Goal: Task Accomplishment & Management: Complete application form

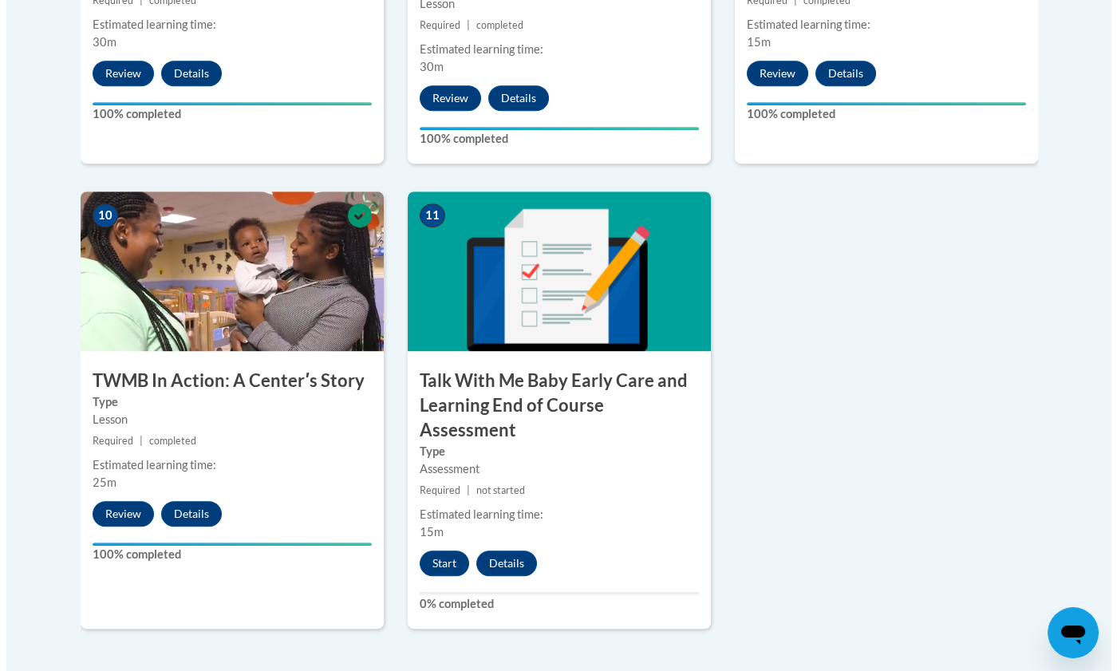
scroll to position [1718, 0]
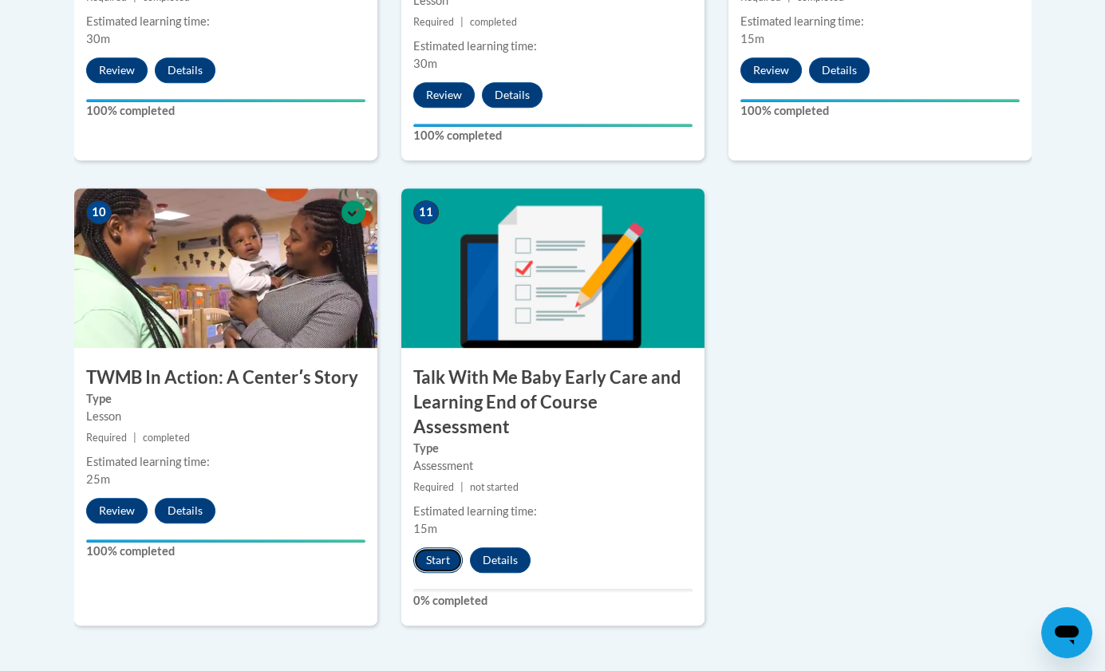
click at [440, 548] on button "Start" at bounding box center [437, 561] width 49 height 26
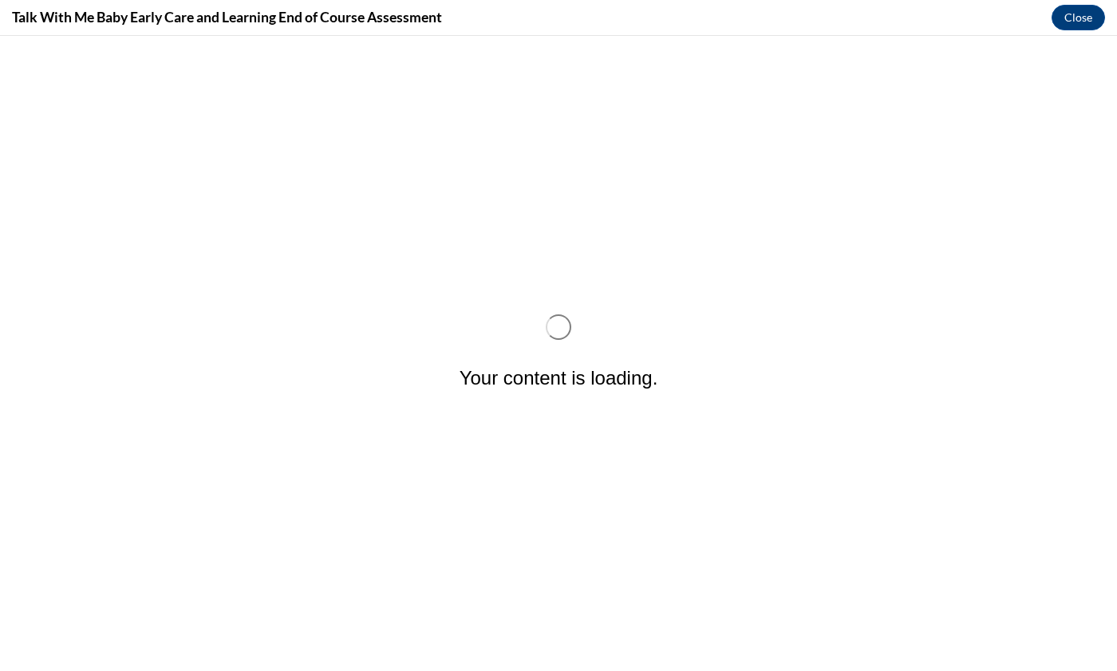
scroll to position [0, 0]
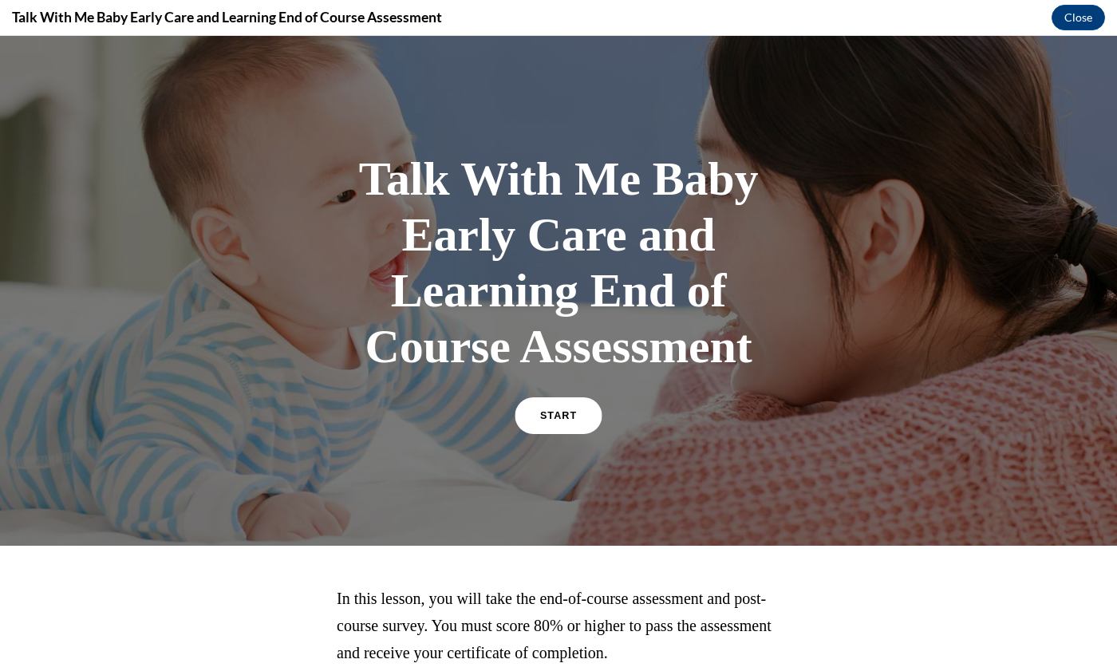
click at [555, 427] on link "START" at bounding box center [558, 415] width 87 height 37
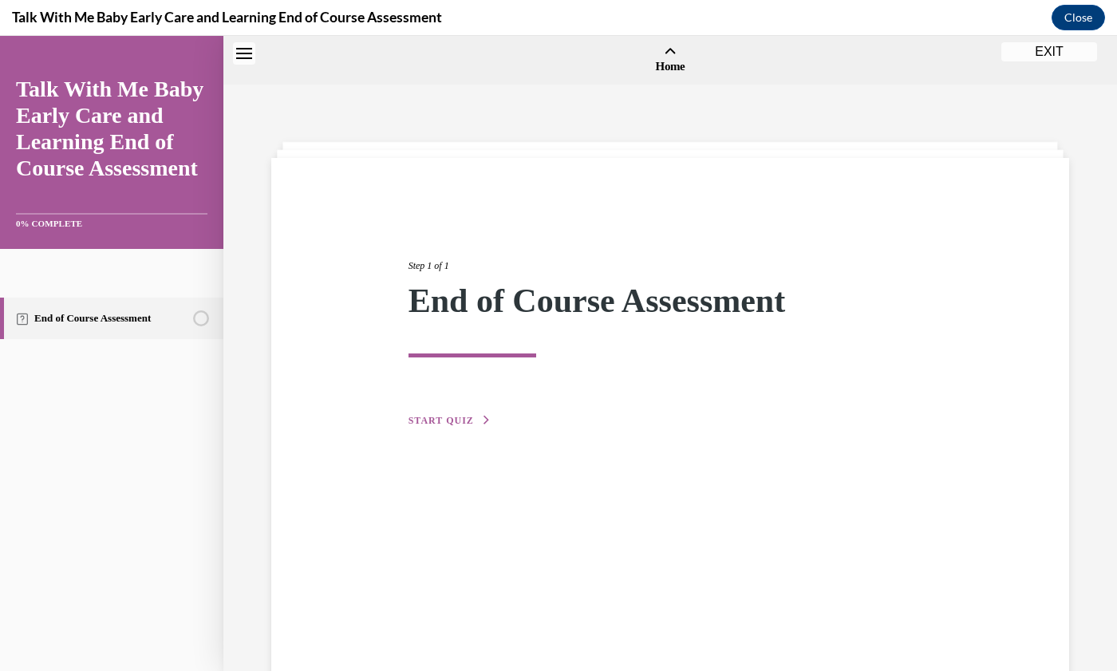
scroll to position [49, 0]
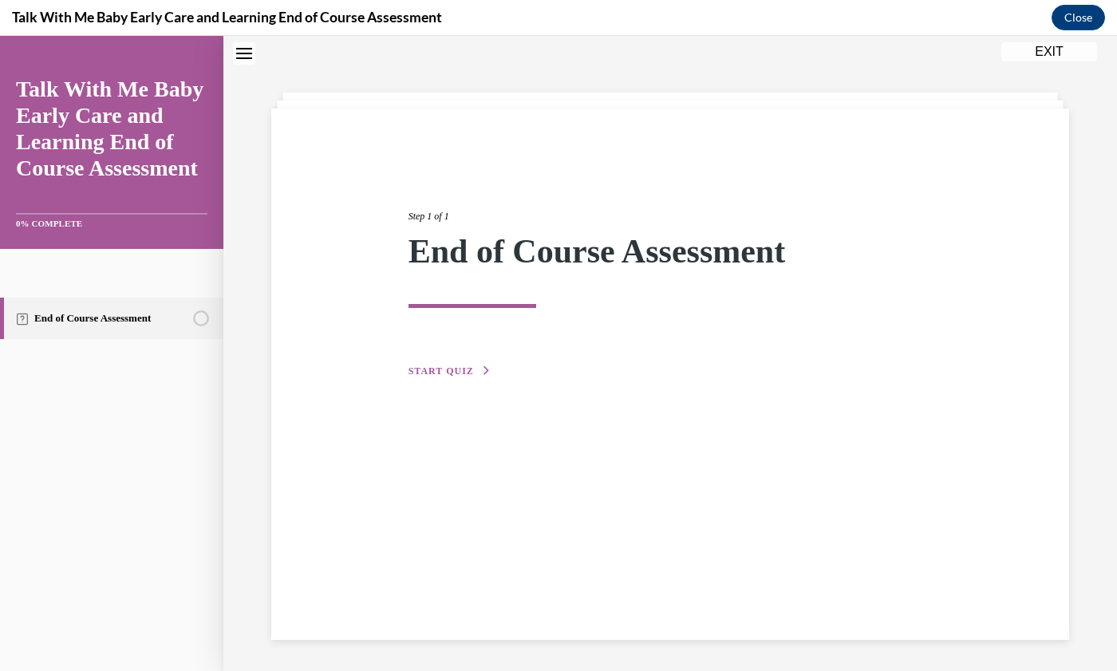
click at [433, 374] on span "START QUIZ" at bounding box center [441, 371] width 65 height 11
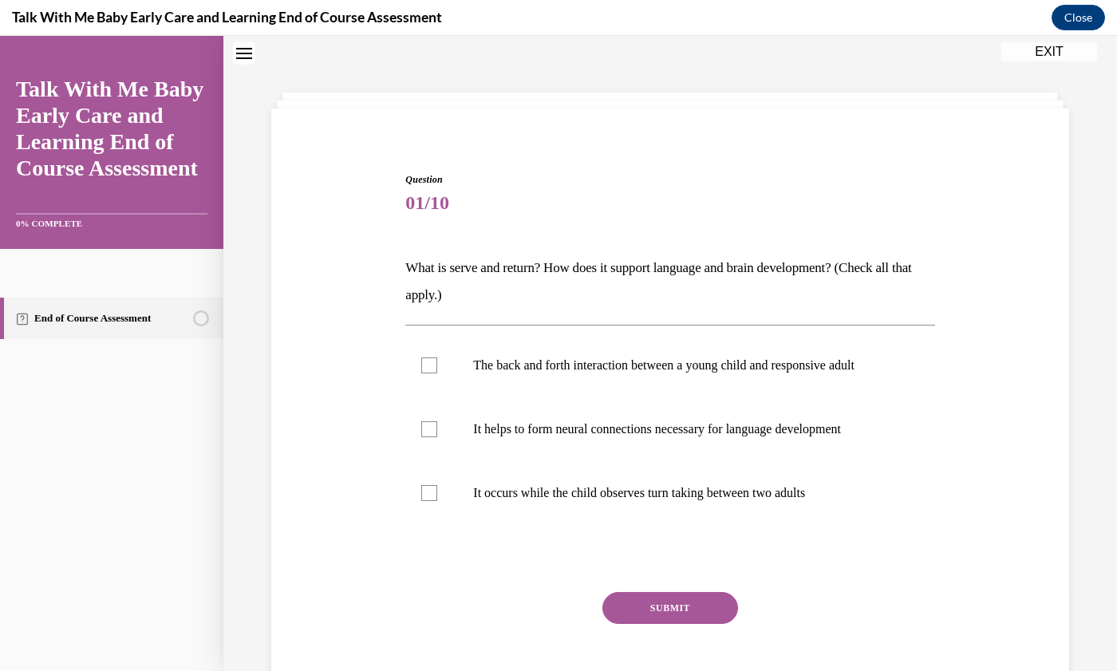
scroll to position [49, 0]
click at [433, 370] on div at bounding box center [429, 366] width 16 height 16
click at [433, 370] on input "The back and forth interaction between a young child and responsive adult" at bounding box center [429, 366] width 16 height 16
checkbox input "true"
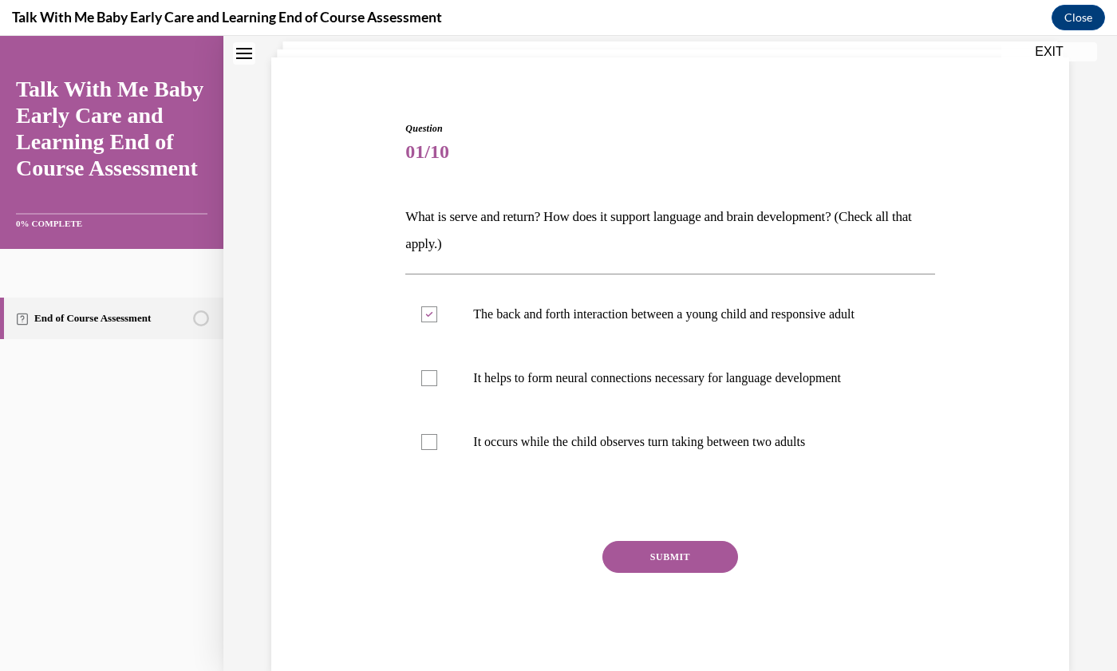
click at [687, 573] on button "SUBMIT" at bounding box center [671, 557] width 136 height 32
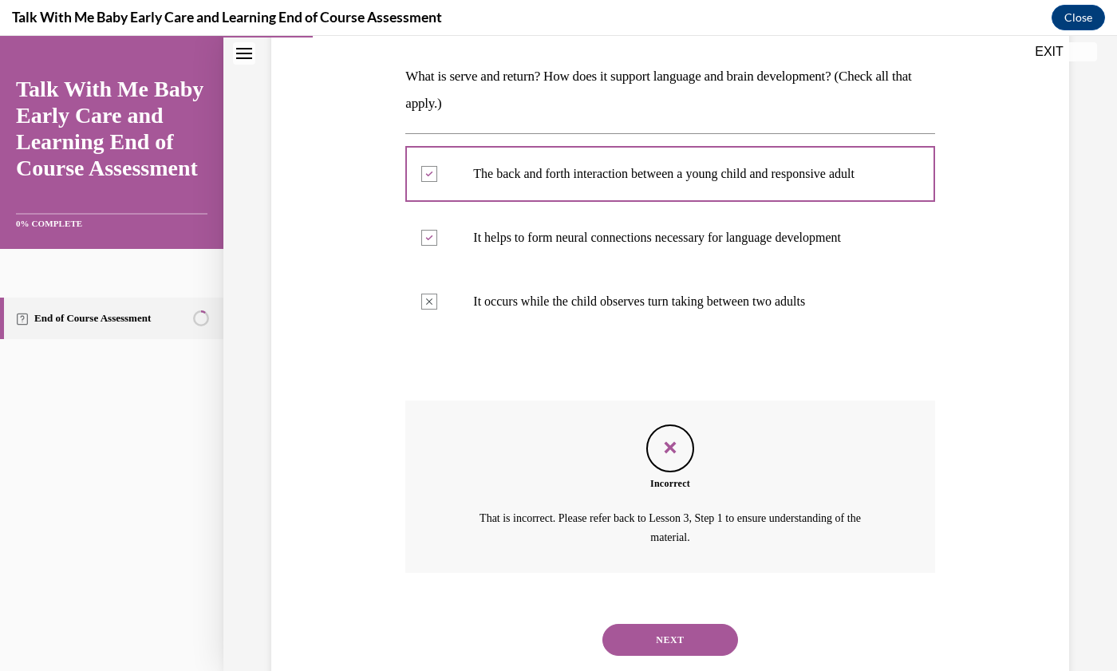
scroll to position [231, 0]
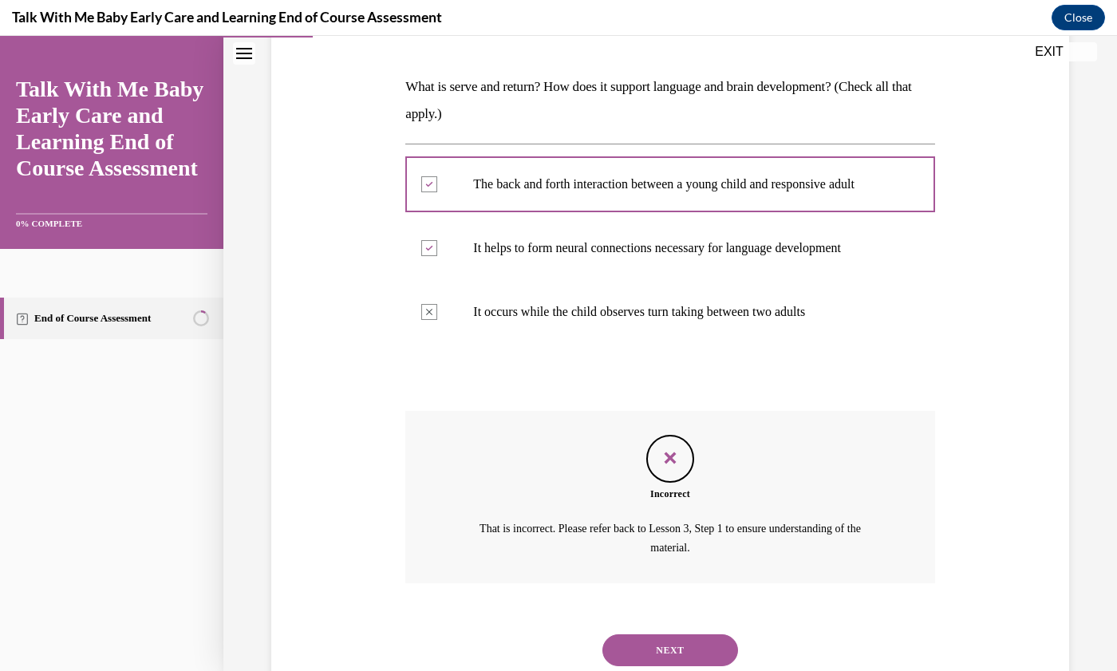
click at [660, 470] on icon "Feedback" at bounding box center [670, 458] width 24 height 24
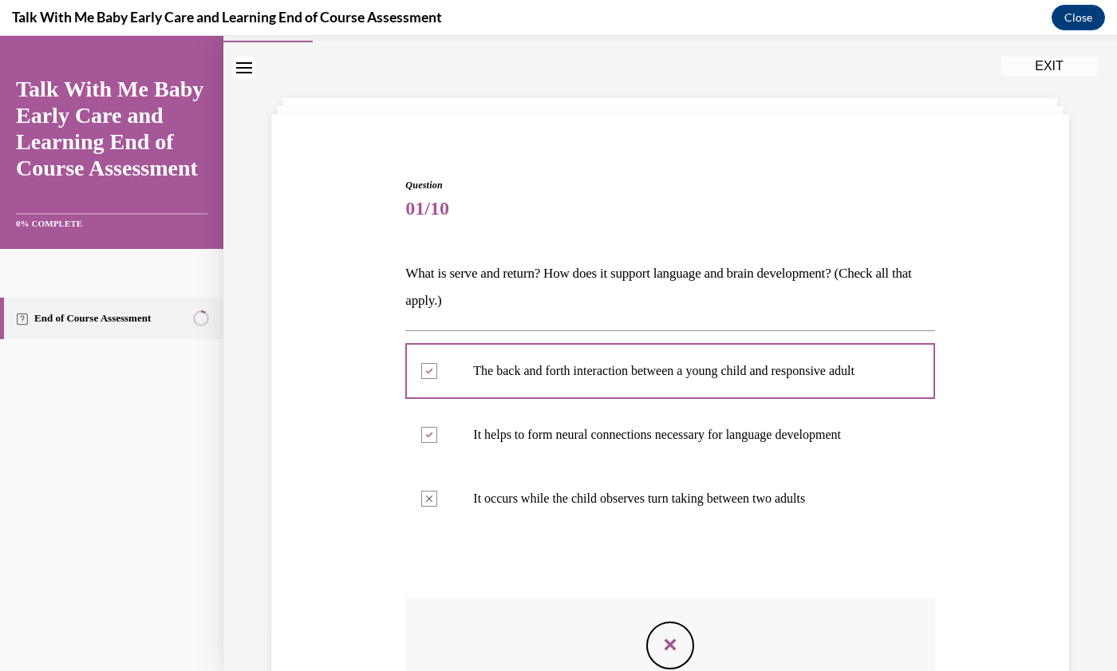
scroll to position [0, 0]
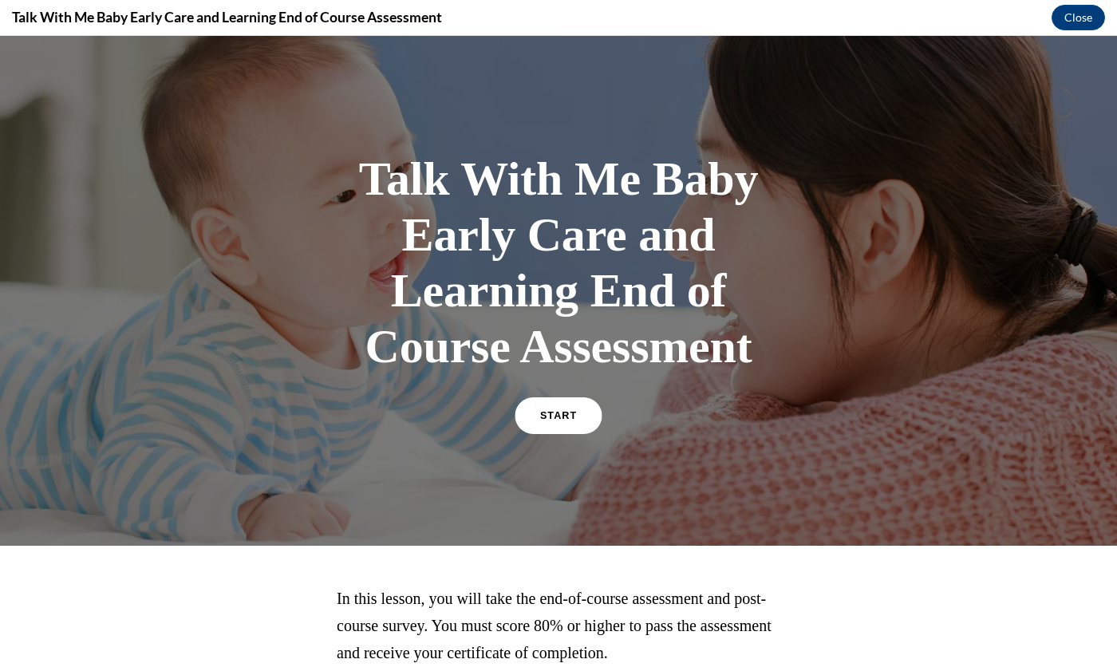
click at [557, 415] on span "START" at bounding box center [558, 416] width 37 height 12
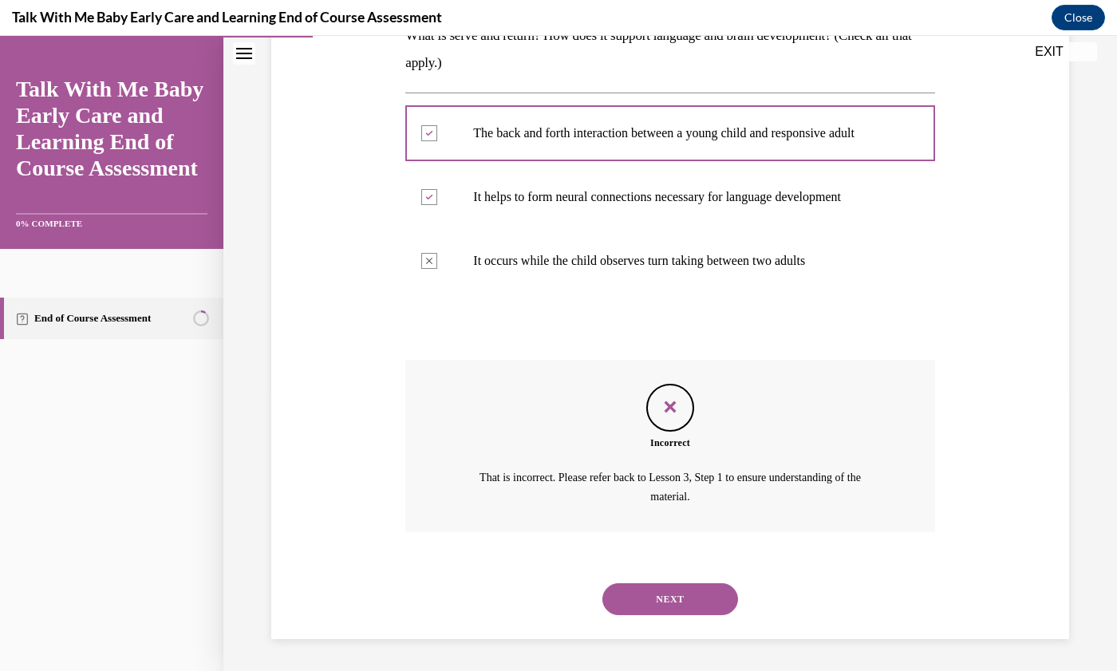
scroll to position [296, 0]
click at [693, 602] on button "NEXT" at bounding box center [671, 599] width 136 height 32
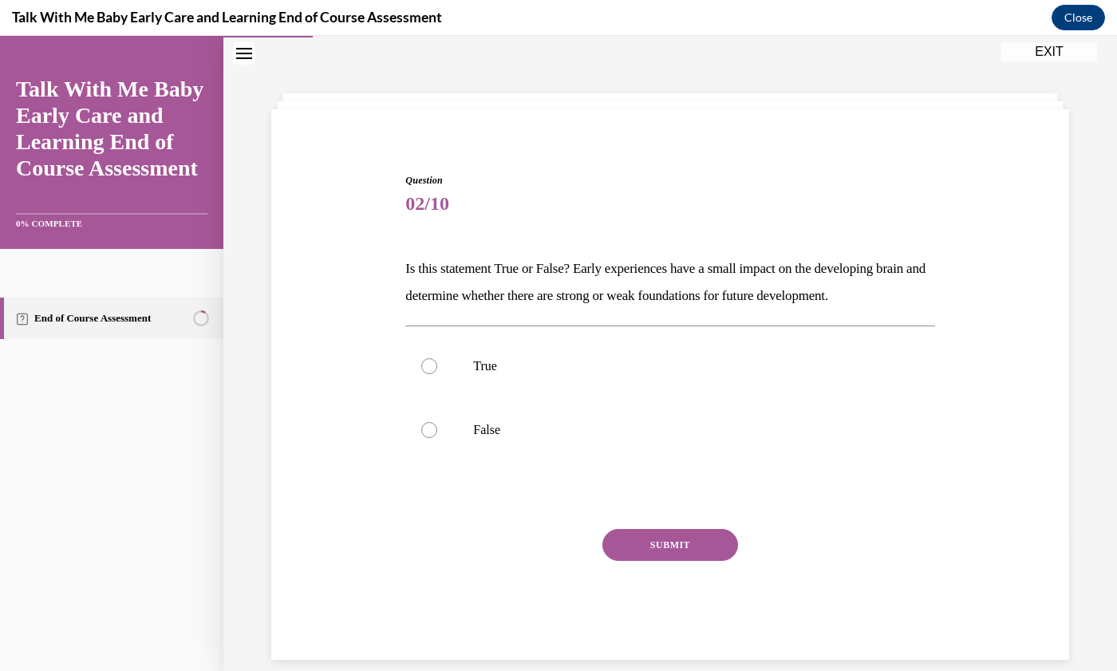
click at [557, 398] on label "True" at bounding box center [669, 366] width 529 height 64
click at [437, 374] on input "True" at bounding box center [429, 366] width 16 height 16
radio input "true"
click at [428, 438] on div at bounding box center [429, 430] width 16 height 16
click at [428, 438] on input "False" at bounding box center [429, 430] width 16 height 16
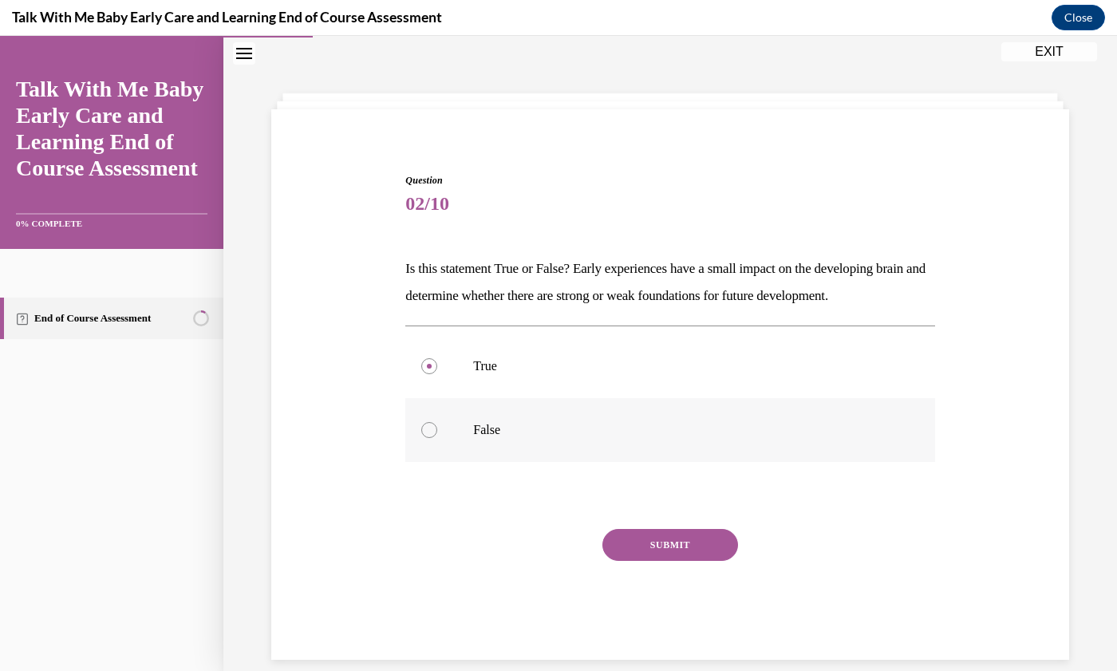
radio input "true"
click at [646, 561] on button "SUBMIT" at bounding box center [671, 545] width 136 height 32
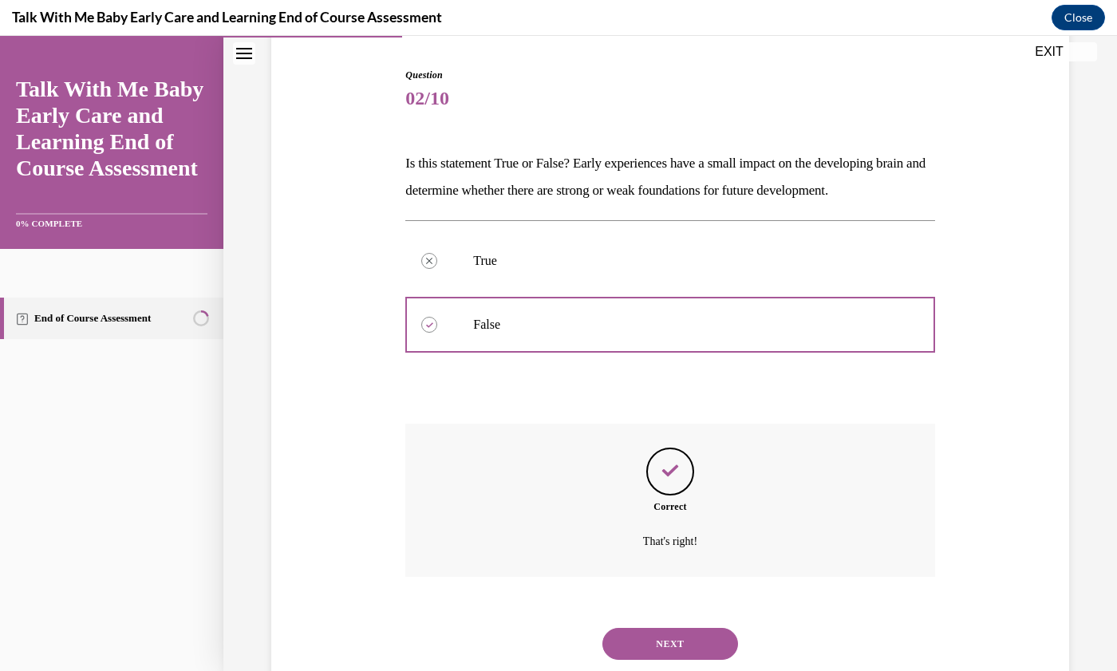
scroll to position [224, 0]
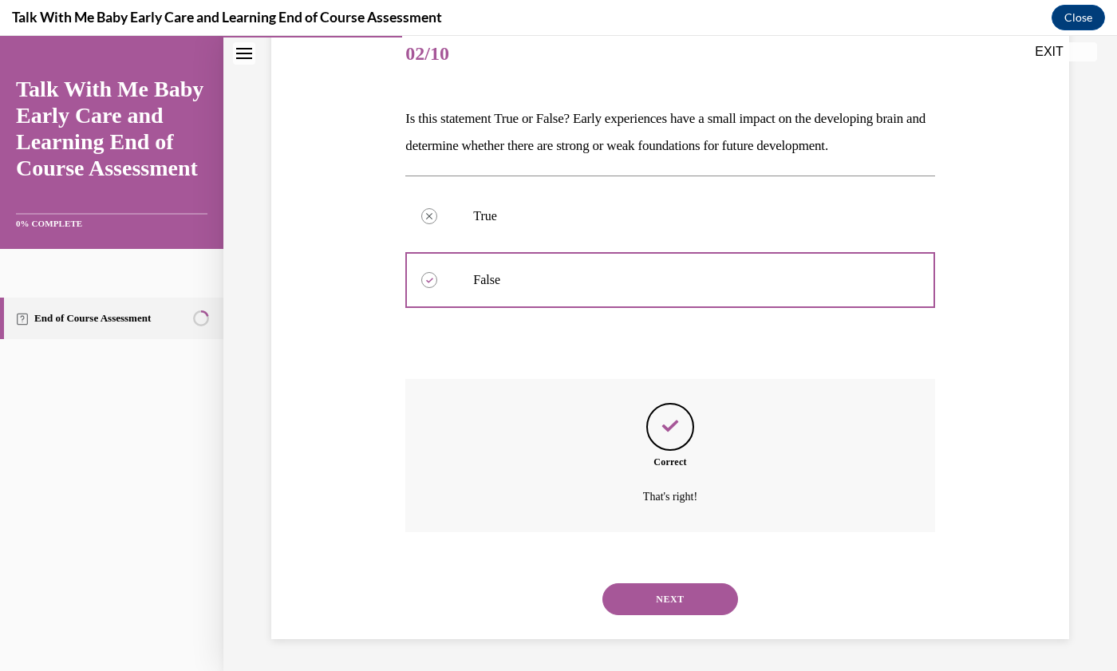
click at [679, 599] on button "NEXT" at bounding box center [671, 599] width 136 height 32
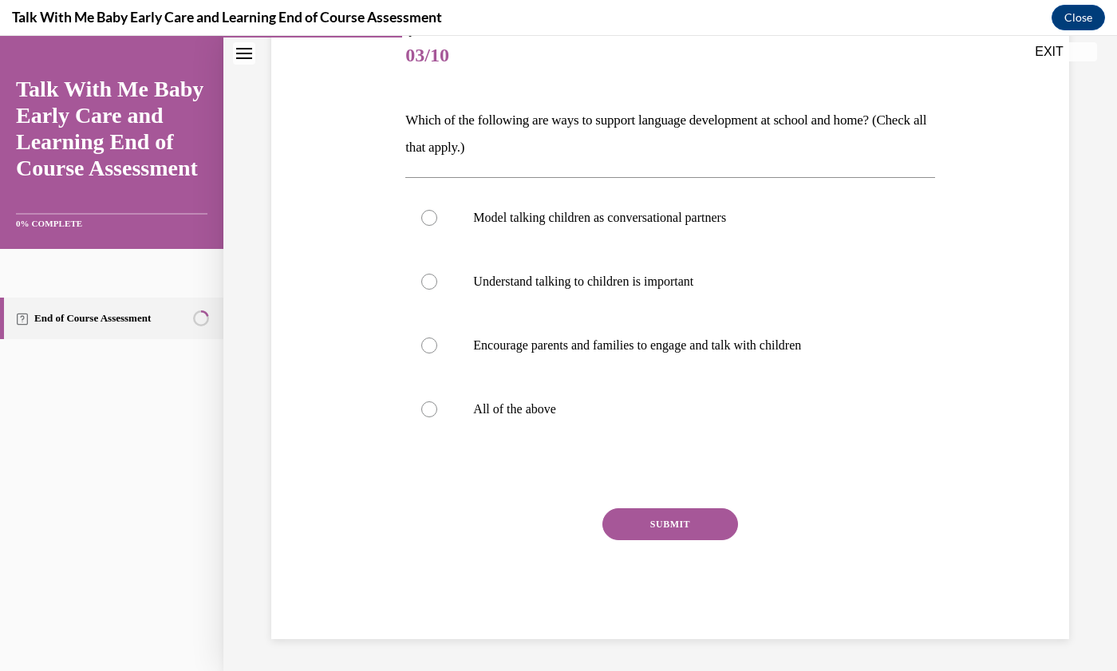
scroll to position [49, 0]
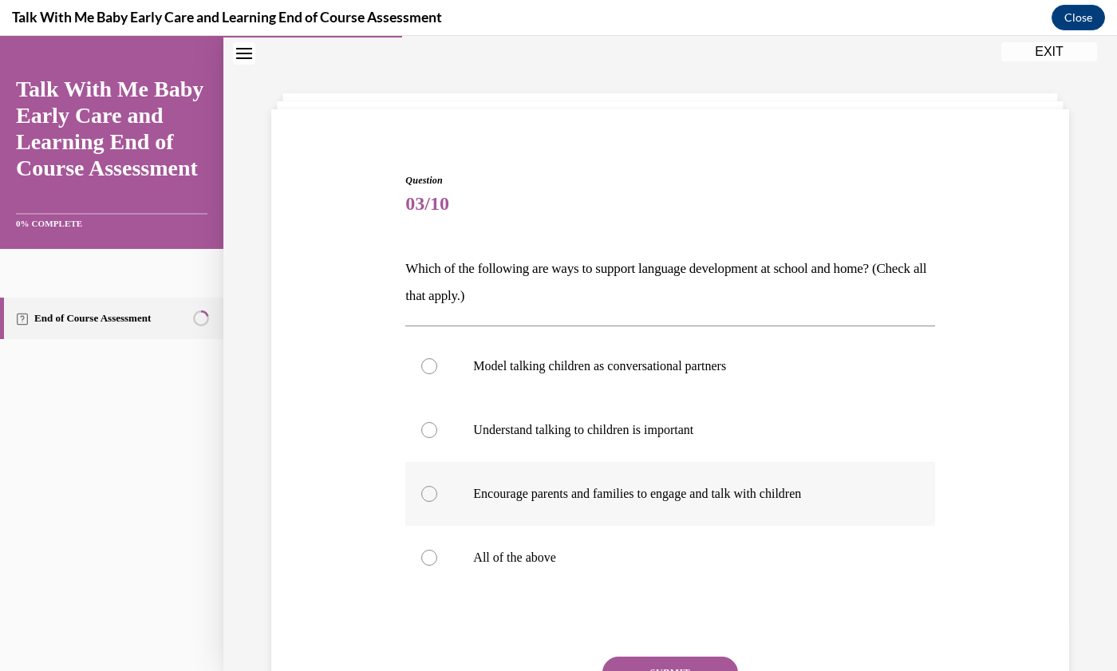
click at [421, 501] on label "Encourage parents and families to engage and talk with children" at bounding box center [669, 494] width 529 height 64
click at [421, 501] on input "Encourage parents and families to engage and talk with children" at bounding box center [429, 494] width 16 height 16
radio input "true"
click at [429, 431] on div at bounding box center [429, 430] width 16 height 16
click at [429, 431] on input "Understand talking to children is important" at bounding box center [429, 430] width 16 height 16
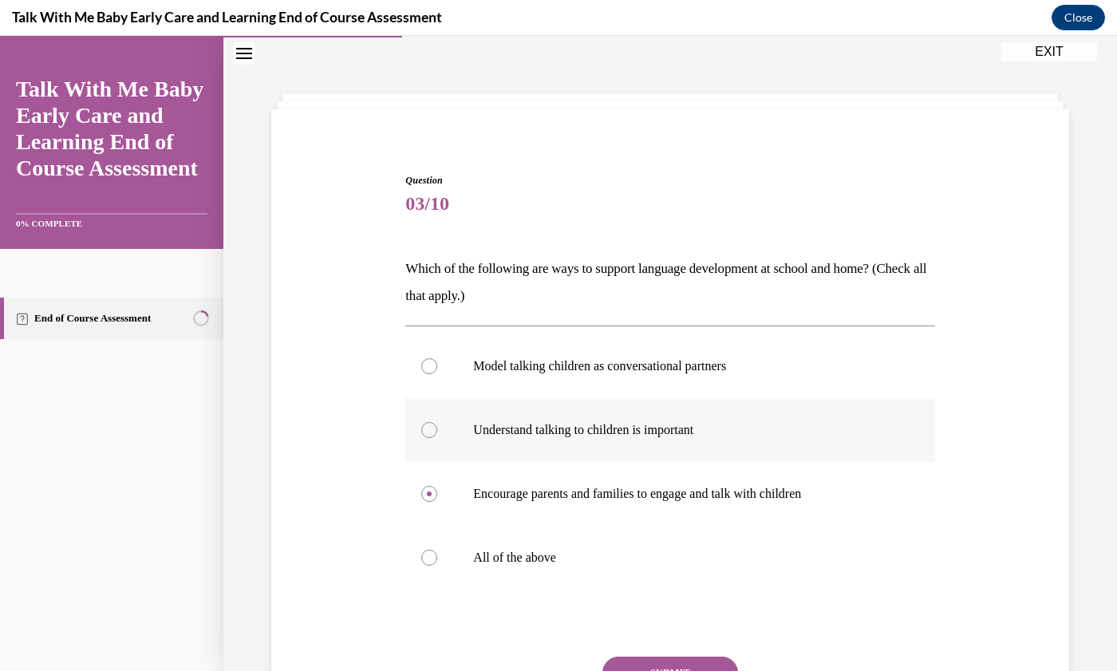
radio input "true"
click at [429, 560] on div at bounding box center [429, 558] width 16 height 16
click at [429, 560] on input "All of the above" at bounding box center [429, 558] width 16 height 16
radio input "true"
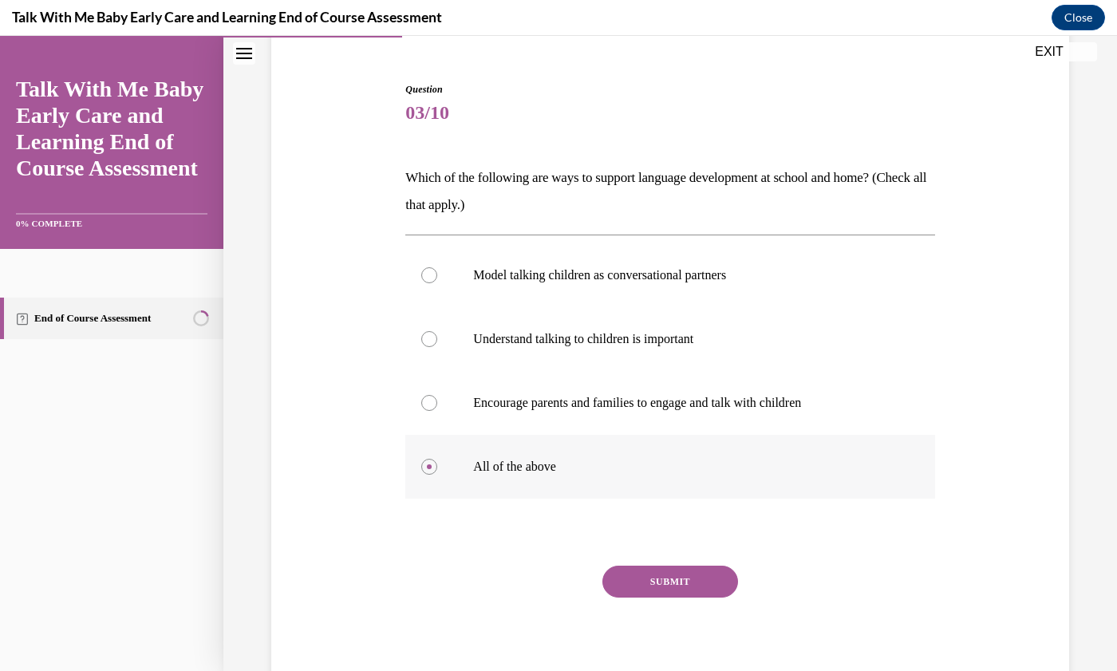
scroll to position [148, 0]
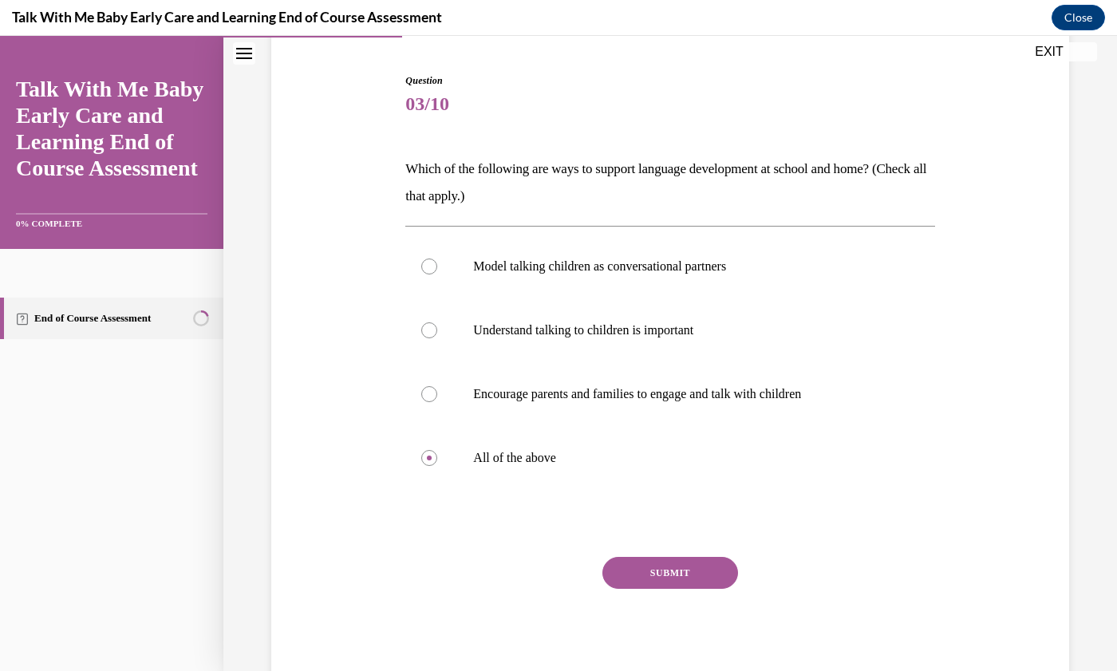
click at [668, 575] on button "SUBMIT" at bounding box center [671, 573] width 136 height 32
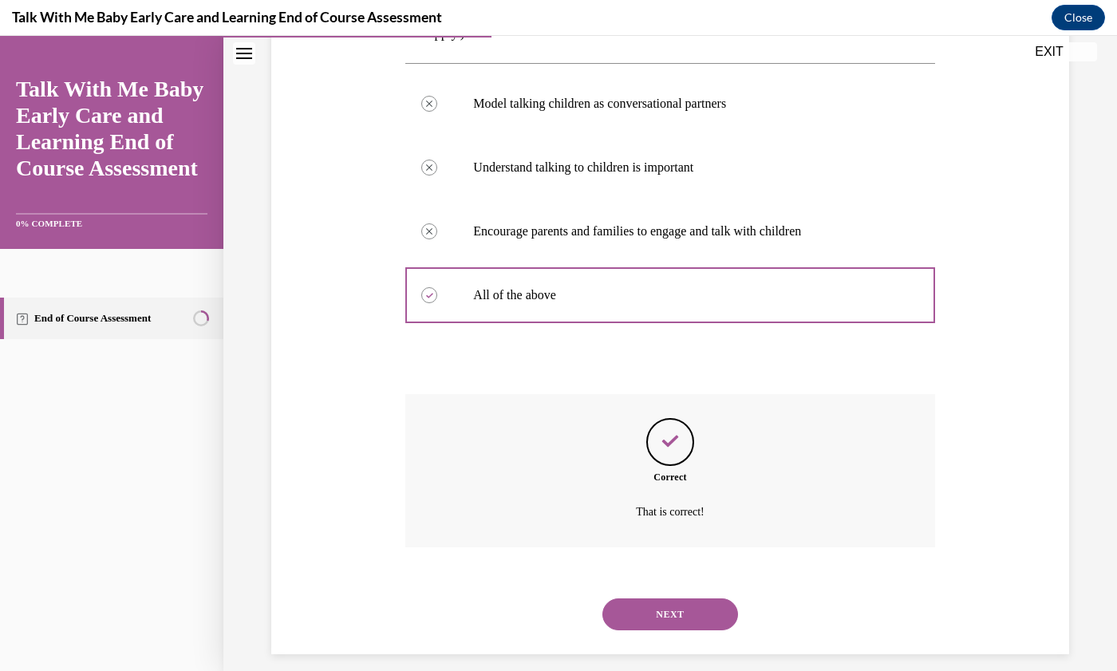
scroll to position [326, 0]
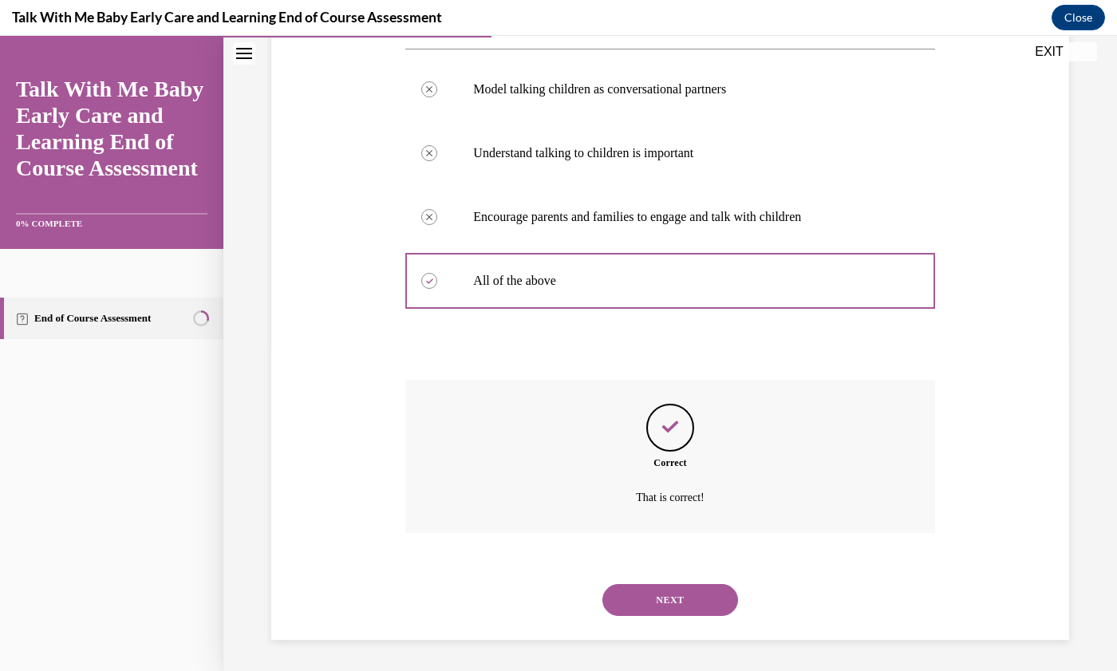
click at [678, 603] on button "NEXT" at bounding box center [671, 600] width 136 height 32
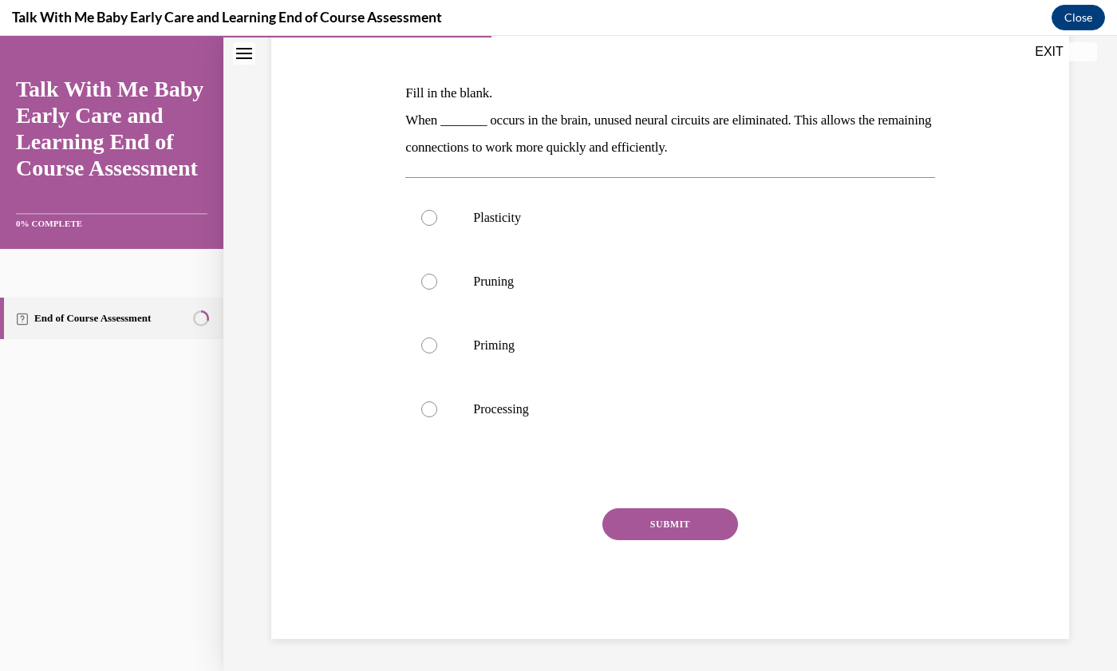
scroll to position [49, 0]
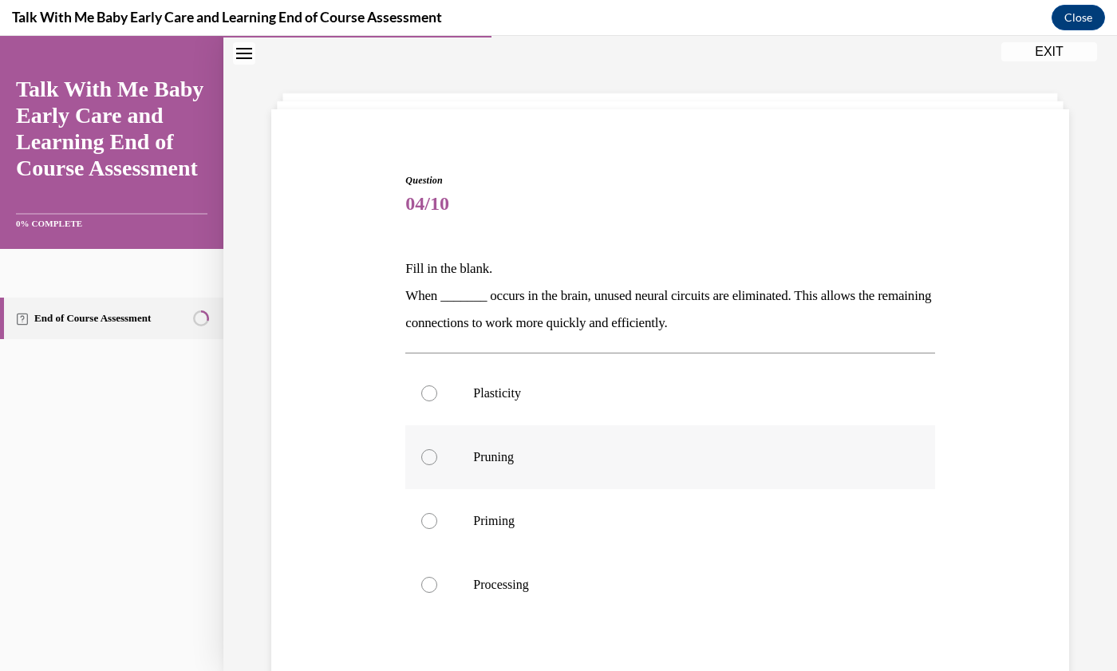
click at [433, 459] on div at bounding box center [429, 457] width 16 height 16
click at [433, 459] on input "Pruning" at bounding box center [429, 457] width 16 height 16
radio input "true"
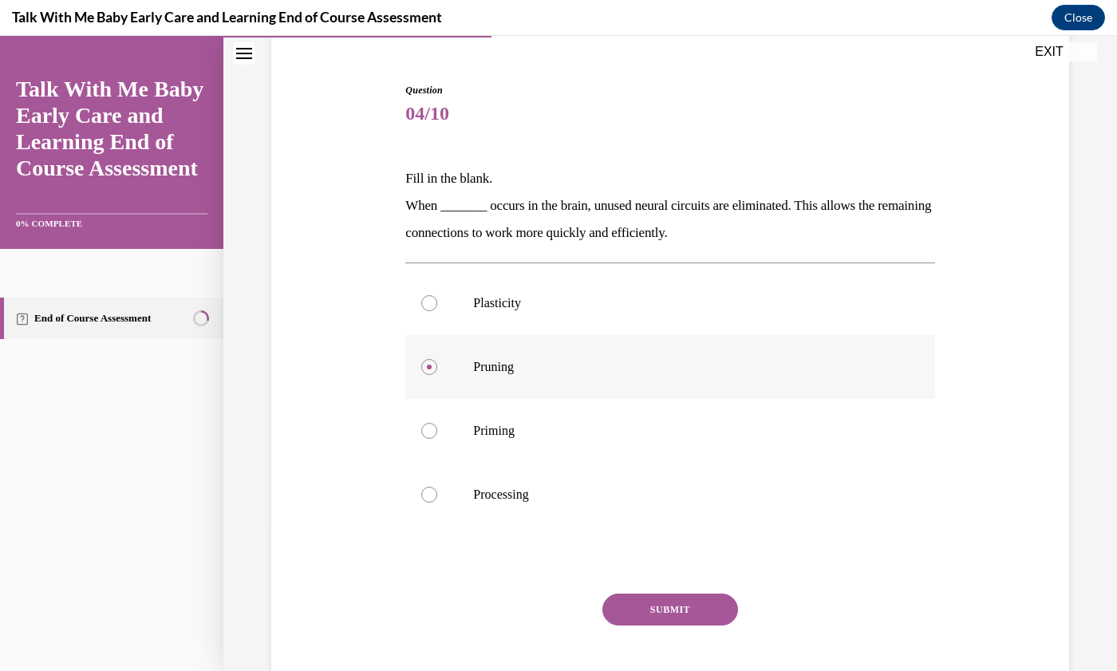
scroll to position [176, 0]
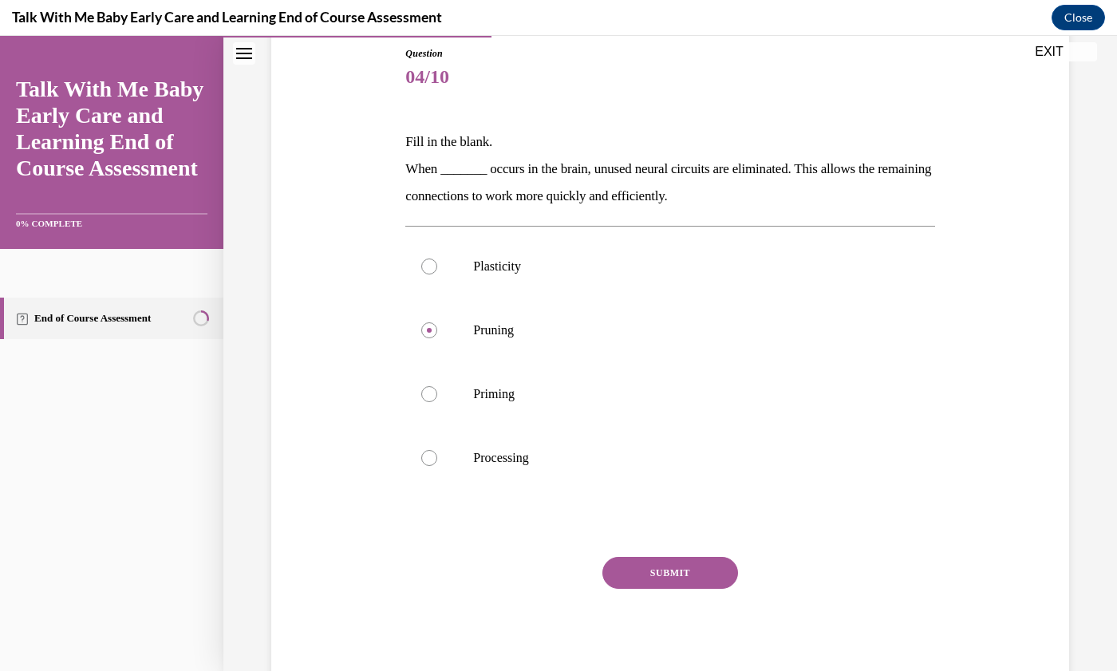
click at [662, 571] on button "SUBMIT" at bounding box center [671, 573] width 136 height 32
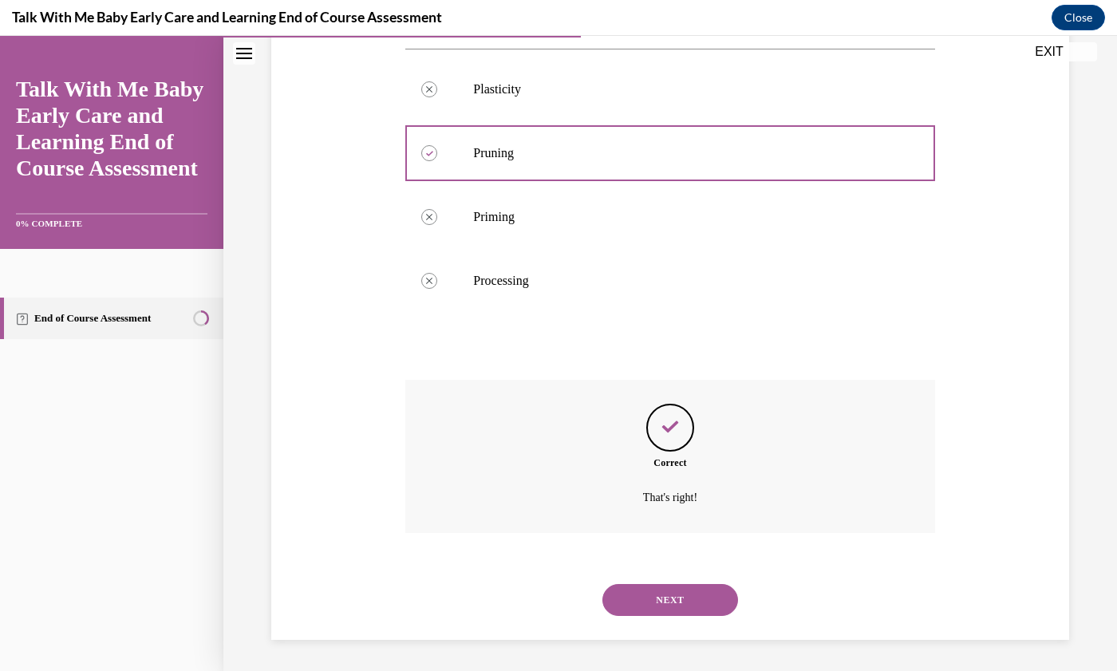
click at [687, 606] on button "NEXT" at bounding box center [671, 600] width 136 height 32
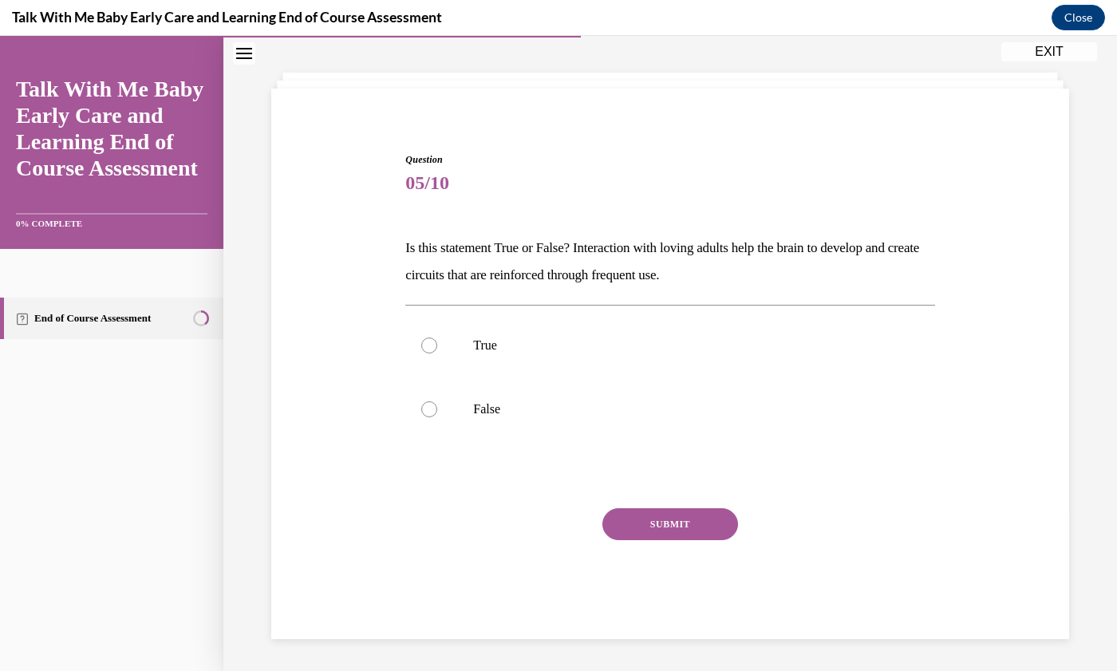
scroll to position [49, 0]
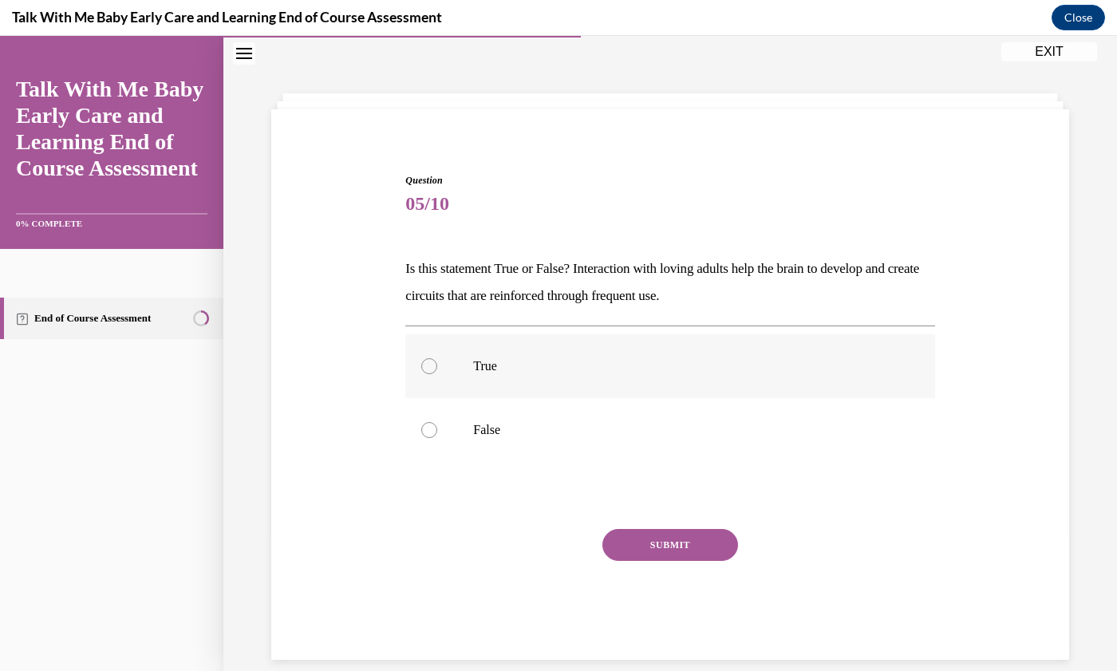
click at [429, 369] on div at bounding box center [429, 366] width 16 height 16
click at [429, 369] on input "True" at bounding box center [429, 366] width 16 height 16
radio input "true"
click at [670, 545] on button "SUBMIT" at bounding box center [671, 545] width 136 height 32
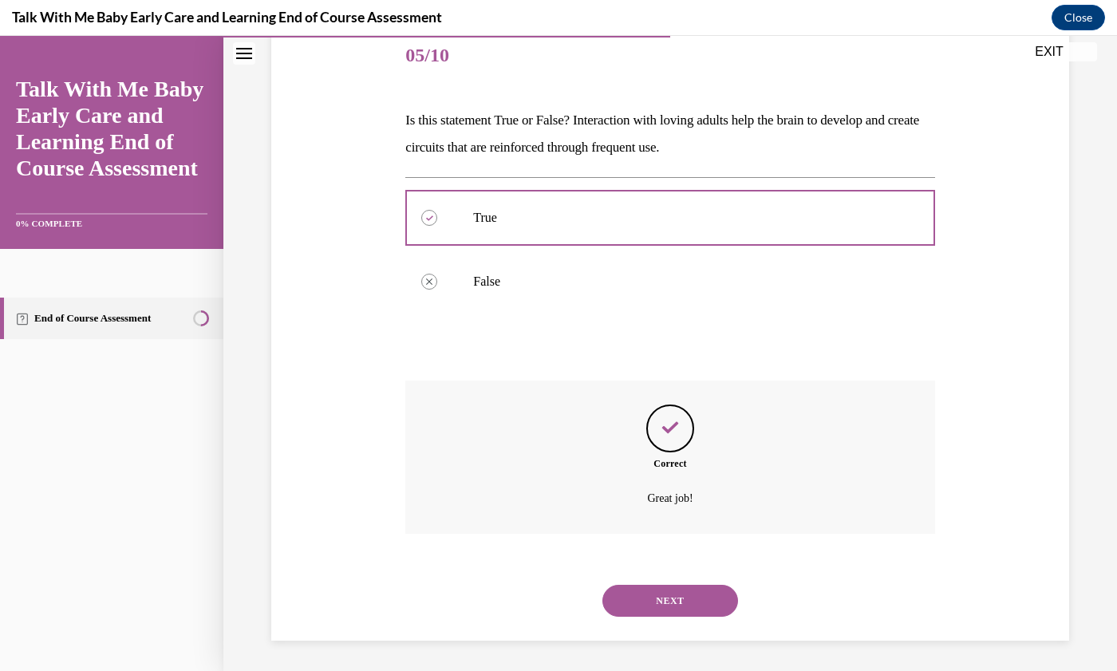
click at [680, 607] on button "NEXT" at bounding box center [671, 601] width 136 height 32
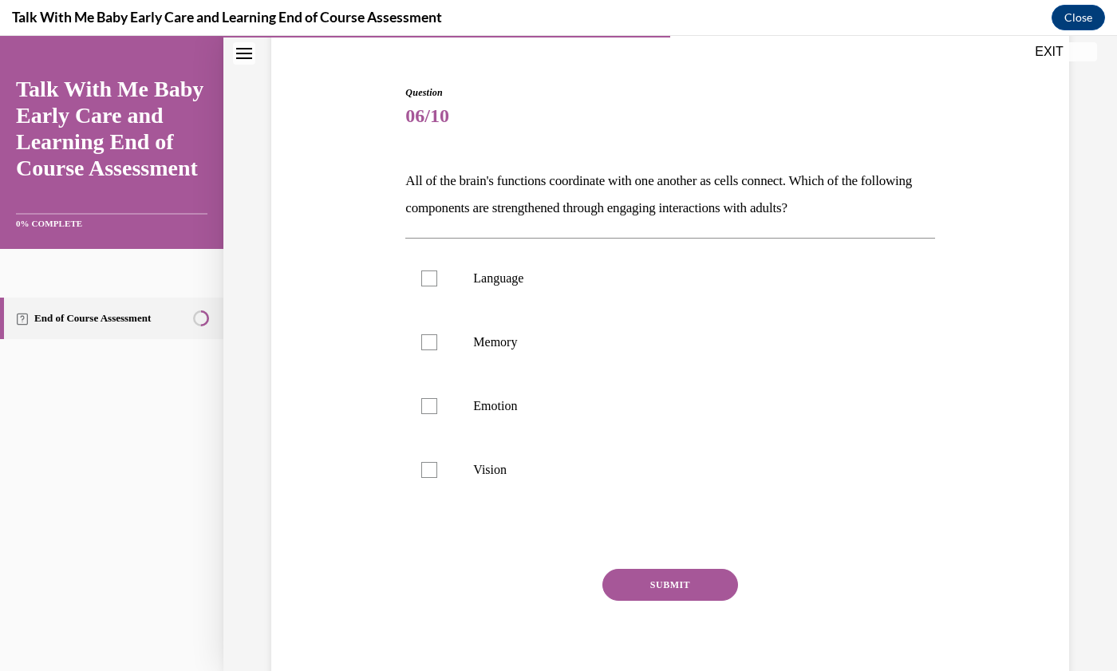
scroll to position [135, 0]
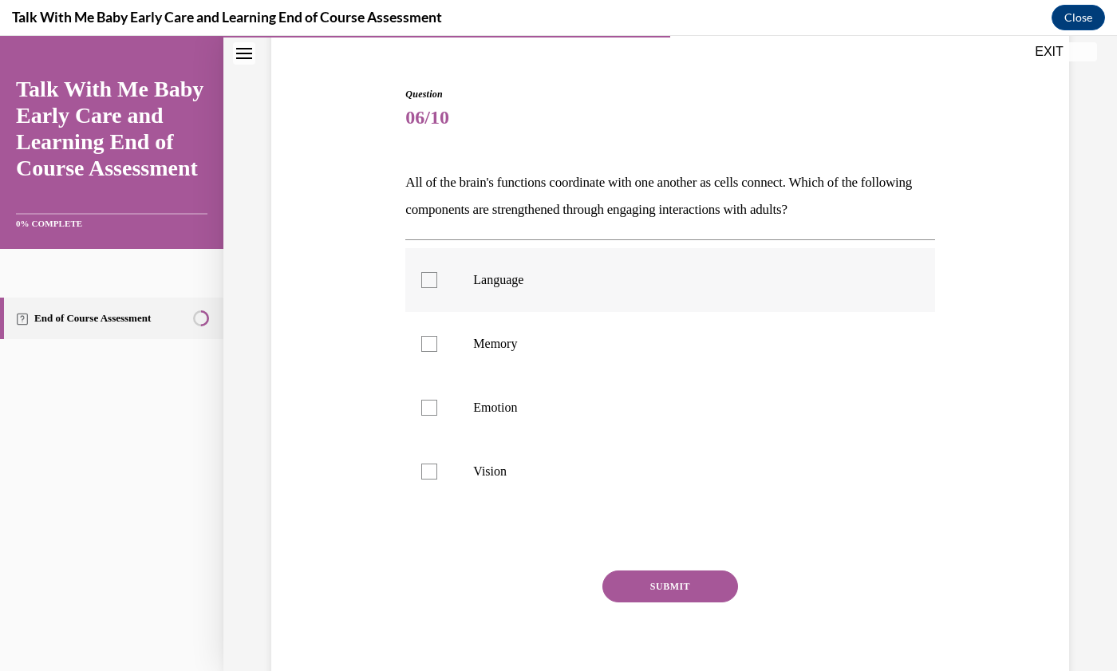
click at [405, 277] on label "Language" at bounding box center [669, 280] width 529 height 64
click at [421, 277] on input "Language" at bounding box center [429, 280] width 16 height 16
checkbox input "true"
click at [682, 587] on button "SUBMIT" at bounding box center [671, 587] width 136 height 32
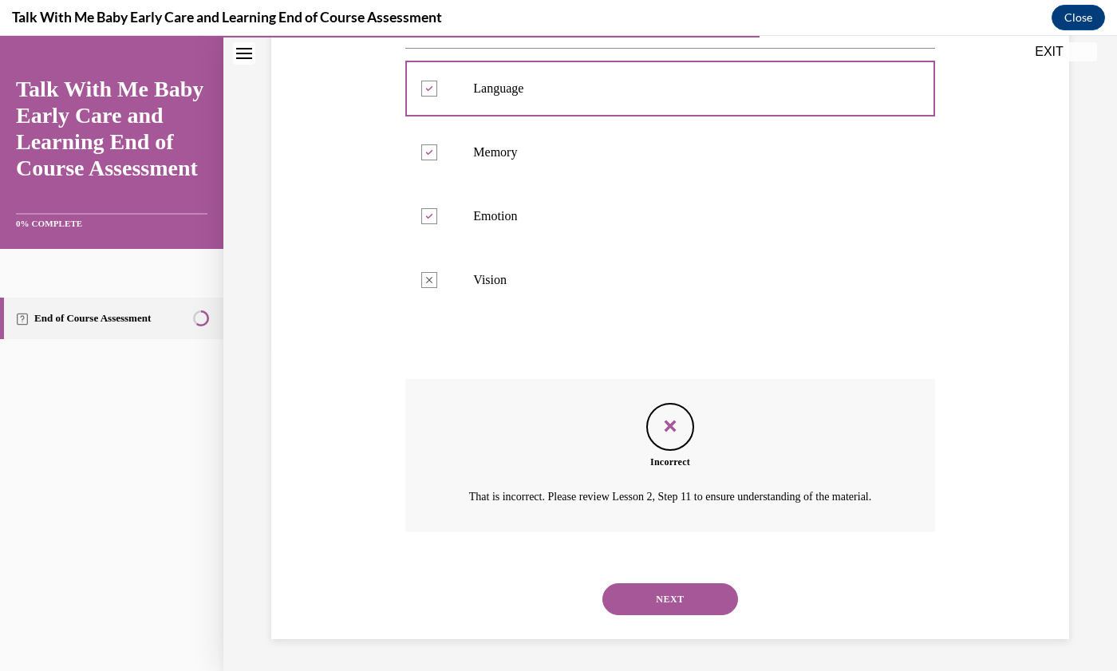
scroll to position [345, 0]
click at [680, 599] on button "NEXT" at bounding box center [671, 599] width 136 height 32
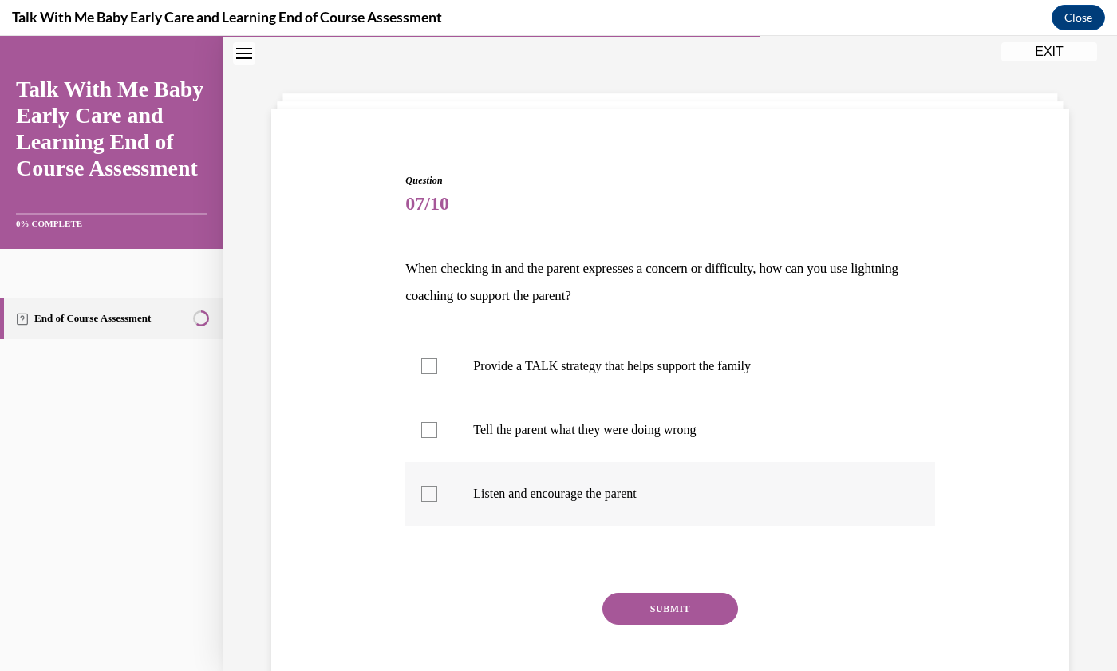
click at [425, 502] on label "Listen and encourage the parent" at bounding box center [669, 494] width 529 height 64
click at [425, 502] on input "Listen and encourage the parent" at bounding box center [429, 494] width 16 height 16
checkbox input "true"
click at [427, 366] on div at bounding box center [429, 366] width 16 height 16
click at [427, 366] on input "Provide a TALK strategy that helps support the family" at bounding box center [429, 366] width 16 height 16
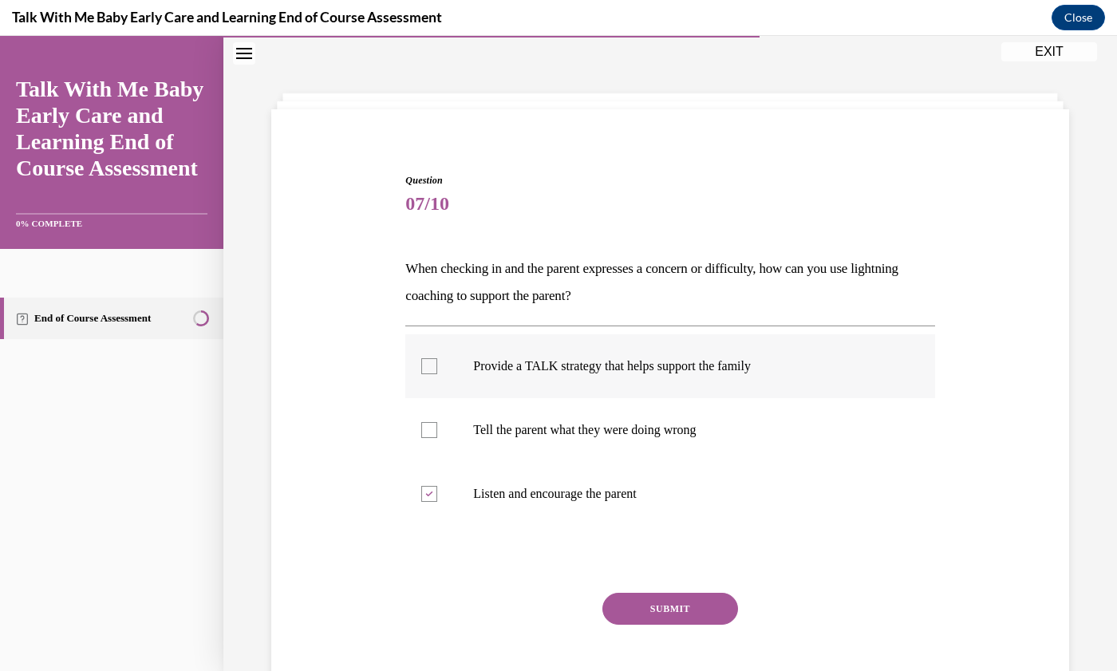
checkbox input "true"
click at [682, 608] on button "SUBMIT" at bounding box center [671, 609] width 136 height 32
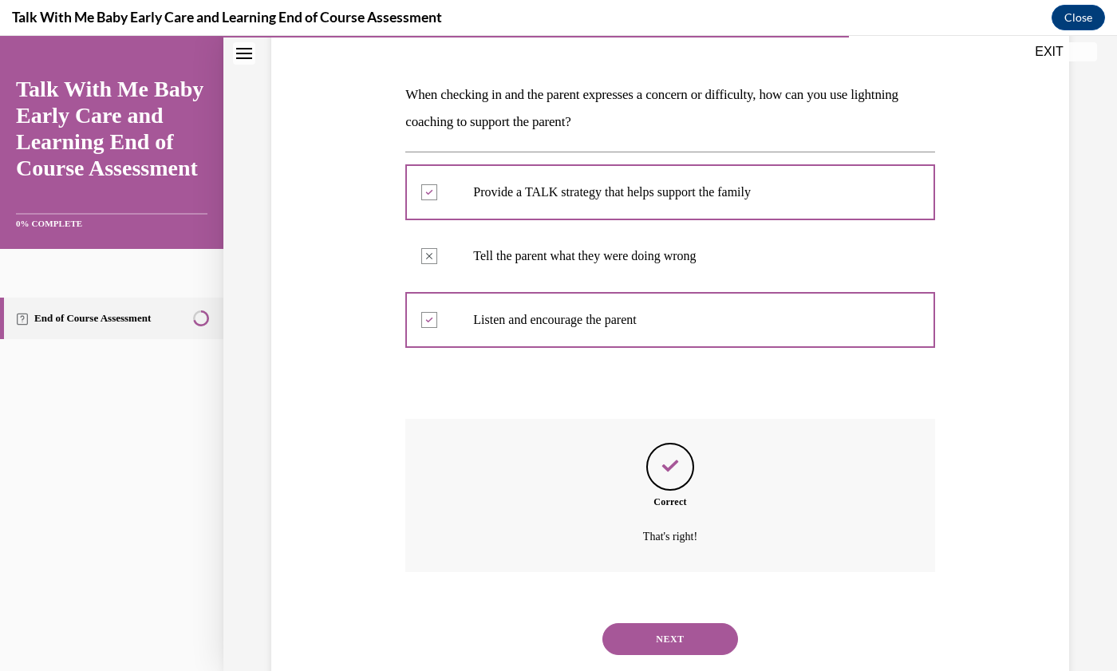
scroll to position [262, 0]
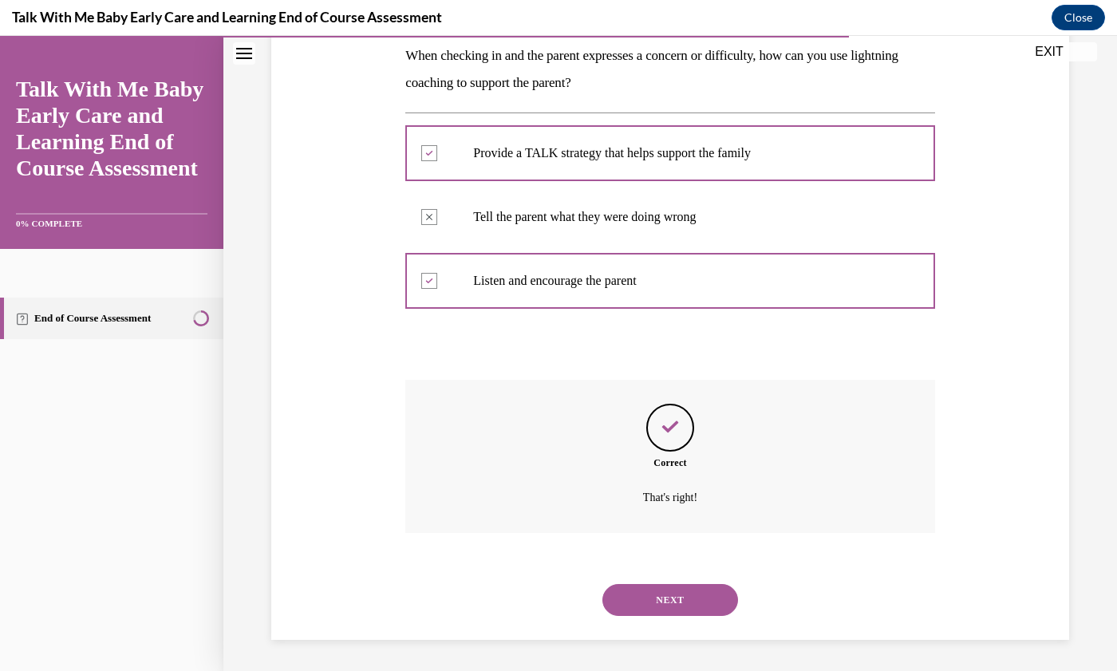
click at [681, 604] on button "NEXT" at bounding box center [671, 600] width 136 height 32
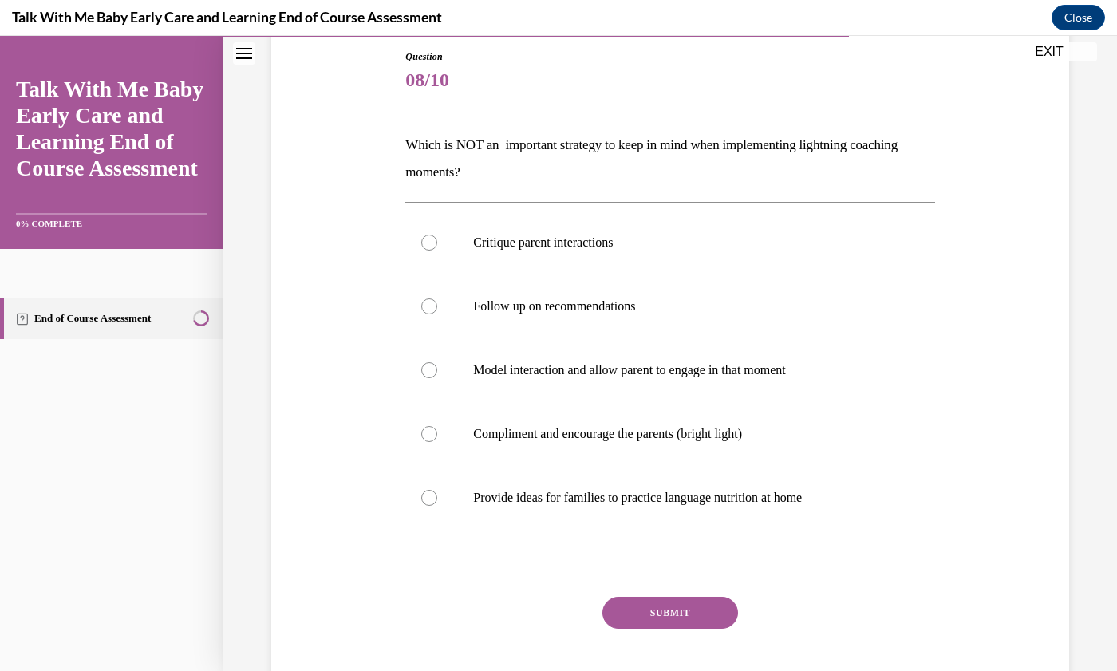
scroll to position [174, 0]
click at [422, 242] on div at bounding box center [429, 241] width 16 height 16
click at [422, 242] on input "Critique parent interactions" at bounding box center [429, 241] width 16 height 16
radio input "true"
click at [661, 611] on button "SUBMIT" at bounding box center [671, 611] width 136 height 32
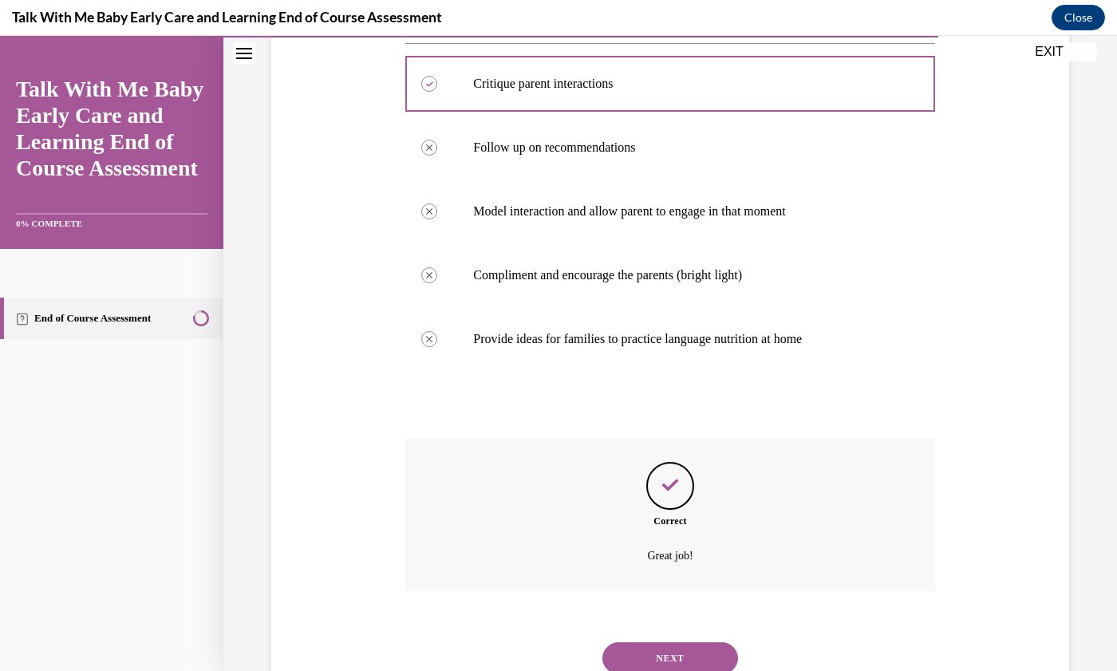
scroll to position [389, 0]
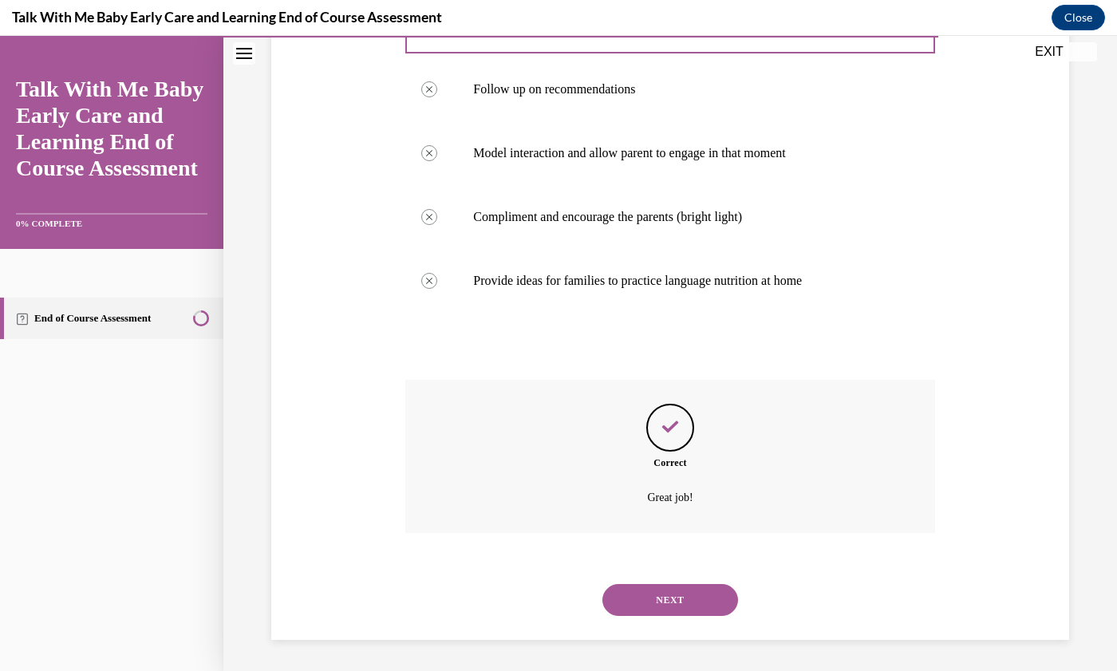
click at [679, 596] on button "NEXT" at bounding box center [671, 600] width 136 height 32
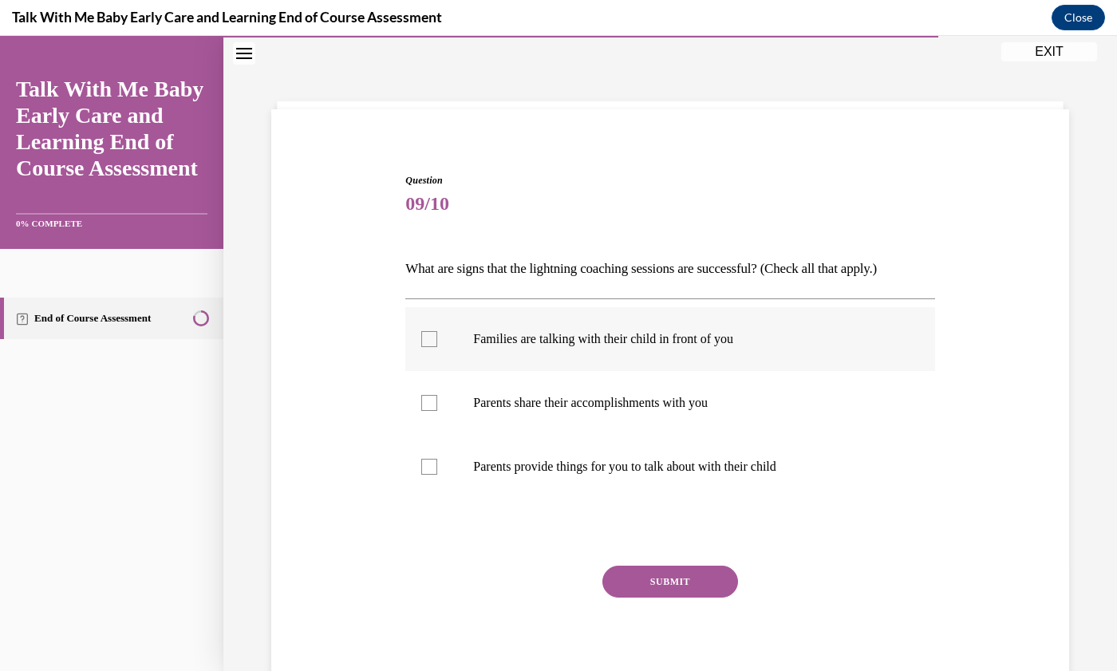
click at [426, 337] on div at bounding box center [429, 339] width 16 height 16
click at [426, 337] on input "Families are talking with their child in front of you" at bounding box center [429, 339] width 16 height 16
checkbox input "true"
click at [431, 393] on label "Parents share their accomplishments with you" at bounding box center [669, 403] width 529 height 64
click at [431, 395] on input "Parents share their accomplishments with you" at bounding box center [429, 403] width 16 height 16
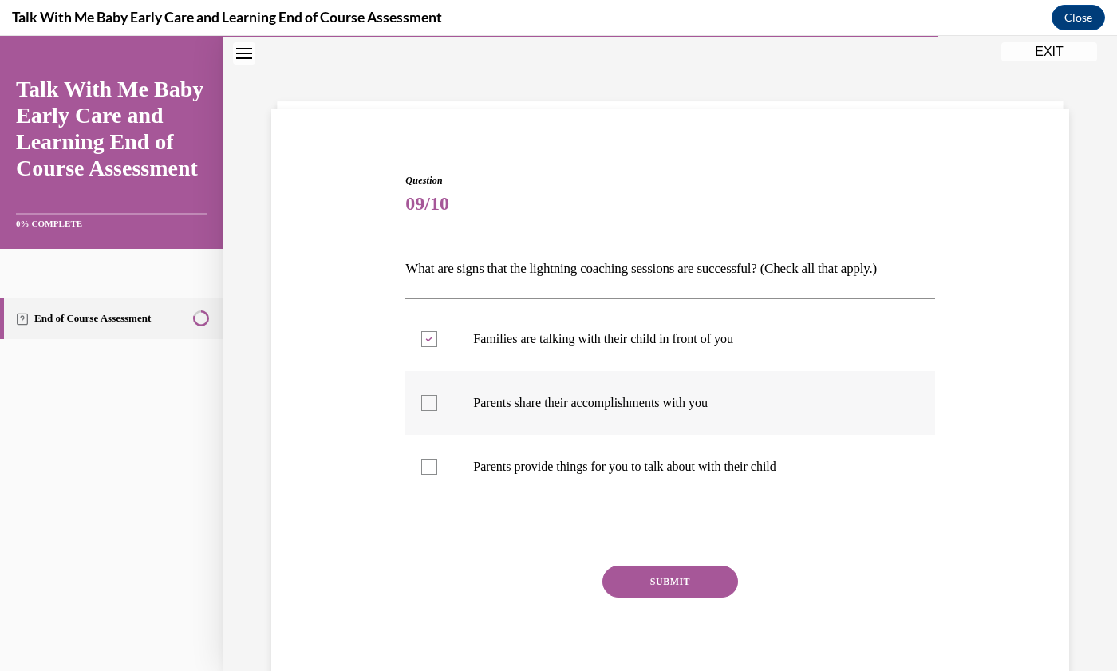
checkbox input "true"
click at [423, 471] on div at bounding box center [429, 467] width 16 height 16
click at [423, 471] on input "Parents provide things for you to talk about with their child" at bounding box center [429, 467] width 16 height 16
checkbox input "true"
click at [644, 576] on button "SUBMIT" at bounding box center [671, 582] width 136 height 32
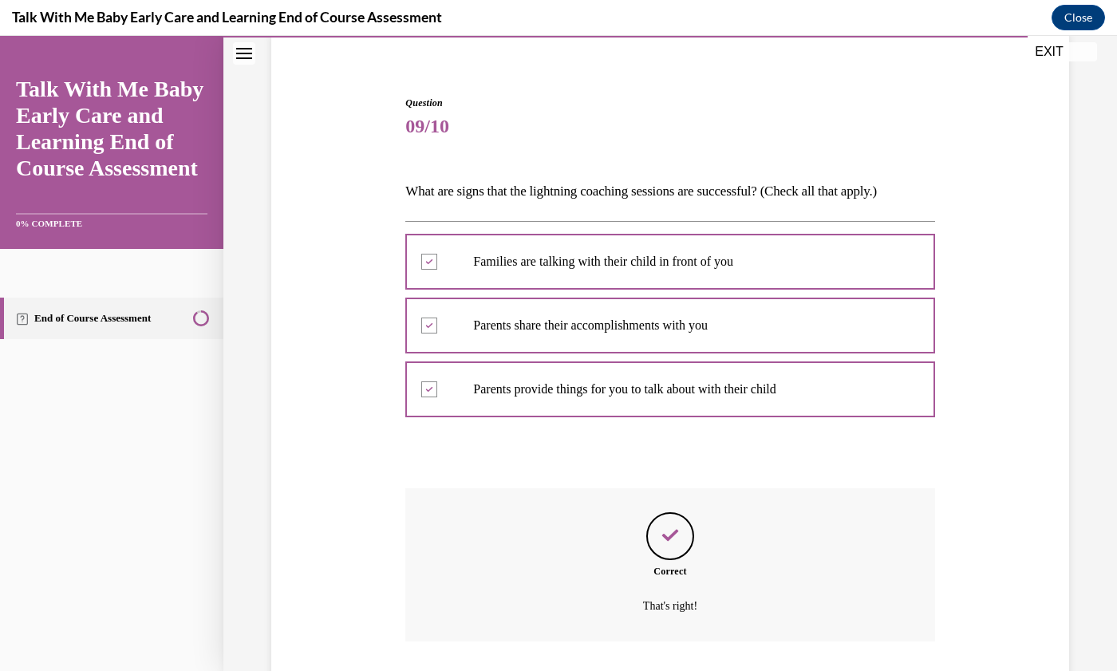
scroll to position [234, 0]
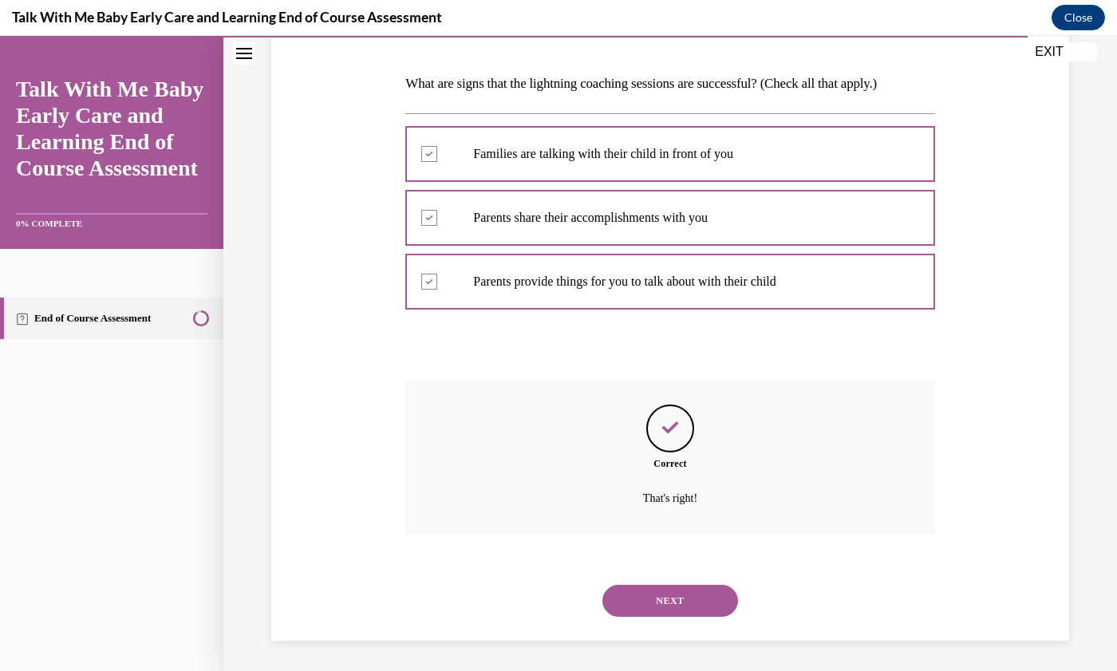
click at [682, 607] on button "NEXT" at bounding box center [671, 601] width 136 height 32
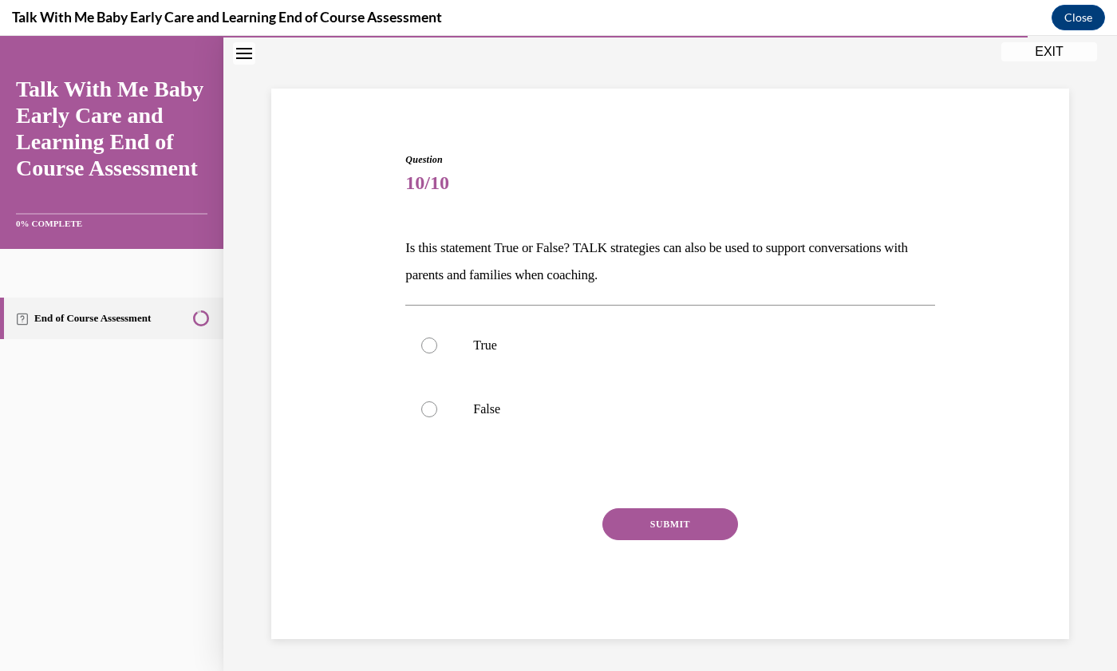
scroll to position [49, 0]
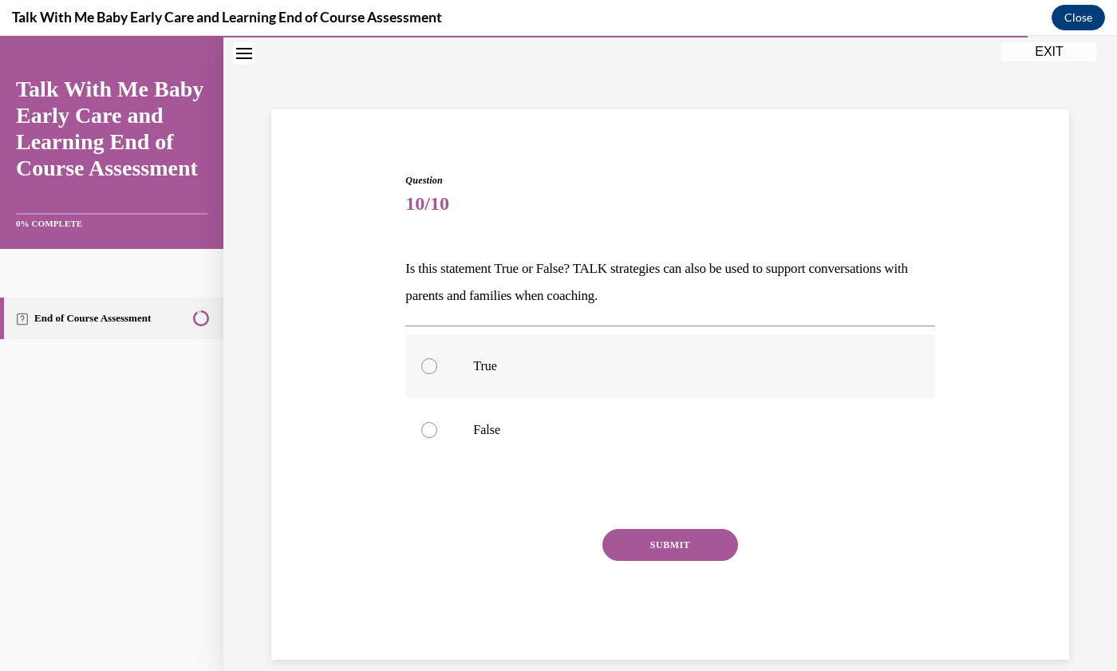
click at [426, 374] on label "True" at bounding box center [669, 366] width 529 height 64
click at [426, 374] on input "True" at bounding box center [429, 366] width 16 height 16
radio input "true"
click at [638, 544] on button "SUBMIT" at bounding box center [671, 545] width 136 height 32
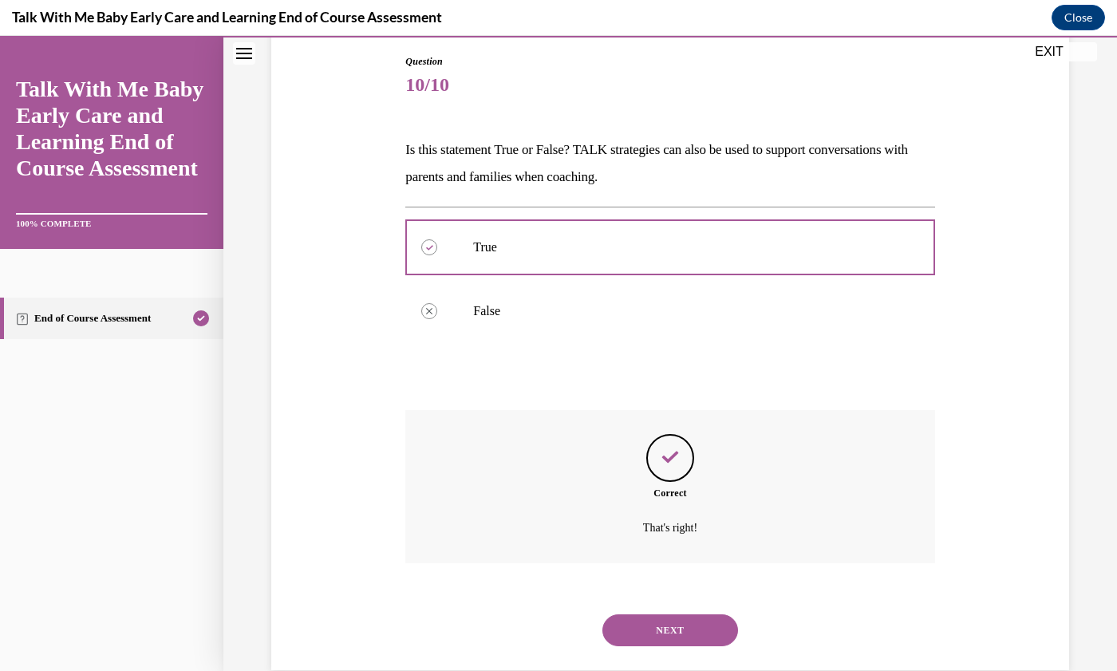
scroll to position [197, 0]
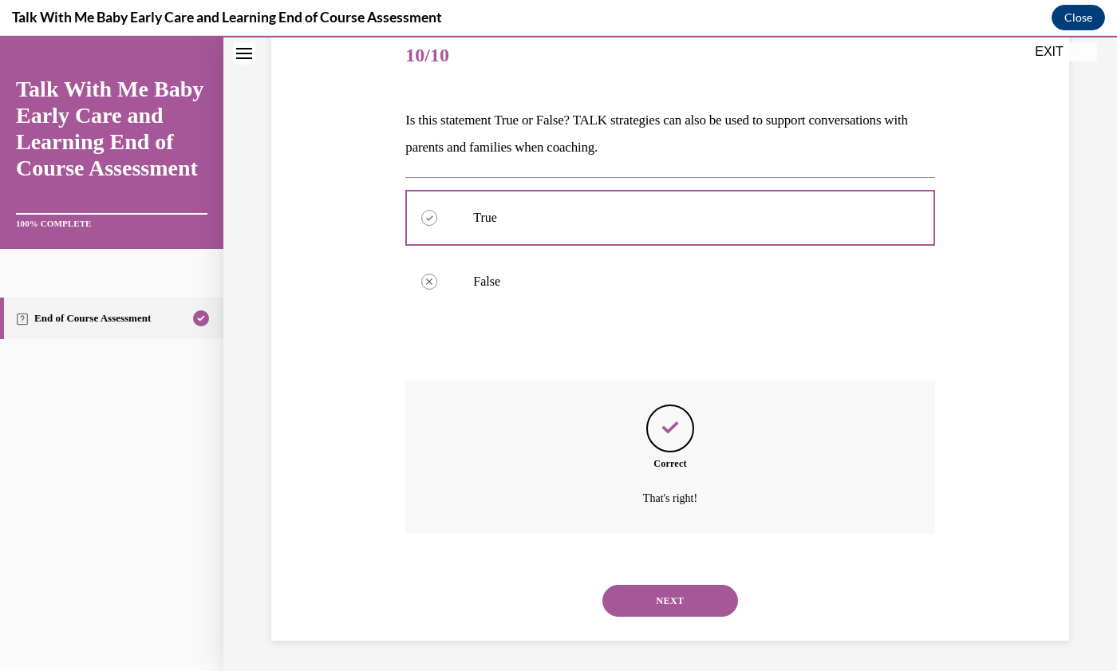
click at [670, 601] on button "NEXT" at bounding box center [671, 601] width 136 height 32
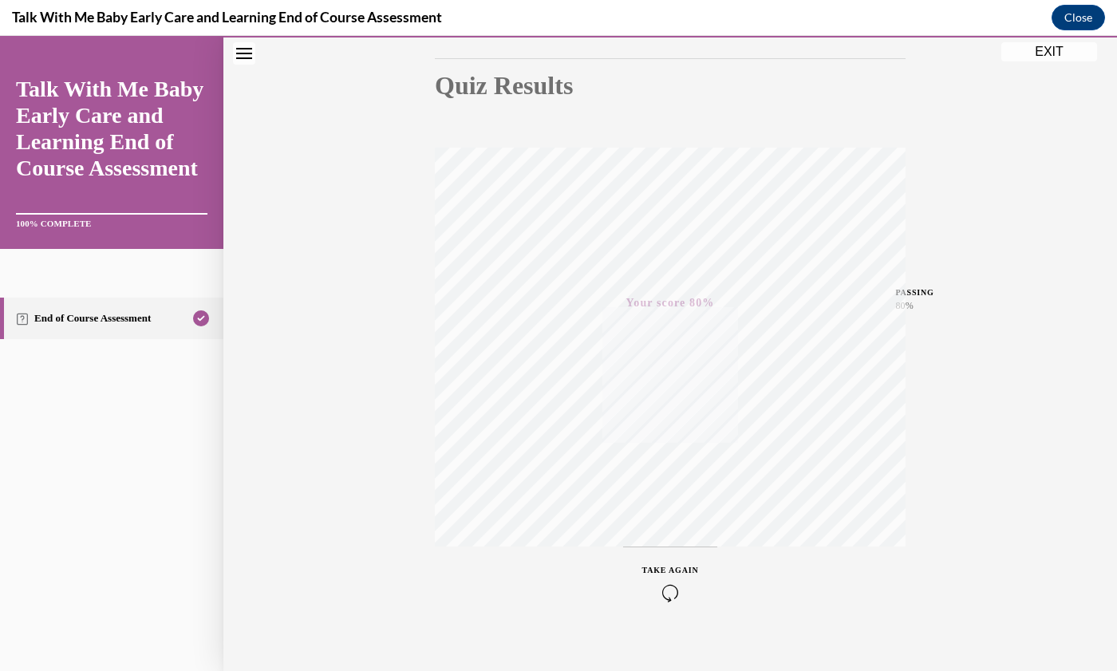
scroll to position [182, 0]
click at [1054, 57] on button "EXIT" at bounding box center [1050, 51] width 96 height 19
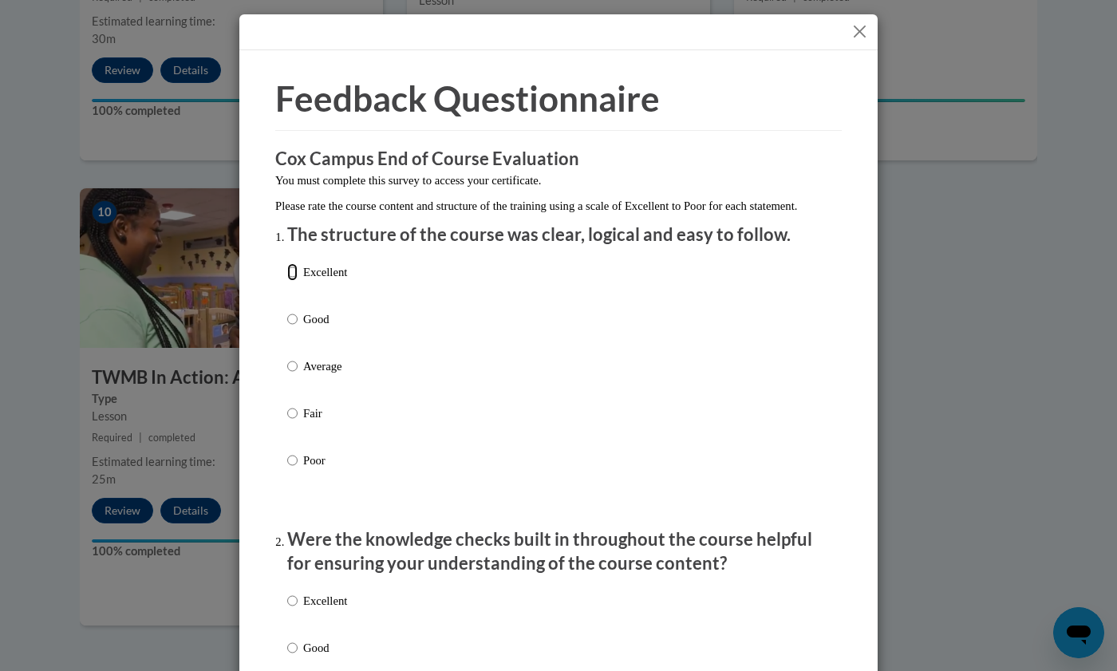
click at [289, 281] on input "Excellent" at bounding box center [292, 272] width 10 height 18
radio input "true"
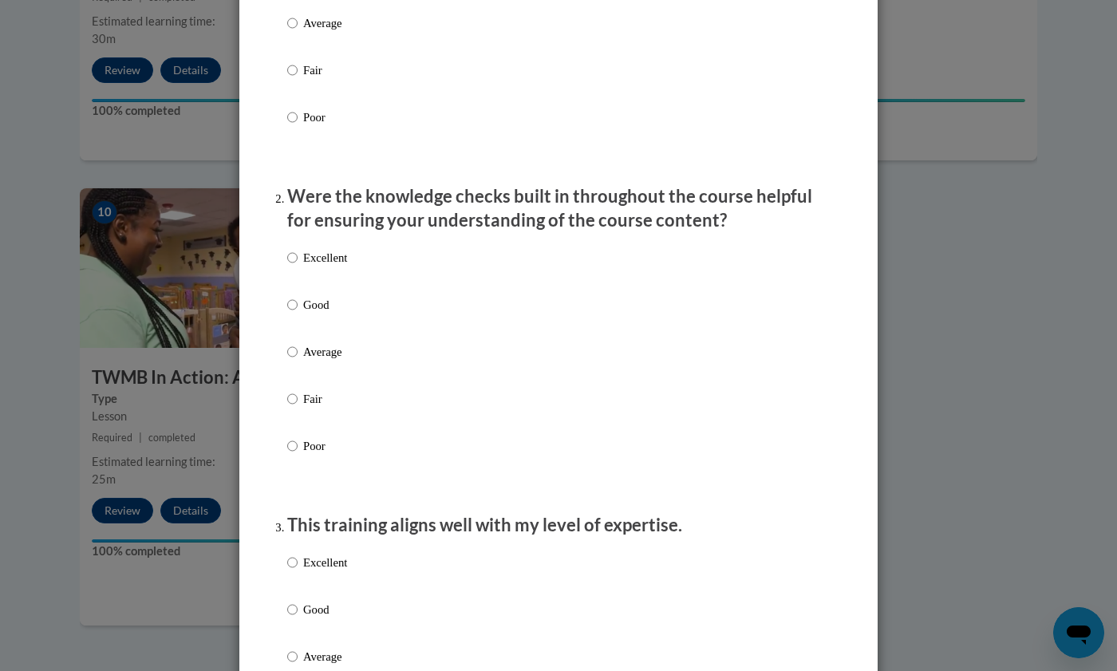
scroll to position [346, 0]
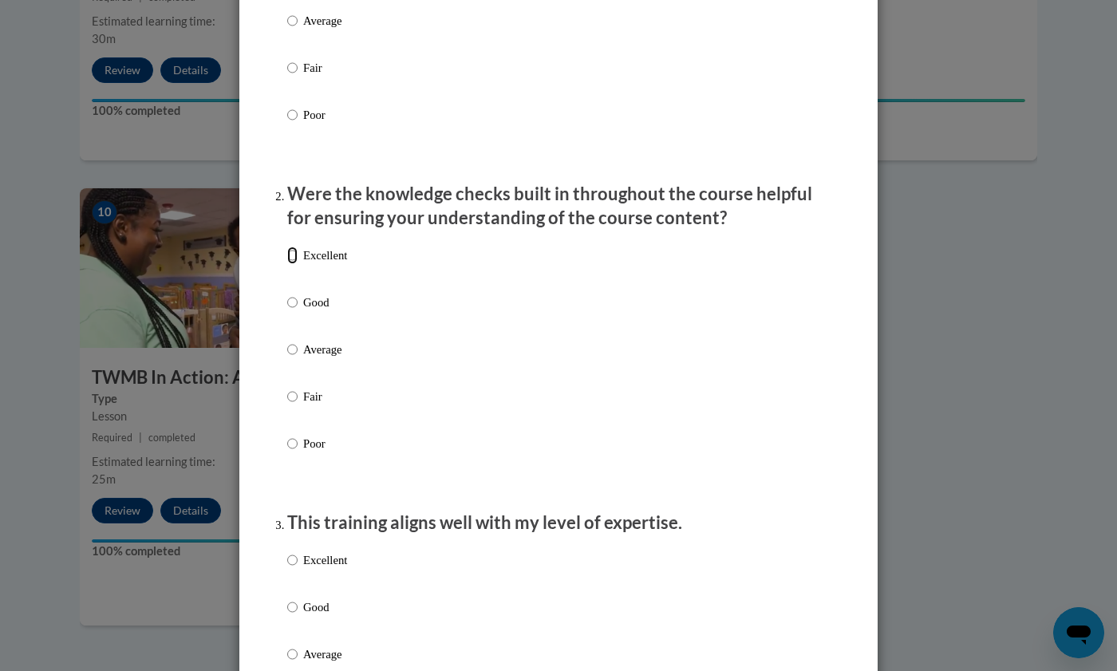
click at [291, 264] on input "Excellent" at bounding box center [292, 256] width 10 height 18
radio input "true"
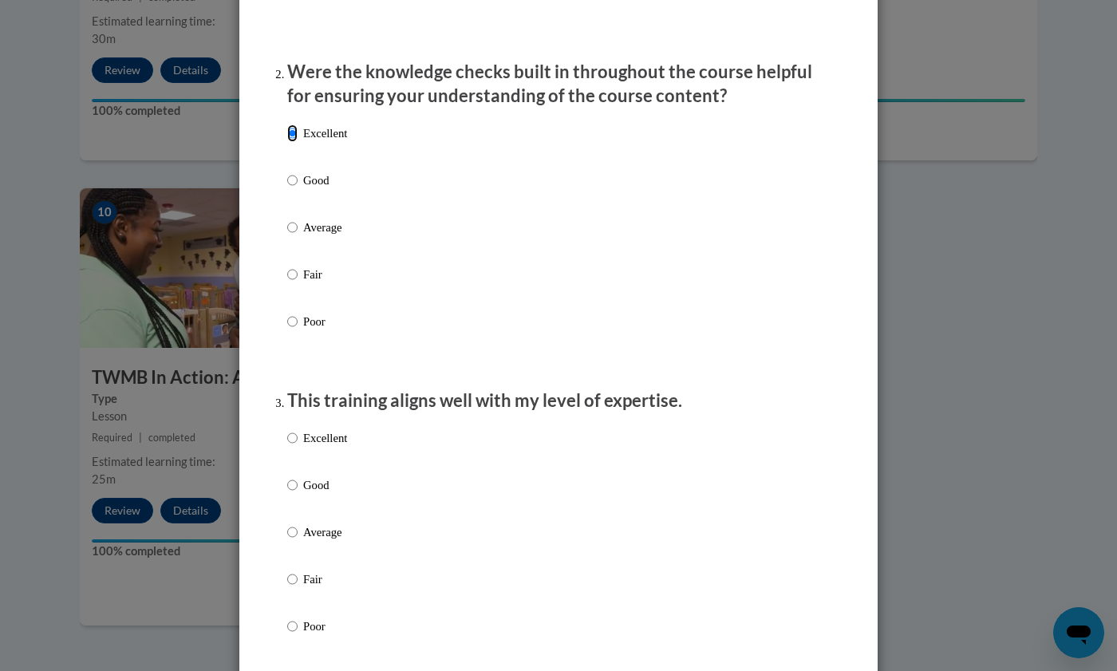
scroll to position [470, 0]
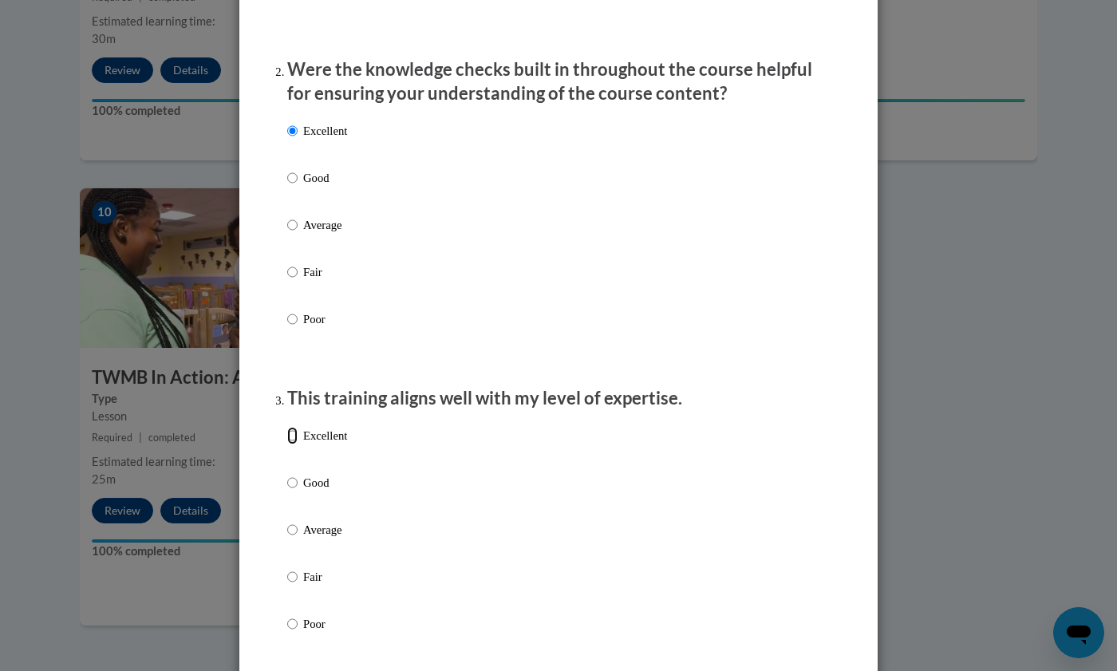
click at [291, 445] on input "Excellent" at bounding box center [292, 436] width 10 height 18
radio input "true"
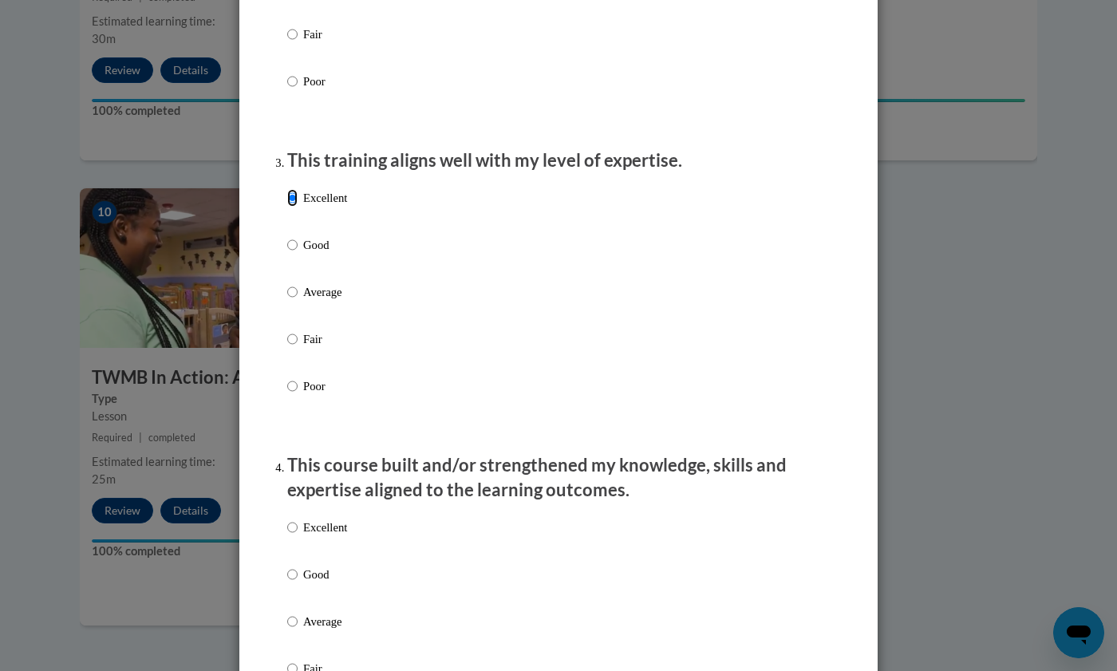
scroll to position [709, 0]
click at [287, 536] on input "Excellent" at bounding box center [292, 527] width 10 height 18
radio input "true"
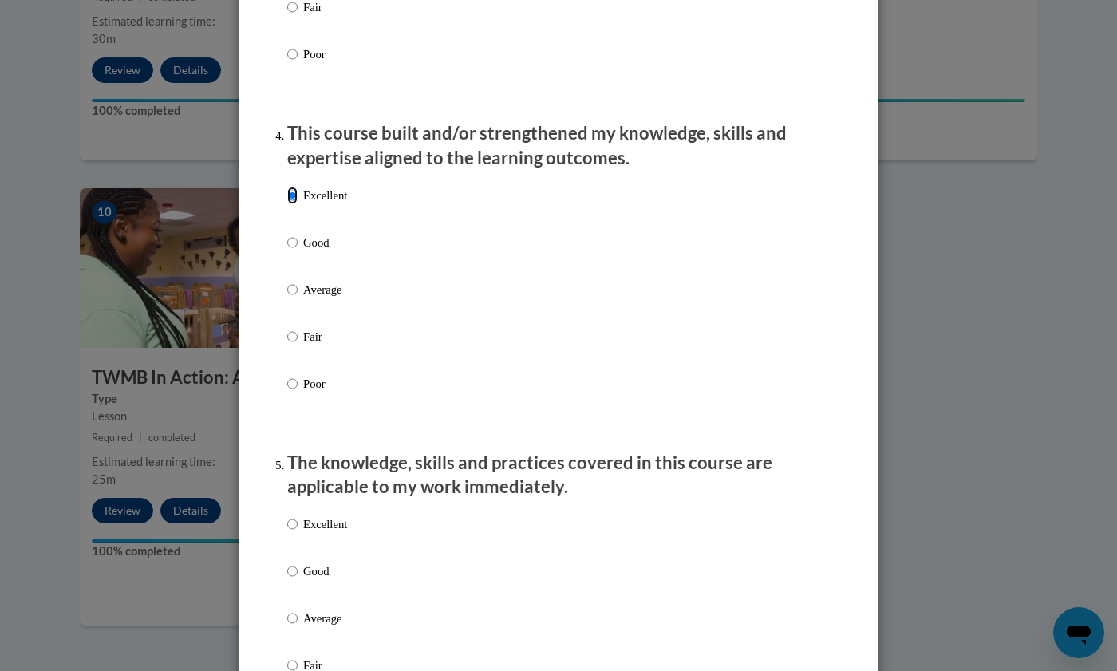
scroll to position [1042, 0]
click at [287, 532] on input "Excellent" at bounding box center [292, 523] width 10 height 18
radio input "true"
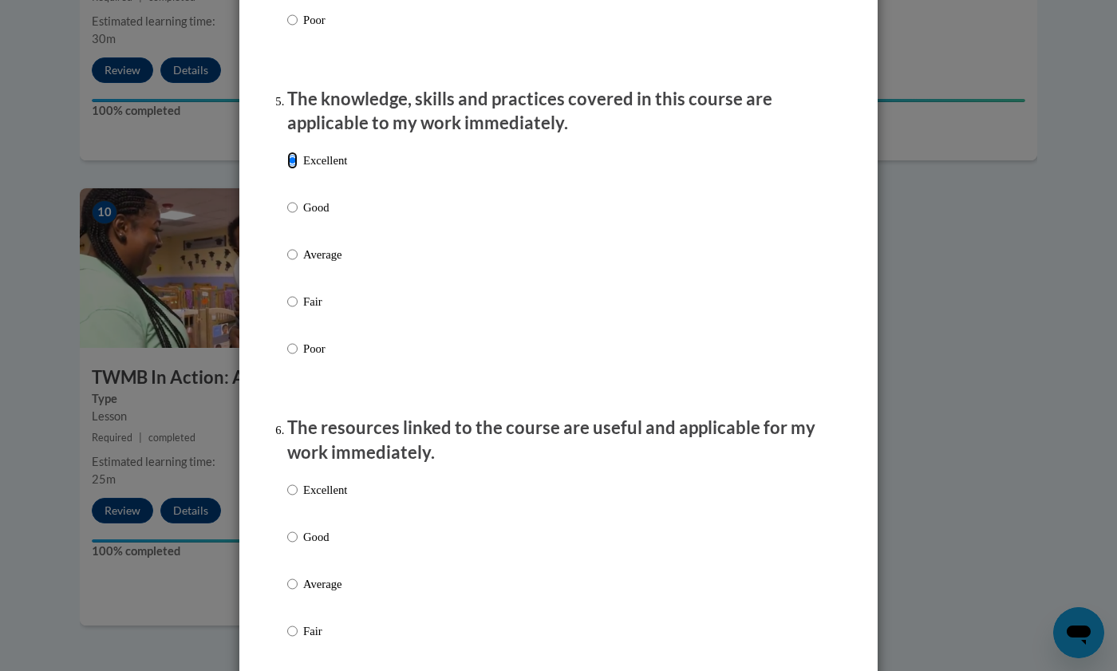
scroll to position [1405, 0]
click at [287, 498] on input "Excellent" at bounding box center [292, 489] width 10 height 18
radio input "true"
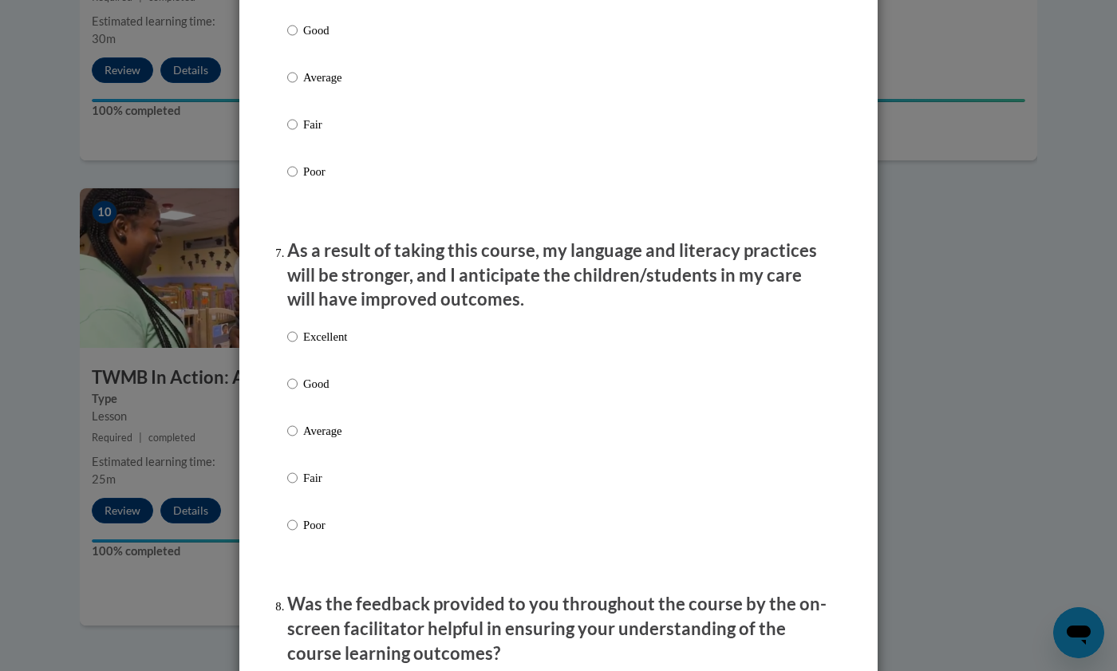
scroll to position [1914, 0]
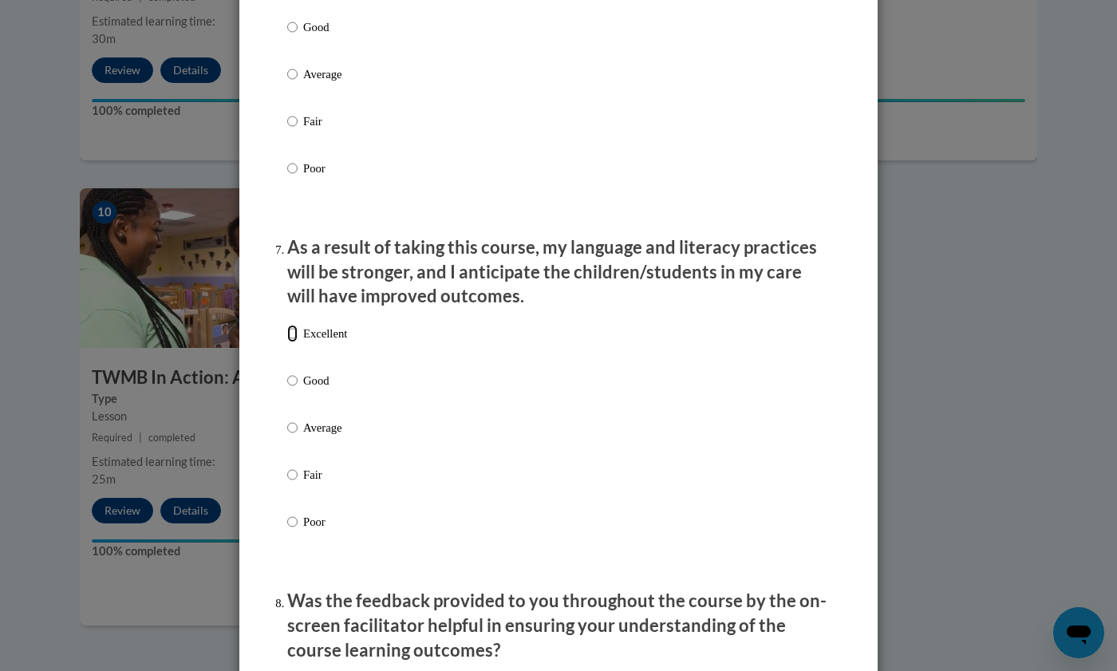
click at [287, 342] on input "Excellent" at bounding box center [292, 334] width 10 height 18
radio input "true"
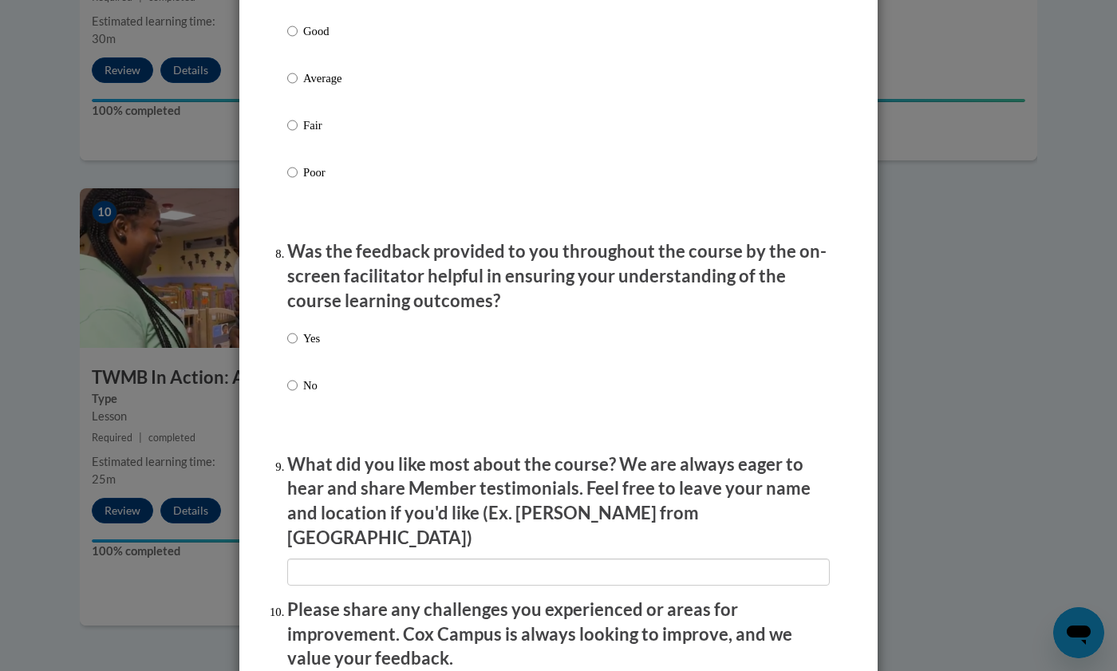
scroll to position [2264, 0]
click at [287, 346] on input "Yes" at bounding box center [292, 338] width 10 height 18
radio input "true"
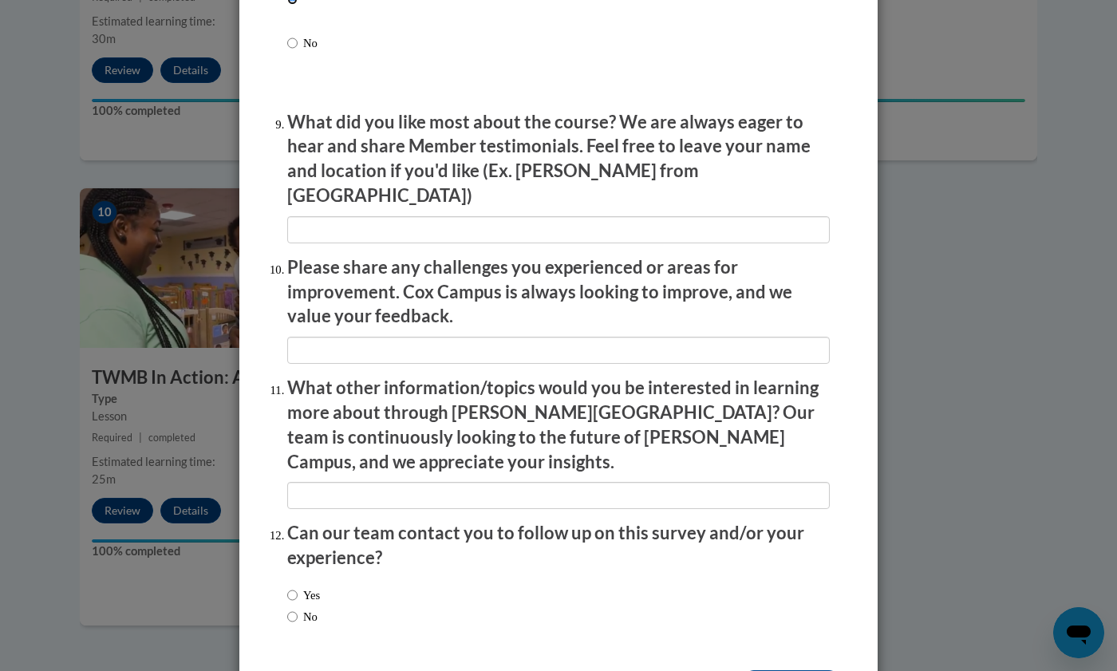
scroll to position [2649, 0]
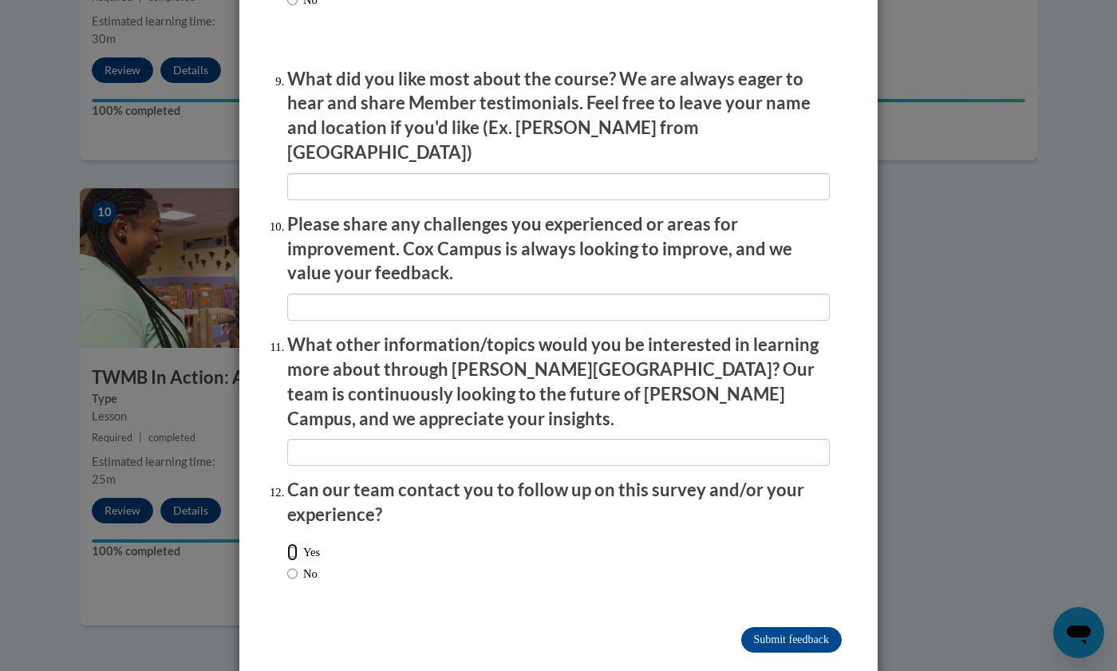
click at [287, 544] on input "Yes" at bounding box center [292, 553] width 10 height 18
radio input "true"
click at [792, 627] on input "Submit feedback" at bounding box center [791, 640] width 101 height 26
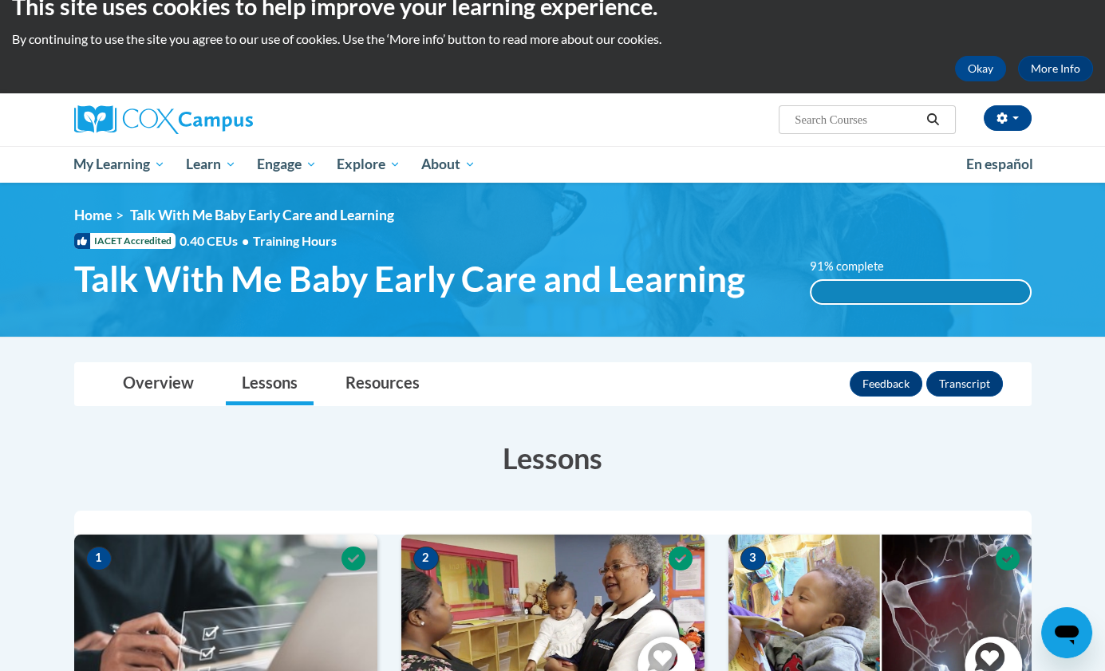
scroll to position [0, 0]
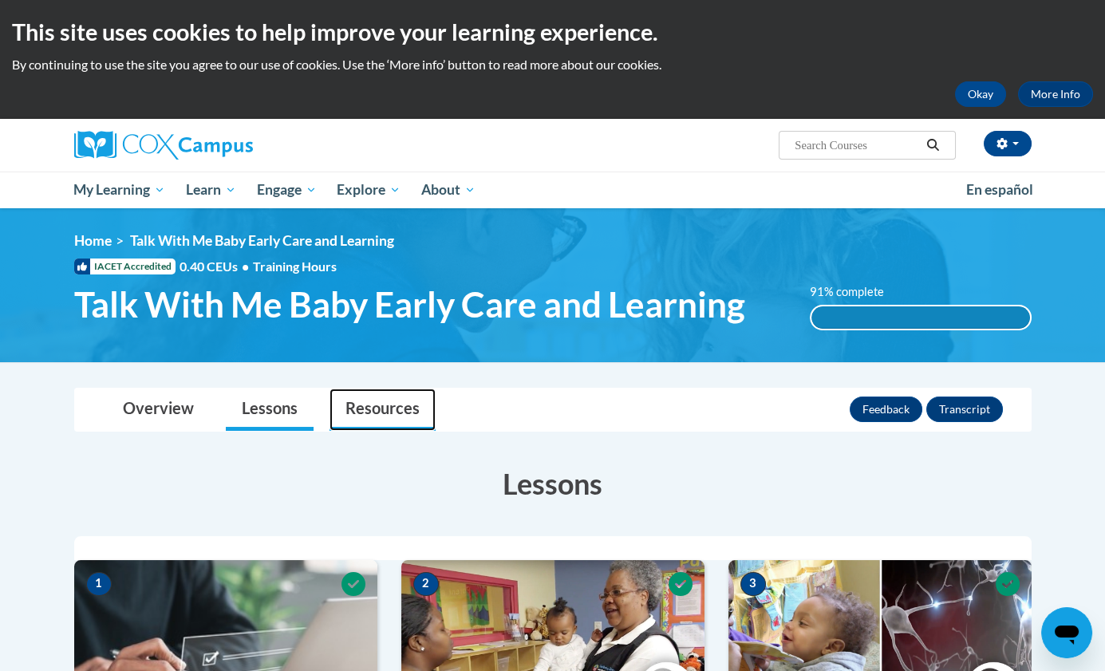
click at [362, 421] on link "Resources" at bounding box center [383, 410] width 106 height 42
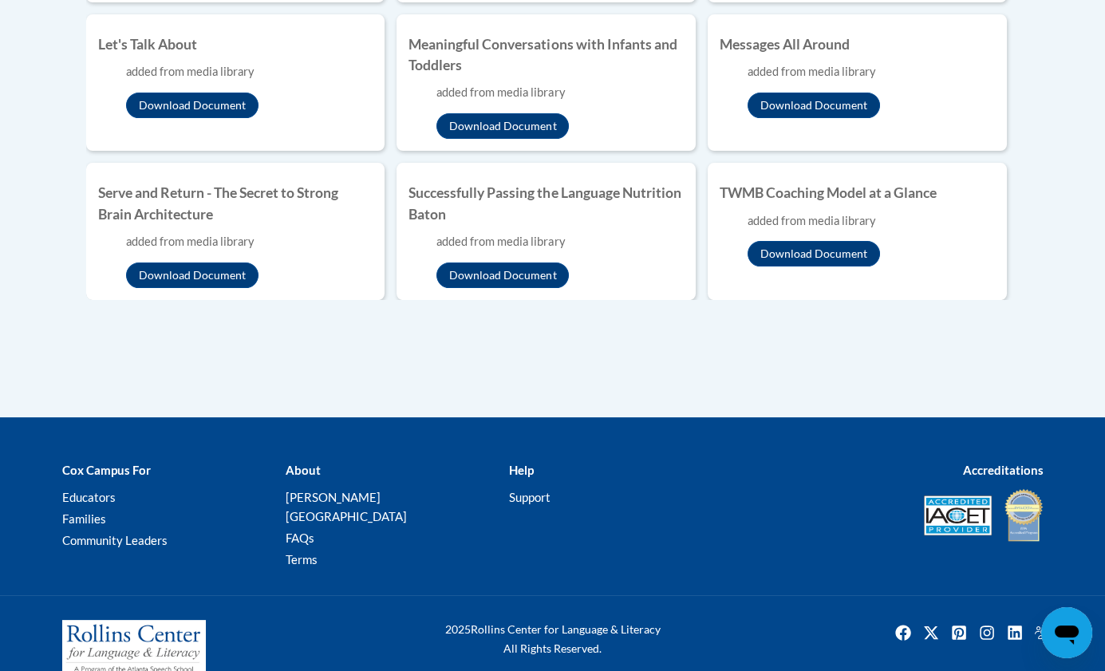
scroll to position [826, 0]
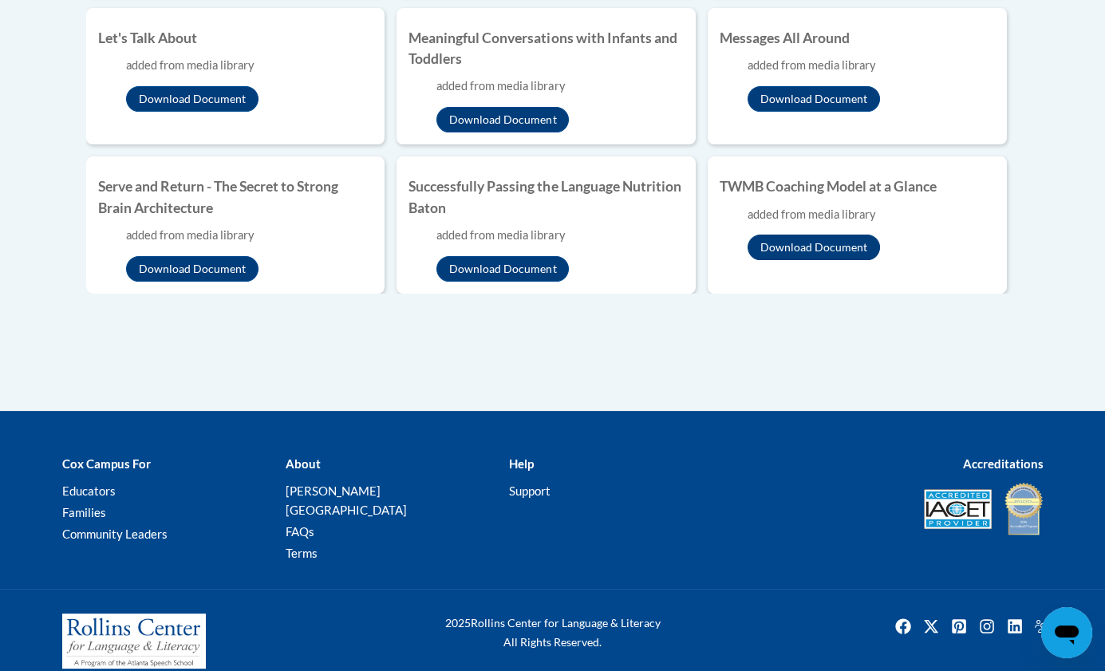
click at [815, 246] on button "Download Document" at bounding box center [814, 248] width 132 height 26
click at [516, 265] on button "Download Document" at bounding box center [503, 269] width 132 height 26
click at [511, 117] on button "Download Document" at bounding box center [503, 120] width 132 height 26
click at [206, 273] on button "Download Document" at bounding box center [192, 269] width 132 height 26
click at [220, 97] on button "Download Document" at bounding box center [192, 99] width 132 height 26
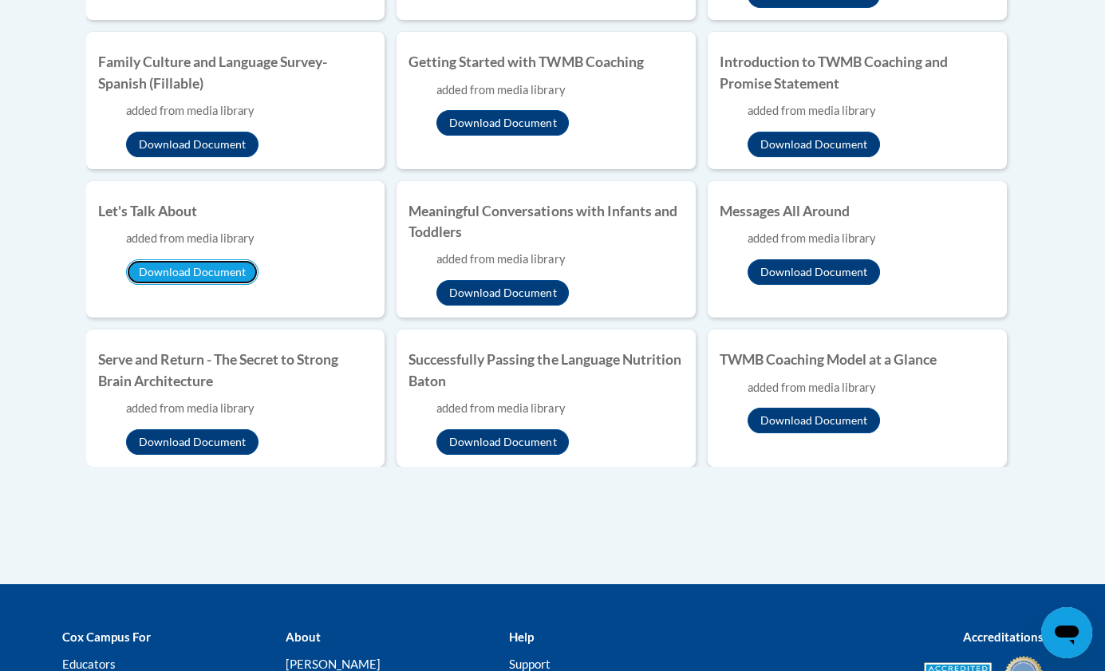
scroll to position [646, 0]
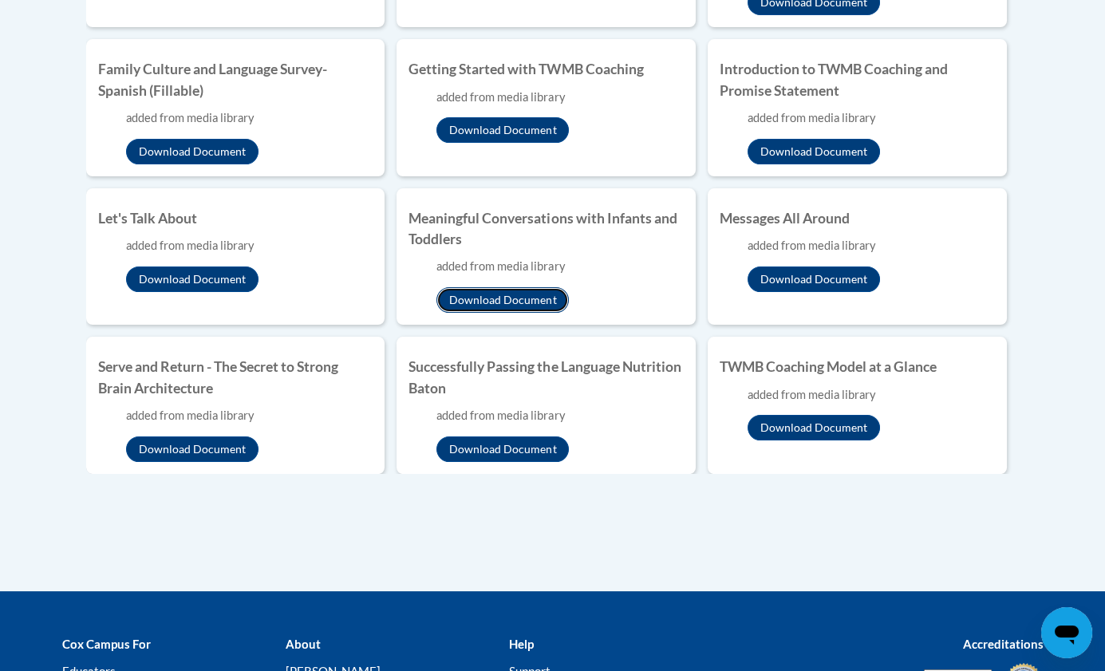
click at [513, 292] on button "Download Document" at bounding box center [503, 300] width 132 height 26
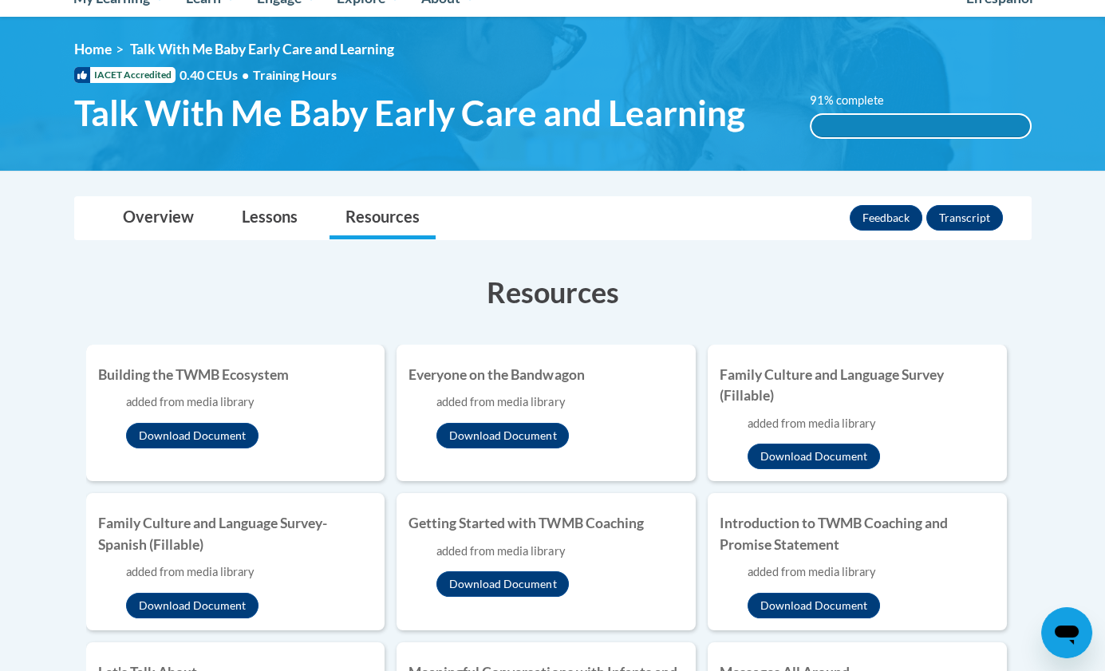
scroll to position [187, 0]
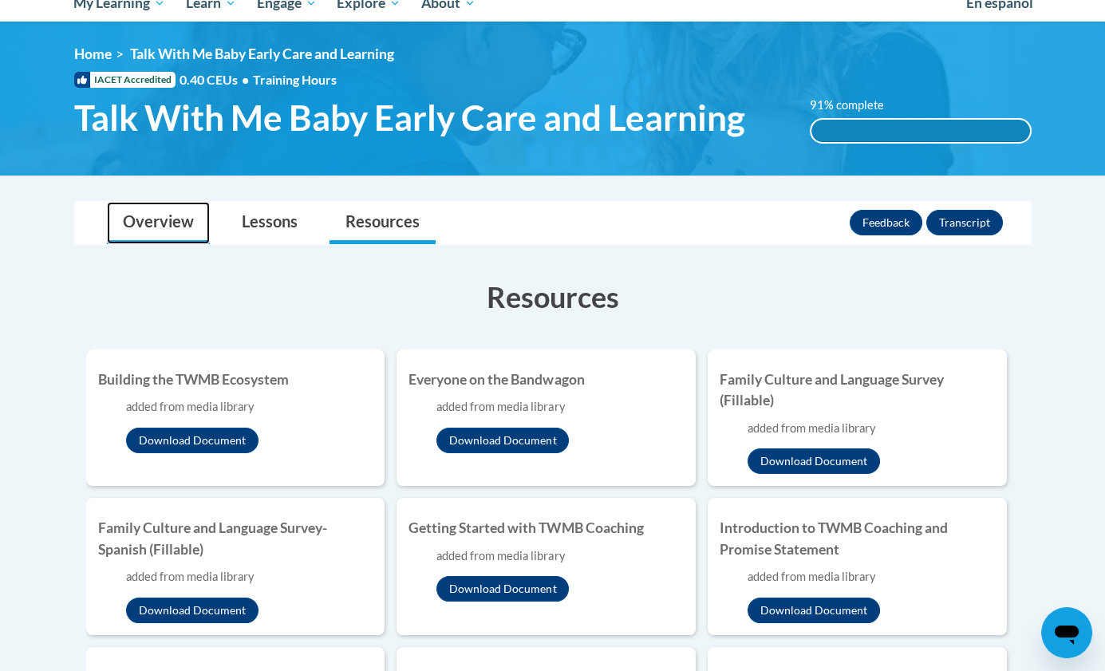
click at [157, 215] on link "Overview" at bounding box center [158, 223] width 103 height 42
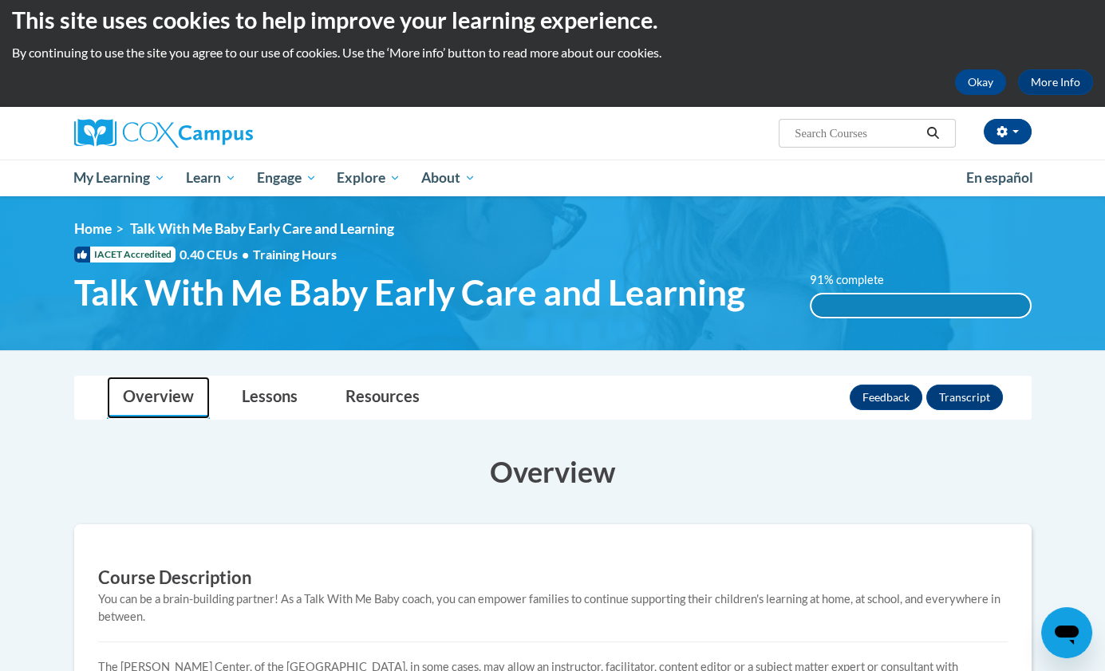
scroll to position [0, 0]
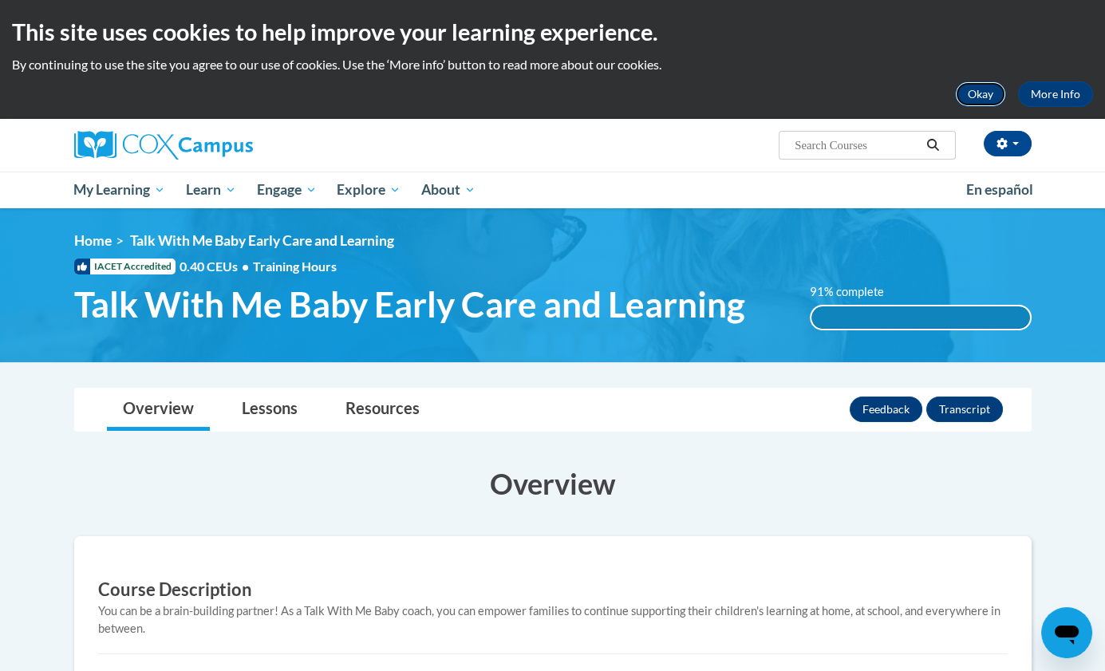
click at [976, 100] on button "Okay" at bounding box center [980, 94] width 51 height 26
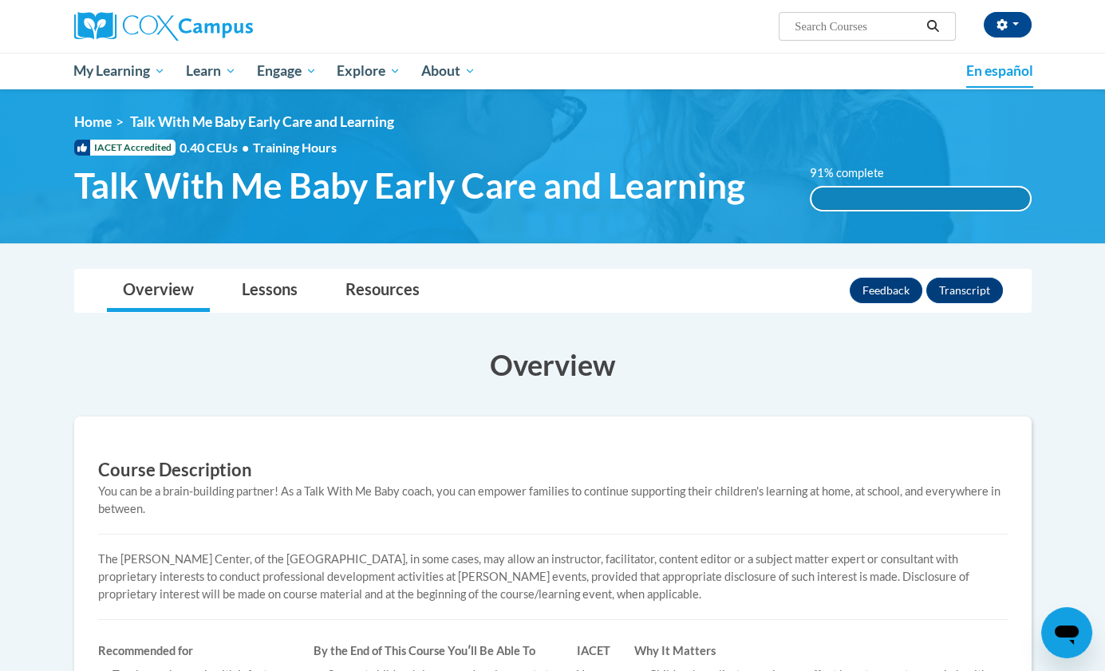
click at [990, 68] on span "En español" at bounding box center [1000, 70] width 67 height 17
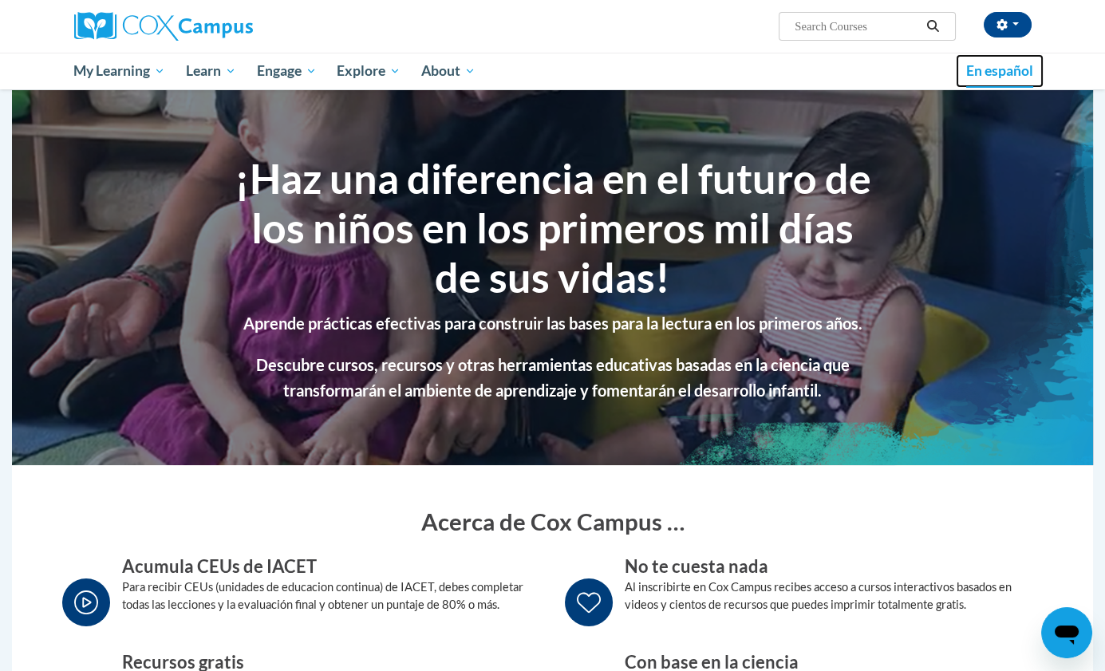
click at [1008, 86] on link "En español" at bounding box center [1000, 71] width 88 height 34
click at [1017, 86] on link "En español" at bounding box center [1000, 71] width 88 height 34
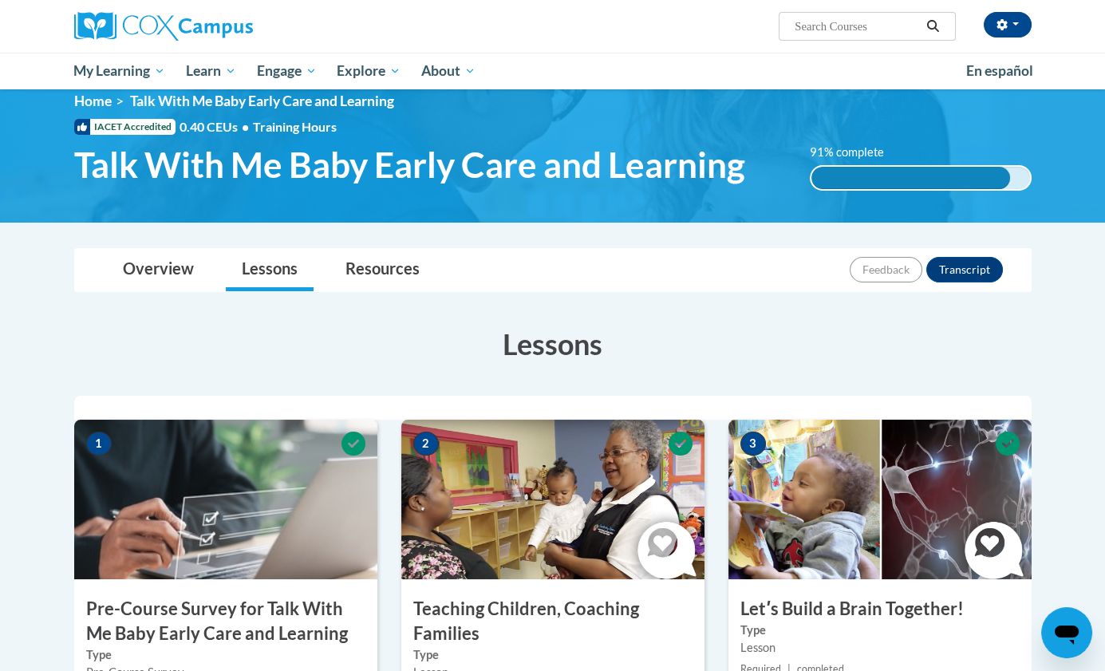
scroll to position [20, 0]
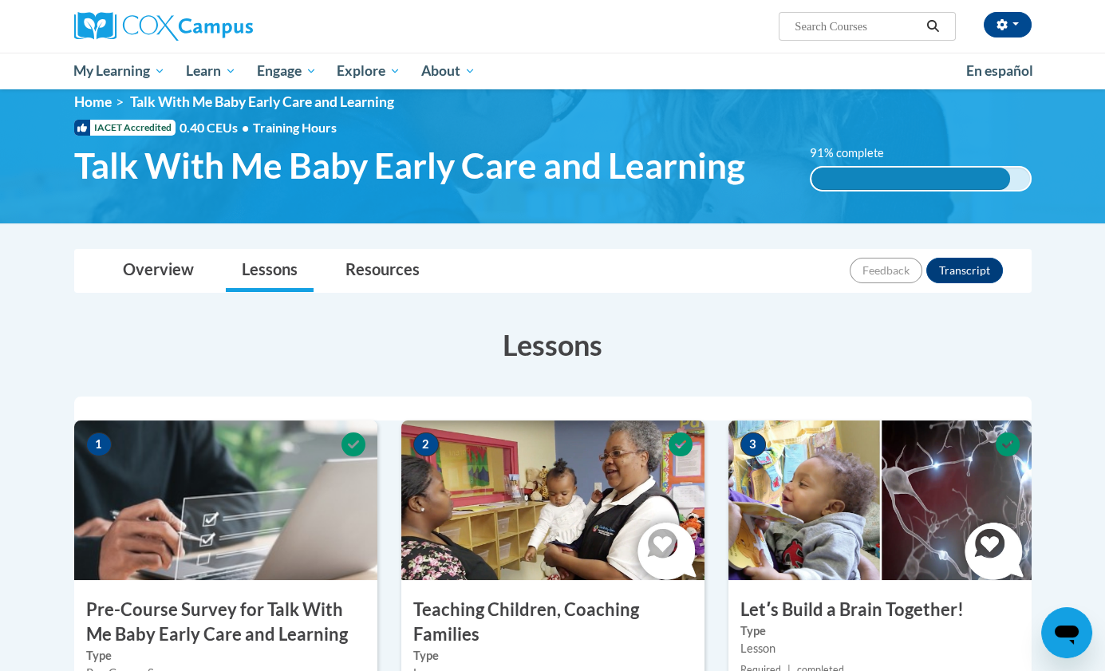
click at [993, 182] on div "91% complete" at bounding box center [911, 179] width 199 height 22
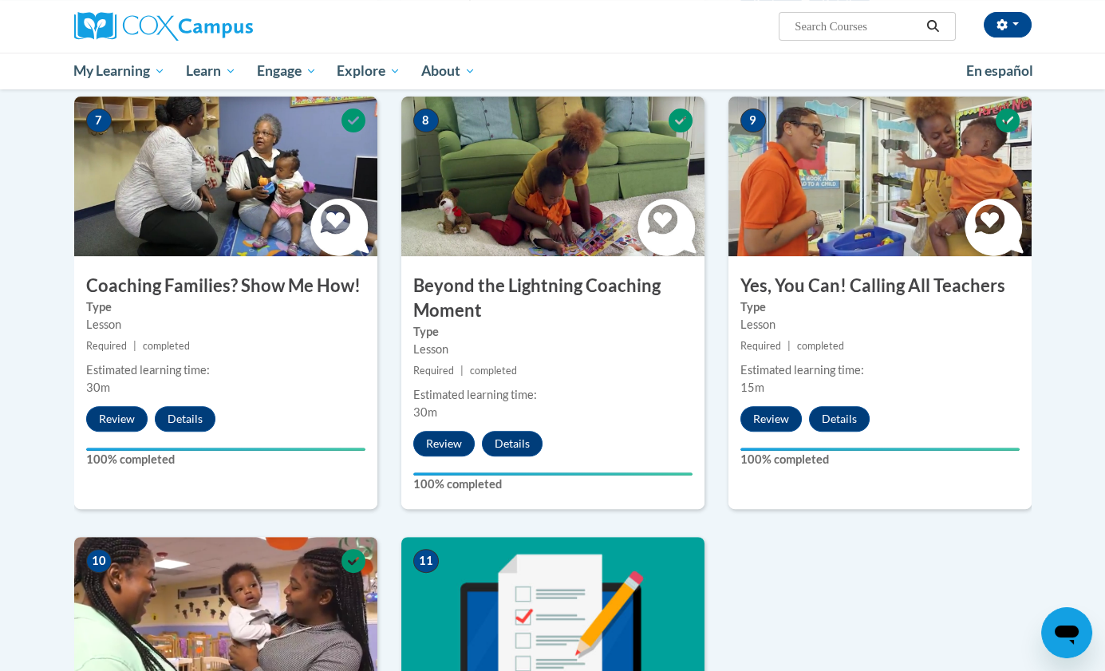
scroll to position [1257, 0]
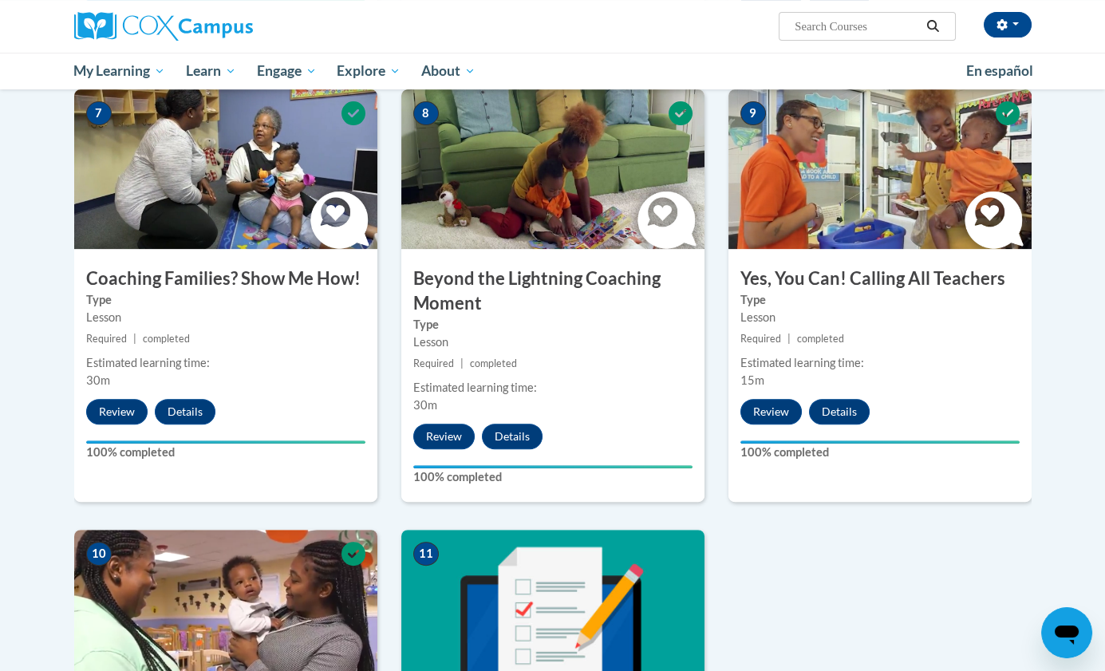
click at [1070, 619] on icon "Open messaging window" at bounding box center [1067, 633] width 29 height 29
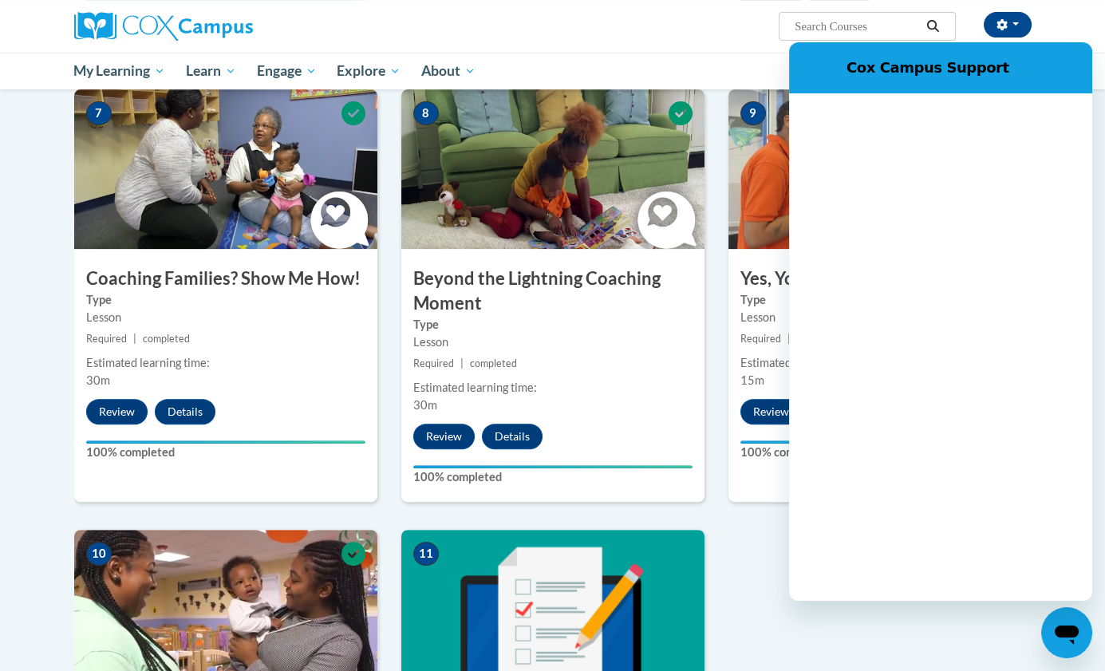
scroll to position [0, 0]
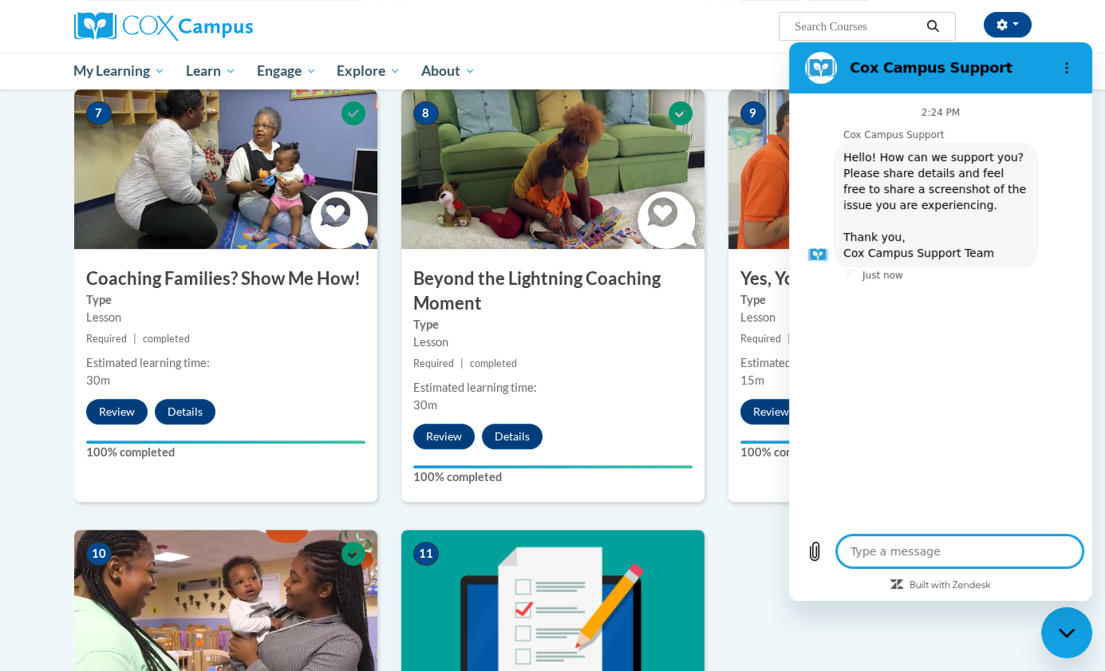
click at [762, 548] on div "1 Pre-Course Survey for Talk With Me Baby Early Care and Learning Type Pre-Cour…" at bounding box center [553, 89] width 982 height 1811
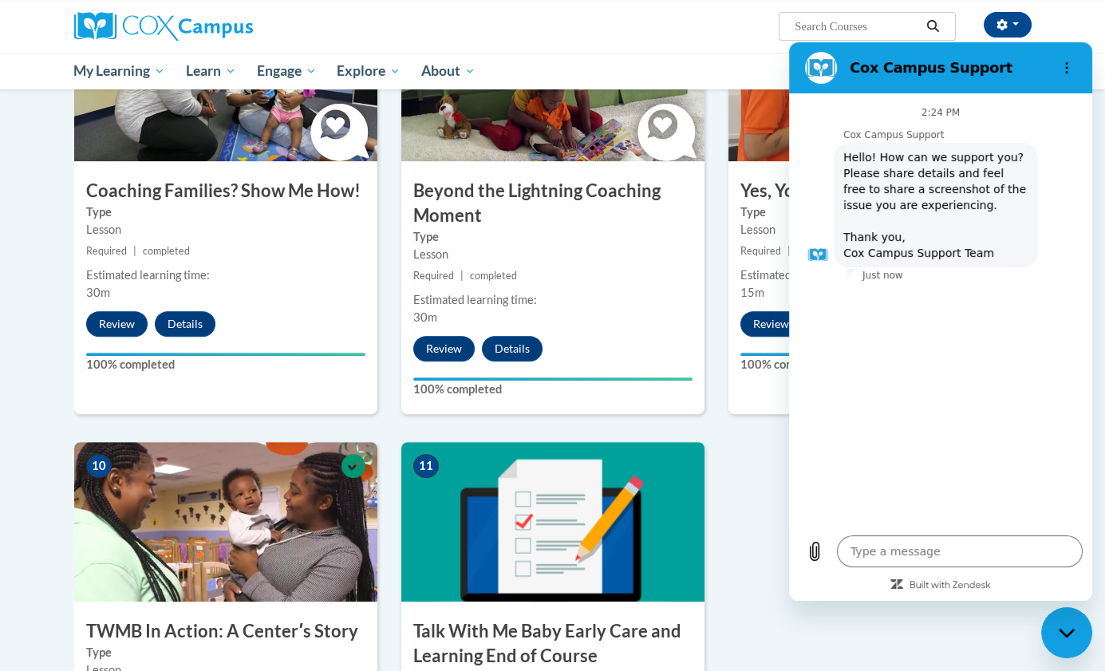
scroll to position [1391, 0]
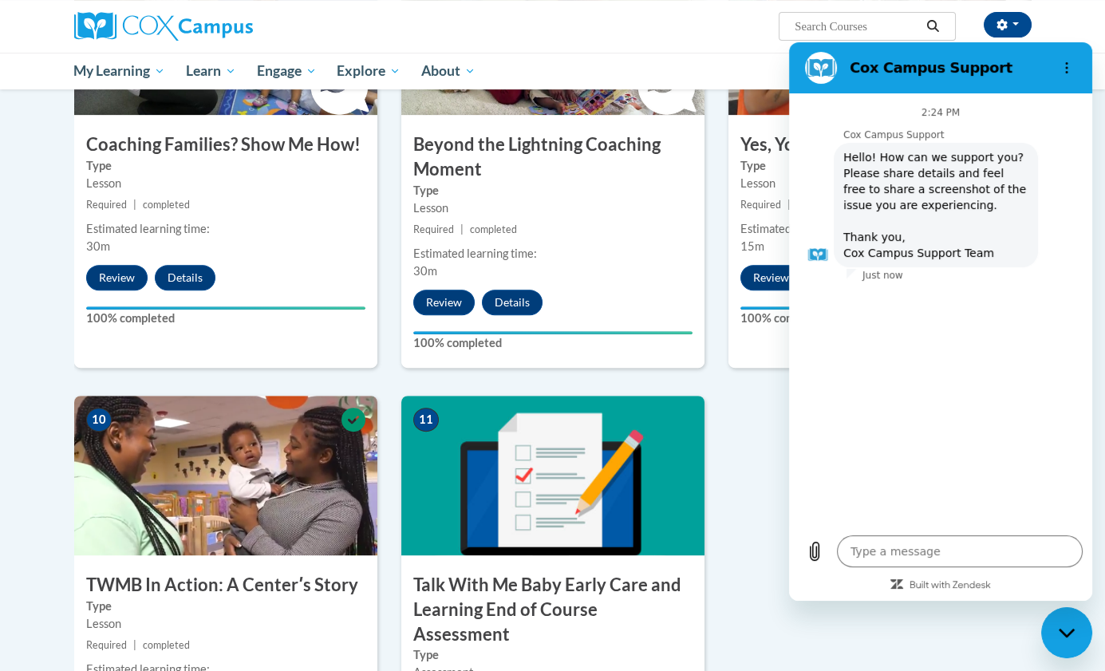
click at [1069, 622] on div "Close messaging window" at bounding box center [1067, 633] width 48 height 48
type textarea "x"
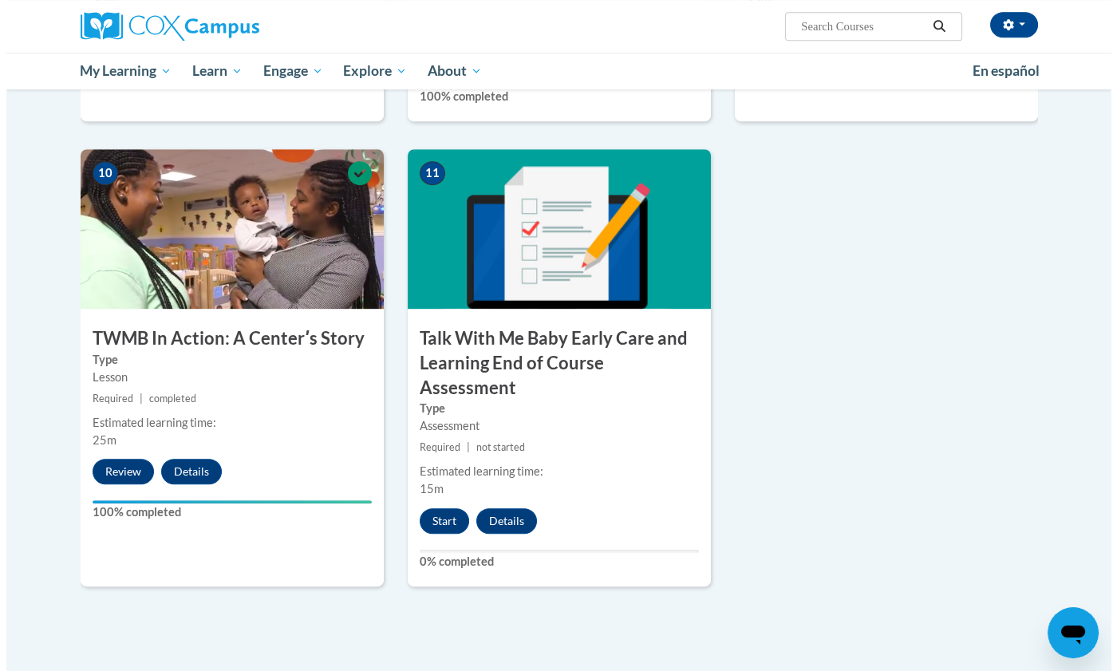
scroll to position [1640, 0]
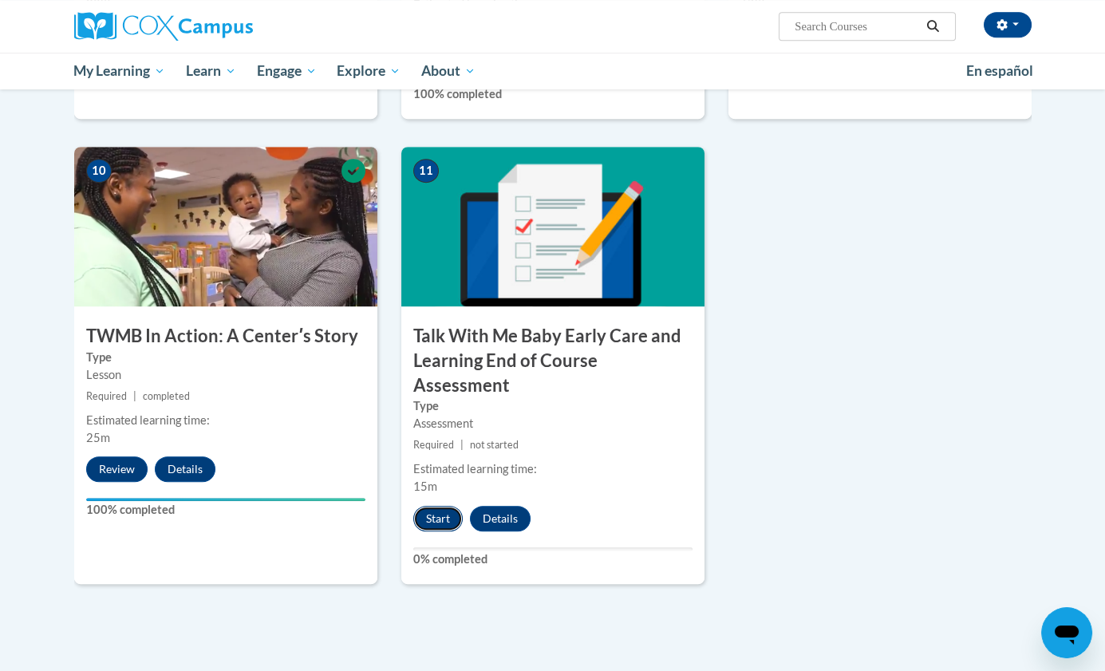
click at [437, 506] on button "Start" at bounding box center [437, 519] width 49 height 26
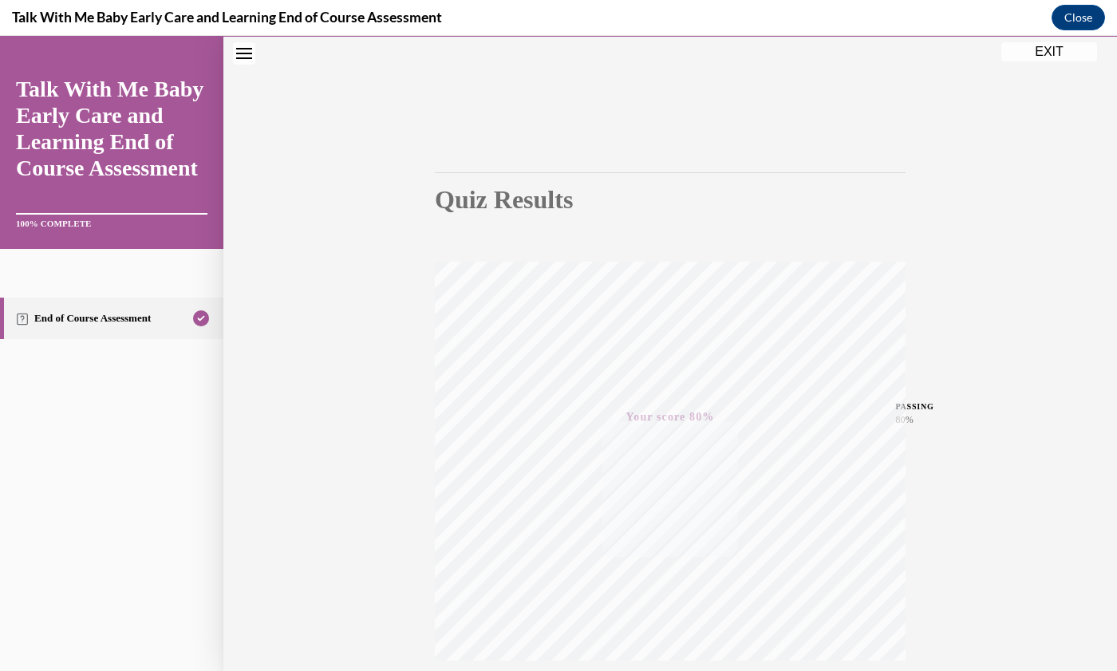
scroll to position [182, 0]
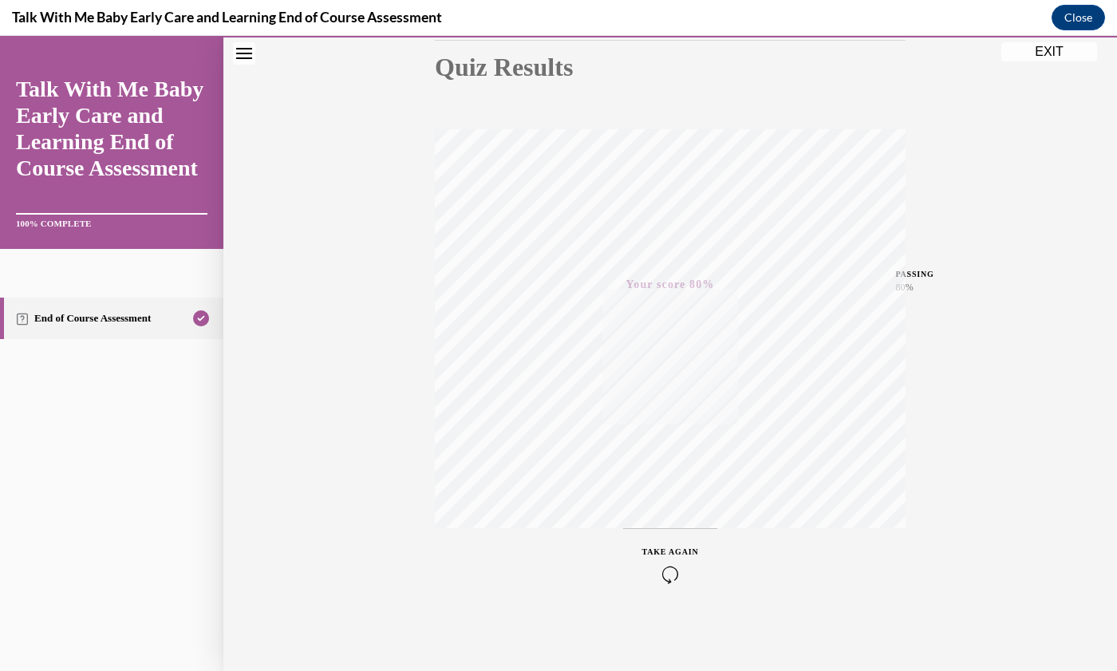
click at [660, 559] on div "TAKE AGAIN" at bounding box center [670, 565] width 57 height 38
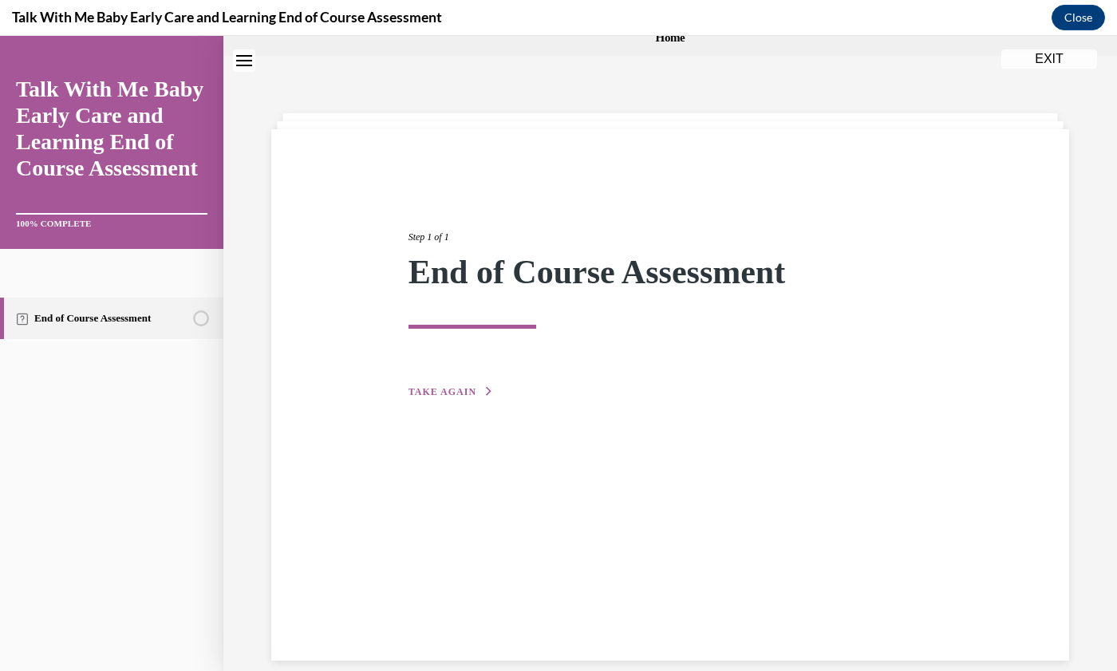
scroll to position [0, 0]
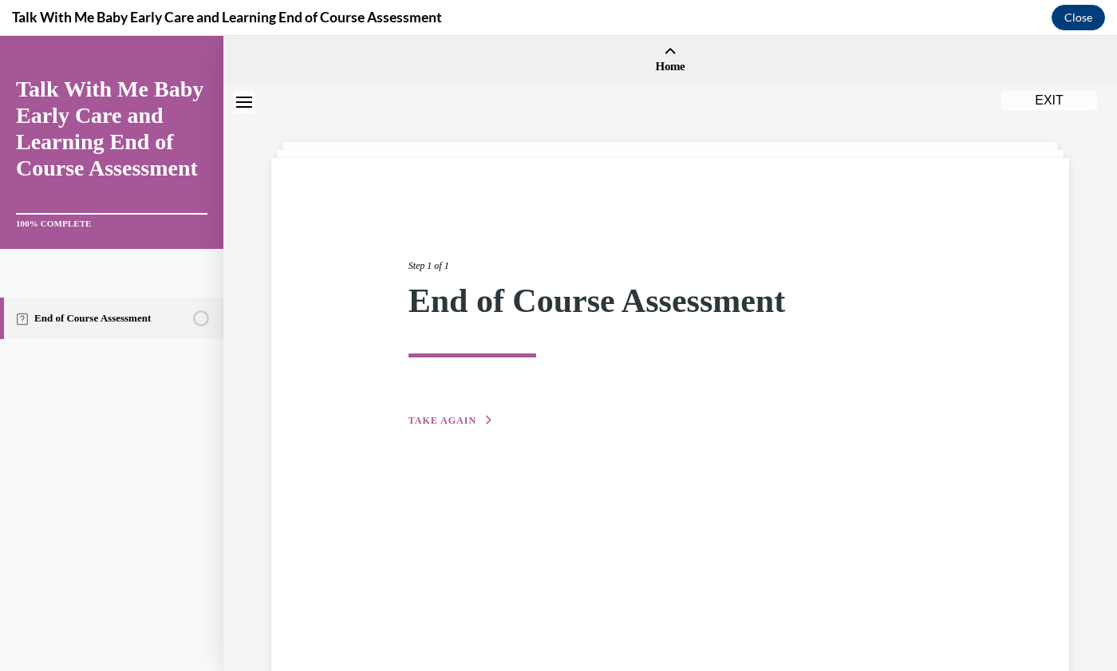
click at [194, 322] on icon "Unstarted" at bounding box center [201, 318] width 16 height 16
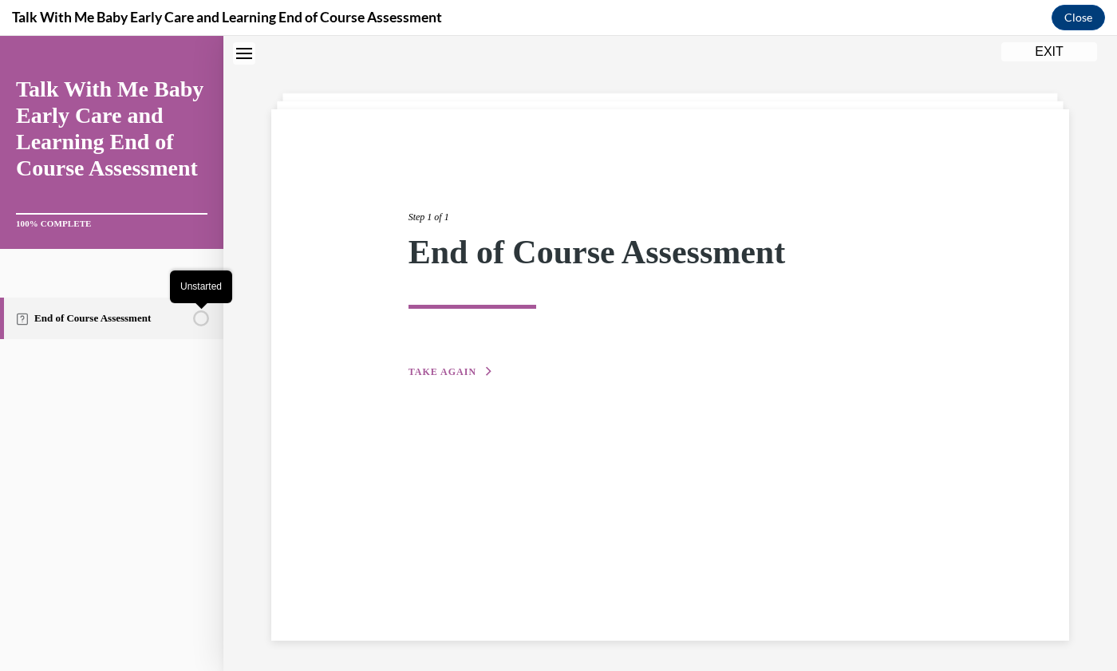
click at [449, 368] on span "TAKE AGAIN" at bounding box center [443, 371] width 68 height 11
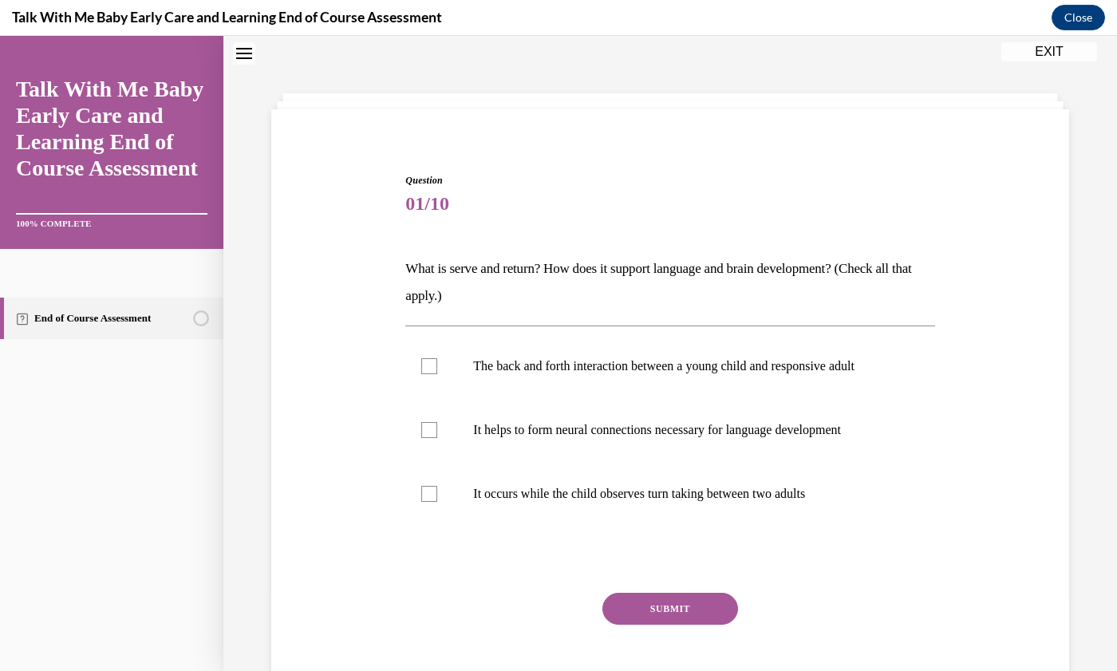
scroll to position [101, 0]
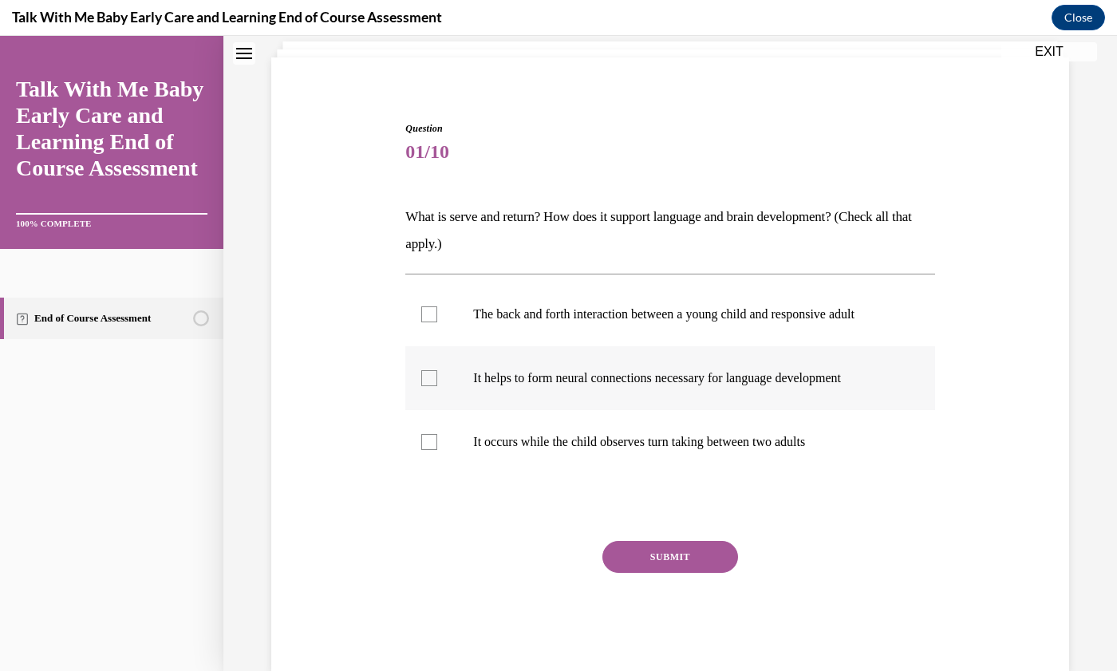
click at [425, 386] on div at bounding box center [429, 378] width 16 height 16
click at [425, 386] on input "It helps to form neural connections necessary for language development" at bounding box center [429, 378] width 16 height 16
checkbox input "true"
click at [432, 333] on label "The back and forth interaction between a young child and responsive adult" at bounding box center [669, 315] width 529 height 64
click at [432, 322] on input "The back and forth interaction between a young child and responsive adult" at bounding box center [429, 314] width 16 height 16
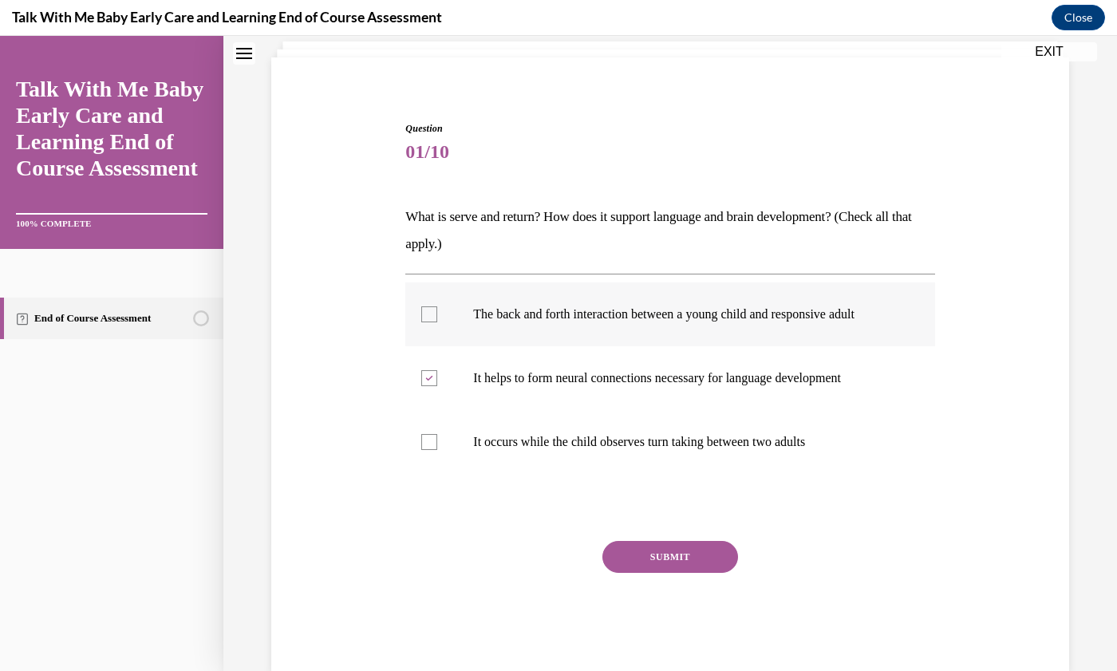
checkbox input "true"
click at [676, 567] on button "SUBMIT" at bounding box center [671, 557] width 136 height 32
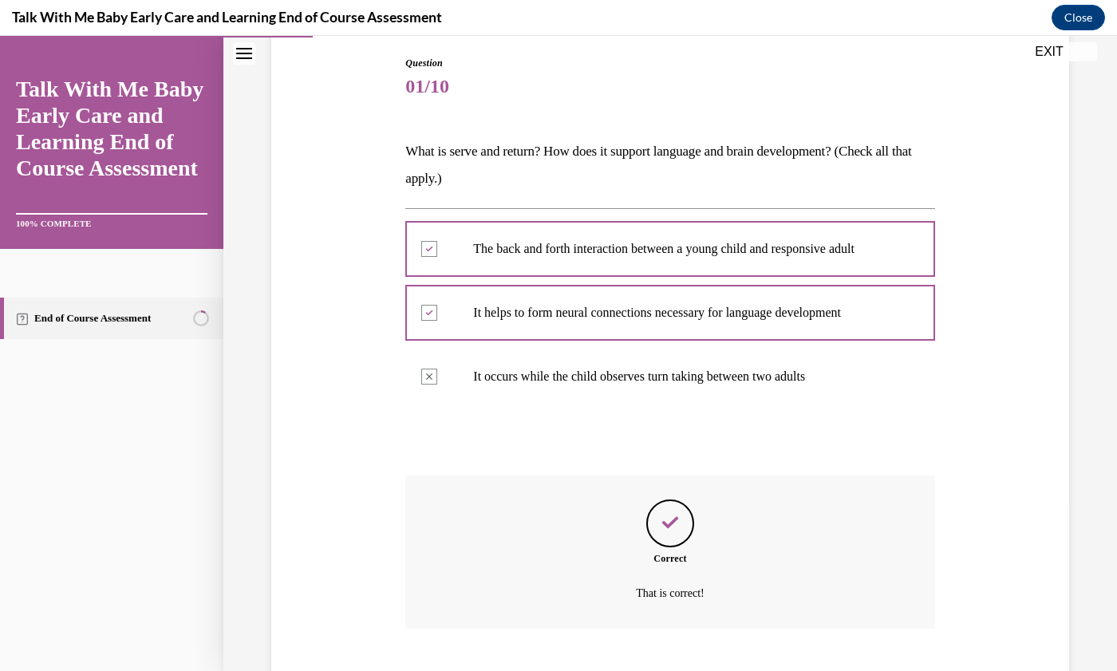
scroll to position [277, 0]
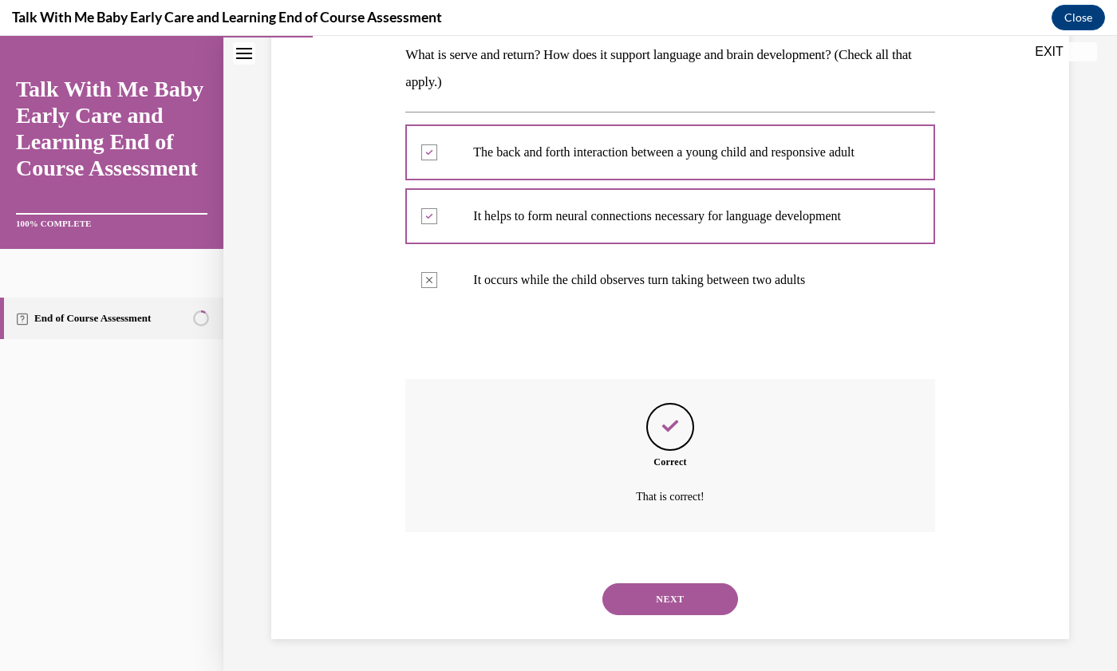
click at [669, 596] on button "NEXT" at bounding box center [671, 599] width 136 height 32
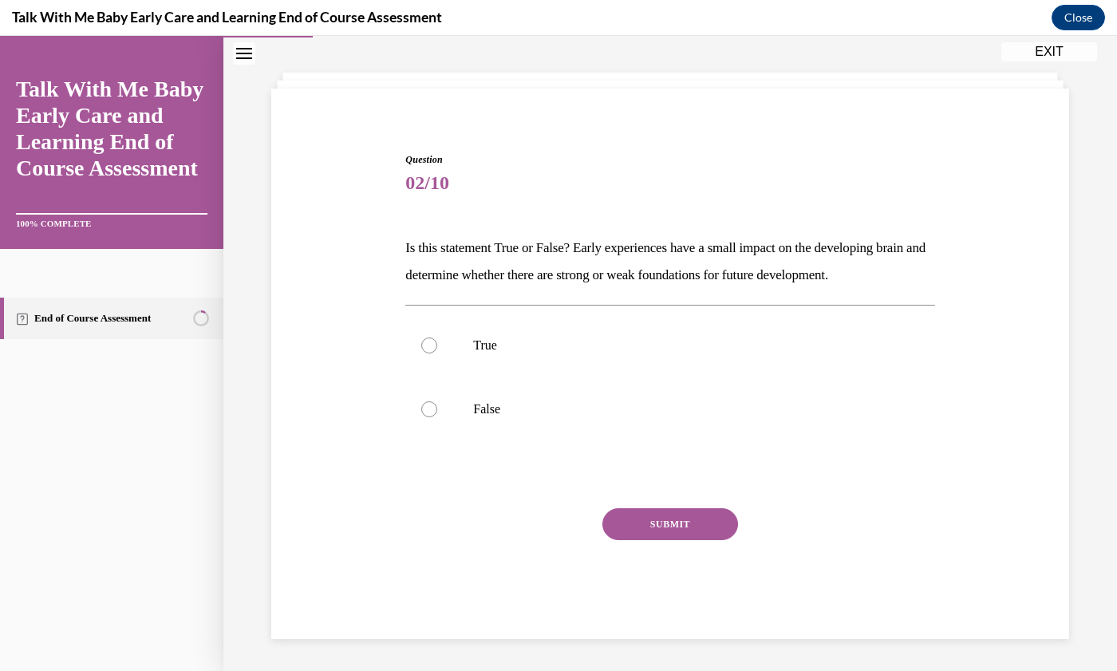
scroll to position [49, 0]
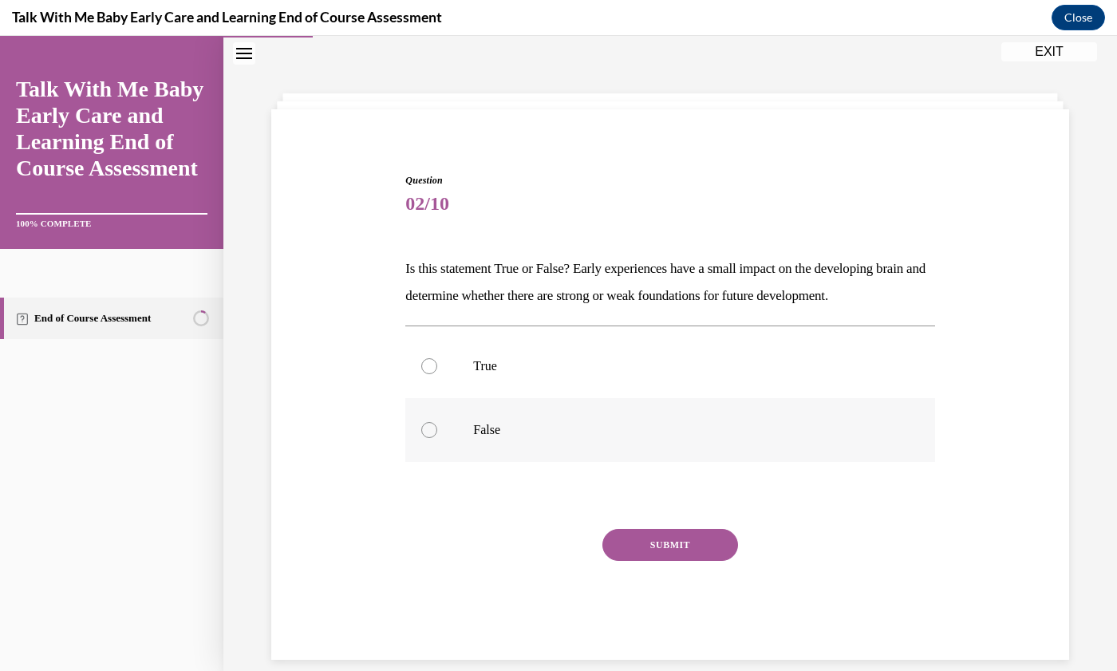
click at [430, 462] on label "False" at bounding box center [669, 430] width 529 height 64
click at [430, 438] on input "False" at bounding box center [429, 430] width 16 height 16
radio input "true"
click at [681, 561] on button "SUBMIT" at bounding box center [671, 545] width 136 height 32
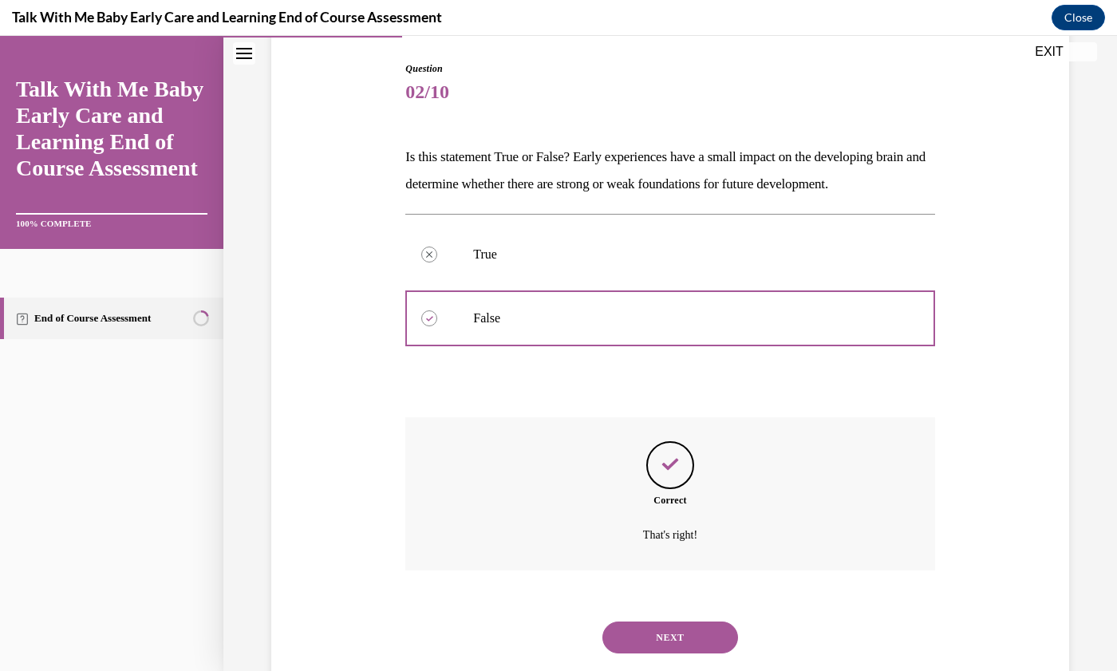
scroll to position [224, 0]
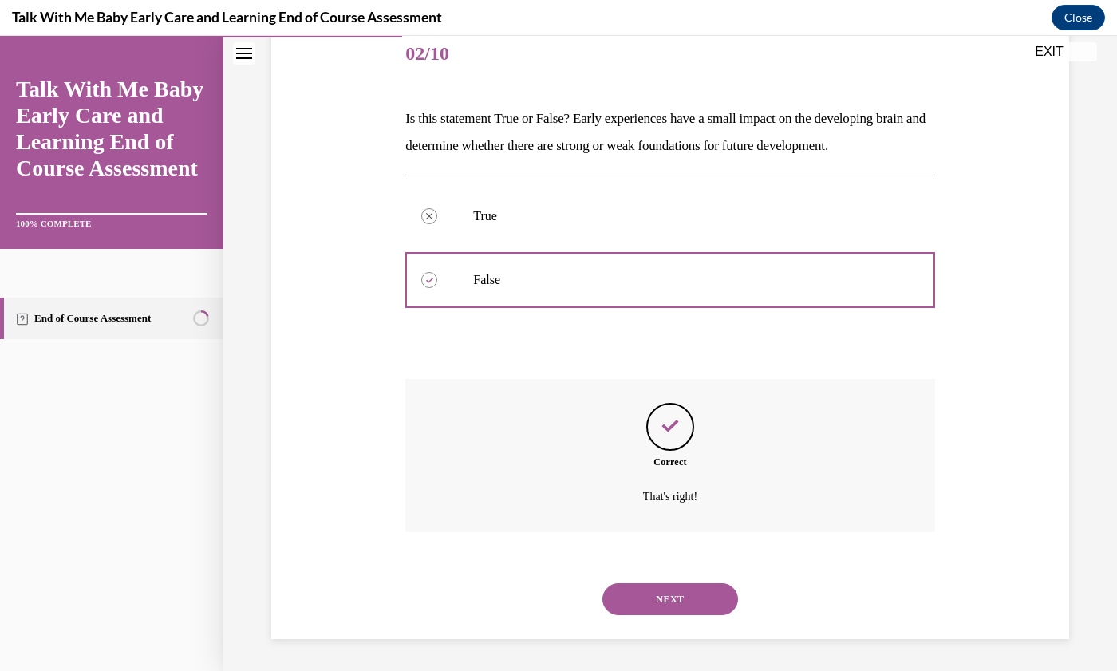
click at [684, 594] on button "NEXT" at bounding box center [671, 599] width 136 height 32
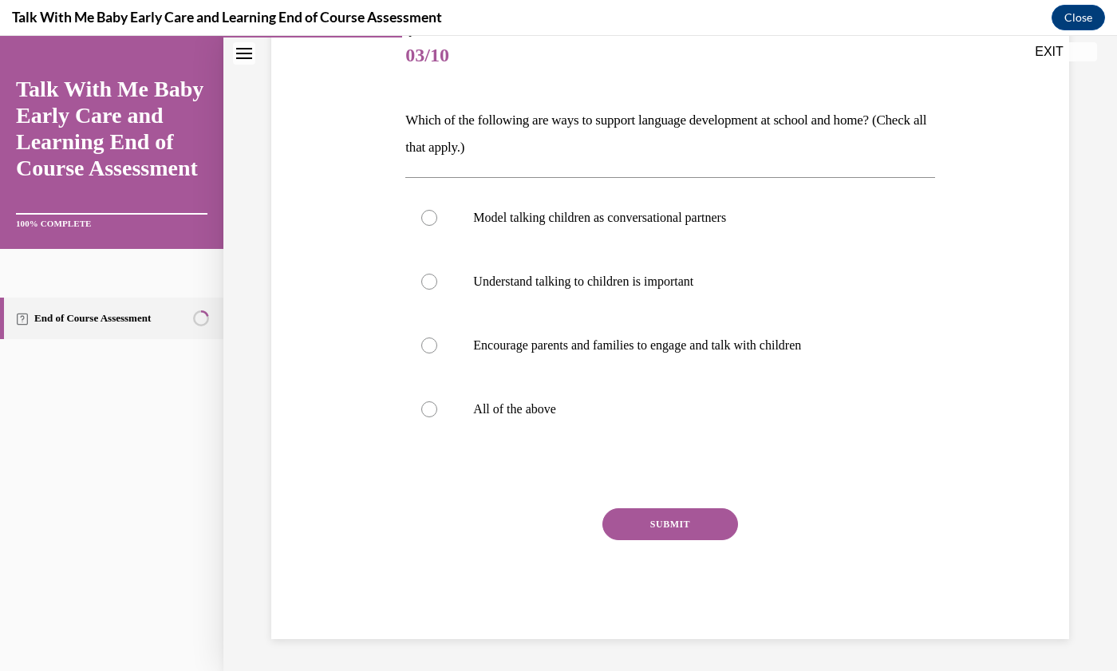
scroll to position [49, 0]
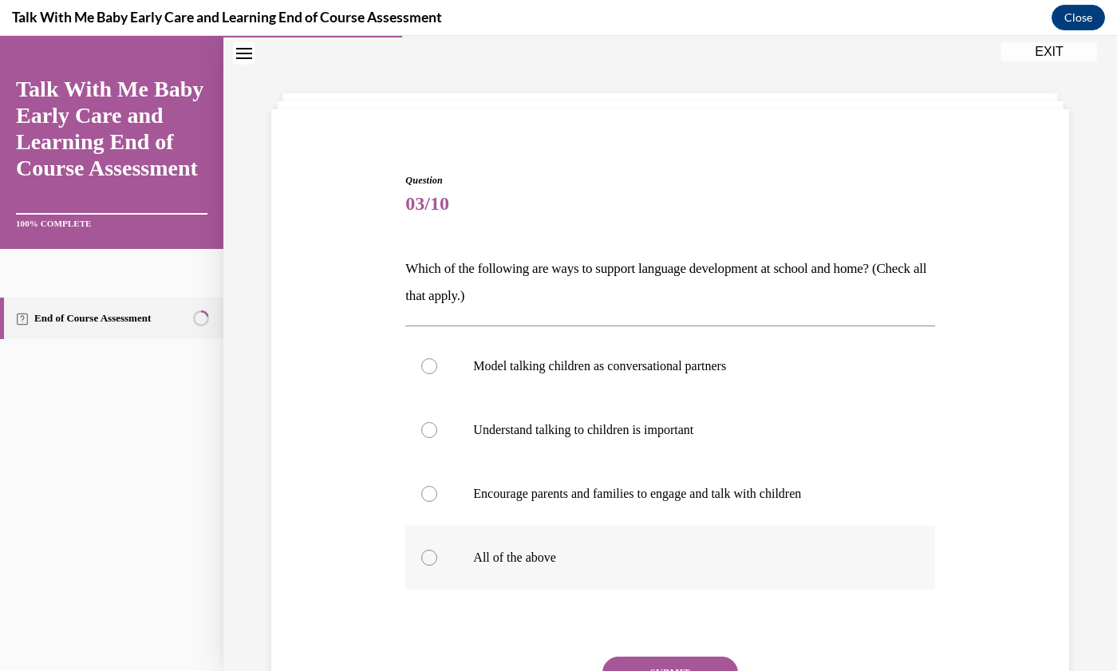
click at [432, 561] on div at bounding box center [429, 558] width 16 height 16
click at [432, 561] on input "All of the above" at bounding box center [429, 558] width 16 height 16
radio input "true"
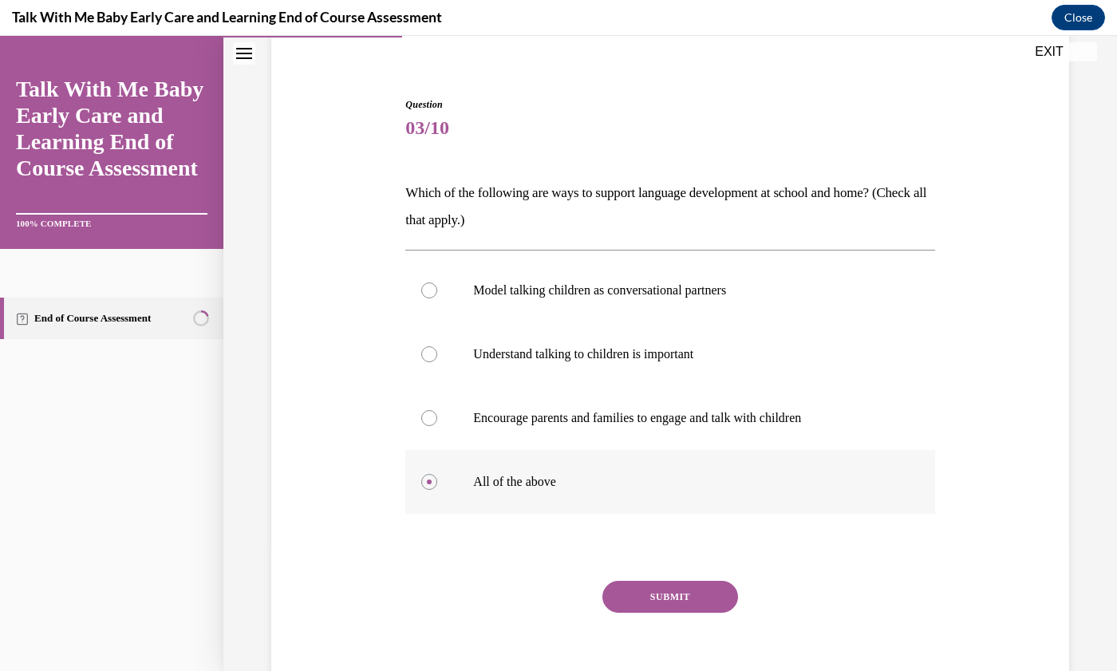
scroll to position [148, 0]
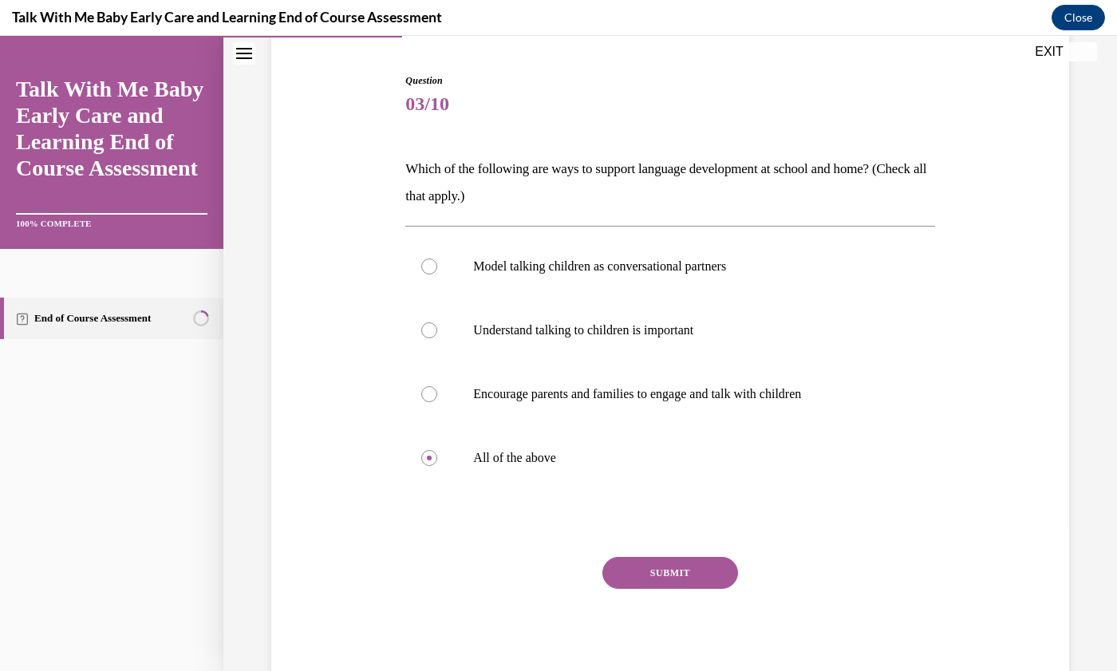
click at [662, 571] on button "SUBMIT" at bounding box center [671, 573] width 136 height 32
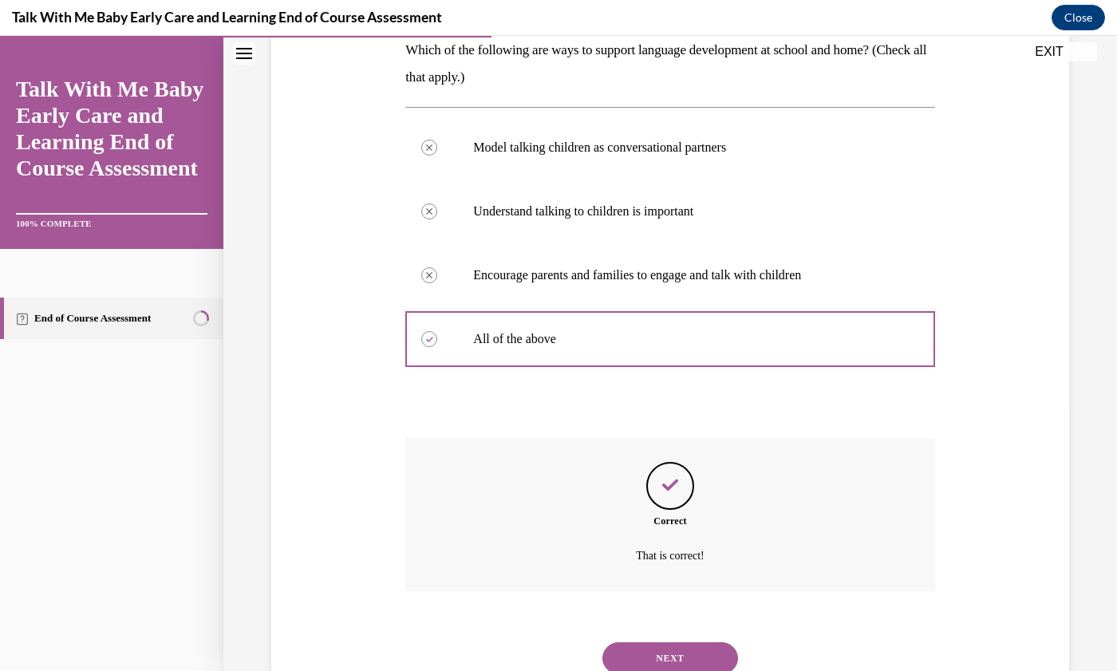
scroll to position [326, 0]
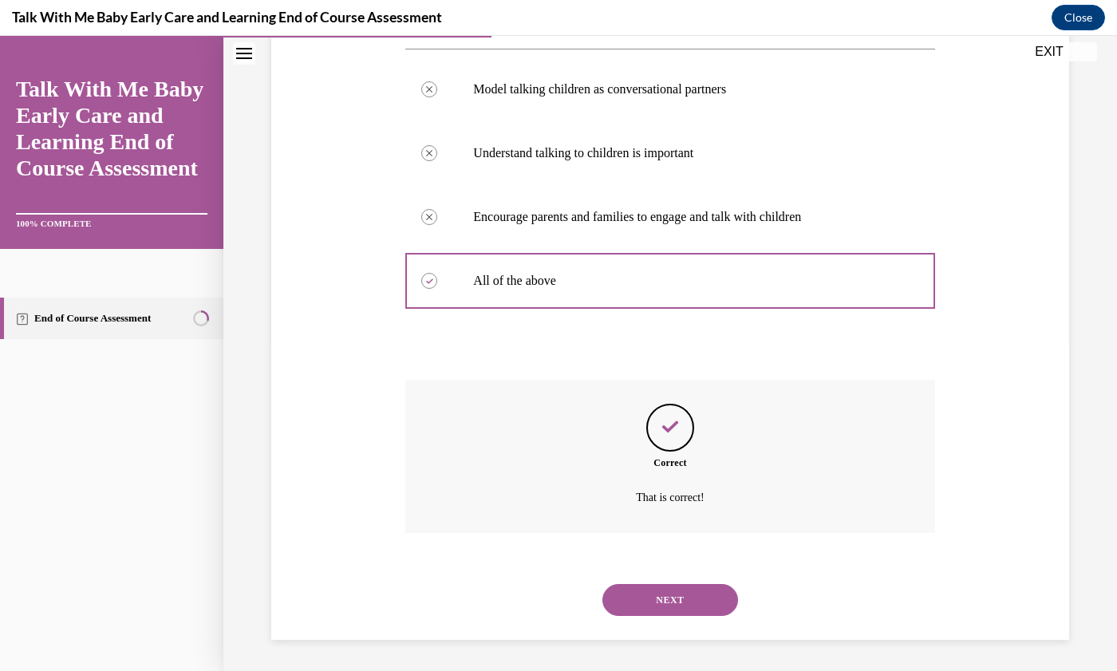
click at [682, 605] on button "NEXT" at bounding box center [671, 600] width 136 height 32
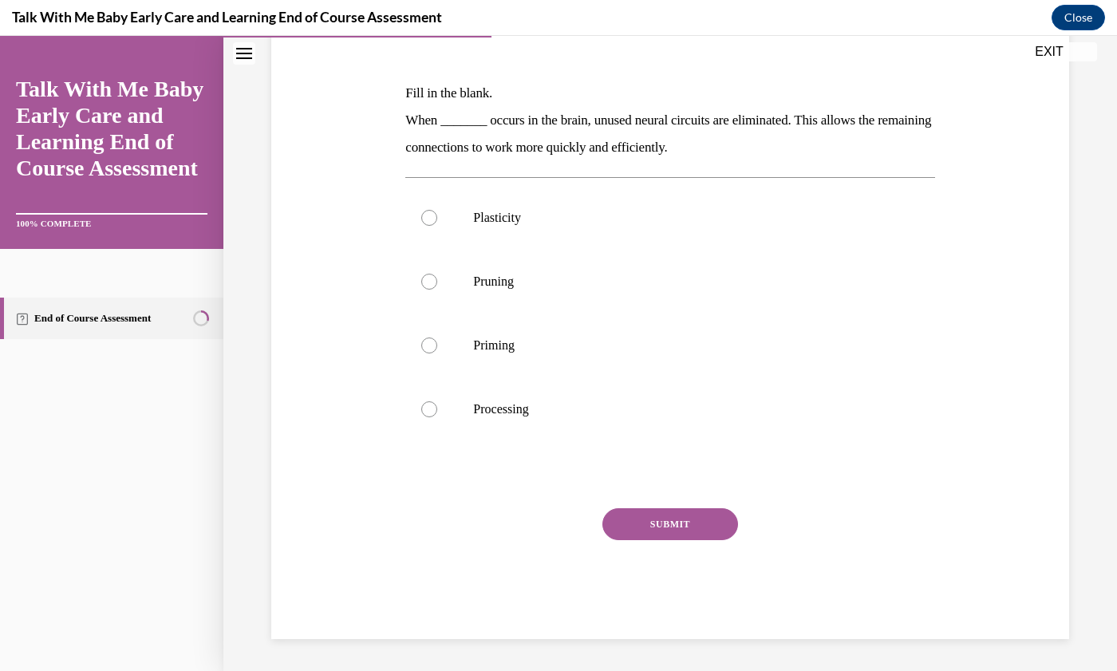
scroll to position [49, 0]
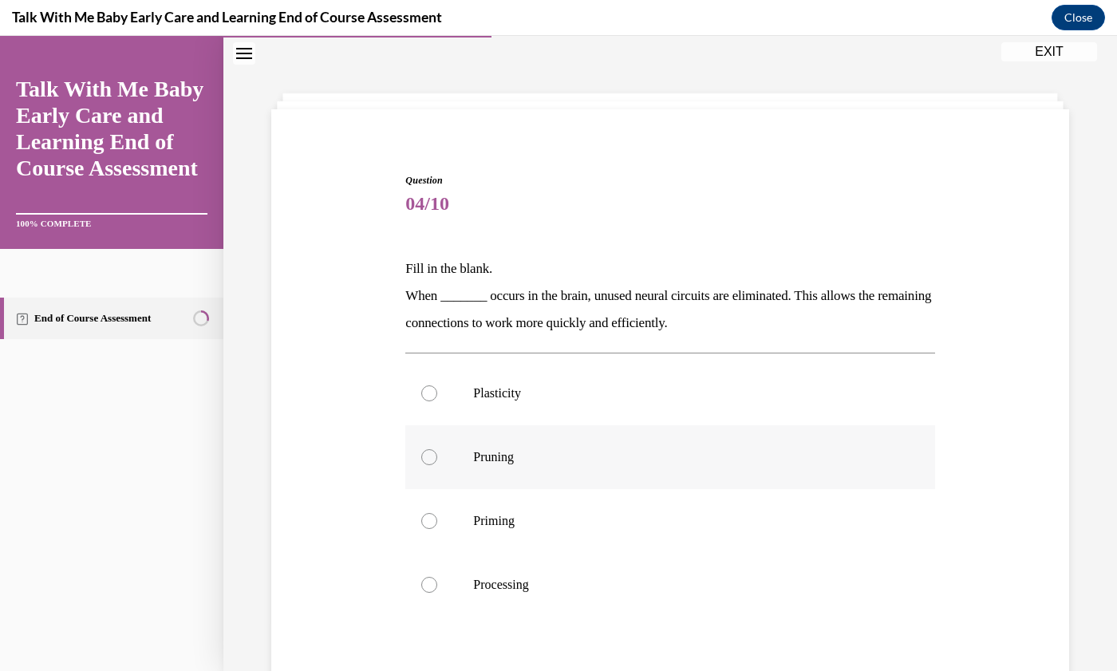
click at [417, 466] on label "Pruning" at bounding box center [669, 457] width 529 height 64
click at [421, 465] on input "Pruning" at bounding box center [429, 457] width 16 height 16
radio input "true"
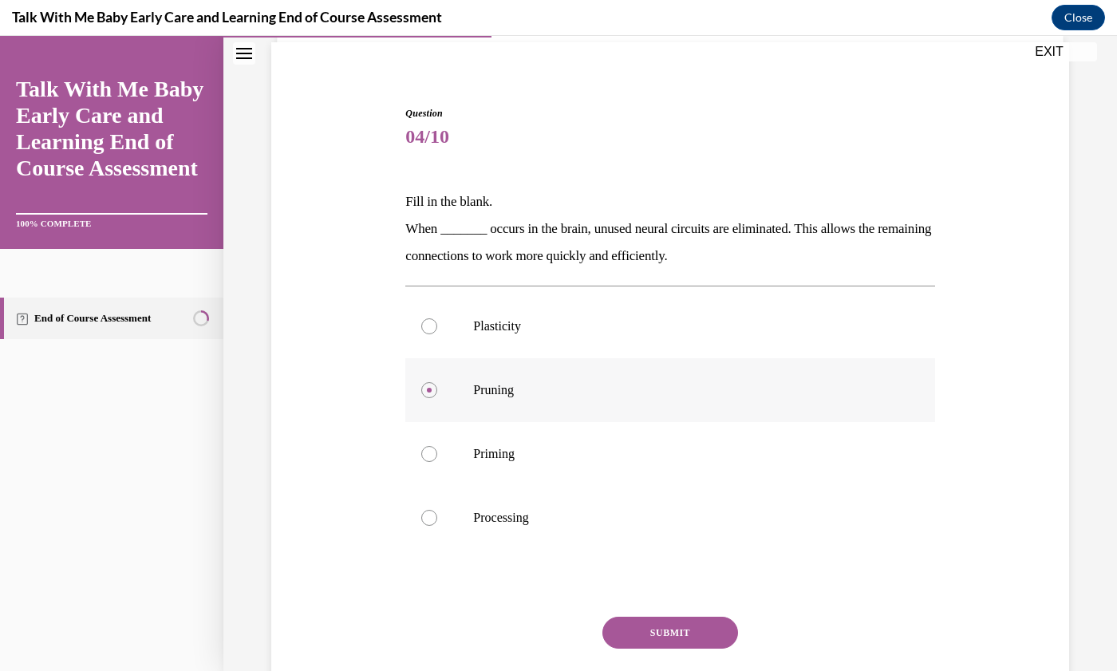
scroll to position [176, 0]
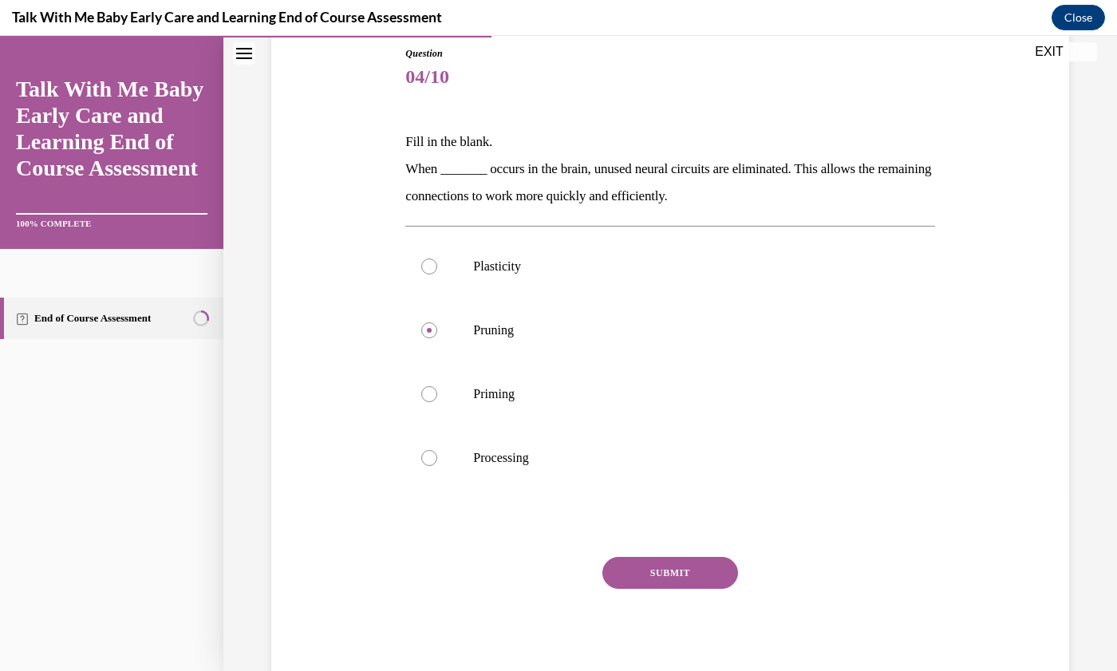
click at [661, 576] on button "SUBMIT" at bounding box center [671, 573] width 136 height 32
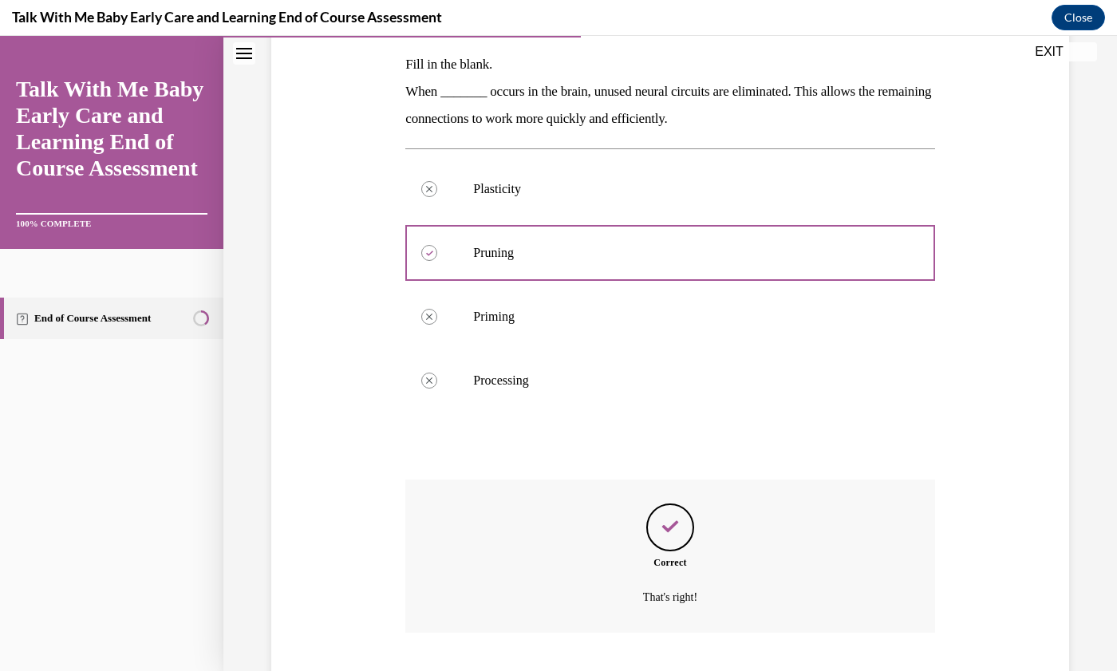
scroll to position [353, 0]
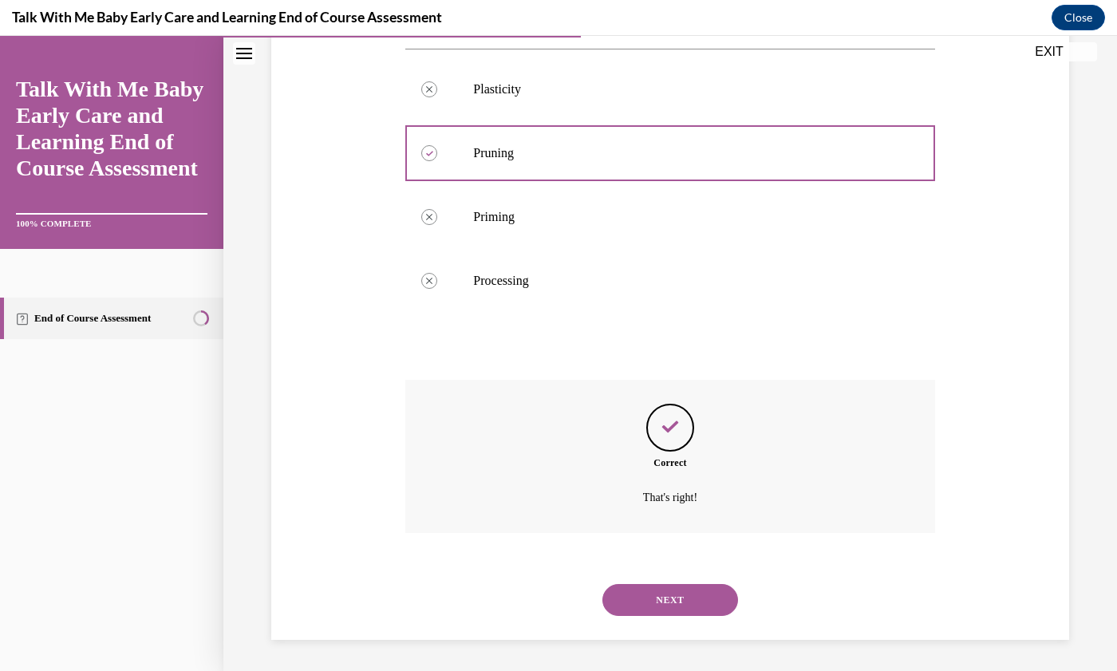
click at [681, 598] on button "NEXT" at bounding box center [671, 600] width 136 height 32
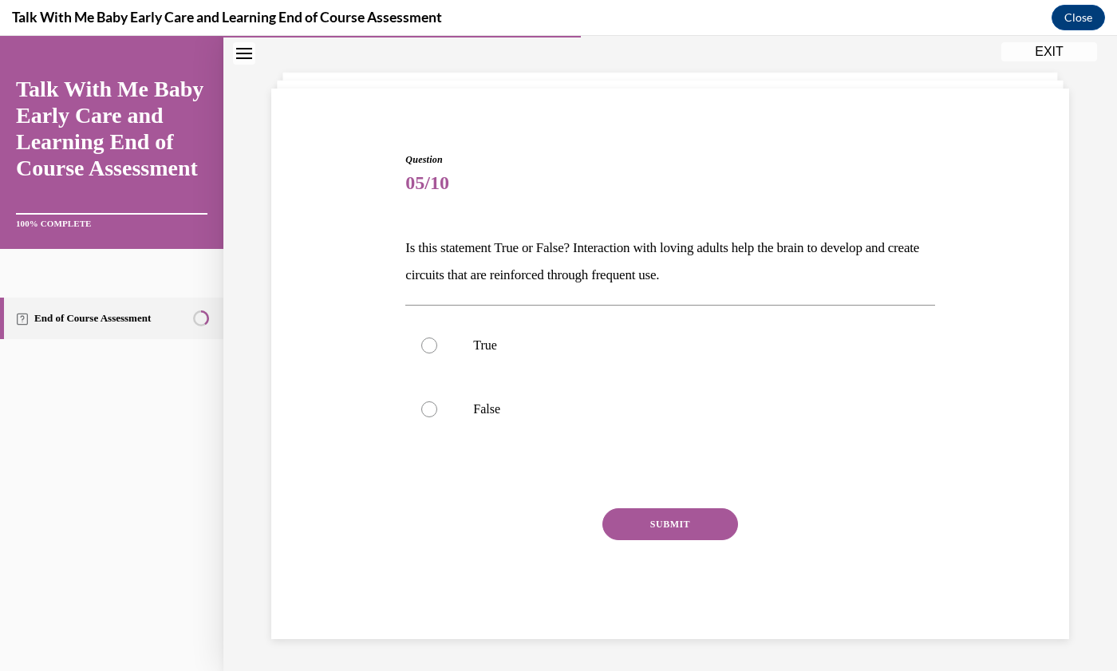
scroll to position [49, 0]
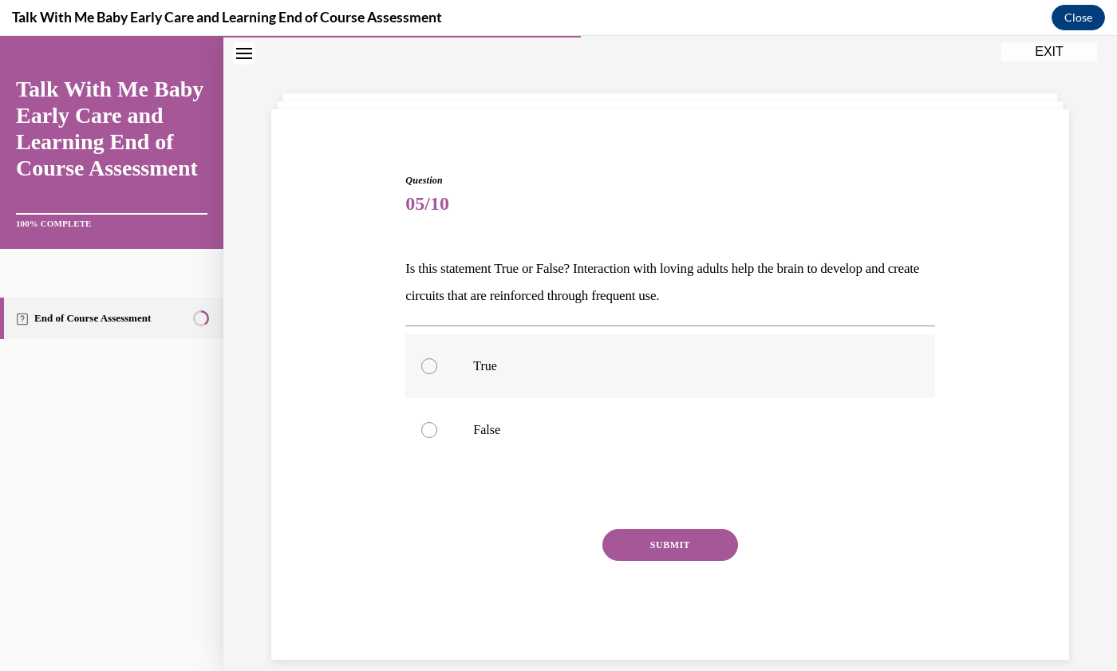
click at [431, 368] on div at bounding box center [429, 366] width 16 height 16
click at [431, 368] on input "True" at bounding box center [429, 366] width 16 height 16
radio input "true"
click at [660, 543] on button "SUBMIT" at bounding box center [671, 545] width 136 height 32
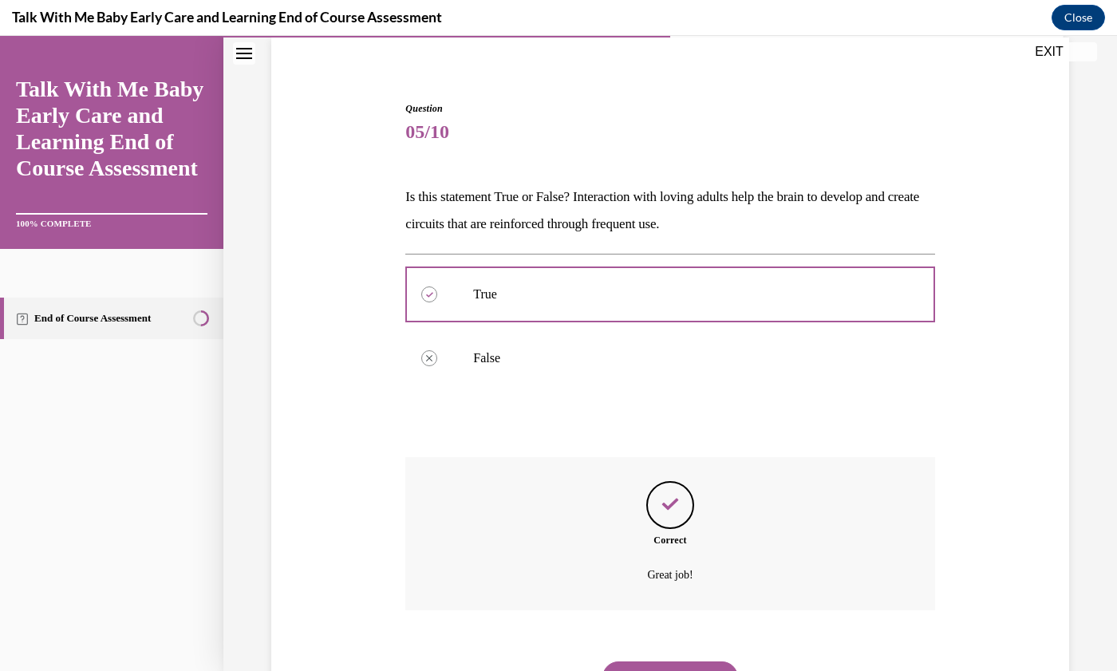
scroll to position [197, 0]
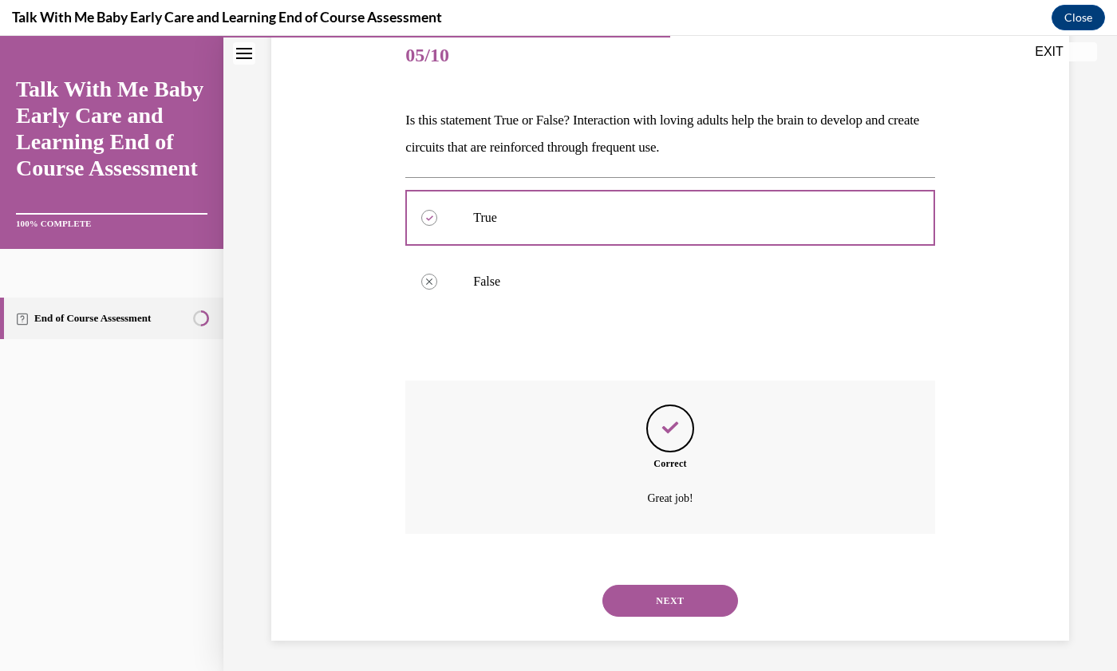
click at [688, 601] on button "NEXT" at bounding box center [671, 601] width 136 height 32
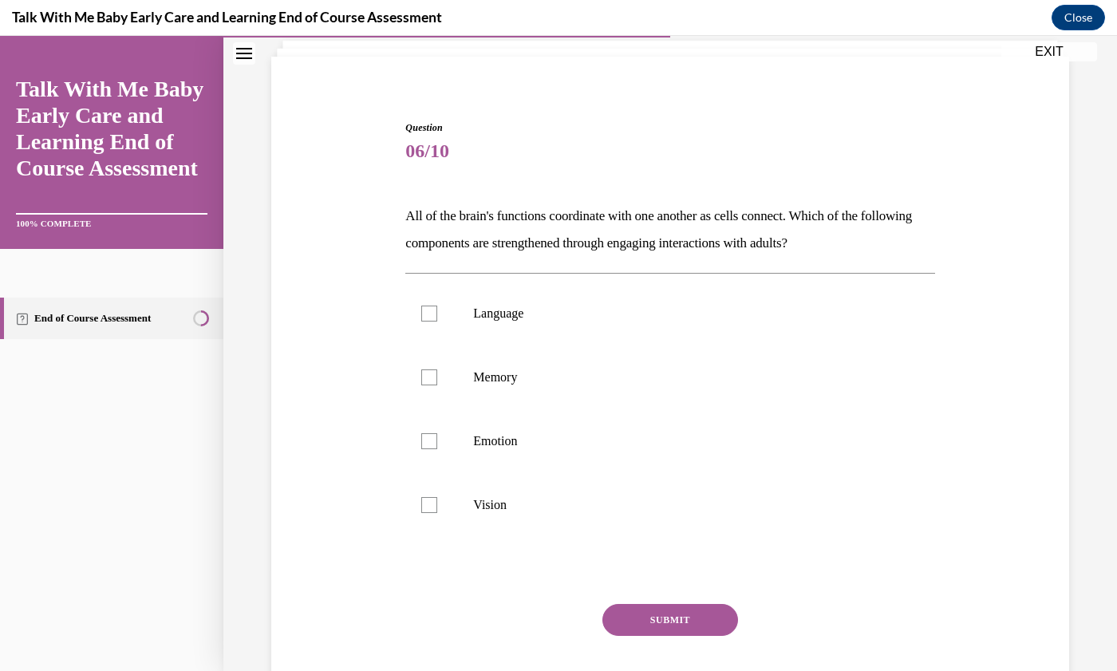
scroll to position [49, 0]
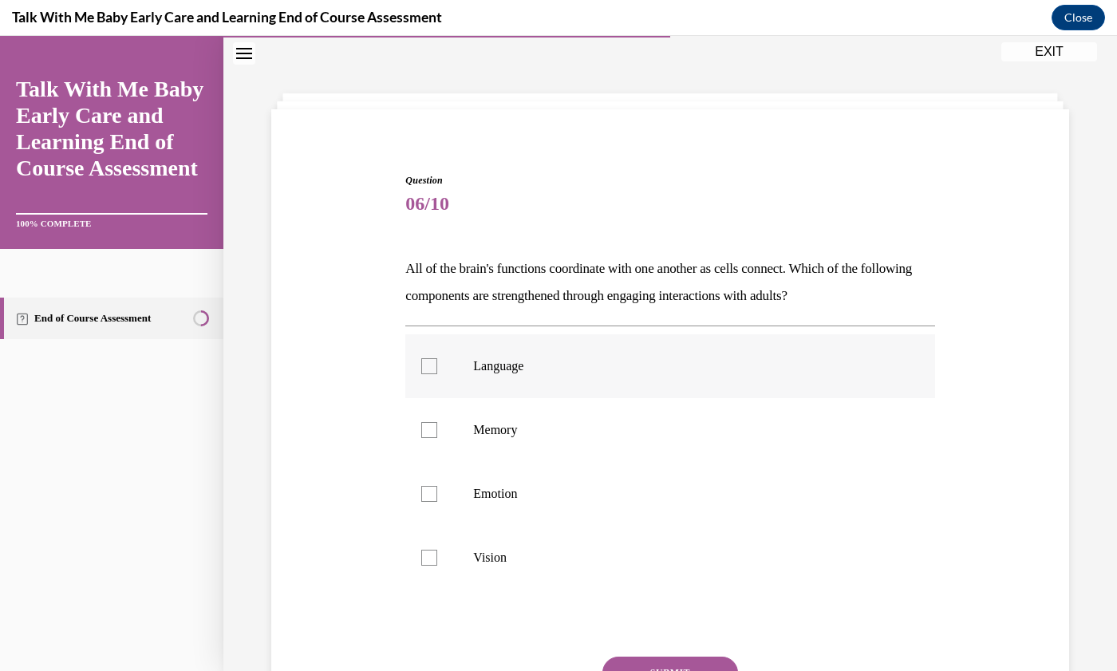
click at [431, 366] on div at bounding box center [429, 366] width 16 height 16
click at [431, 366] on input "Language" at bounding box center [429, 366] width 16 height 16
checkbox input "true"
click at [429, 500] on div at bounding box center [429, 494] width 16 height 16
click at [429, 500] on input "Emotion" at bounding box center [429, 494] width 16 height 16
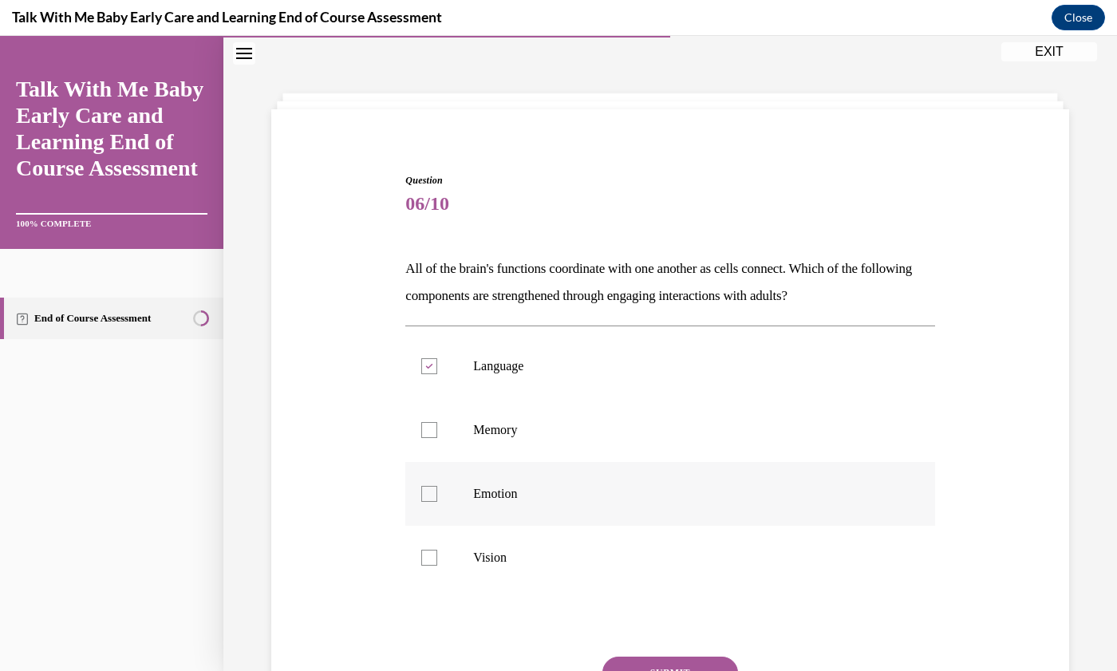
checkbox input "true"
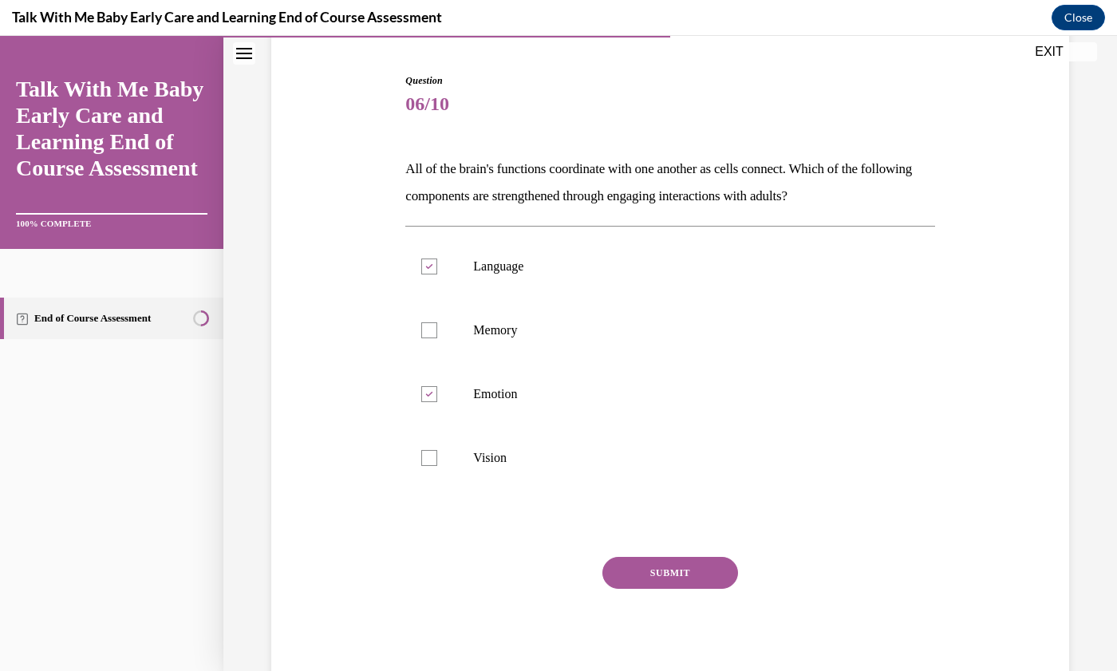
click at [670, 581] on button "SUBMIT" at bounding box center [671, 573] width 136 height 32
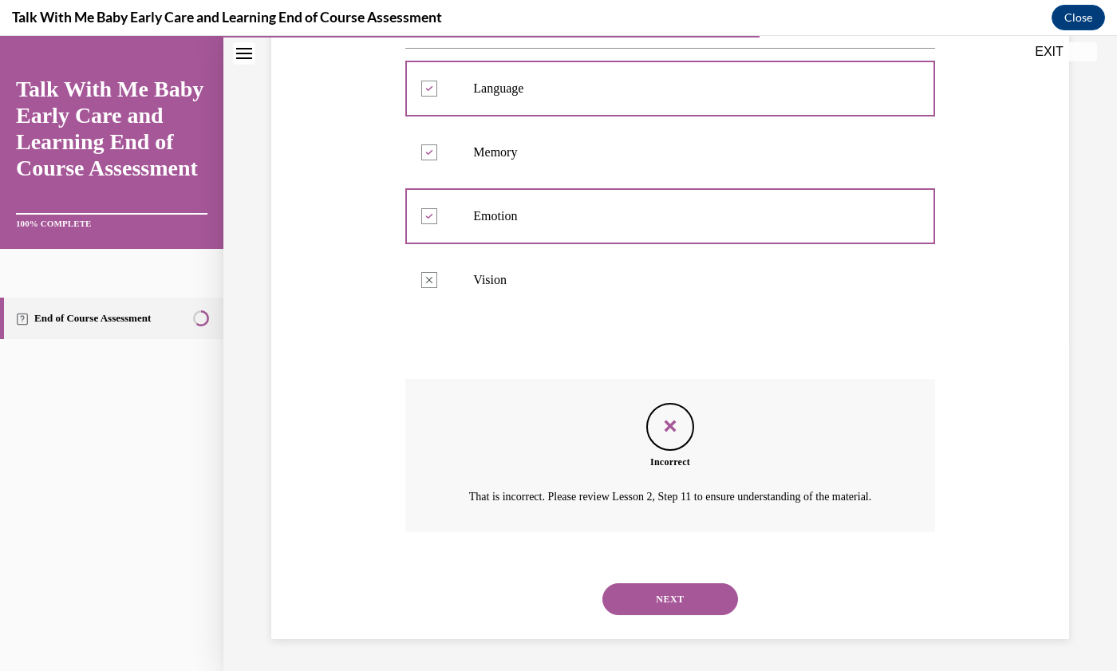
scroll to position [345, 0]
click at [690, 597] on button "NEXT" at bounding box center [671, 599] width 136 height 32
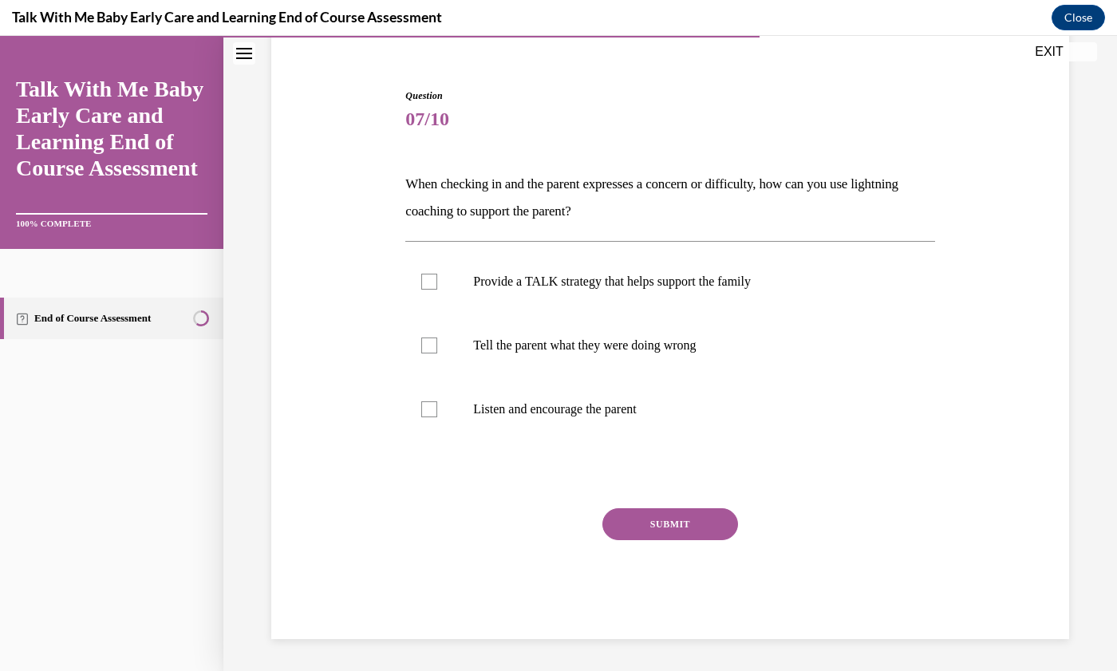
scroll to position [49, 0]
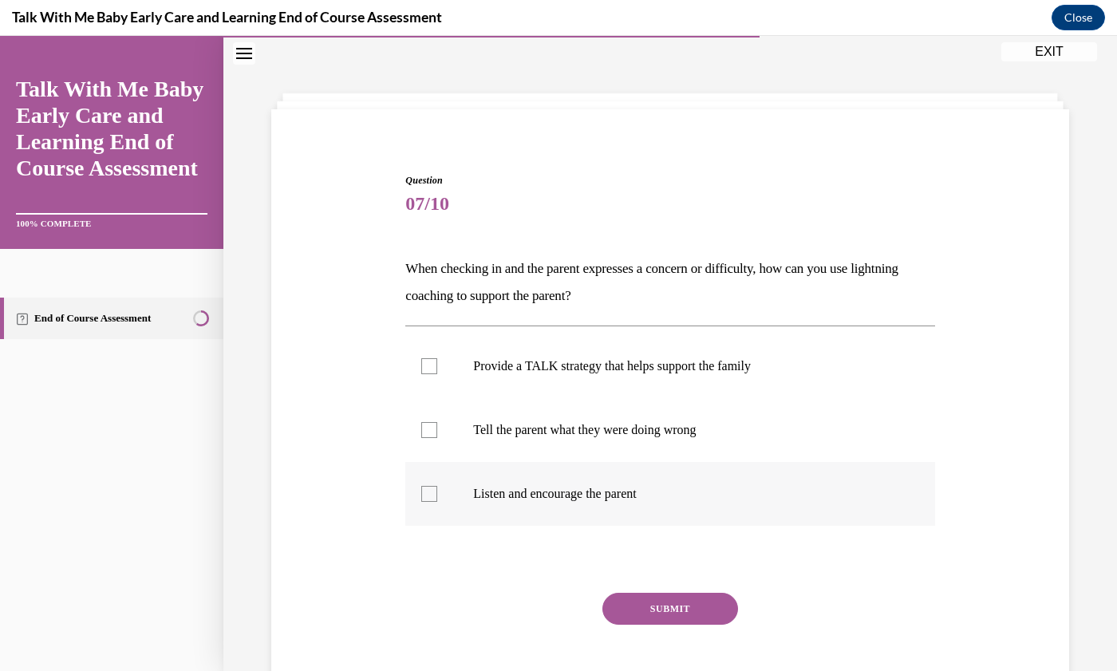
click at [429, 502] on label "Listen and encourage the parent" at bounding box center [669, 494] width 529 height 64
click at [429, 502] on input "Listen and encourage the parent" at bounding box center [429, 494] width 16 height 16
checkbox input "true"
click at [428, 366] on div at bounding box center [429, 366] width 16 height 16
click at [428, 366] on input "Provide a TALK strategy that helps support the family" at bounding box center [429, 366] width 16 height 16
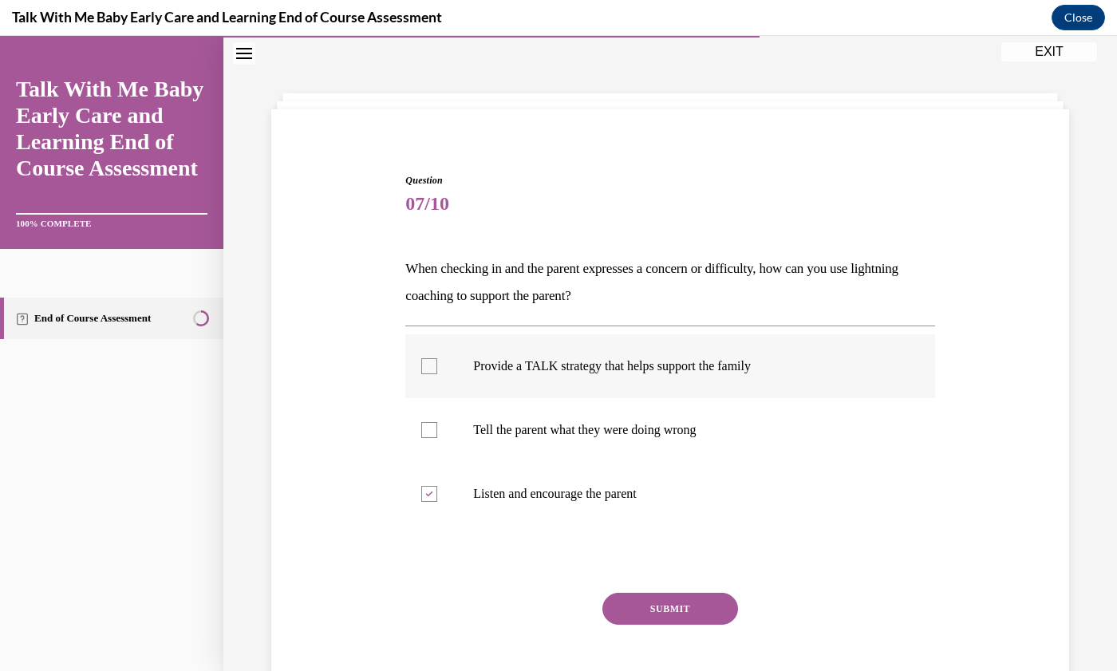
checkbox input "true"
click at [682, 610] on button "SUBMIT" at bounding box center [671, 609] width 136 height 32
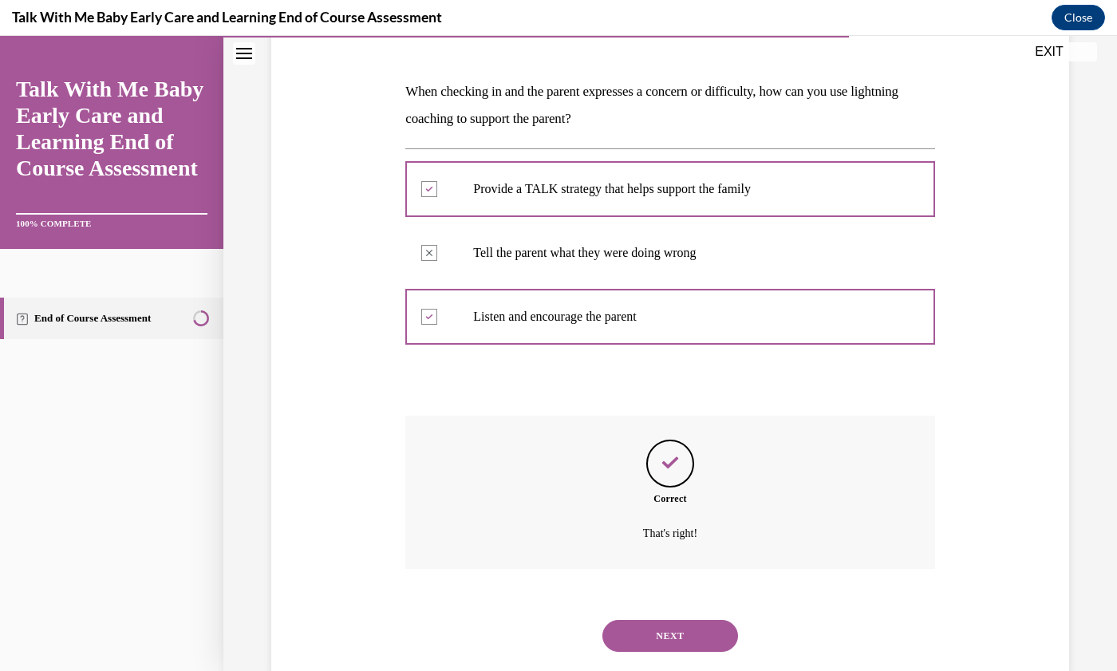
scroll to position [262, 0]
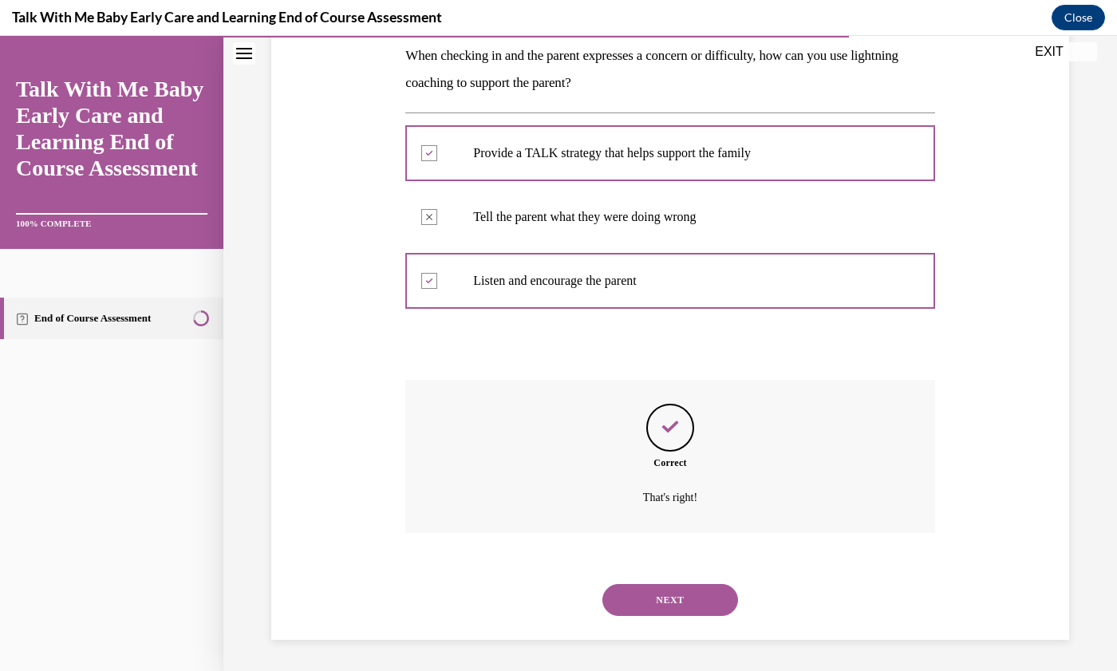
click at [674, 603] on button "NEXT" at bounding box center [671, 600] width 136 height 32
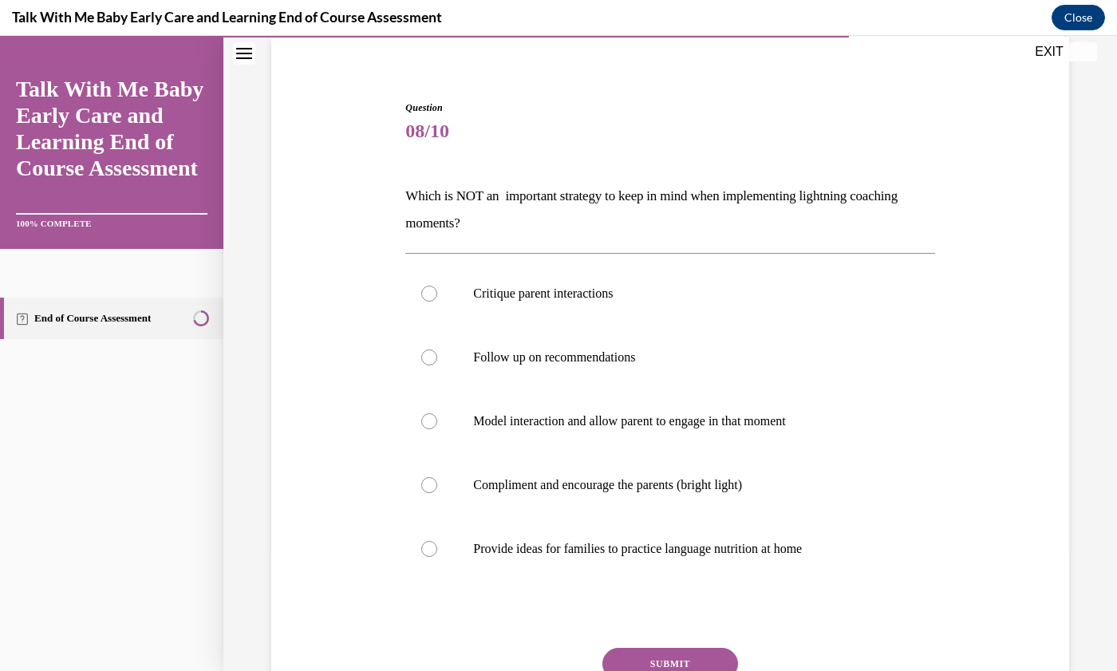
scroll to position [123, 0]
click at [429, 303] on label "Critique parent interactions" at bounding box center [669, 292] width 529 height 64
click at [429, 300] on input "Critique parent interactions" at bounding box center [429, 292] width 16 height 16
radio input "true"
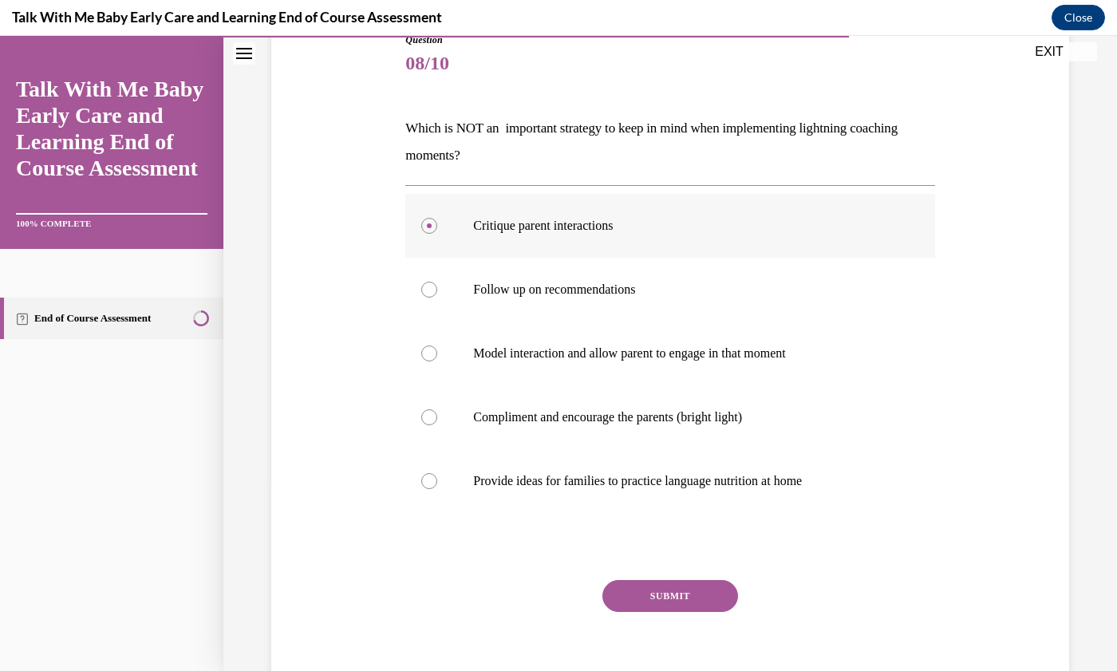
scroll to position [212, 0]
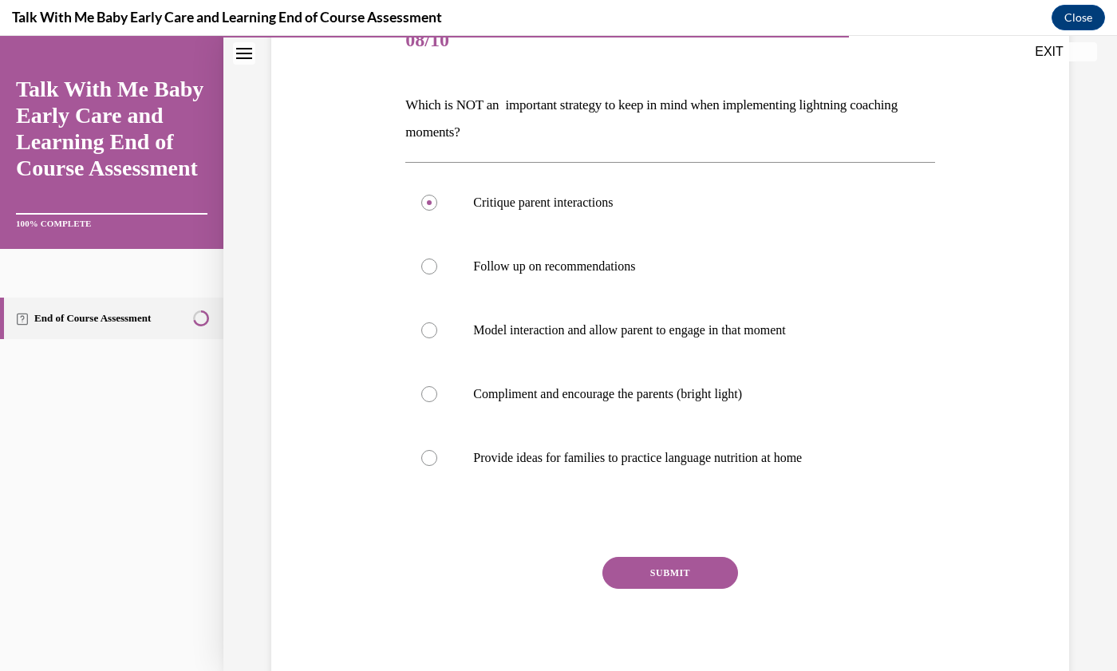
click at [668, 576] on button "SUBMIT" at bounding box center [671, 573] width 136 height 32
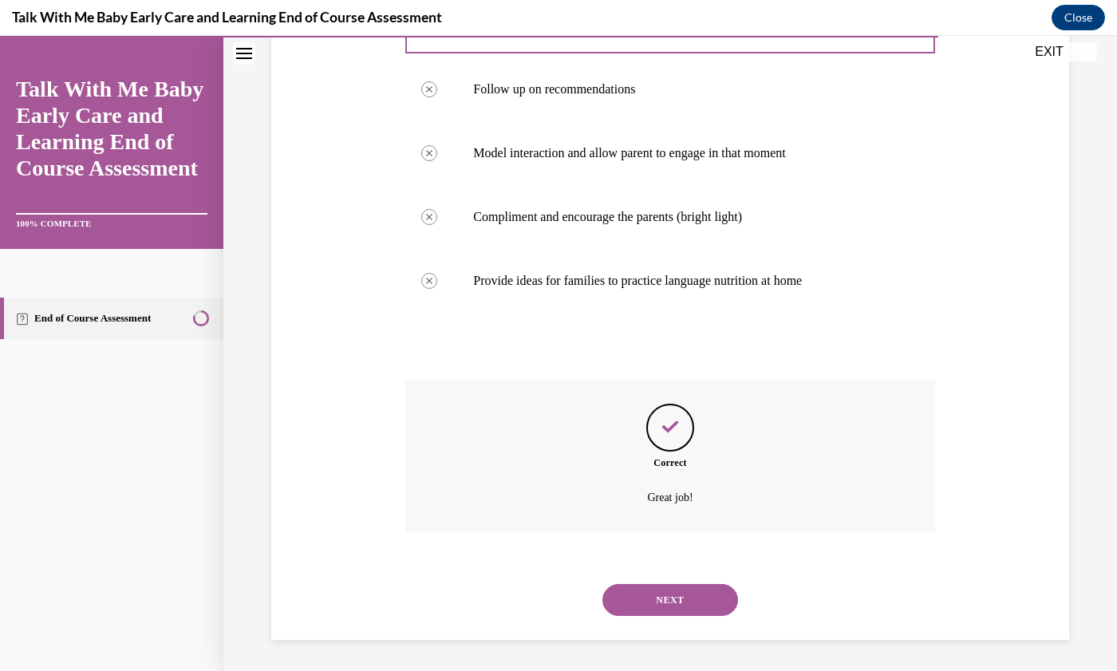
click at [665, 603] on button "NEXT" at bounding box center [671, 600] width 136 height 32
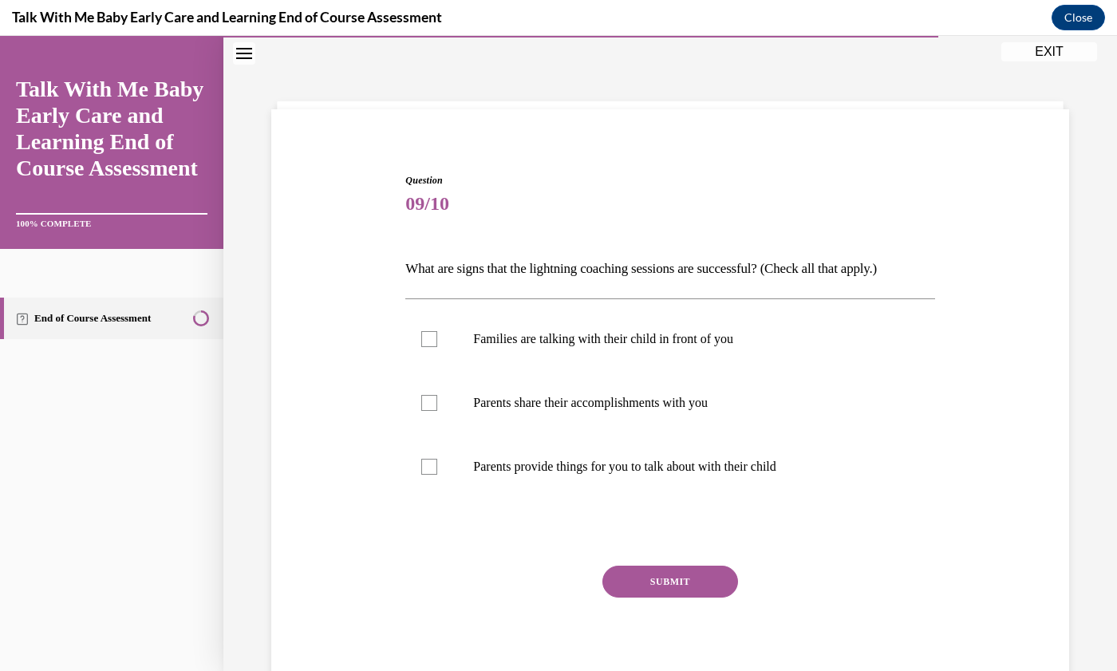
scroll to position [54, 0]
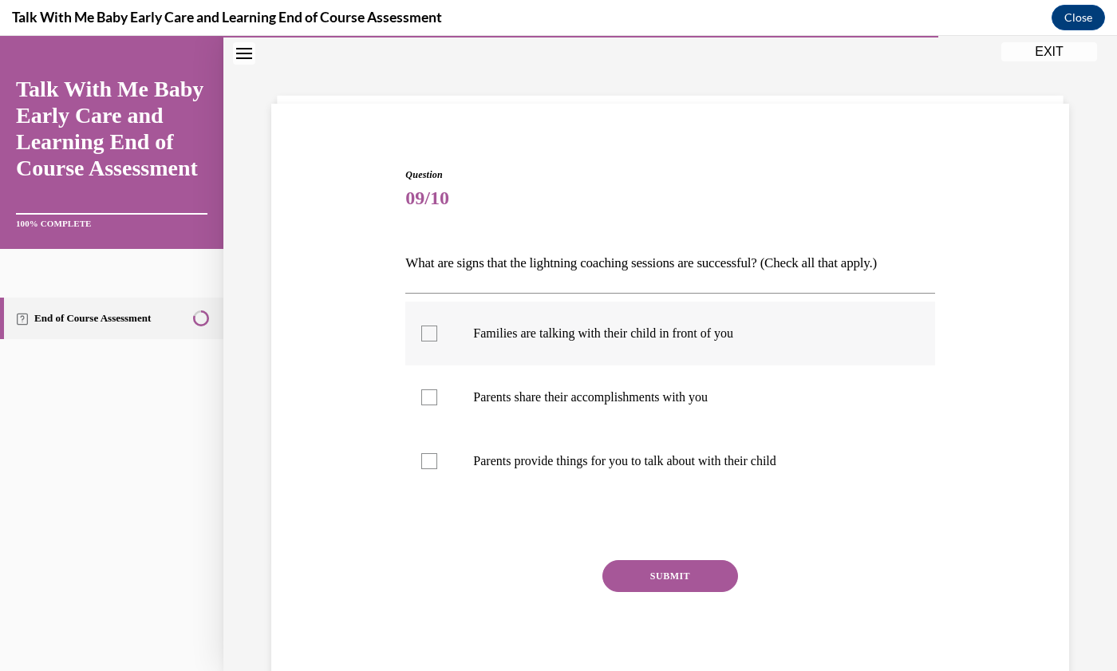
click at [427, 342] on label "Families are talking with their child in front of you" at bounding box center [669, 334] width 529 height 64
click at [427, 342] on input "Families are talking with their child in front of you" at bounding box center [429, 334] width 16 height 16
checkbox input "true"
click at [433, 399] on div at bounding box center [429, 397] width 16 height 16
click at [433, 399] on input "Parents share their accomplishments with you" at bounding box center [429, 397] width 16 height 16
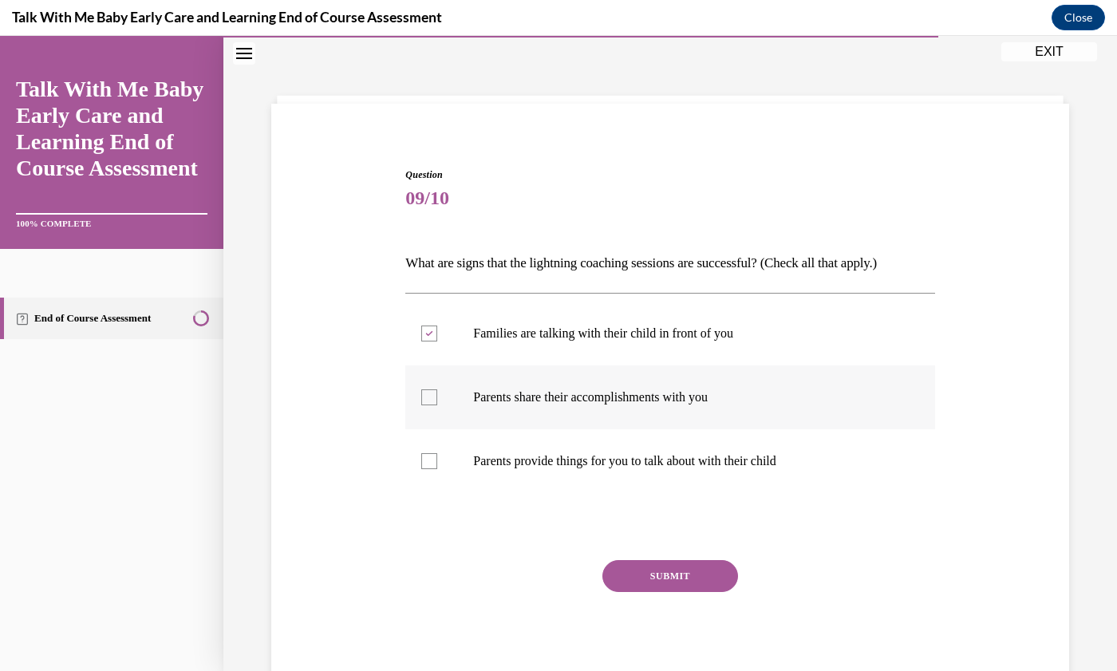
checkbox input "true"
click at [423, 462] on div at bounding box center [429, 461] width 16 height 16
click at [423, 462] on input "Parents provide things for you to talk about with their child" at bounding box center [429, 461] width 16 height 16
checkbox input "true"
click at [670, 578] on button "SUBMIT" at bounding box center [671, 576] width 136 height 32
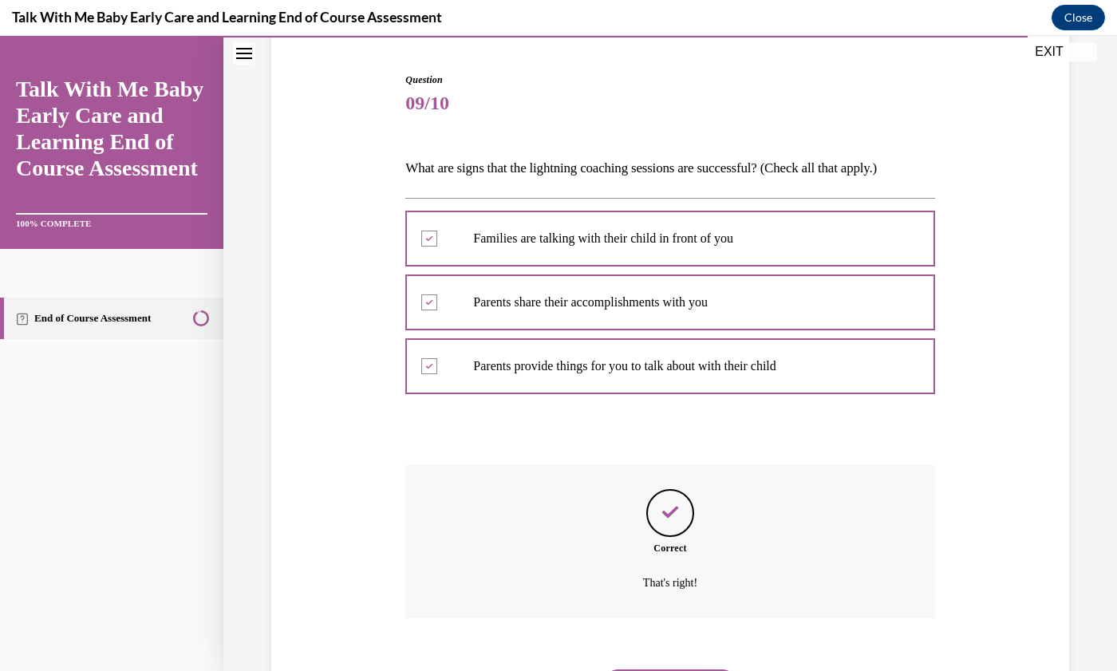
scroll to position [234, 0]
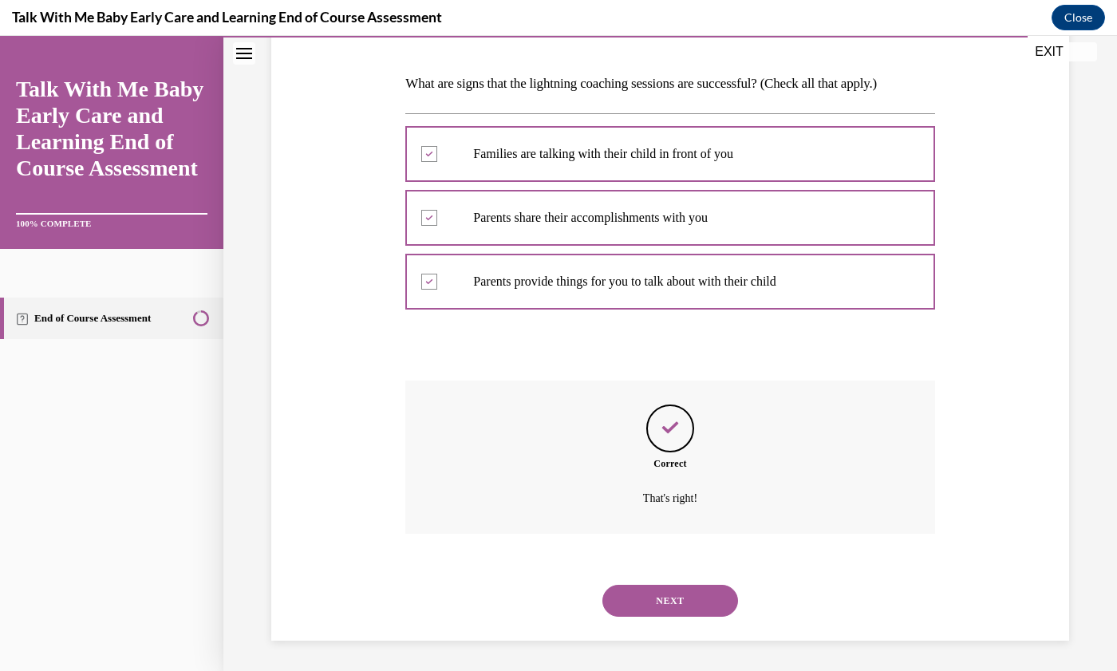
click at [666, 595] on button "NEXT" at bounding box center [671, 601] width 136 height 32
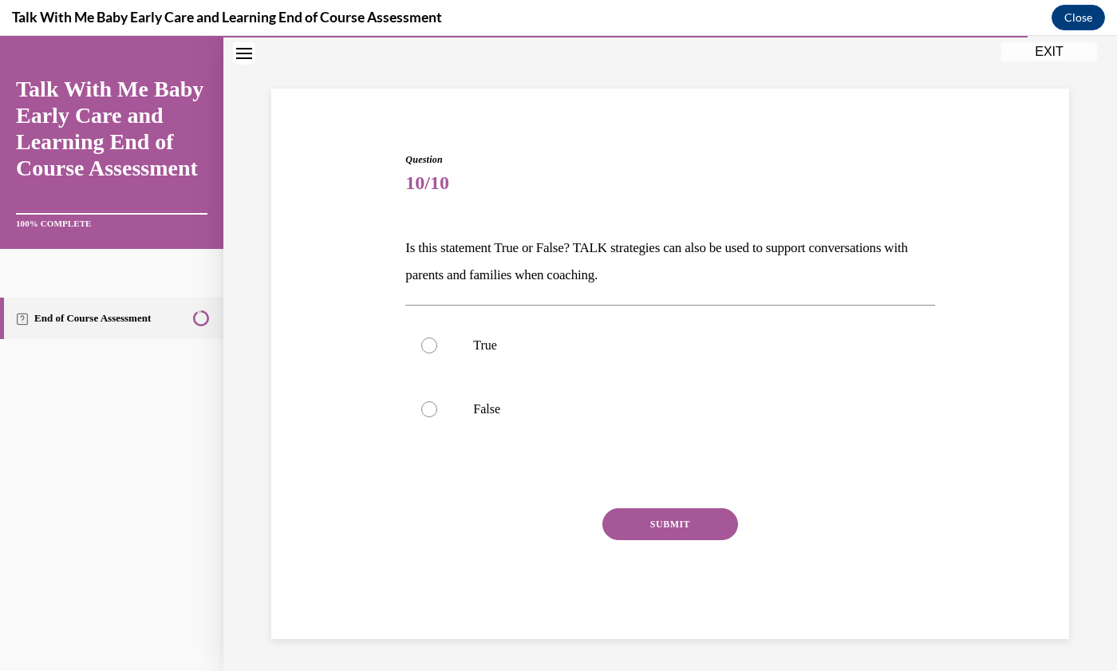
scroll to position [49, 0]
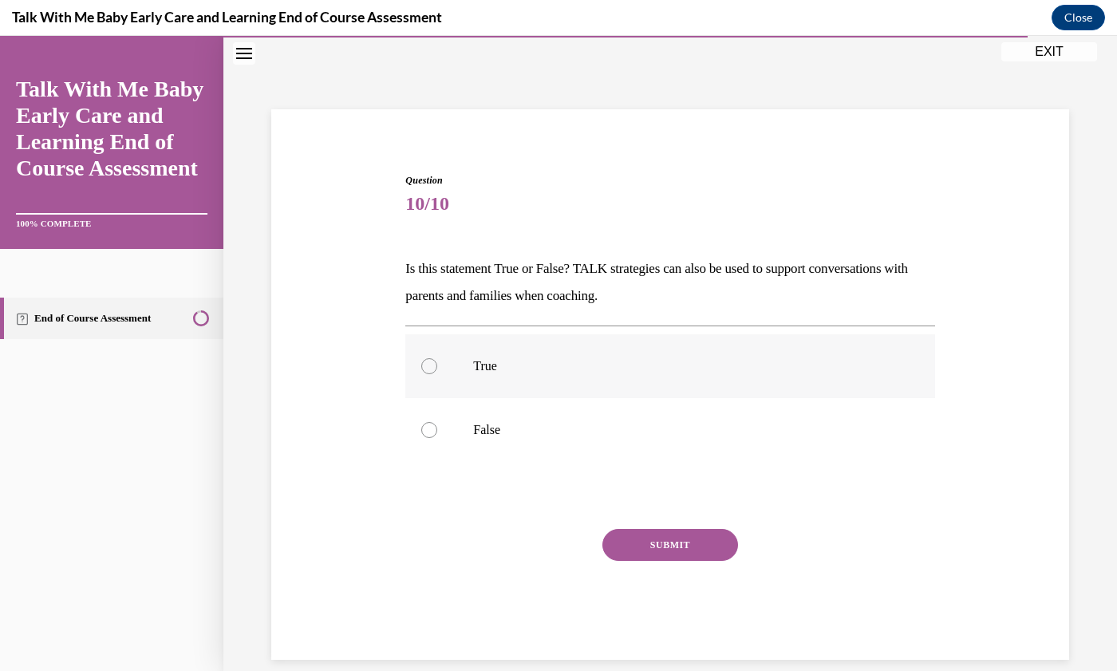
click at [412, 370] on label "True" at bounding box center [669, 366] width 529 height 64
click at [421, 370] on input "True" at bounding box center [429, 366] width 16 height 16
radio input "true"
click at [687, 542] on button "SUBMIT" at bounding box center [671, 545] width 136 height 32
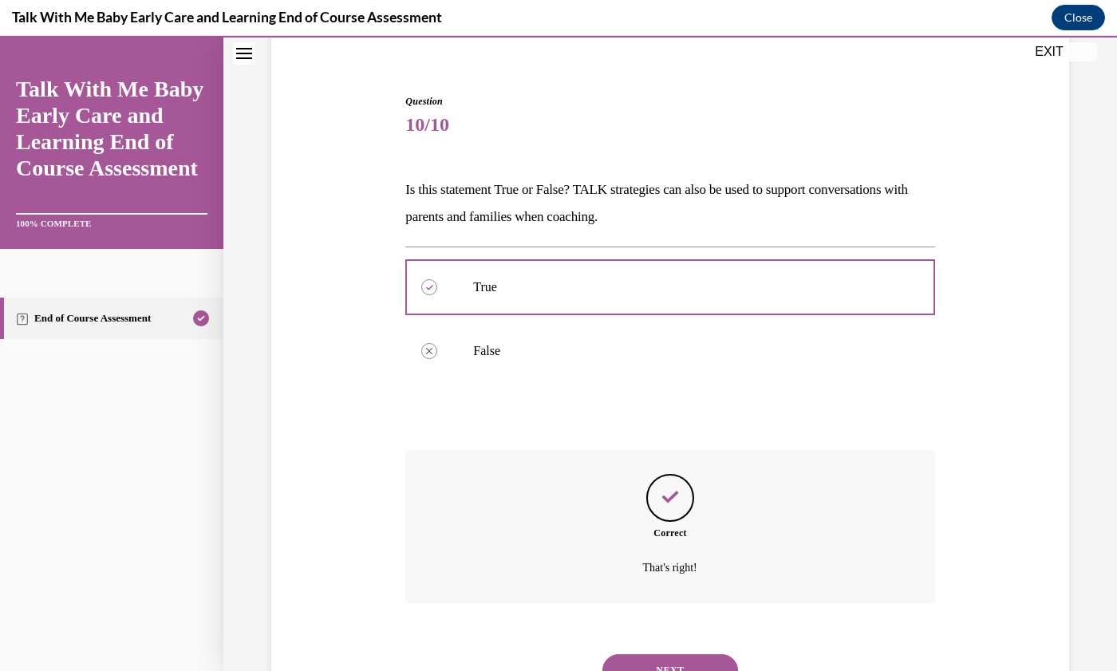
scroll to position [197, 0]
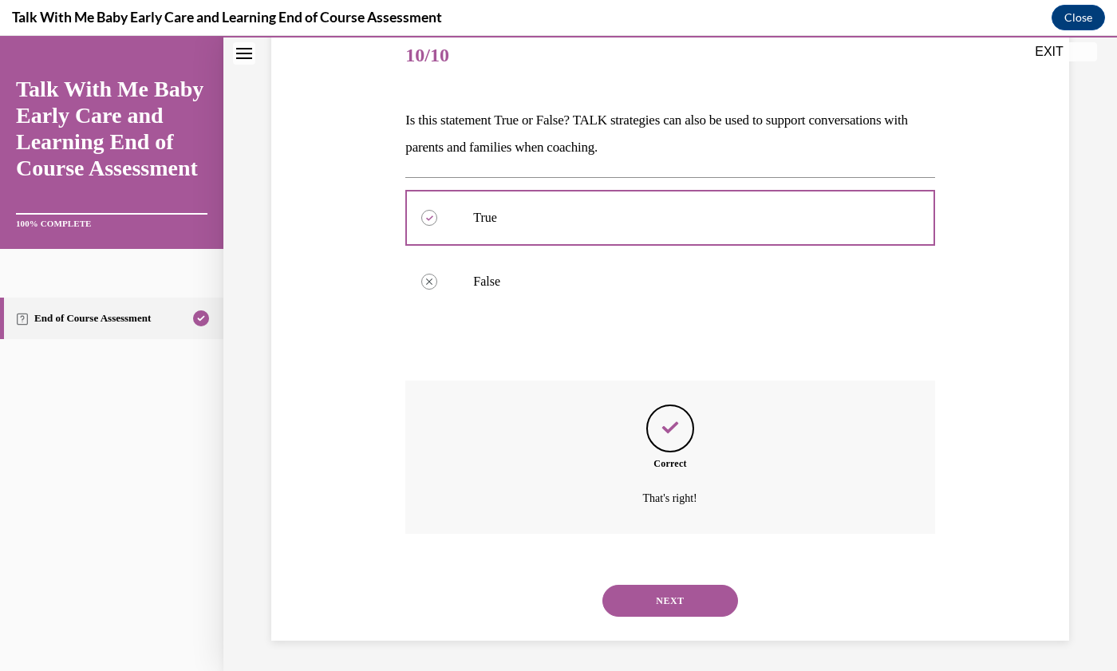
click at [666, 604] on button "NEXT" at bounding box center [671, 601] width 136 height 32
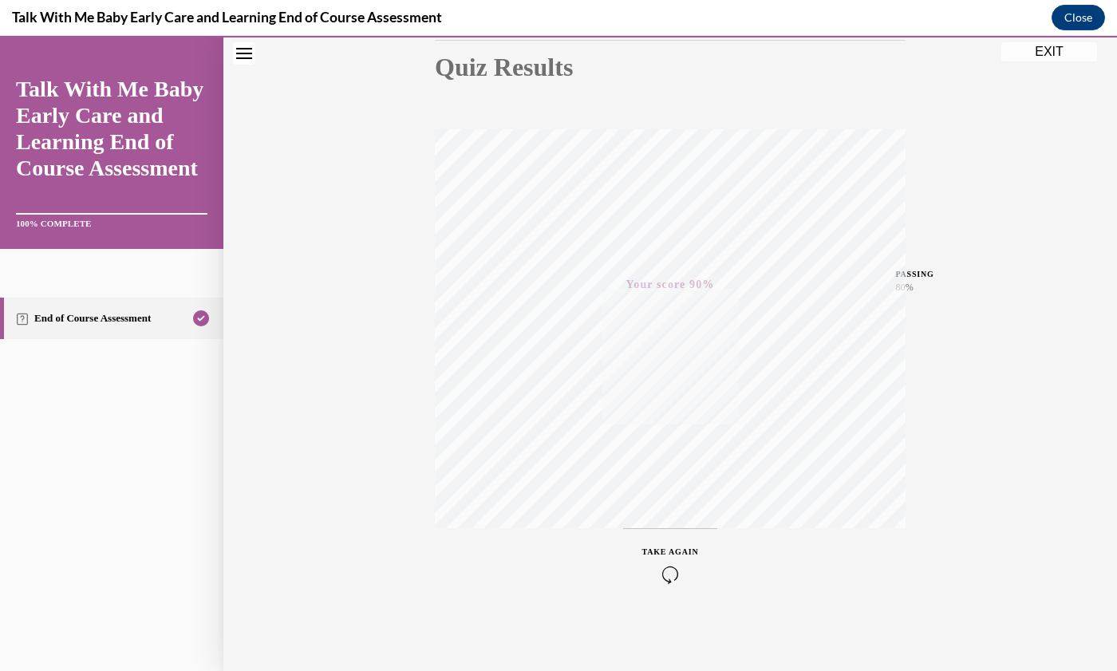
click at [657, 563] on div "TAKE AGAIN" at bounding box center [670, 565] width 57 height 38
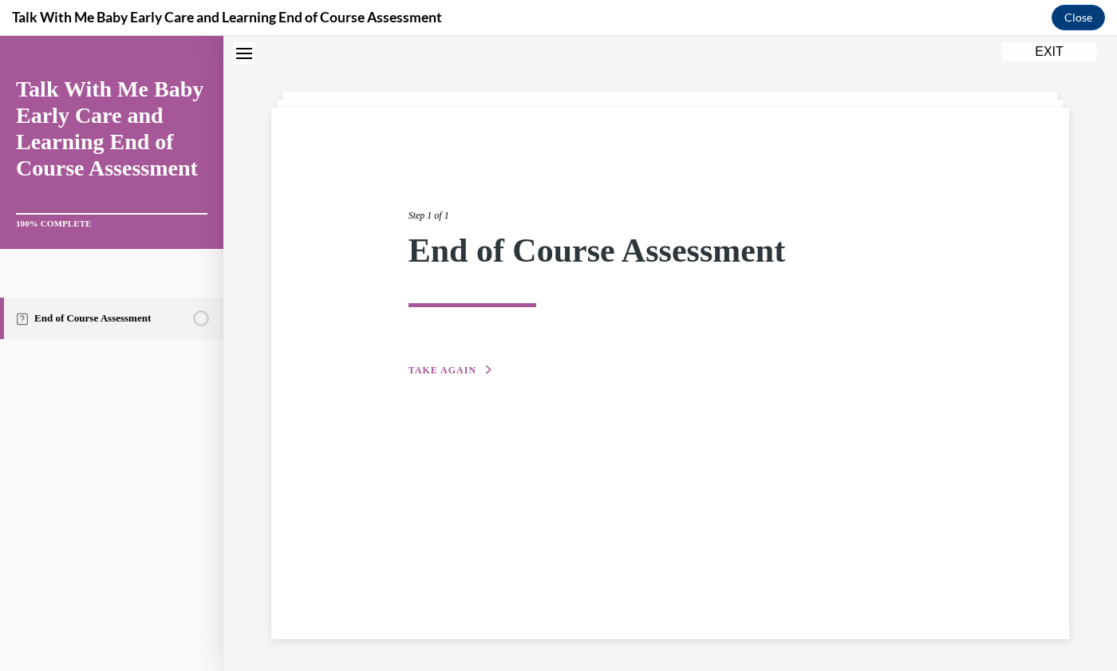
scroll to position [49, 0]
click at [446, 375] on button "TAKE AGAIN" at bounding box center [451, 371] width 85 height 14
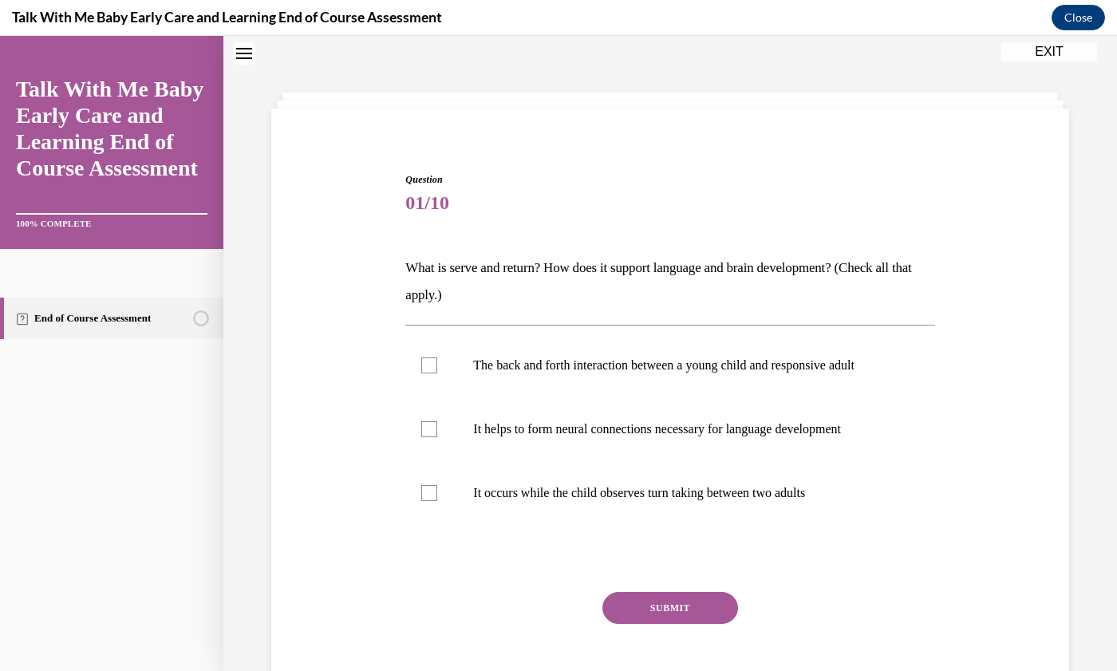
scroll to position [49, 0]
click at [425, 438] on div at bounding box center [429, 430] width 16 height 16
click at [425, 438] on input "It helps to form neural connections necessary for language development" at bounding box center [429, 430] width 16 height 16
checkbox input "true"
click at [419, 384] on label "The back and forth interaction between a young child and responsive adult" at bounding box center [669, 366] width 529 height 64
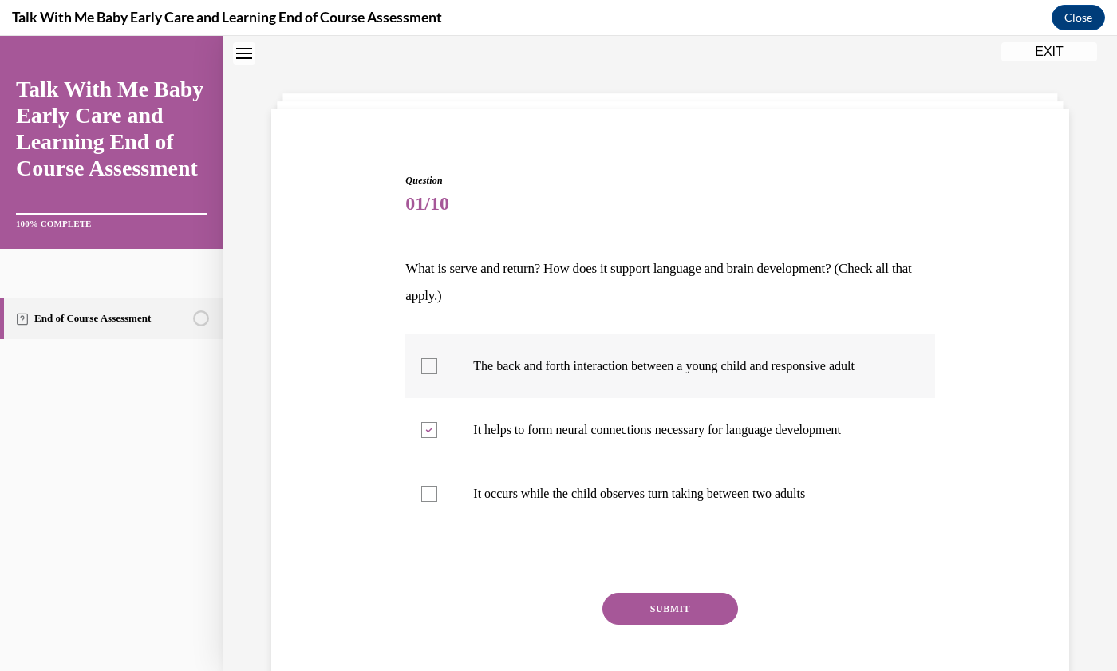
click at [421, 374] on input "The back and forth interaction between a young child and responsive adult" at bounding box center [429, 366] width 16 height 16
checkbox input "true"
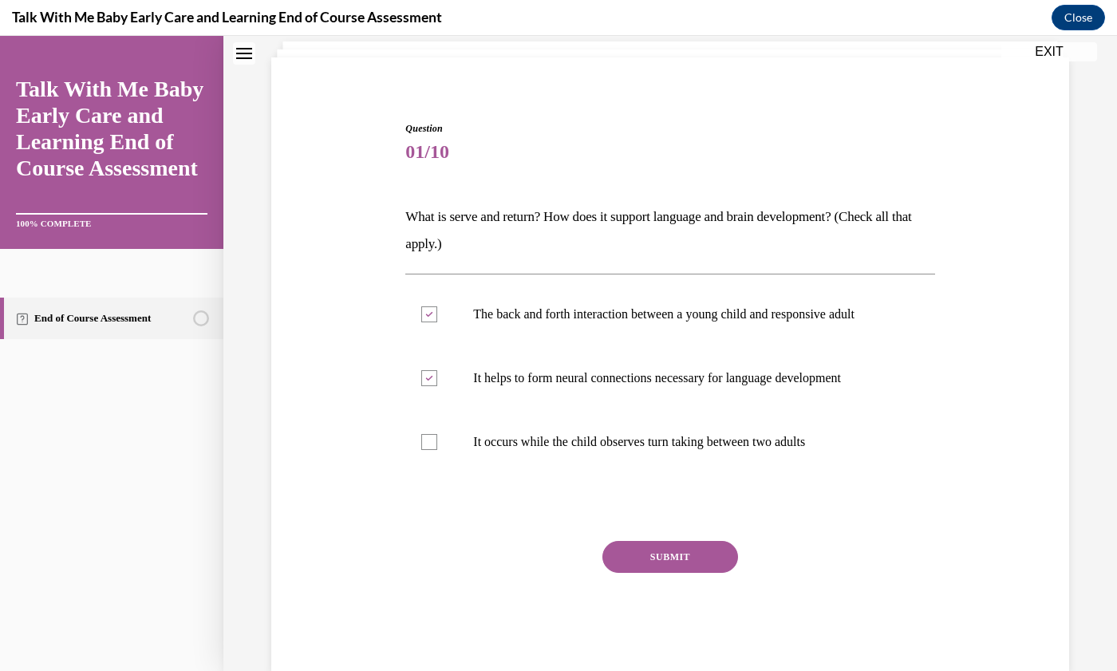
click at [660, 573] on button "SUBMIT" at bounding box center [671, 557] width 136 height 32
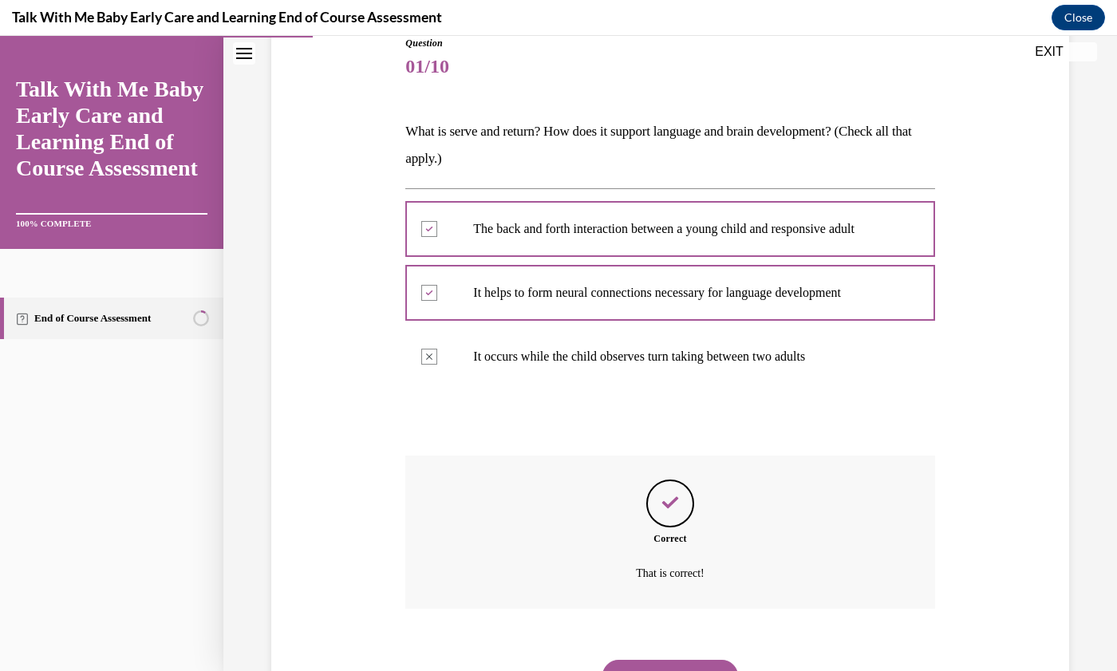
scroll to position [277, 0]
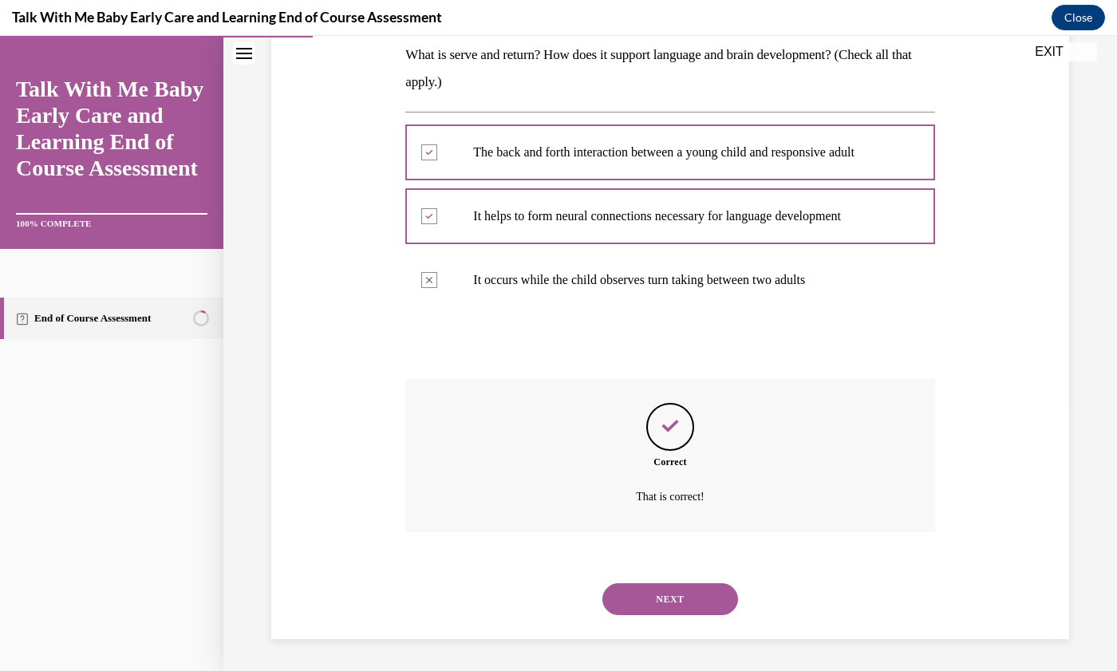
click at [676, 592] on button "NEXT" at bounding box center [671, 599] width 136 height 32
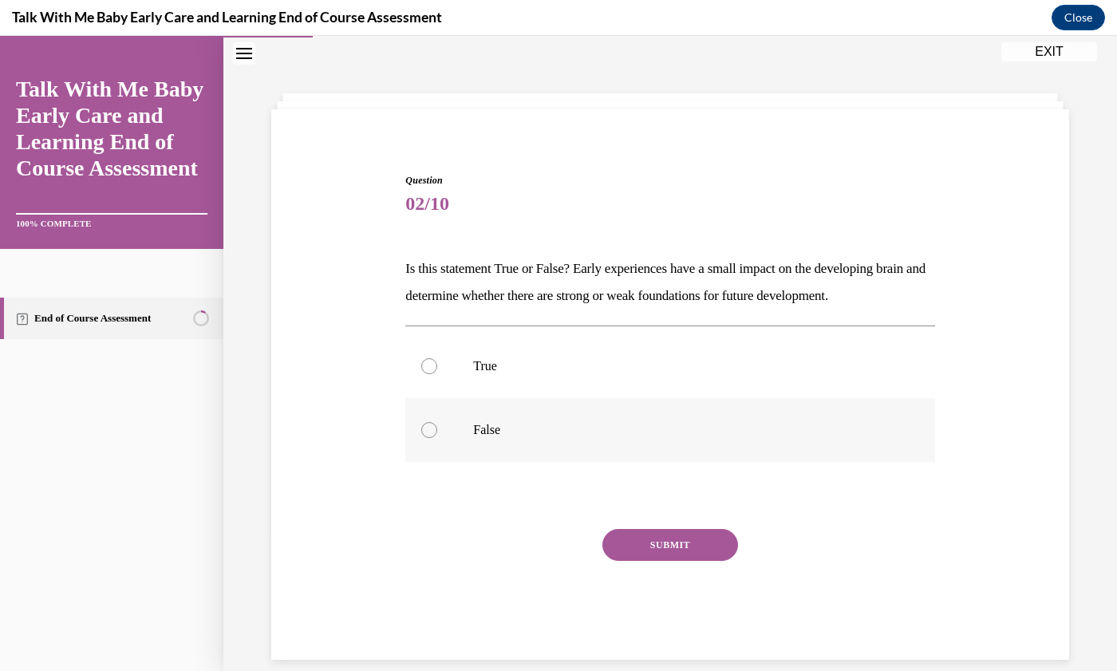
click at [421, 438] on div at bounding box center [429, 430] width 16 height 16
click at [421, 438] on input "False" at bounding box center [429, 430] width 16 height 16
radio input "true"
click at [662, 561] on button "SUBMIT" at bounding box center [671, 545] width 136 height 32
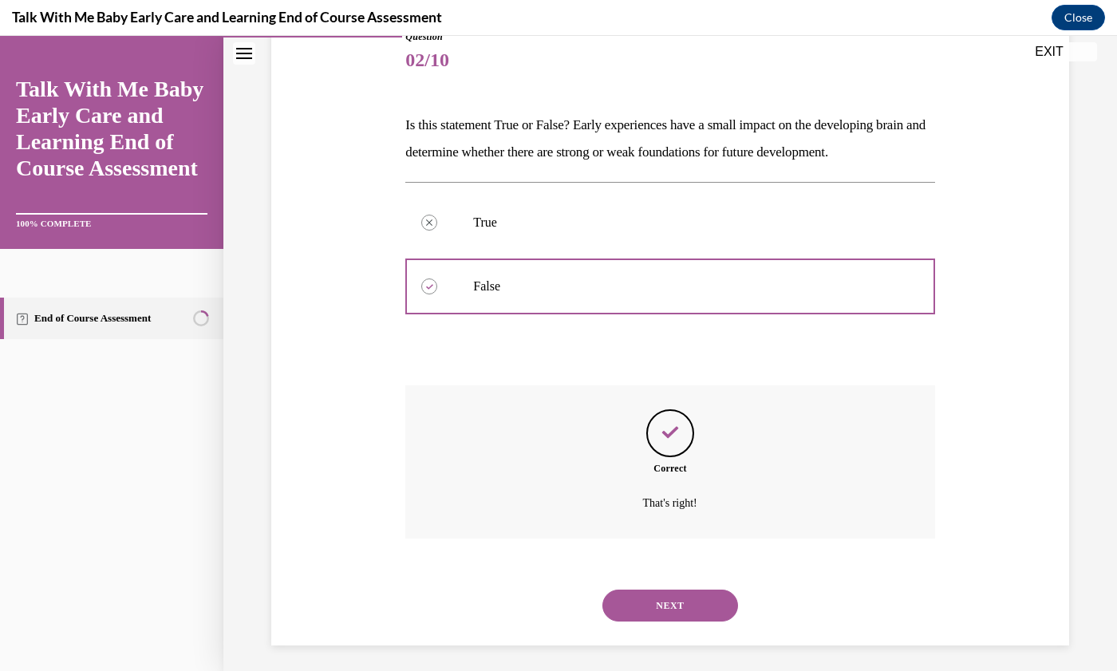
scroll to position [224, 0]
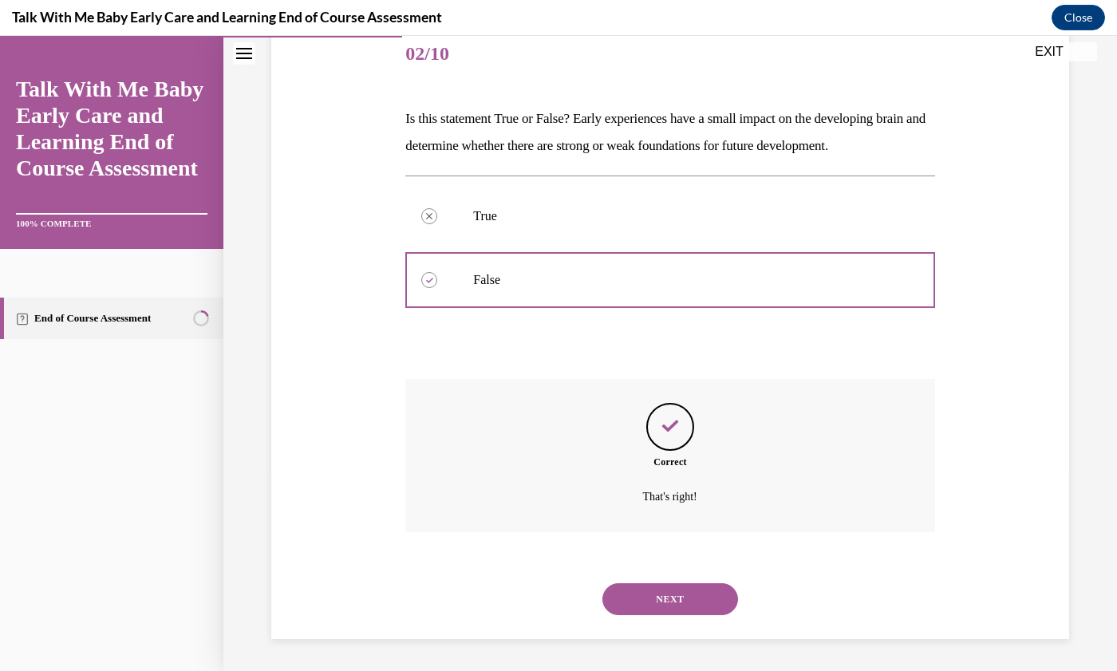
click at [676, 597] on button "NEXT" at bounding box center [671, 599] width 136 height 32
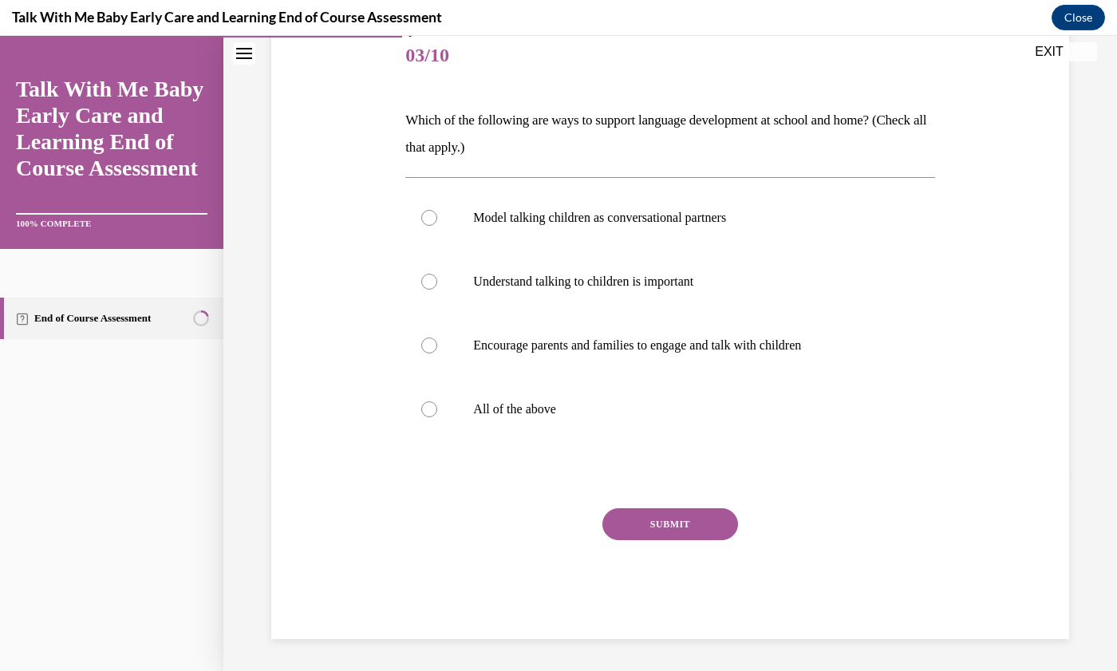
scroll to position [49, 0]
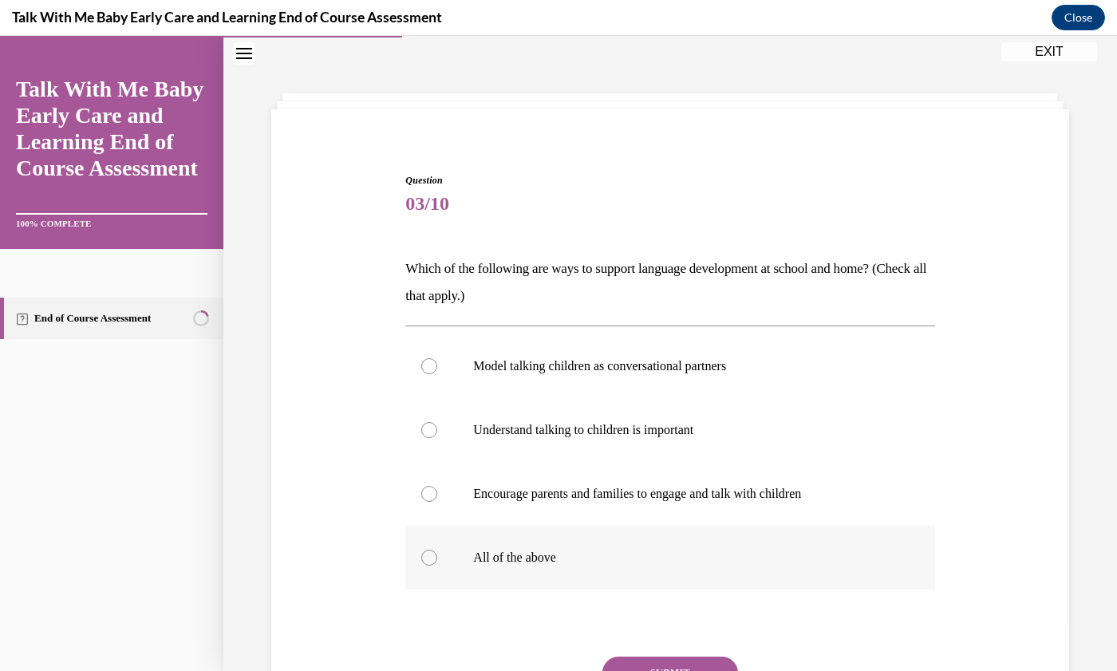
click at [430, 563] on div at bounding box center [429, 558] width 16 height 16
click at [430, 563] on input "All of the above" at bounding box center [429, 558] width 16 height 16
radio input "true"
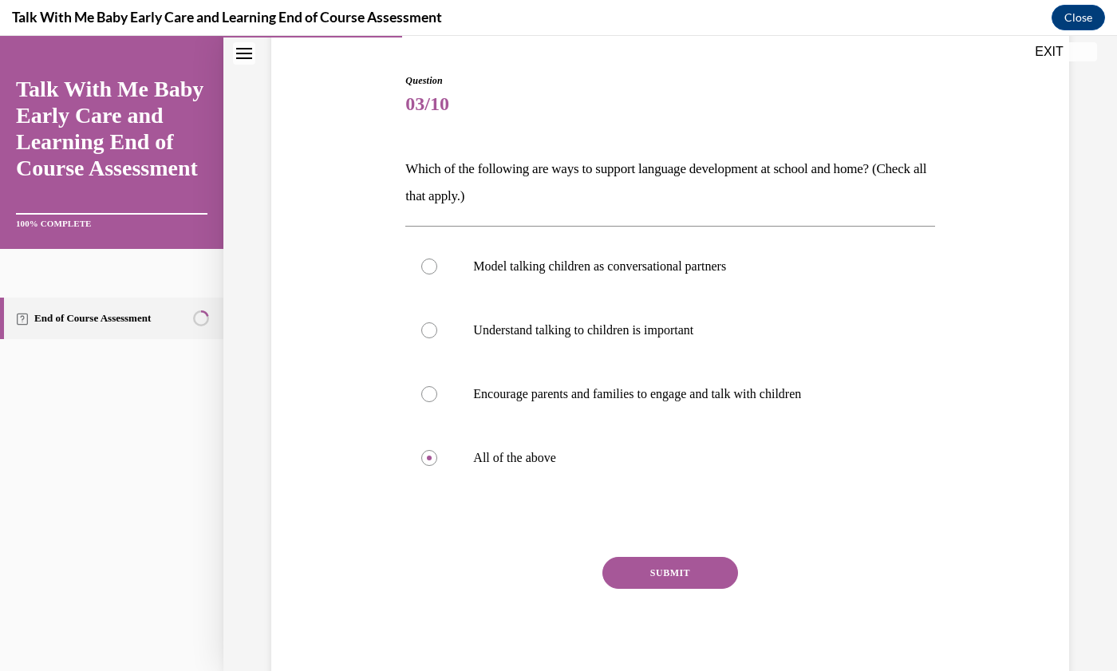
click at [668, 575] on button "SUBMIT" at bounding box center [671, 573] width 136 height 32
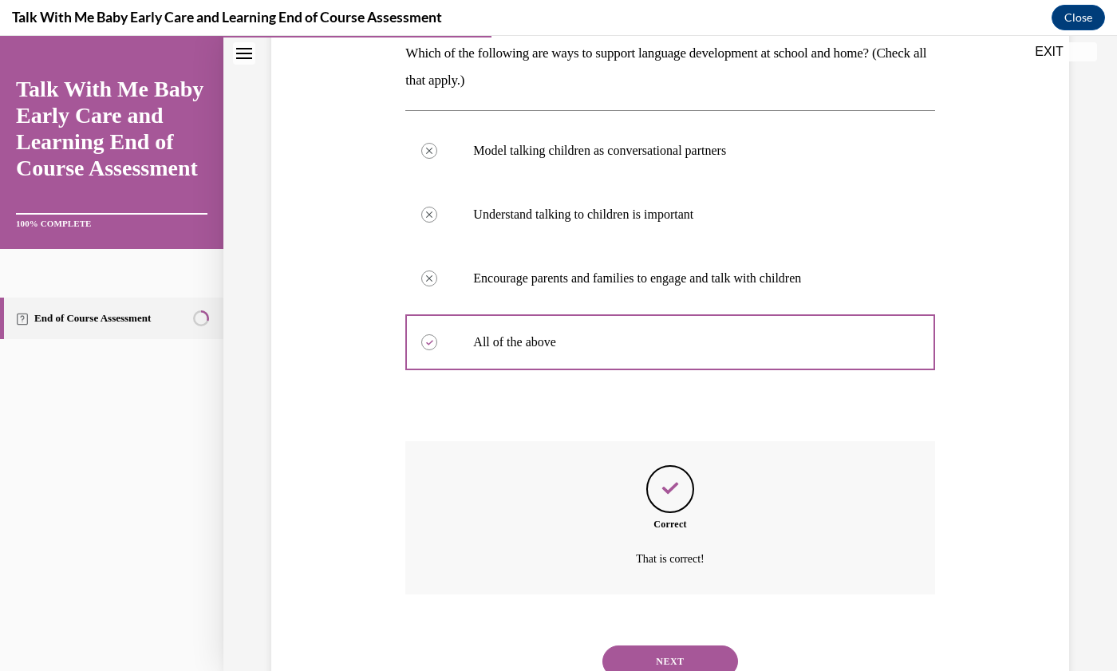
scroll to position [326, 0]
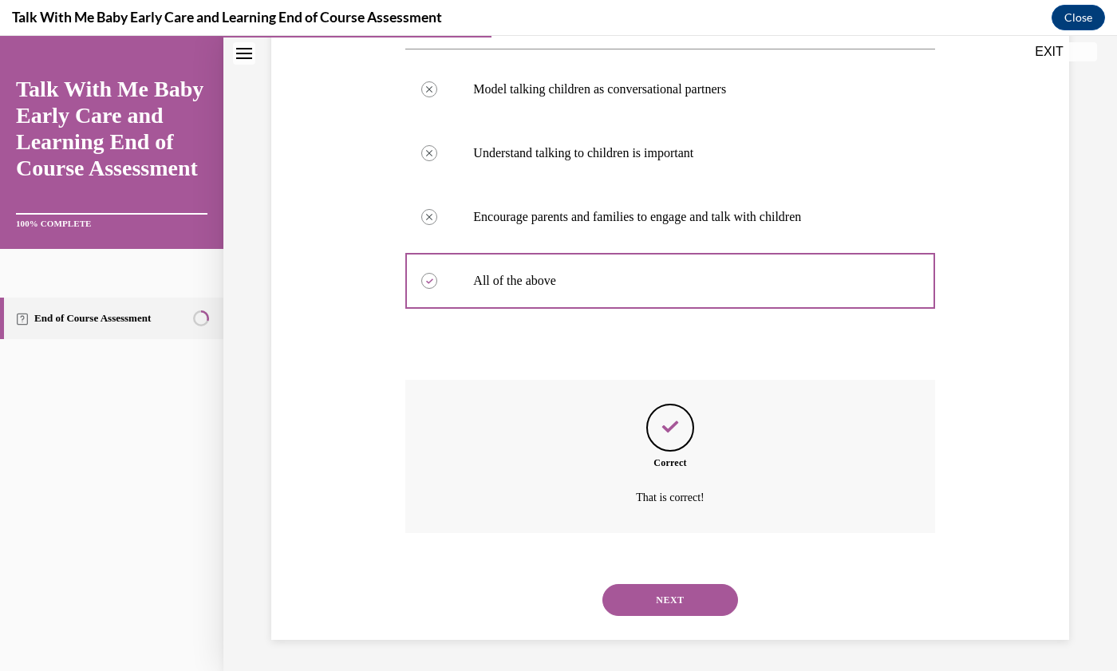
click at [660, 611] on button "NEXT" at bounding box center [671, 600] width 136 height 32
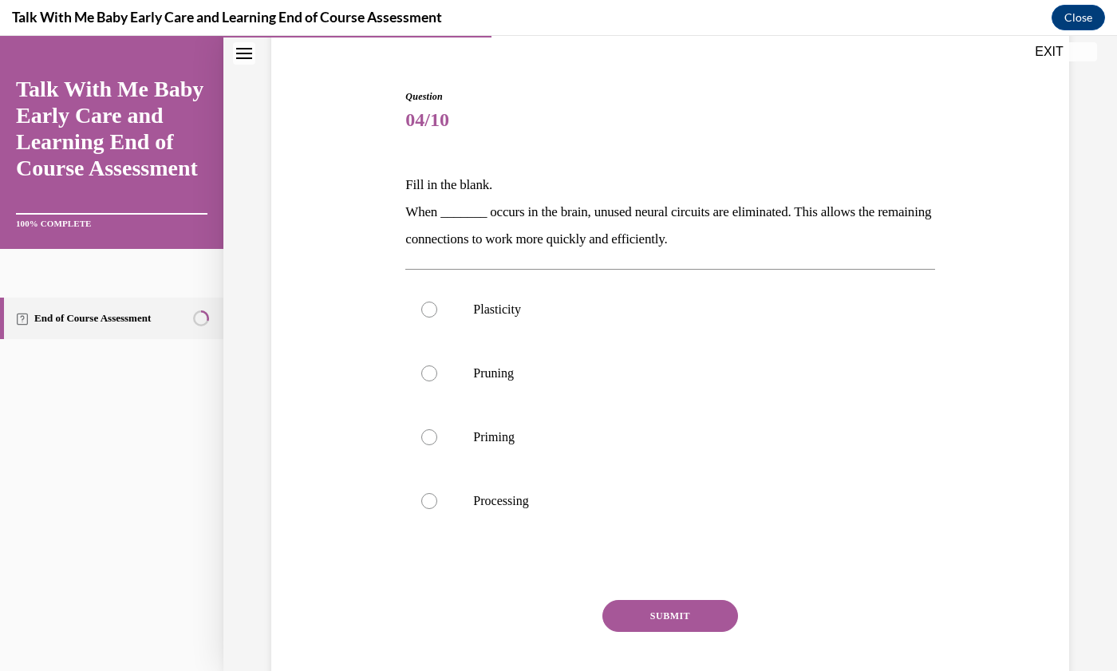
scroll to position [134, 0]
click at [413, 372] on label "Pruning" at bounding box center [669, 372] width 529 height 64
click at [421, 372] on input "Pruning" at bounding box center [429, 372] width 16 height 16
radio input "true"
click at [670, 613] on button "SUBMIT" at bounding box center [671, 615] width 136 height 32
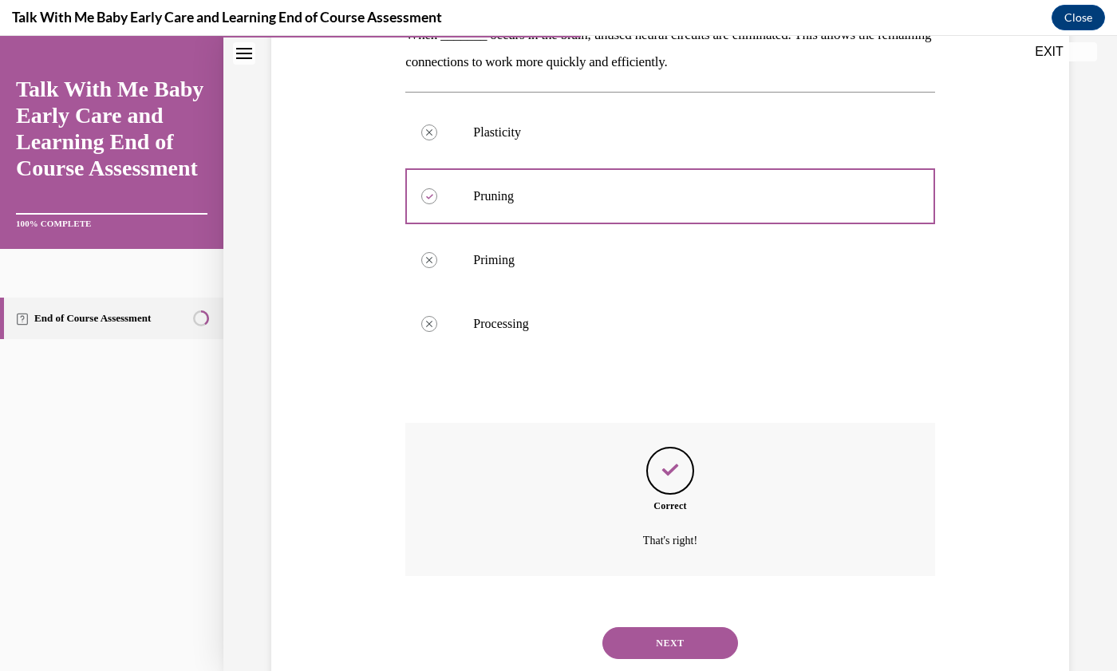
scroll to position [353, 0]
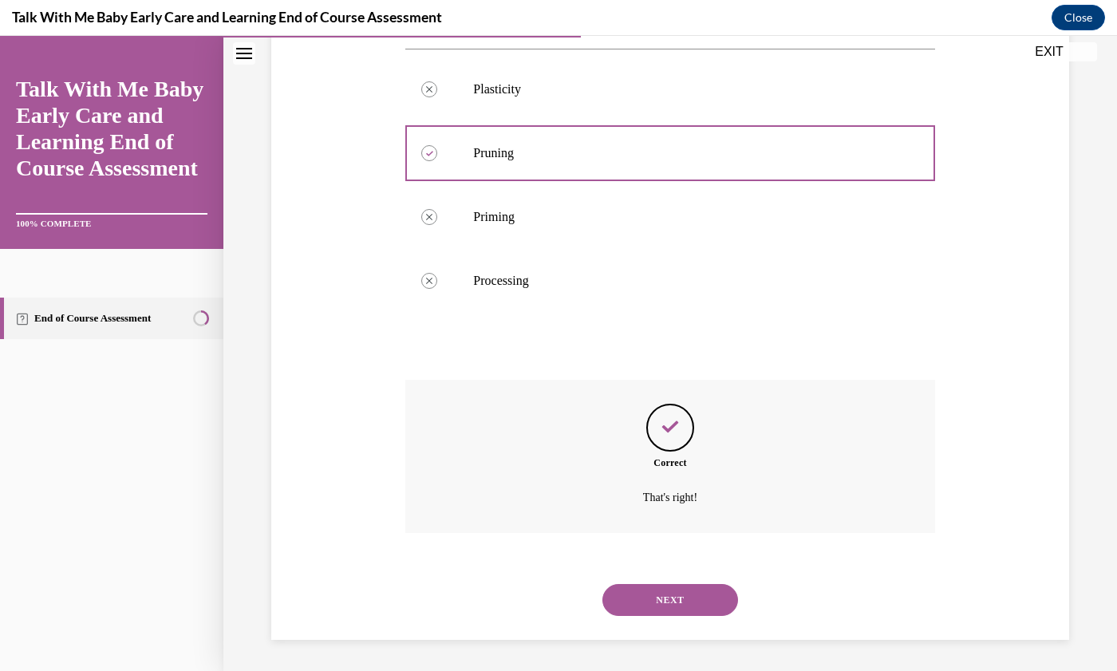
click at [681, 604] on button "NEXT" at bounding box center [671, 600] width 136 height 32
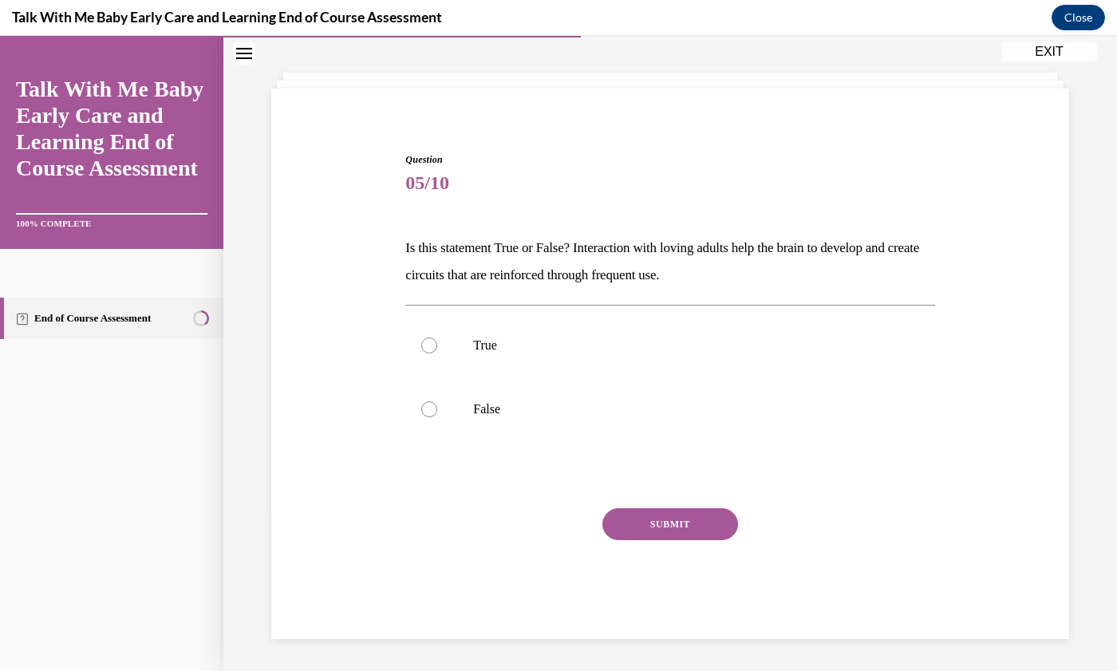
scroll to position [49, 0]
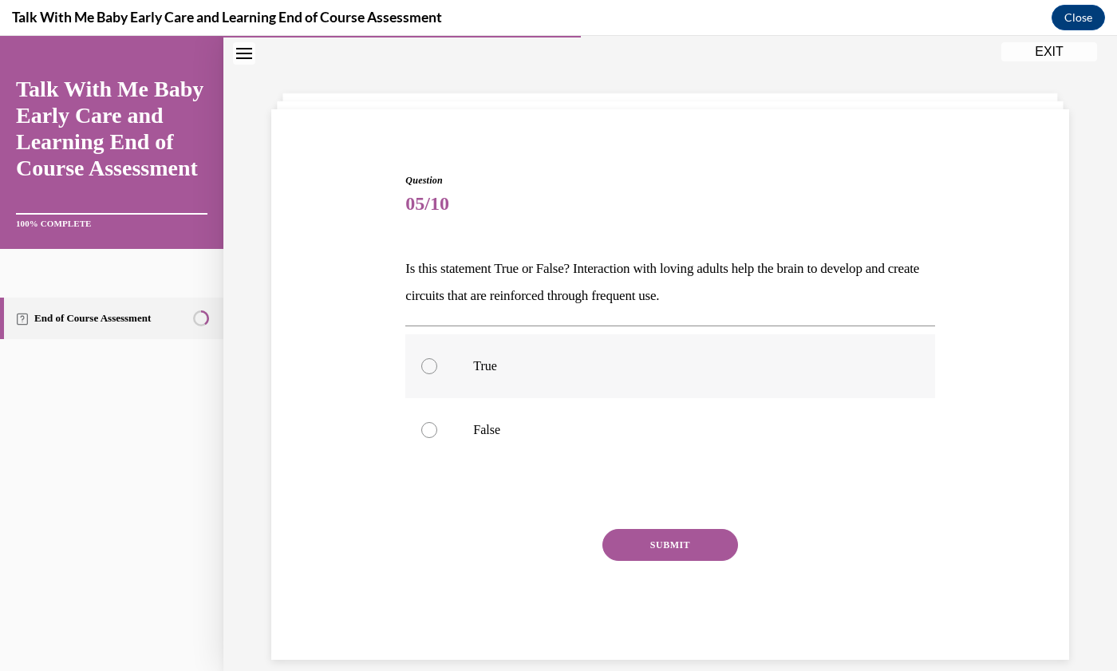
click at [429, 370] on div at bounding box center [429, 366] width 16 height 16
click at [429, 370] on input "True" at bounding box center [429, 366] width 16 height 16
radio input "true"
click at [679, 557] on button "SUBMIT" at bounding box center [671, 545] width 136 height 32
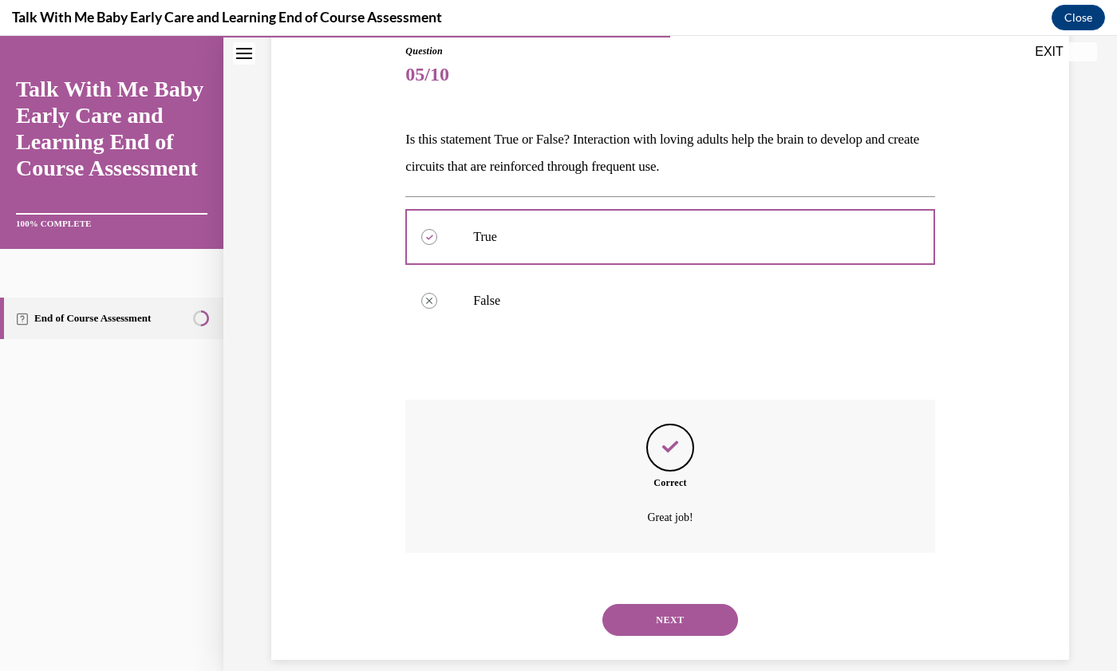
scroll to position [197, 0]
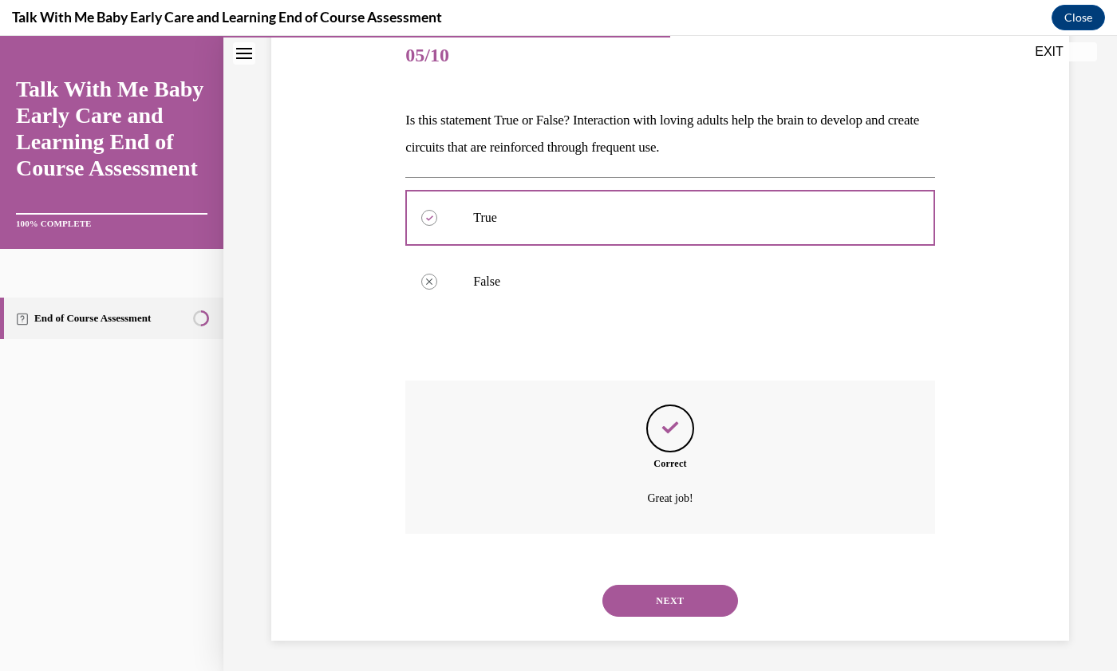
click at [674, 602] on button "NEXT" at bounding box center [671, 601] width 136 height 32
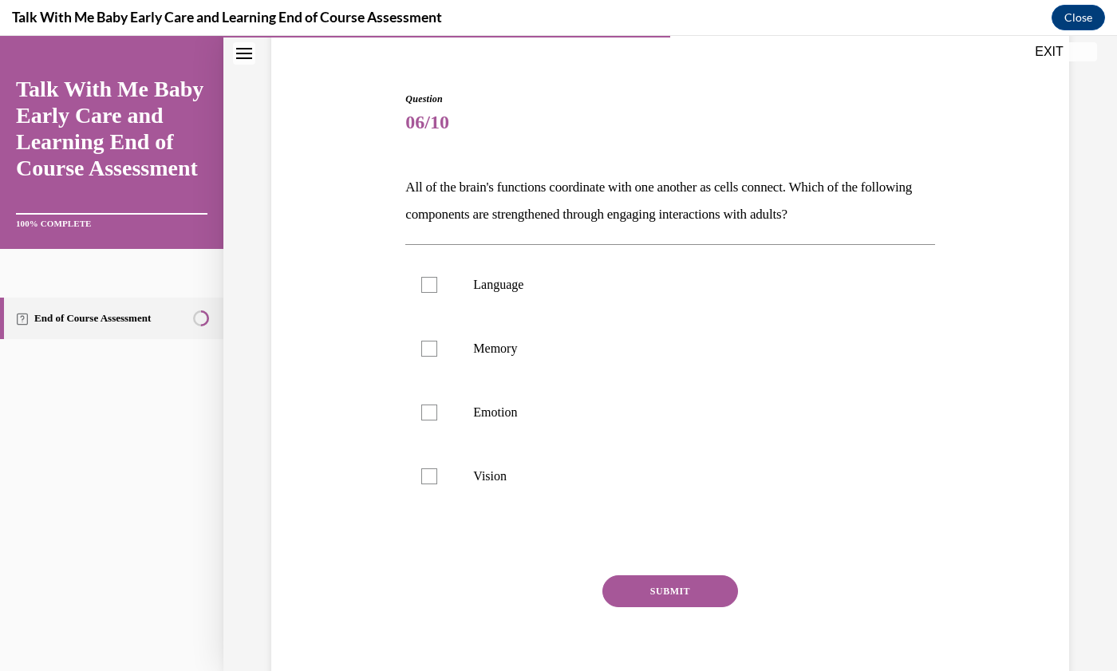
scroll to position [49, 0]
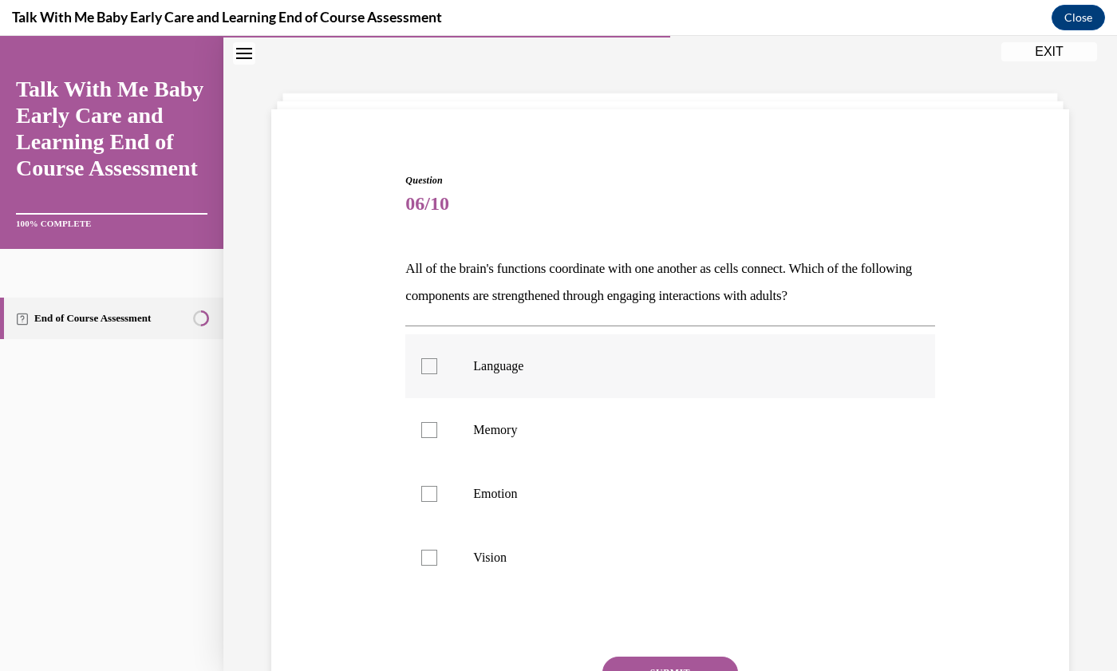
click at [431, 368] on div at bounding box center [429, 366] width 16 height 16
click at [431, 368] on input "Language" at bounding box center [429, 366] width 16 height 16
checkbox input "true"
click at [427, 500] on div at bounding box center [429, 494] width 16 height 16
click at [427, 500] on input "Emotion" at bounding box center [429, 494] width 16 height 16
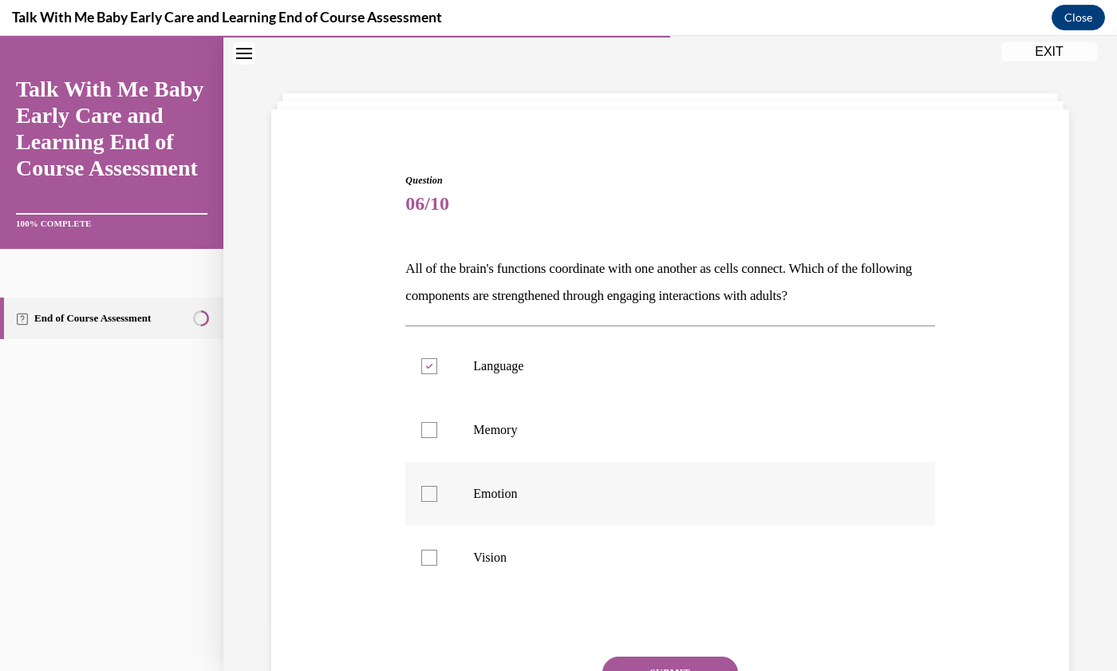
checkbox input "true"
click at [433, 429] on div at bounding box center [429, 430] width 16 height 16
click at [433, 429] on input "Memory" at bounding box center [429, 430] width 16 height 16
checkbox input "true"
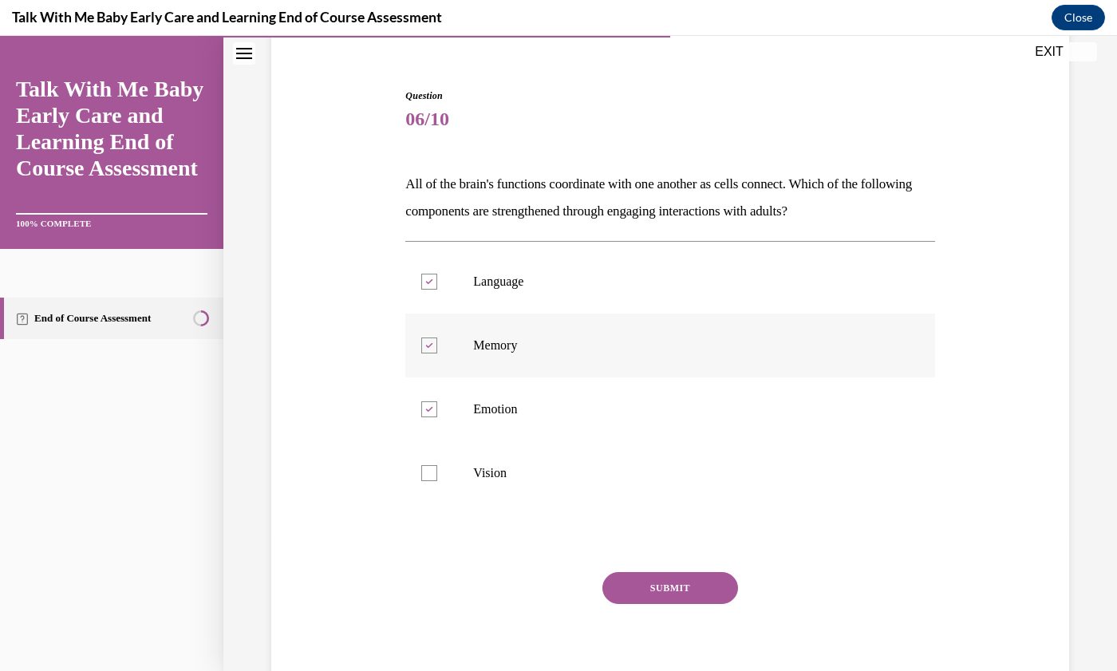
scroll to position [148, 0]
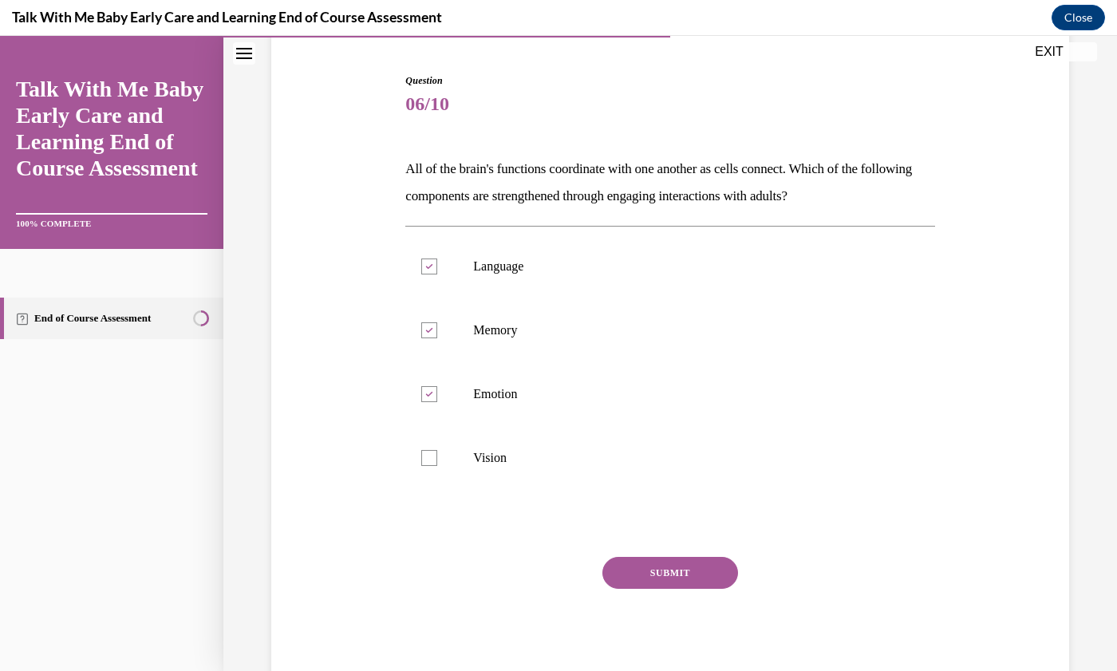
click at [670, 573] on button "SUBMIT" at bounding box center [671, 573] width 136 height 32
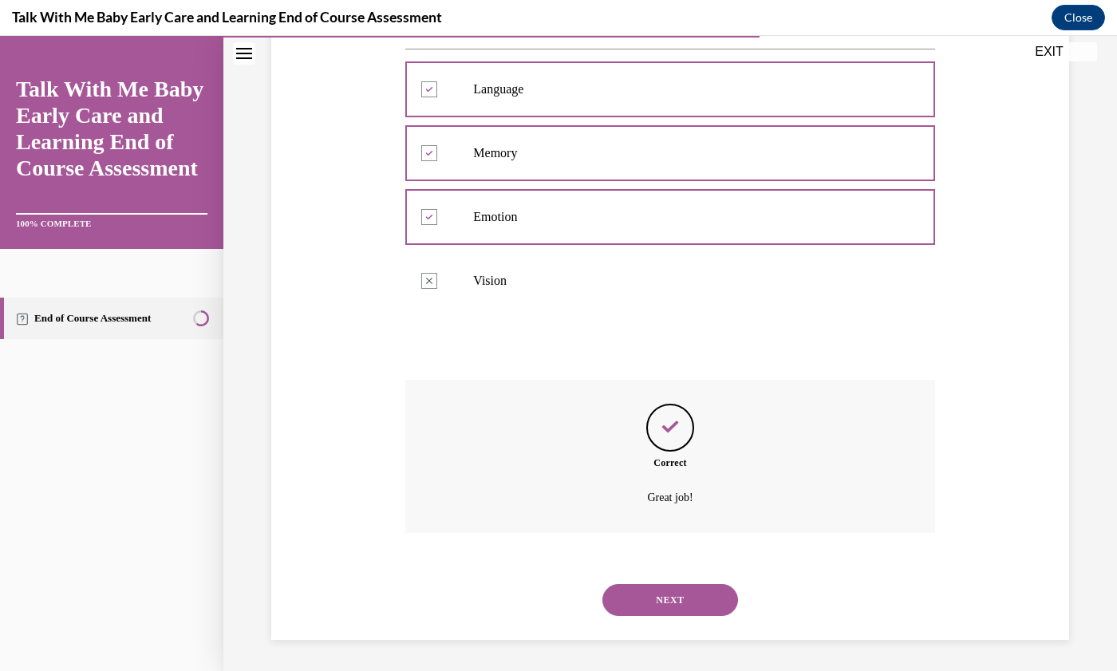
click at [683, 603] on button "NEXT" at bounding box center [671, 600] width 136 height 32
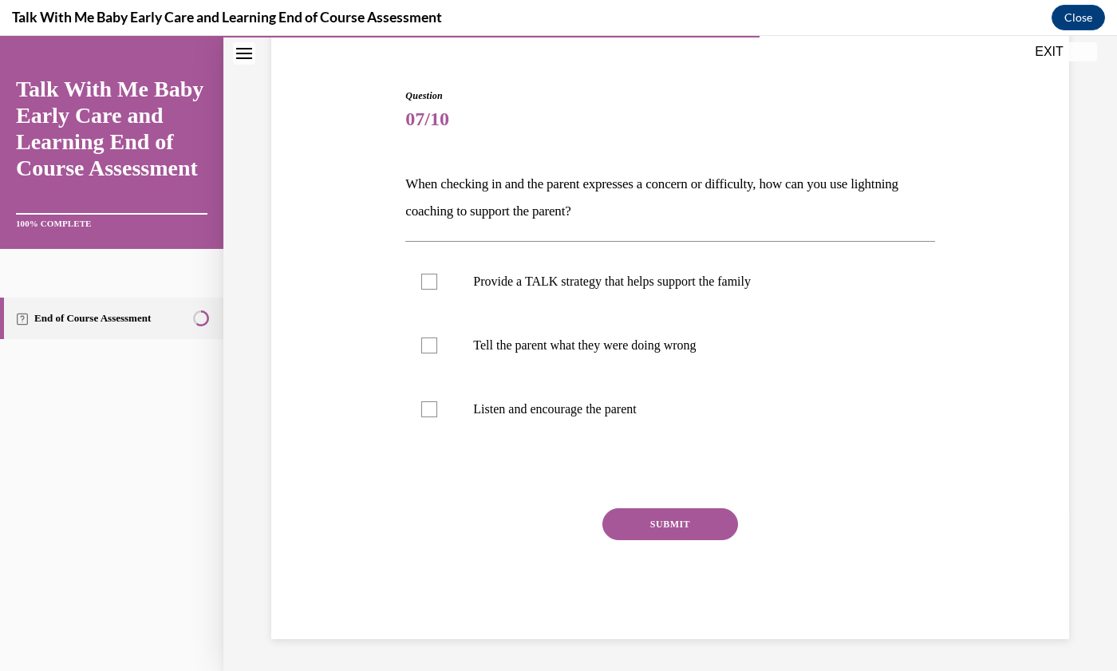
scroll to position [49, 0]
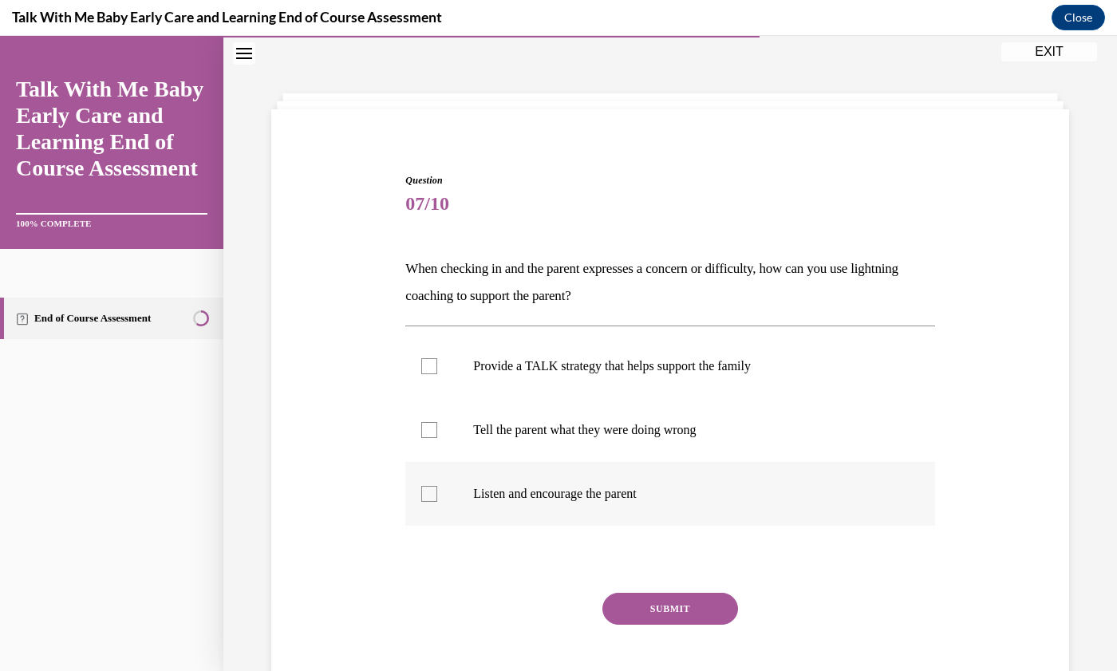
click at [434, 500] on div at bounding box center [429, 494] width 16 height 16
click at [434, 500] on input "Listen and encourage the parent" at bounding box center [429, 494] width 16 height 16
checkbox input "true"
click at [433, 371] on div at bounding box center [429, 366] width 16 height 16
click at [433, 371] on input "Provide a TALK strategy that helps support the family" at bounding box center [429, 366] width 16 height 16
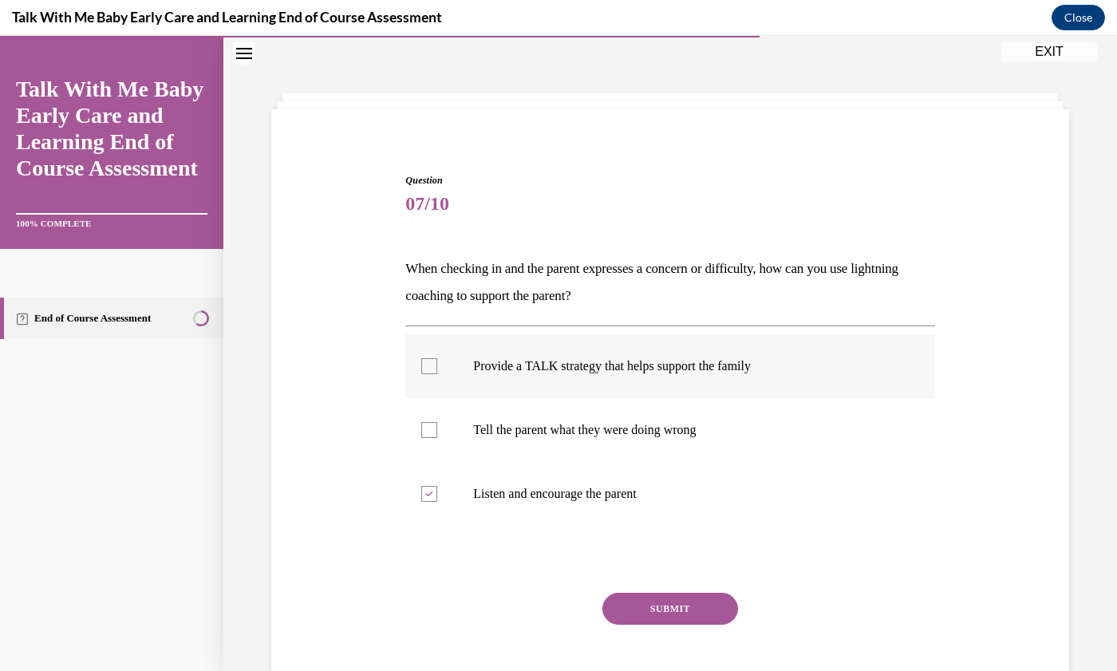
checkbox input "true"
click at [668, 607] on button "SUBMIT" at bounding box center [671, 609] width 136 height 32
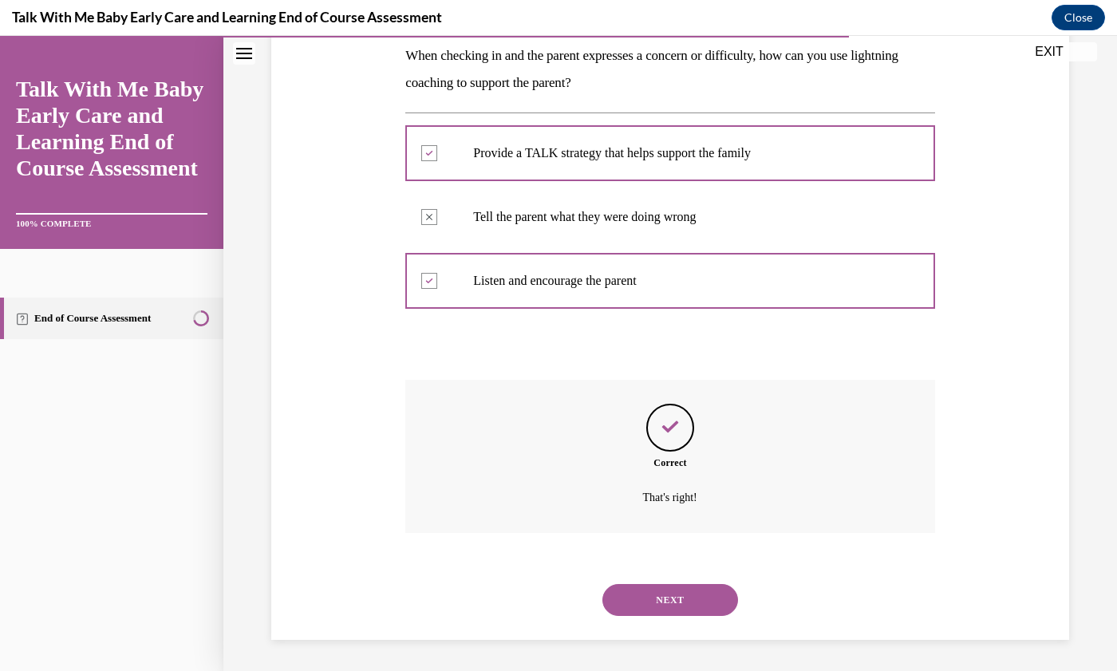
click at [657, 608] on button "NEXT" at bounding box center [671, 600] width 136 height 32
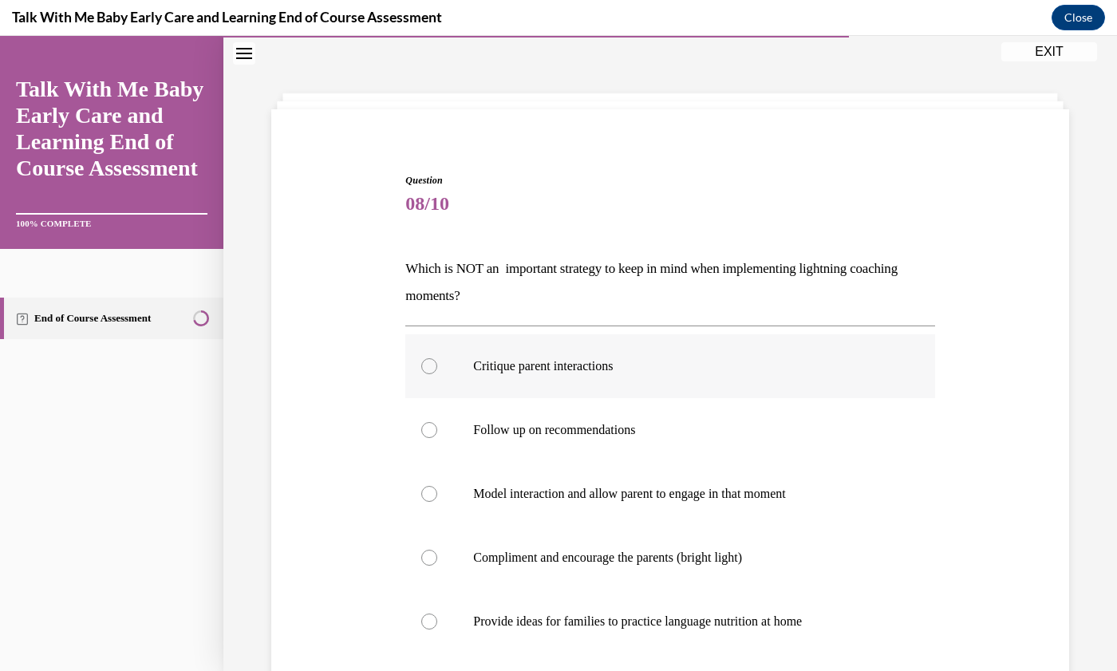
click at [431, 370] on div at bounding box center [429, 366] width 16 height 16
click at [431, 370] on input "Critique parent interactions" at bounding box center [429, 366] width 16 height 16
radio input "true"
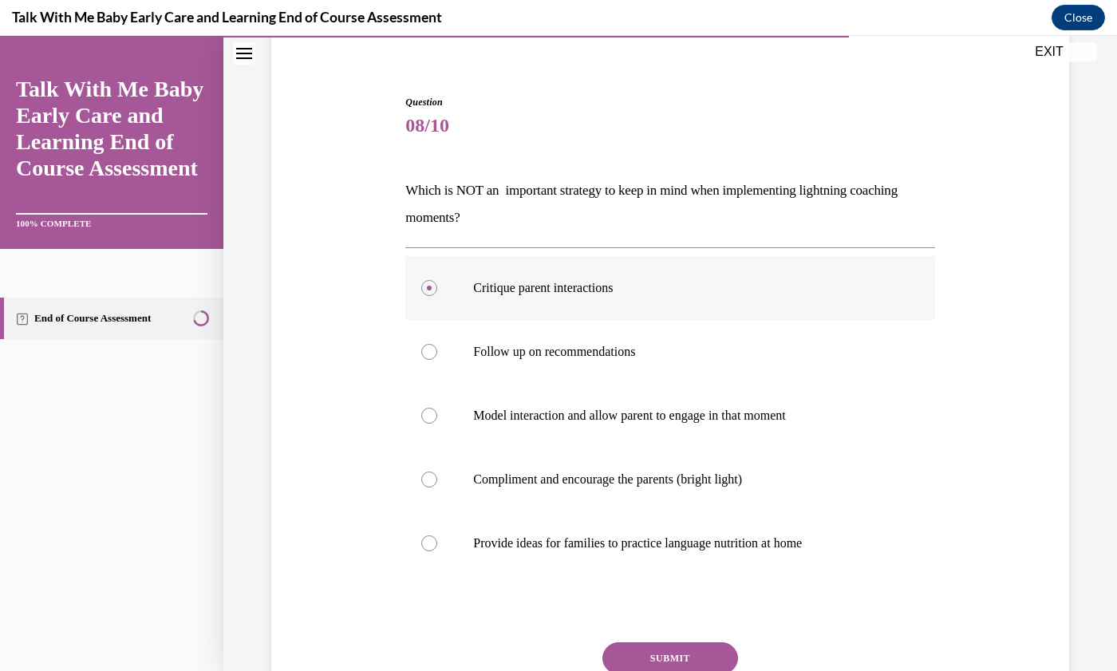
scroll to position [212, 0]
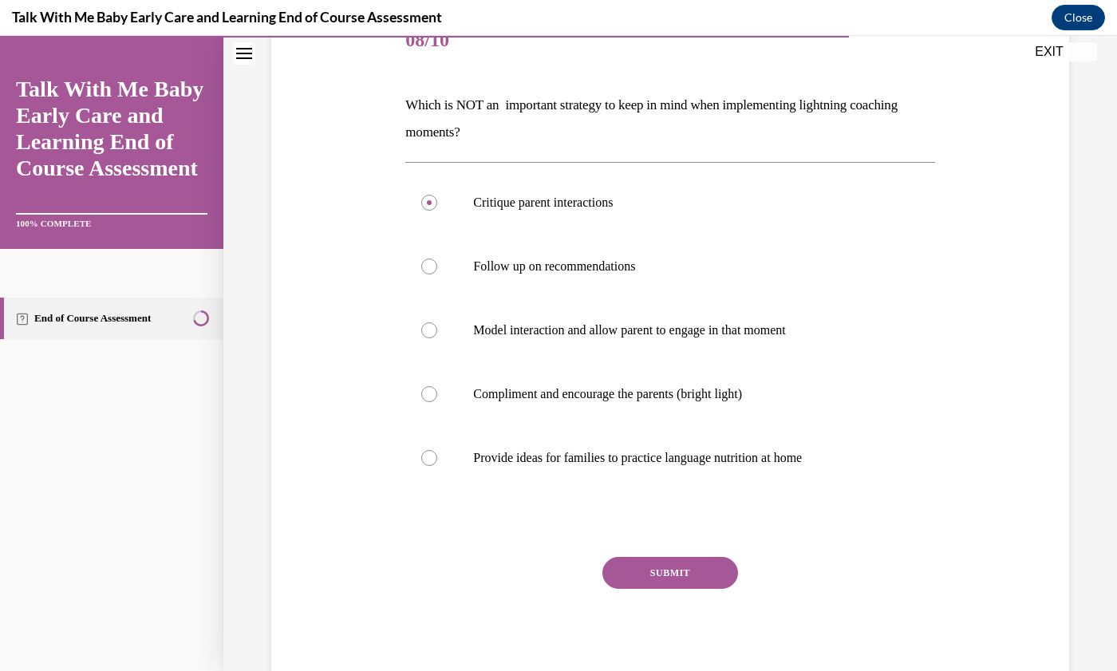
click at [674, 577] on button "SUBMIT" at bounding box center [671, 573] width 136 height 32
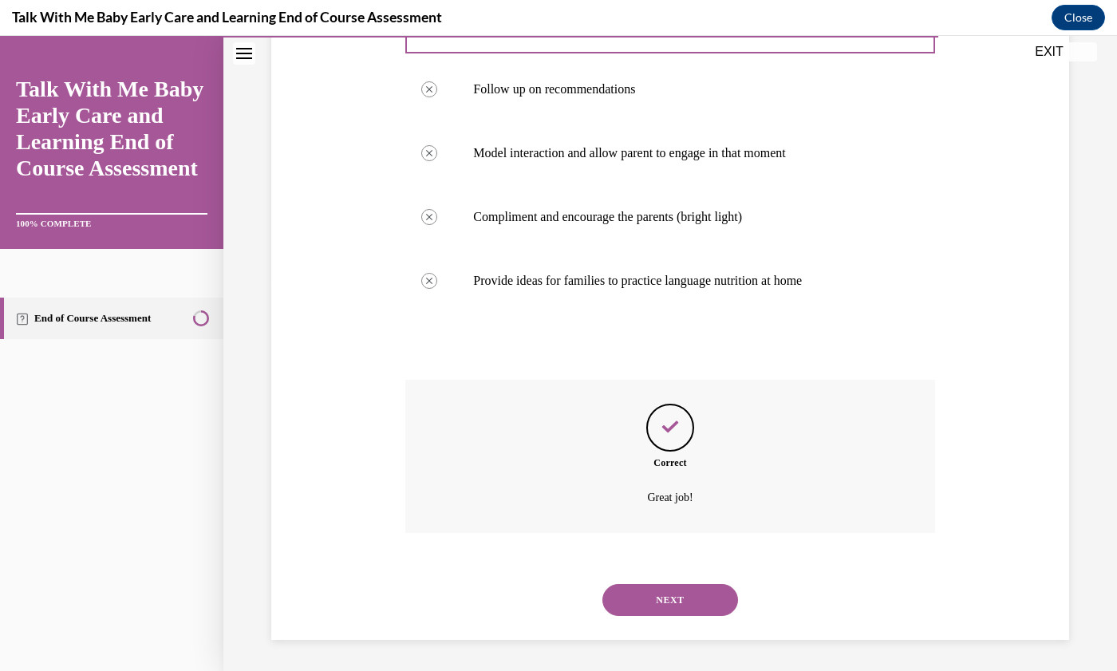
click at [654, 606] on button "NEXT" at bounding box center [671, 600] width 136 height 32
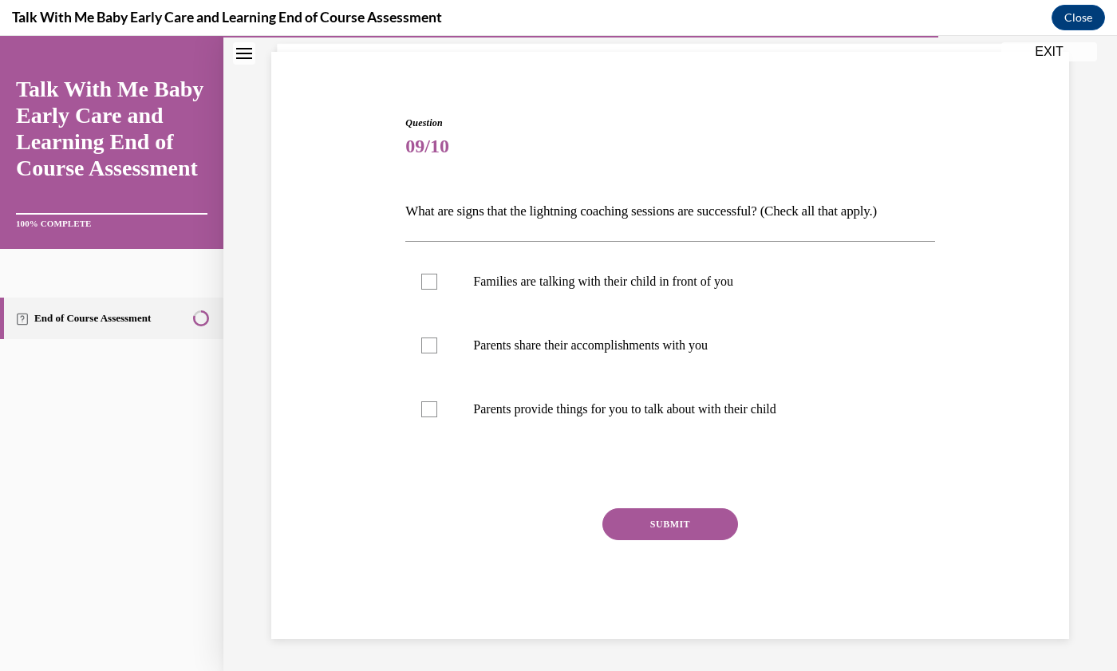
scroll to position [49, 0]
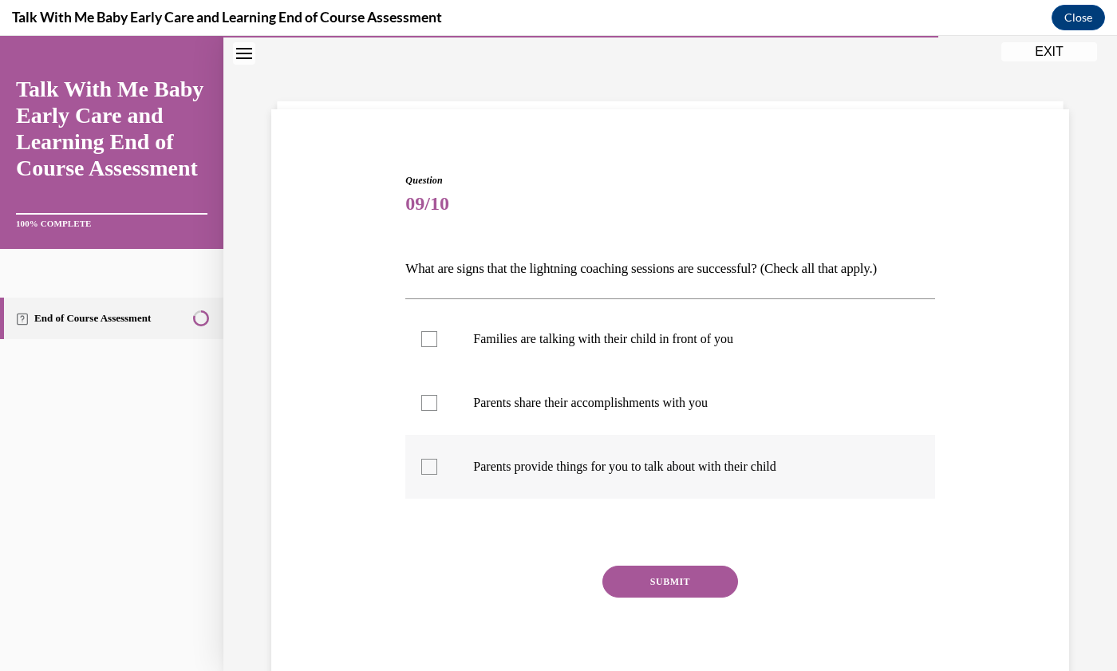
click at [433, 477] on label "Parents provide things for you to talk about with their child" at bounding box center [669, 467] width 529 height 64
click at [433, 475] on input "Parents provide things for you to talk about with their child" at bounding box center [429, 467] width 16 height 16
checkbox input "true"
click at [433, 409] on div at bounding box center [429, 403] width 16 height 16
click at [433, 409] on input "Parents share their accomplishments with you" at bounding box center [429, 403] width 16 height 16
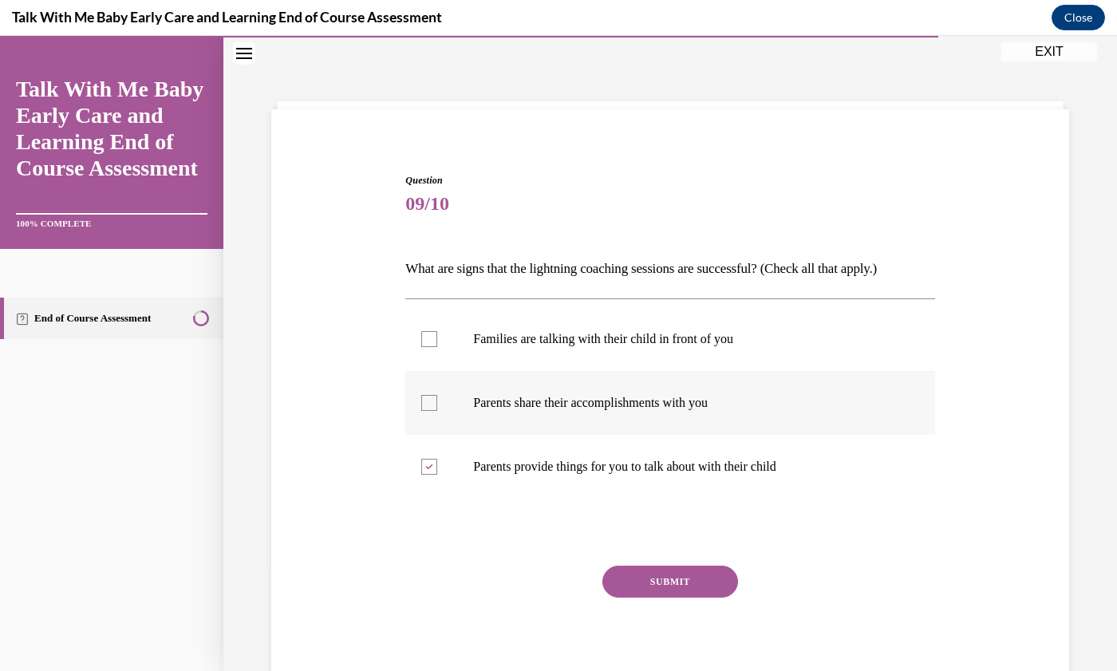
checkbox input "true"
click at [429, 345] on div at bounding box center [429, 339] width 16 height 16
click at [429, 345] on input "Families are talking with their child in front of you" at bounding box center [429, 339] width 16 height 16
checkbox input "true"
click at [667, 580] on button "SUBMIT" at bounding box center [671, 582] width 136 height 32
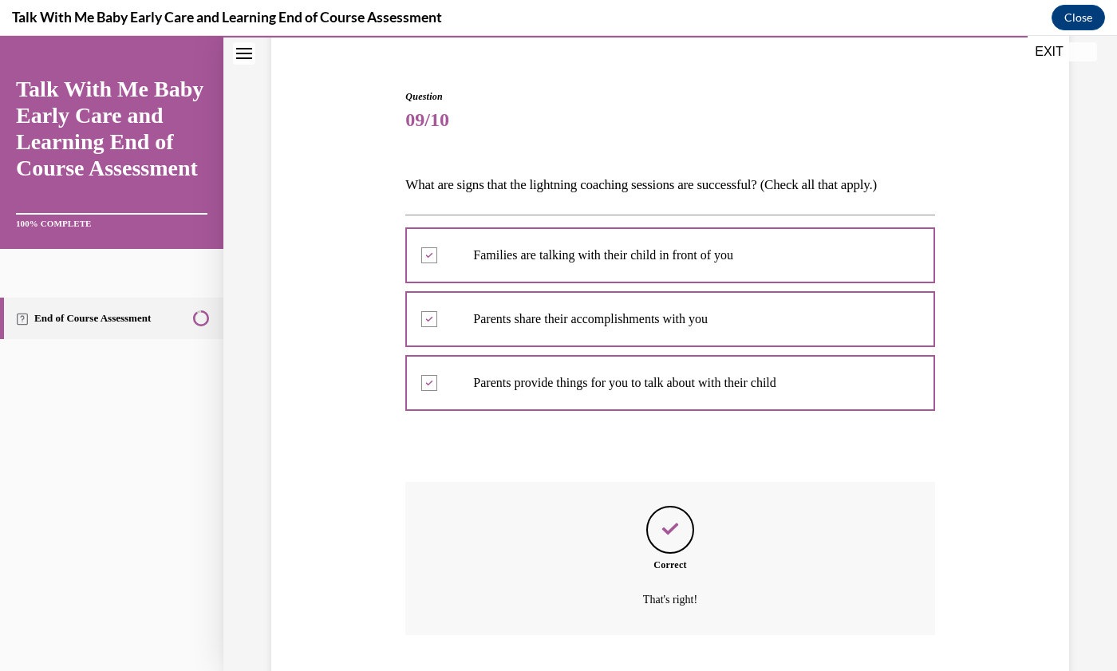
scroll to position [234, 0]
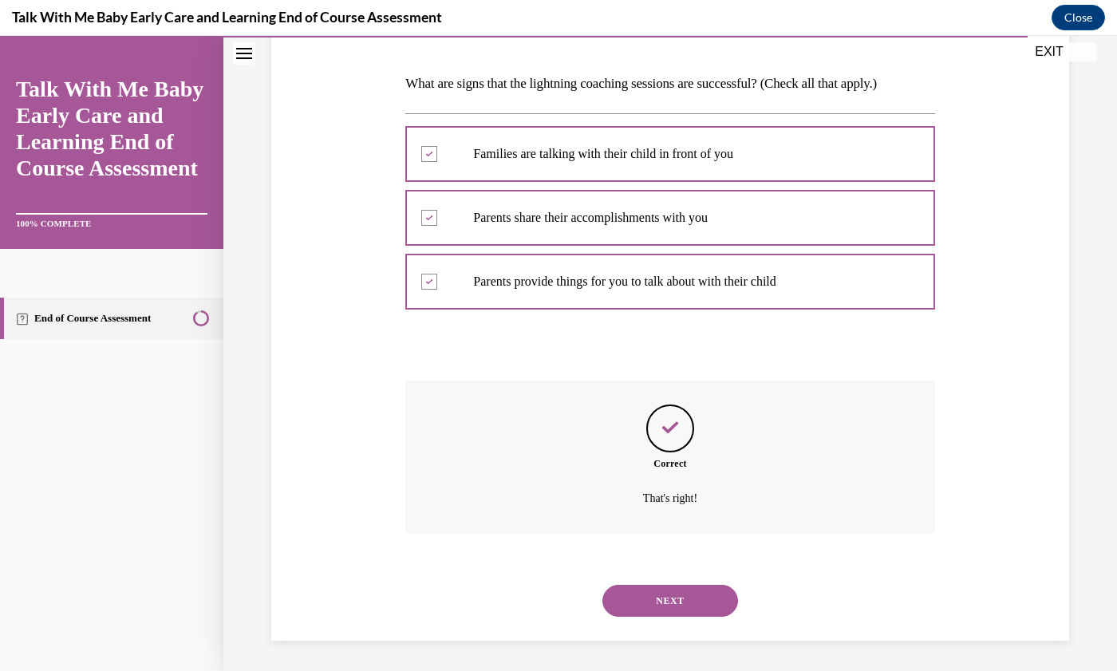
click at [674, 591] on button "NEXT" at bounding box center [671, 601] width 136 height 32
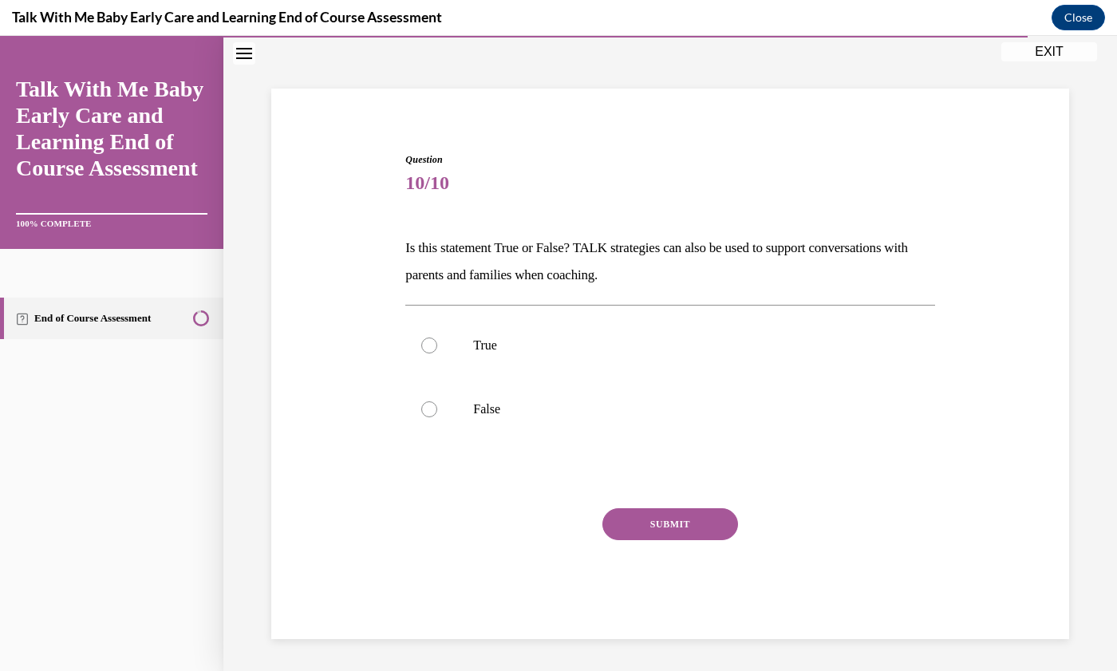
scroll to position [49, 0]
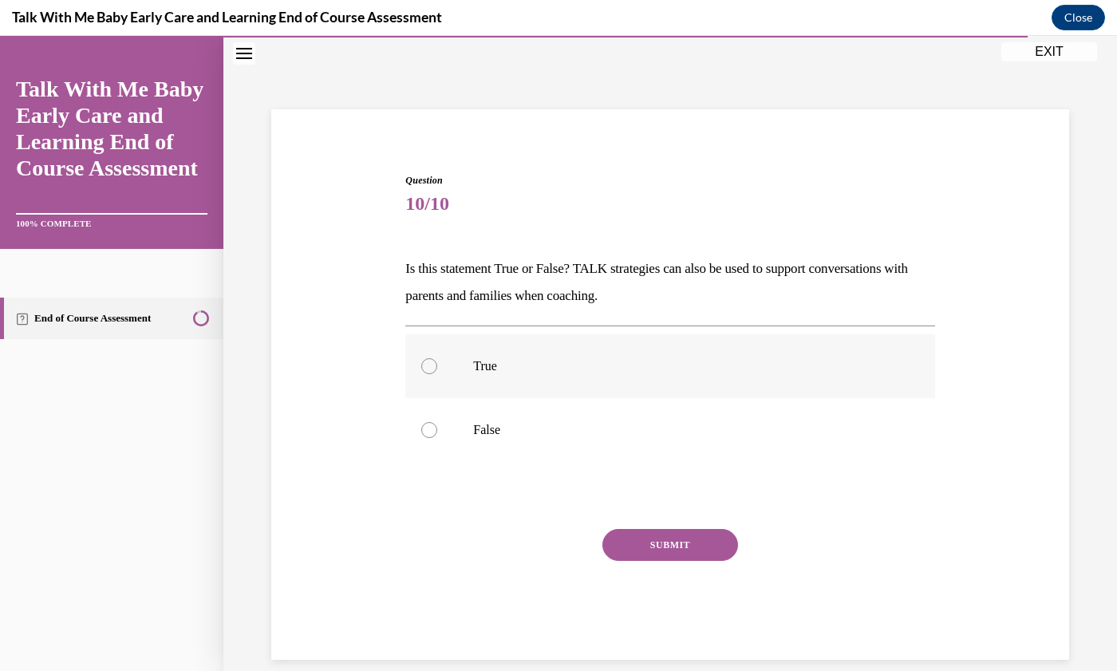
click at [427, 373] on div at bounding box center [429, 366] width 16 height 16
click at [427, 373] on input "True" at bounding box center [429, 366] width 16 height 16
radio input "true"
click at [685, 545] on button "SUBMIT" at bounding box center [671, 545] width 136 height 32
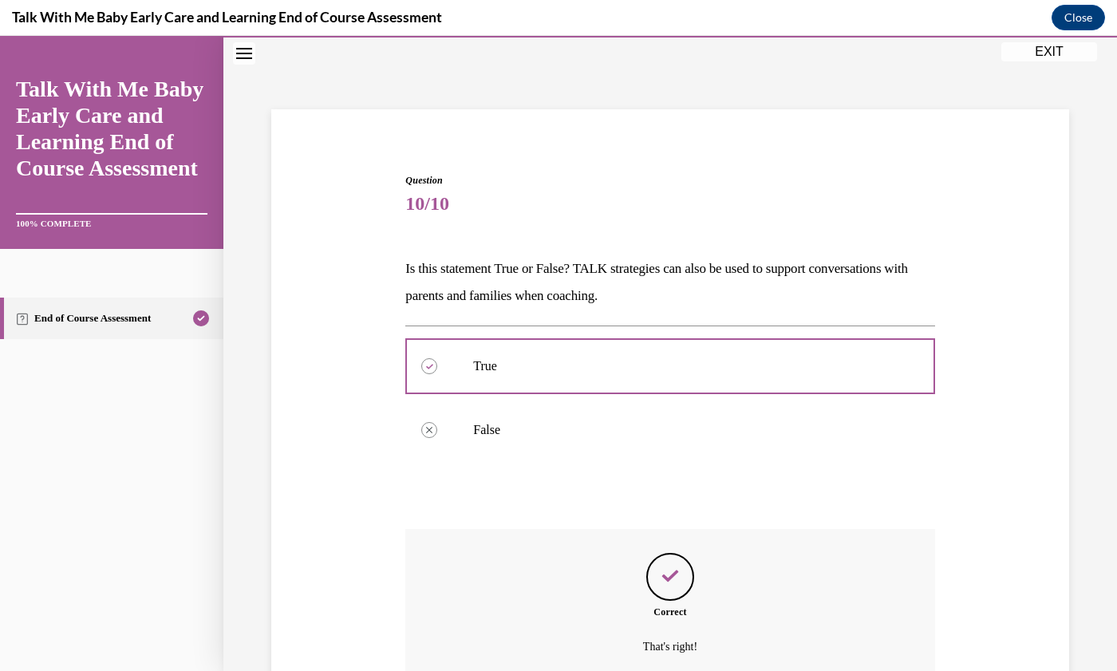
scroll to position [197, 0]
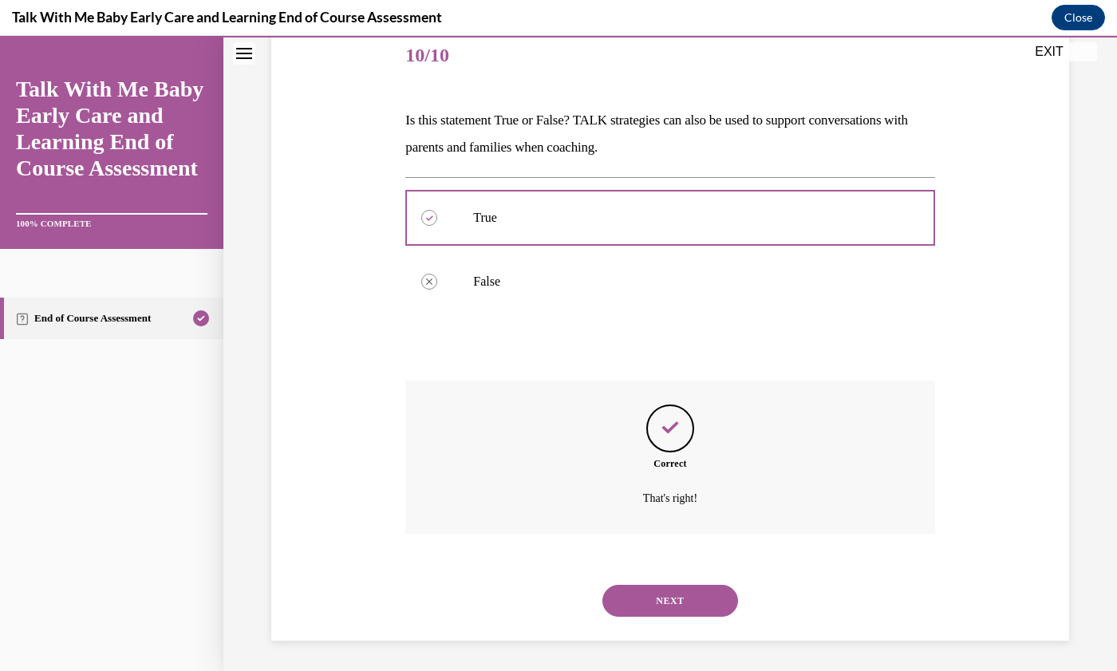
click at [665, 599] on button "NEXT" at bounding box center [671, 601] width 136 height 32
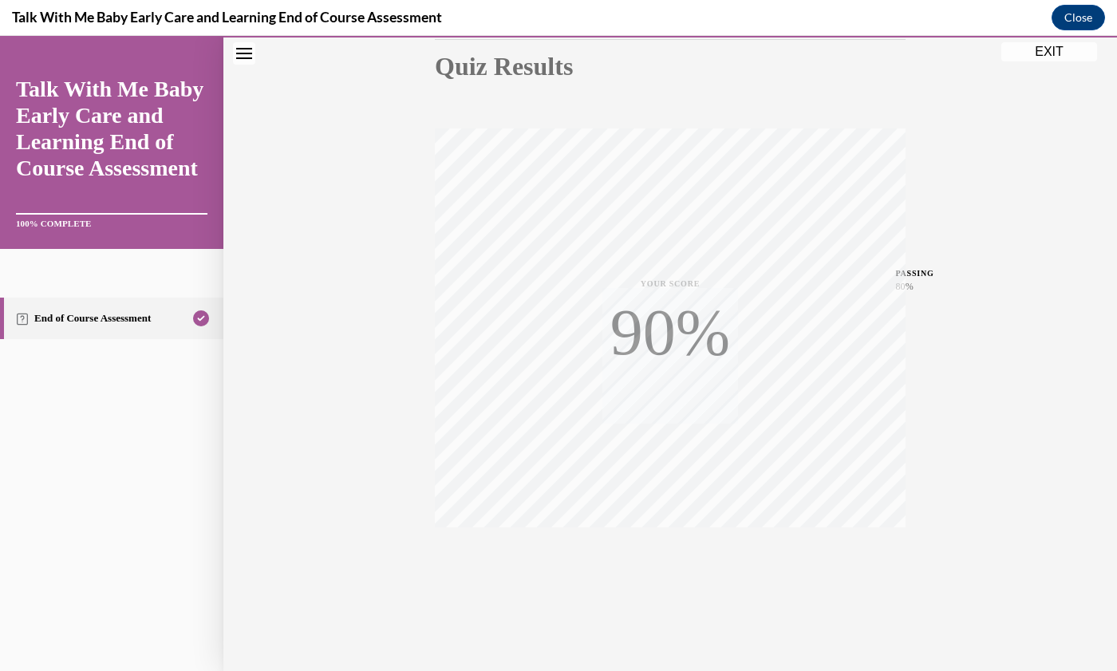
scroll to position [182, 0]
click at [1036, 65] on div "Quiz Results PASSING 80% Your score 100% Passed PASSING 80% Your score Your sco…" at bounding box center [670, 288] width 894 height 768
click at [1049, 53] on button "EXIT" at bounding box center [1050, 51] width 96 height 19
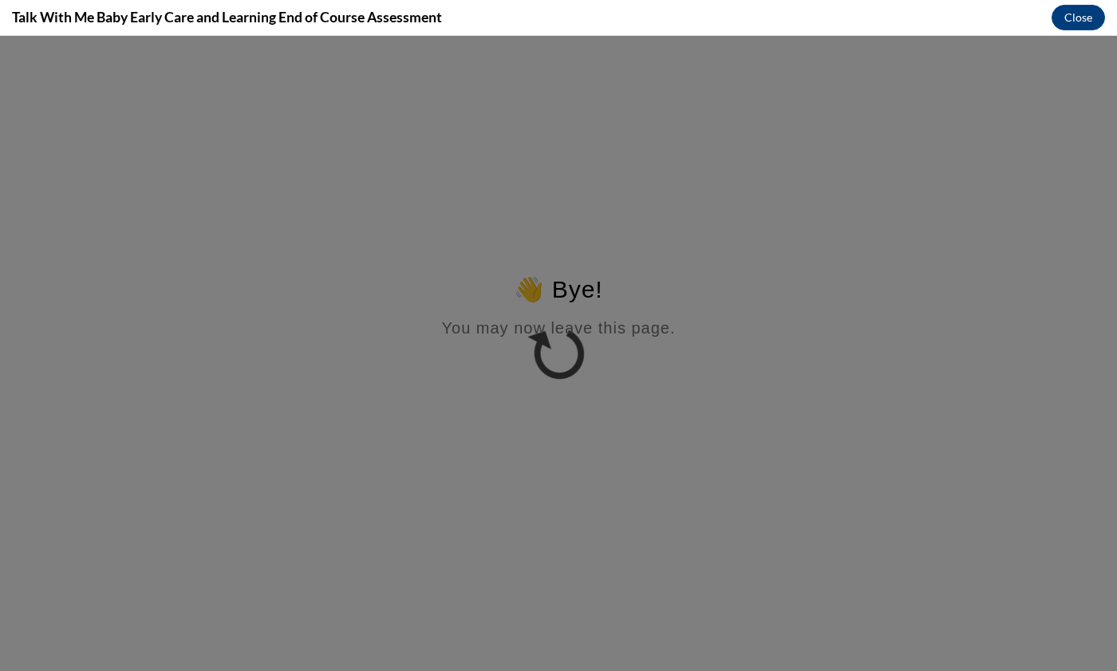
scroll to position [0, 0]
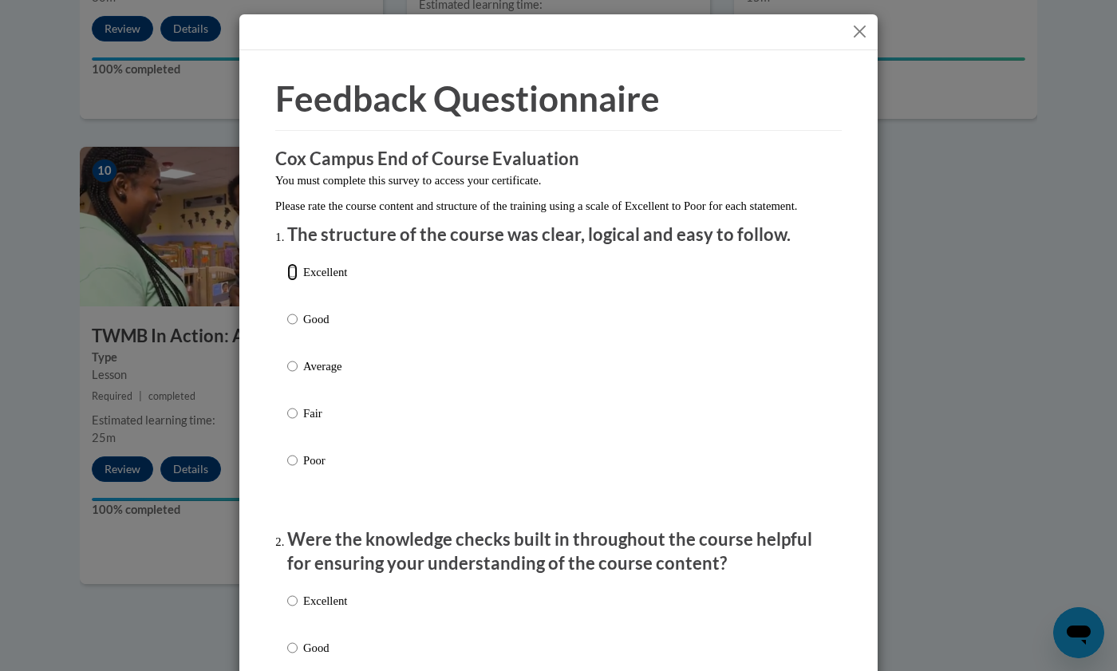
click at [287, 281] on input "Excellent" at bounding box center [292, 272] width 10 height 18
radio input "true"
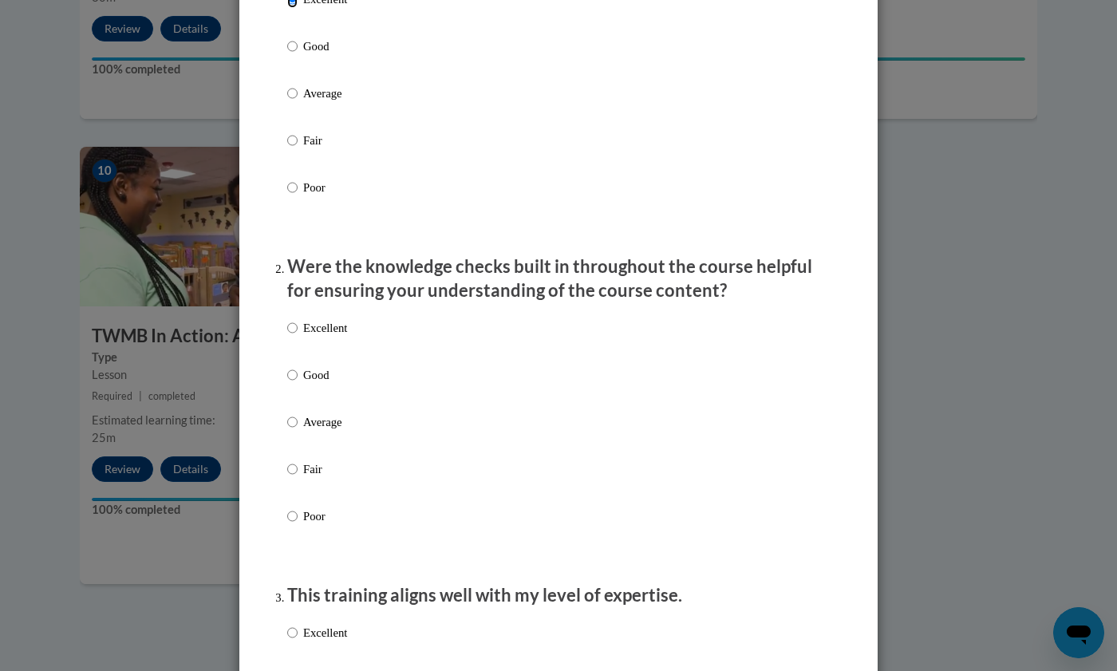
scroll to position [281, 0]
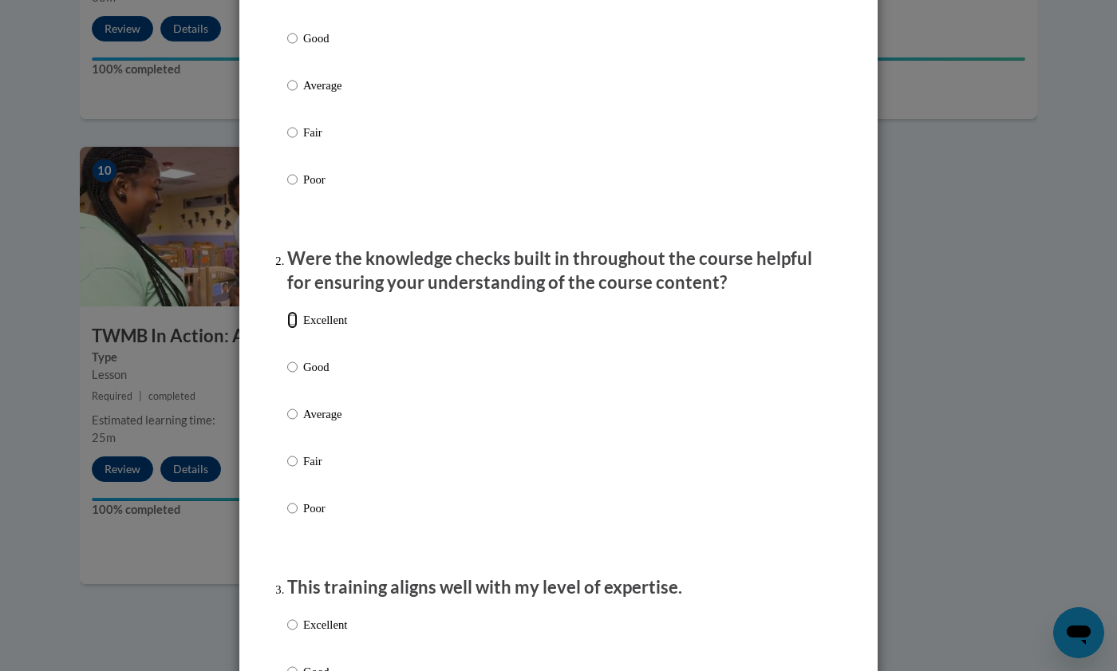
click at [287, 329] on input "Excellent" at bounding box center [292, 320] width 10 height 18
radio input "true"
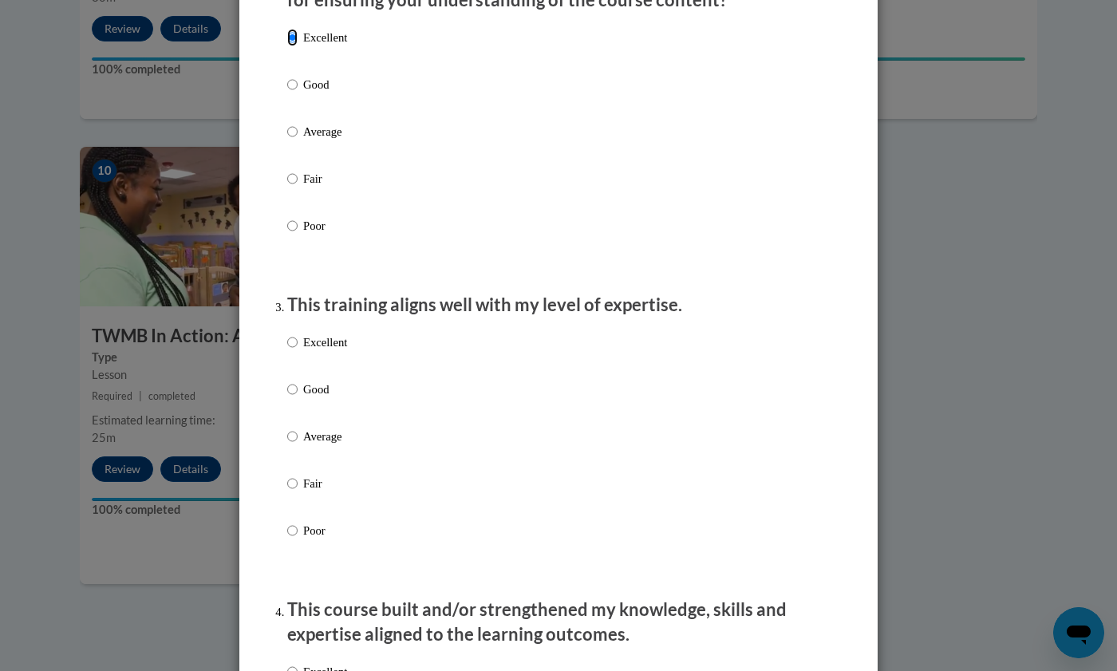
scroll to position [566, 0]
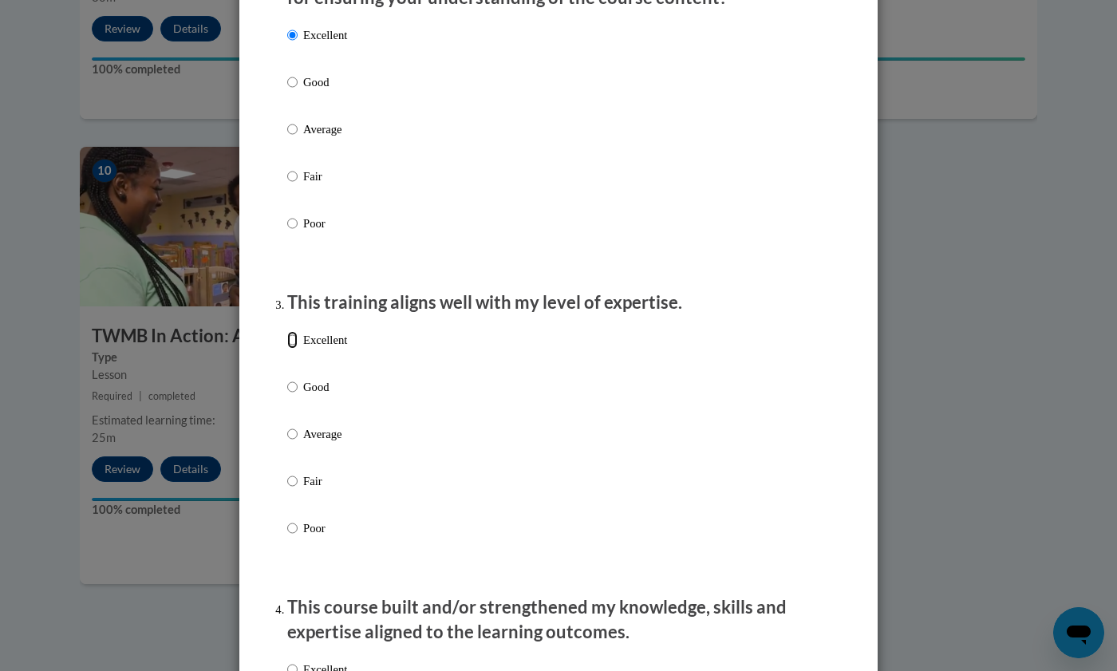
click at [291, 349] on input "Excellent" at bounding box center [292, 340] width 10 height 18
radio input "true"
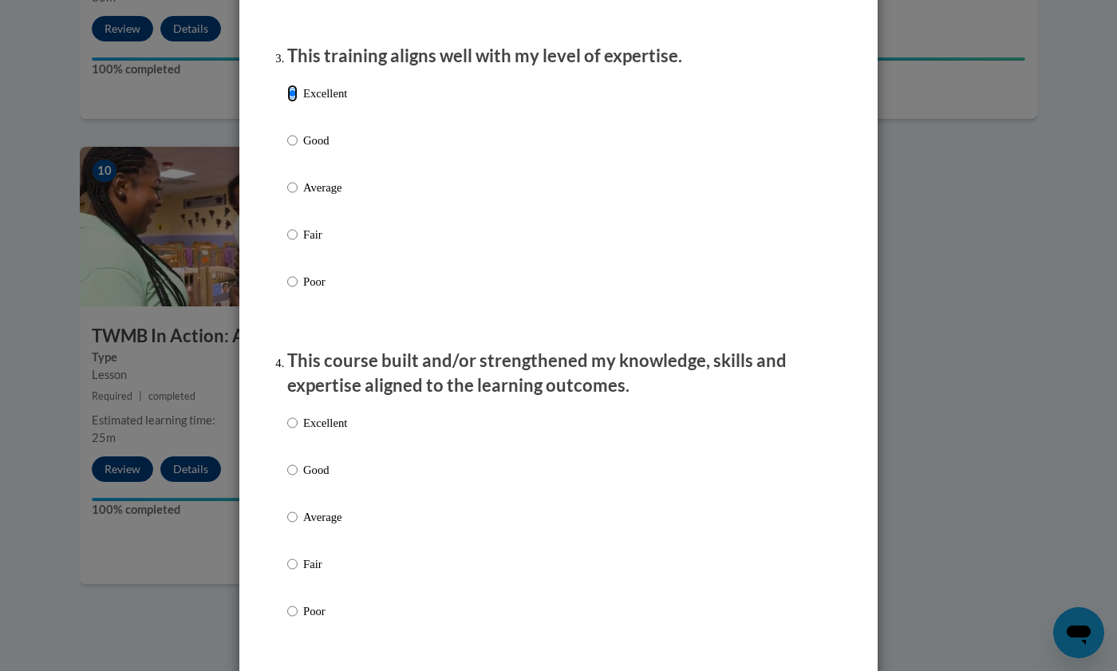
scroll to position [826, 0]
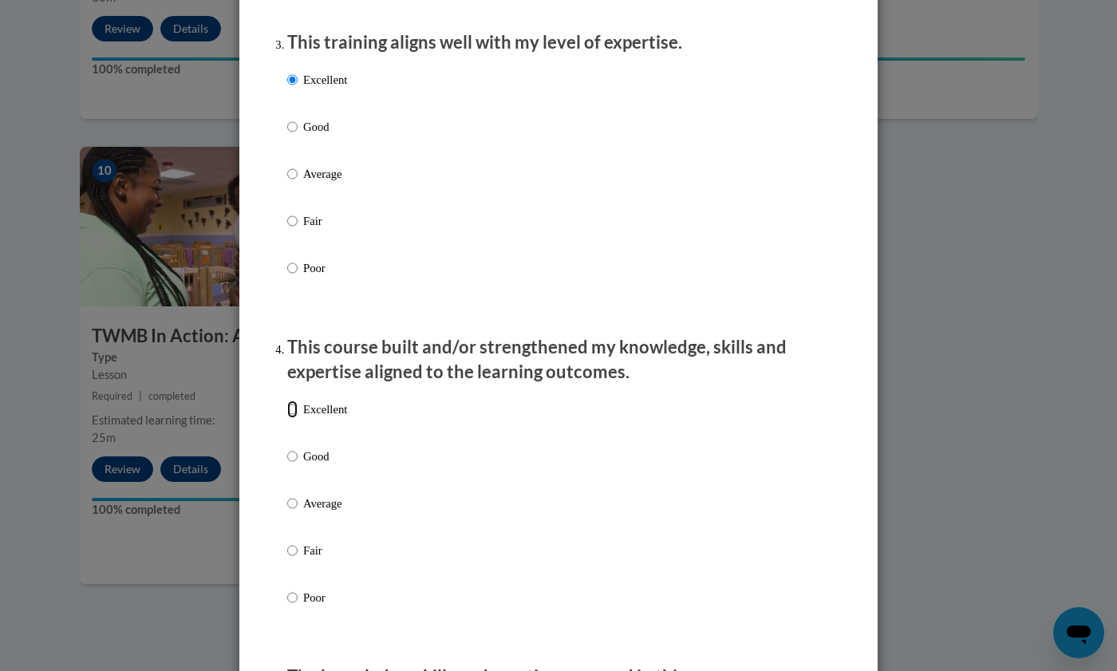
click at [287, 418] on input "Excellent" at bounding box center [292, 410] width 10 height 18
radio input "true"
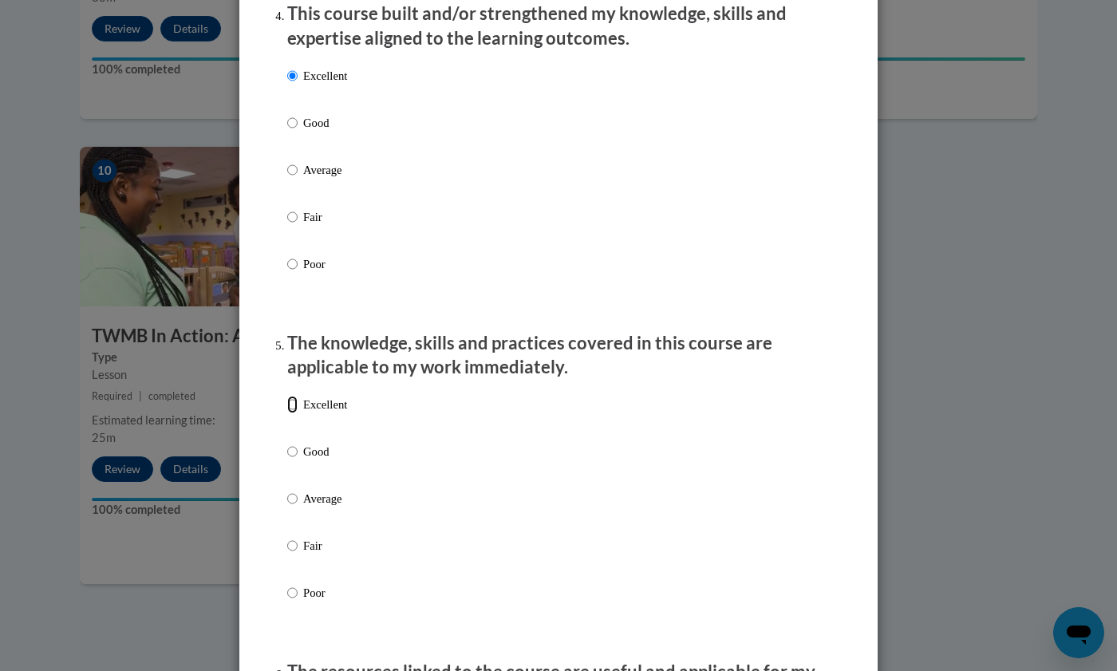
click at [287, 413] on input "Excellent" at bounding box center [292, 405] width 10 height 18
radio input "true"
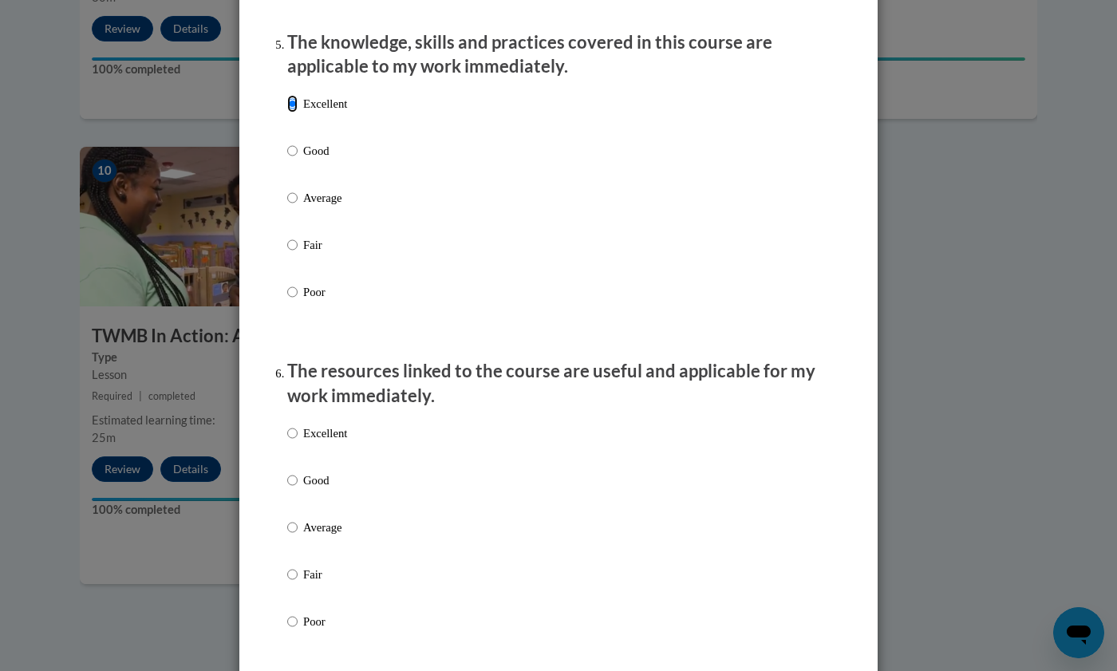
scroll to position [1465, 0]
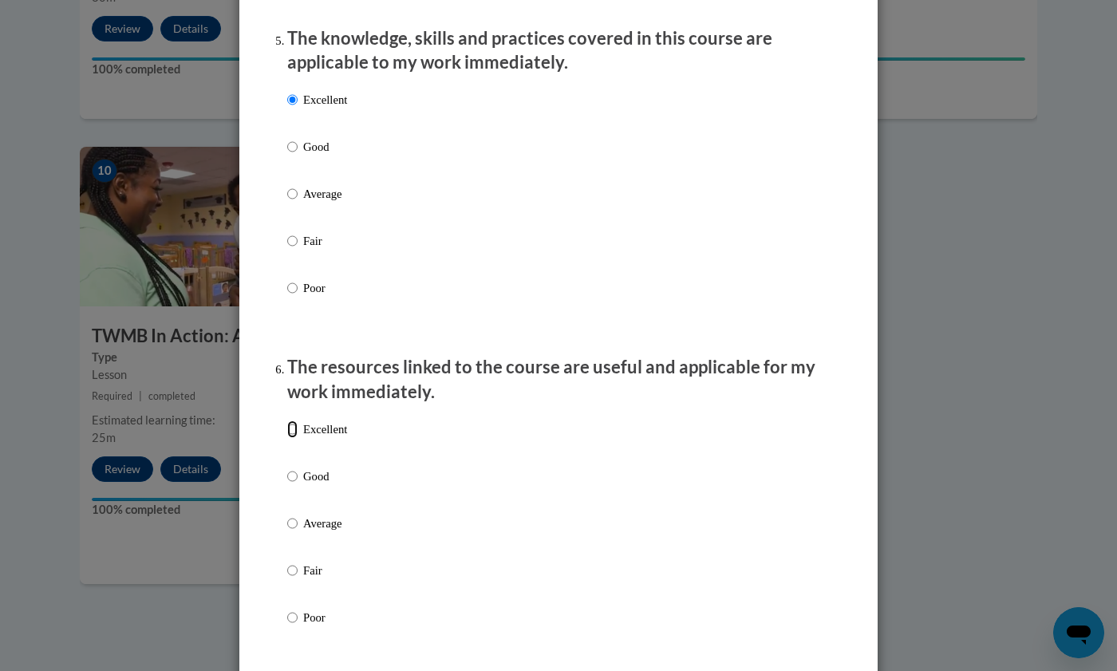
click at [287, 438] on input "Excellent" at bounding box center [292, 430] width 10 height 18
radio input "true"
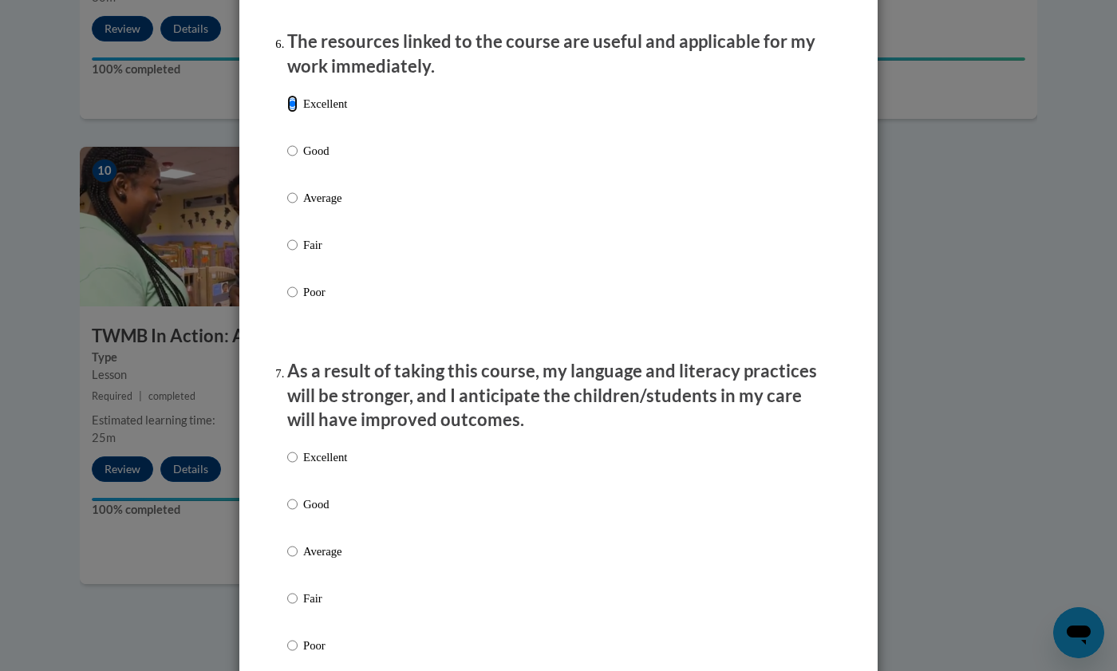
scroll to position [1791, 0]
click at [291, 465] on input "Excellent" at bounding box center [292, 457] width 10 height 18
radio input "true"
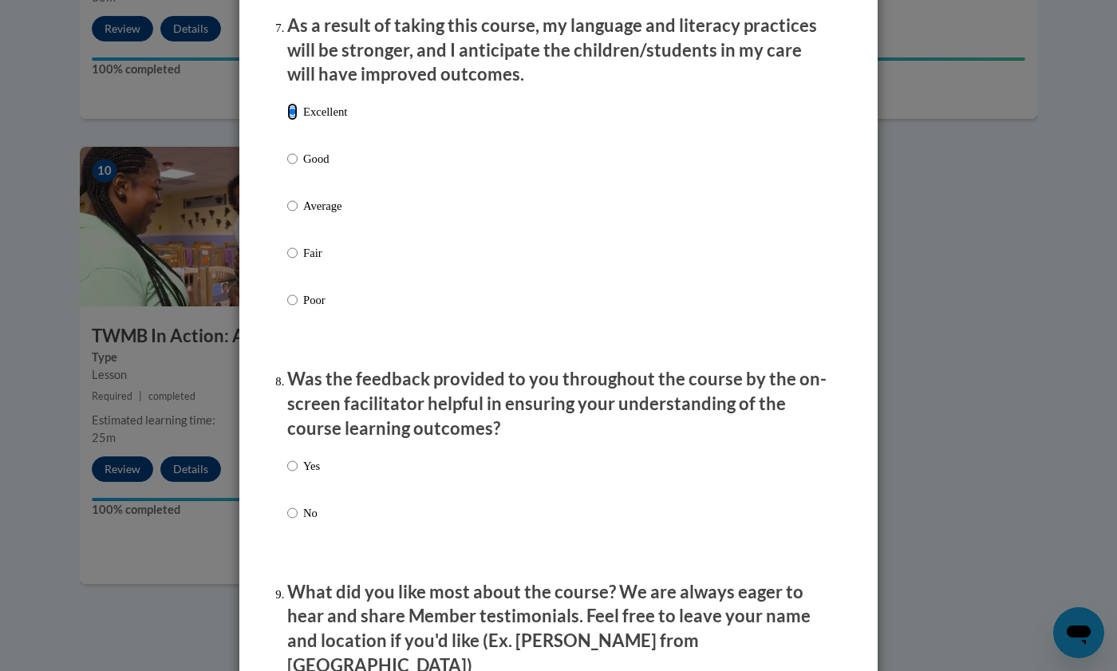
scroll to position [2139, 0]
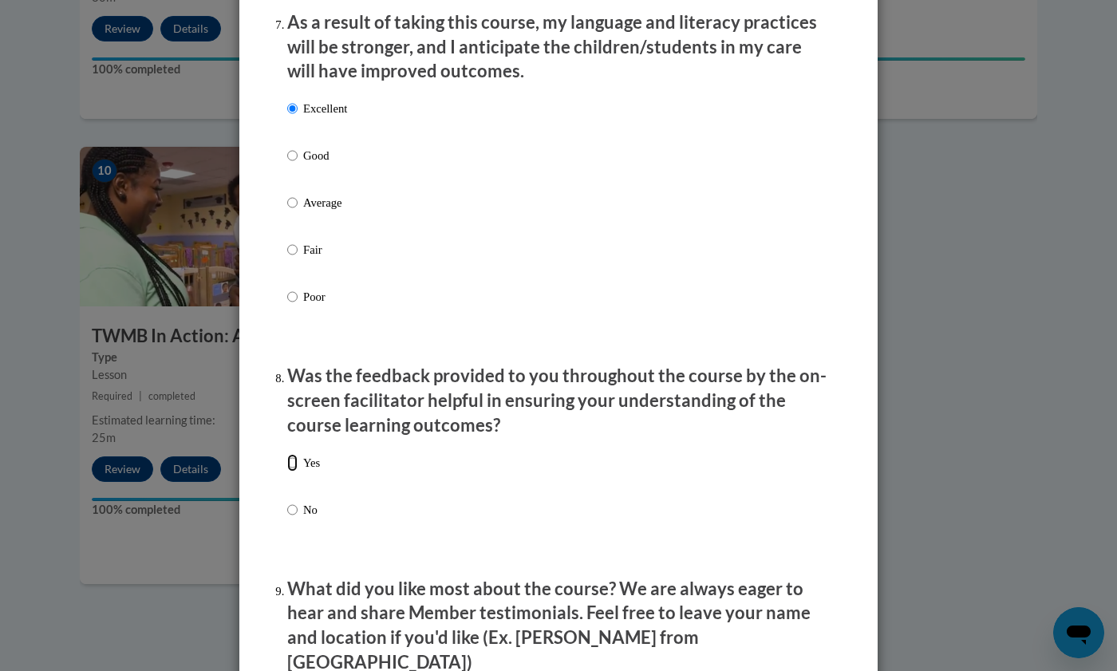
click at [289, 472] on input "Yes" at bounding box center [292, 463] width 10 height 18
radio input "true"
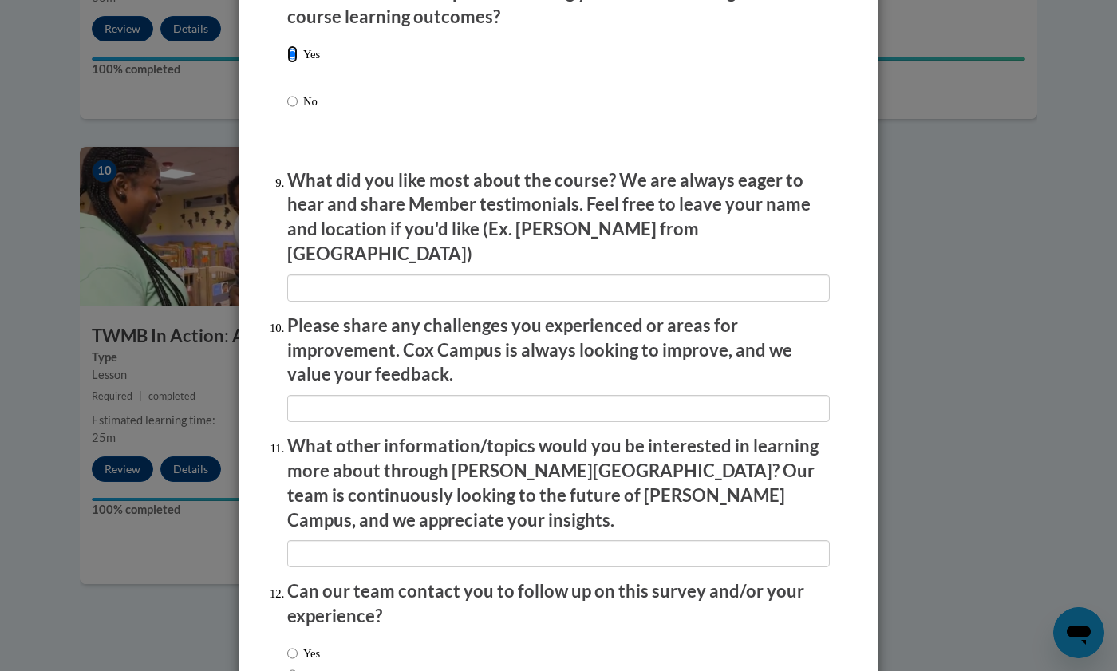
scroll to position [2649, 0]
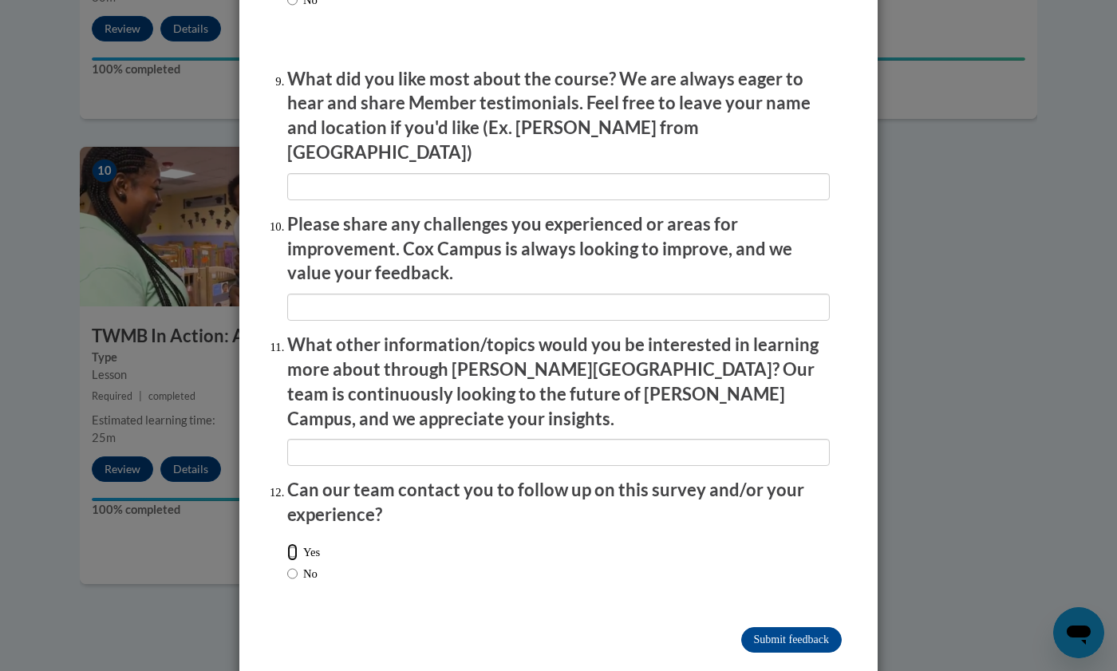
click at [287, 544] on input "Yes" at bounding box center [292, 553] width 10 height 18
radio input "true"
click at [773, 627] on input "Submit feedback" at bounding box center [791, 640] width 101 height 26
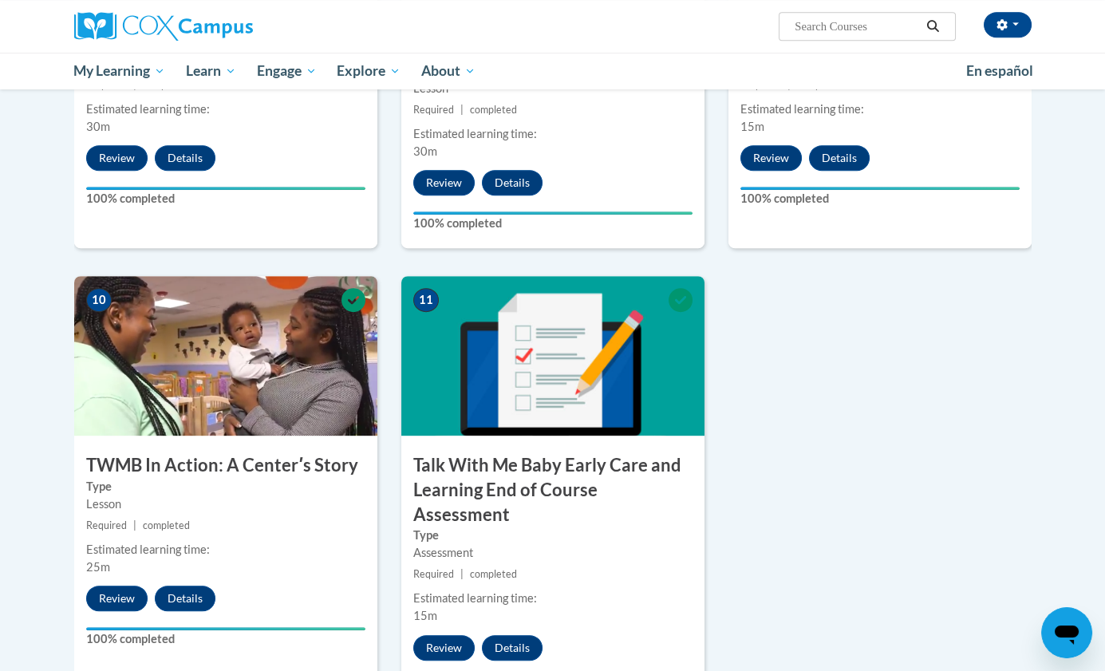
scroll to position [1503, 0]
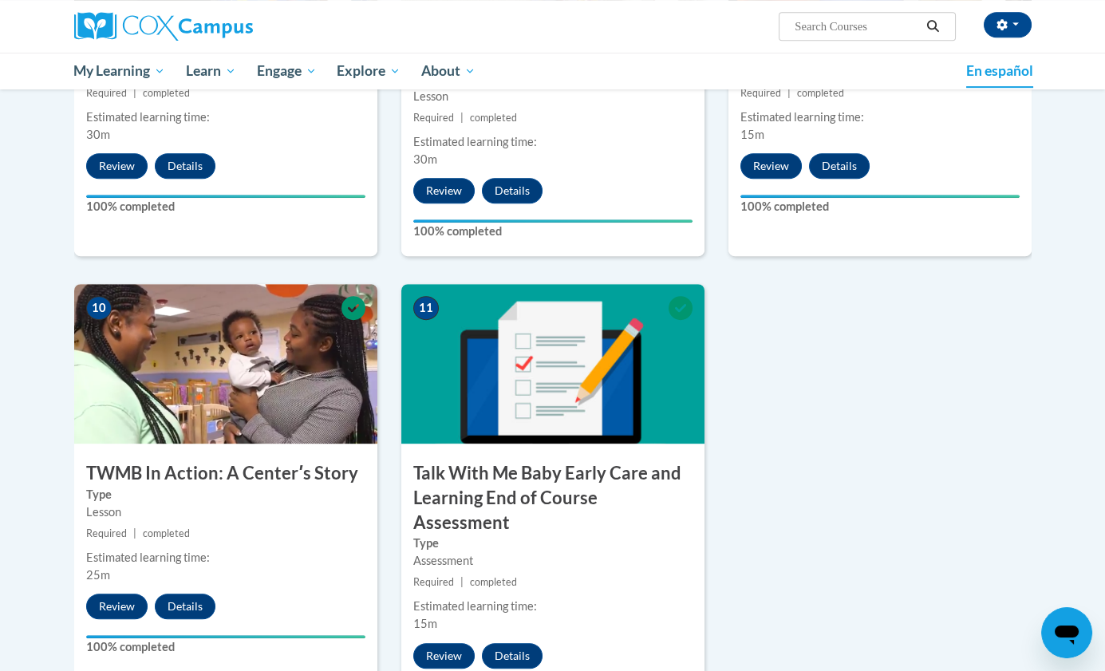
click at [1014, 78] on span "En español" at bounding box center [1000, 70] width 67 height 17
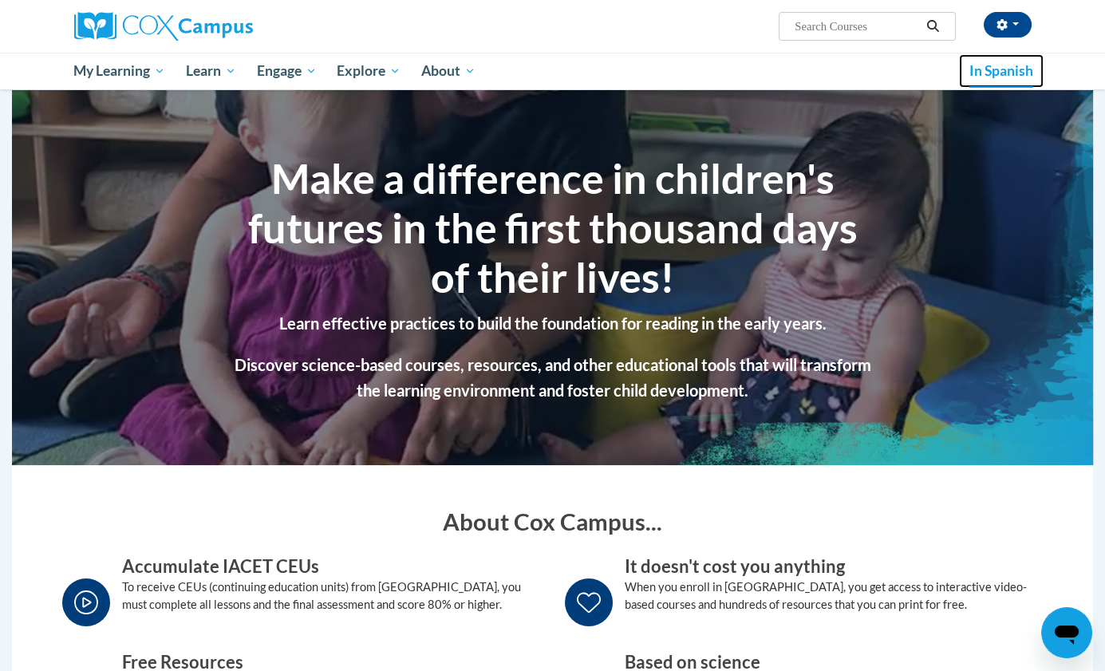
click at [986, 86] on link "In Spanish" at bounding box center [1001, 71] width 85 height 34
click at [984, 86] on link "In Spanish" at bounding box center [1001, 71] width 85 height 34
click at [1021, 429] on section "Make a difference in children's futures in the first thousand days of their liv…" at bounding box center [552, 277] width 1081 height 375
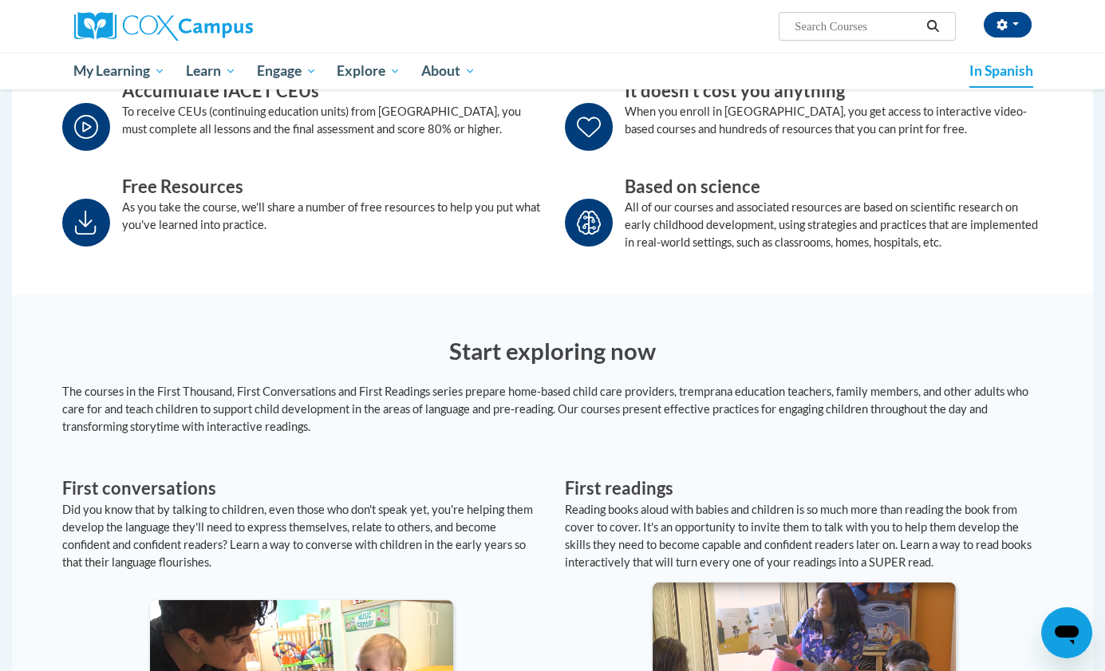
scroll to position [480, 0]
